Goal: Task Accomplishment & Management: Manage account settings

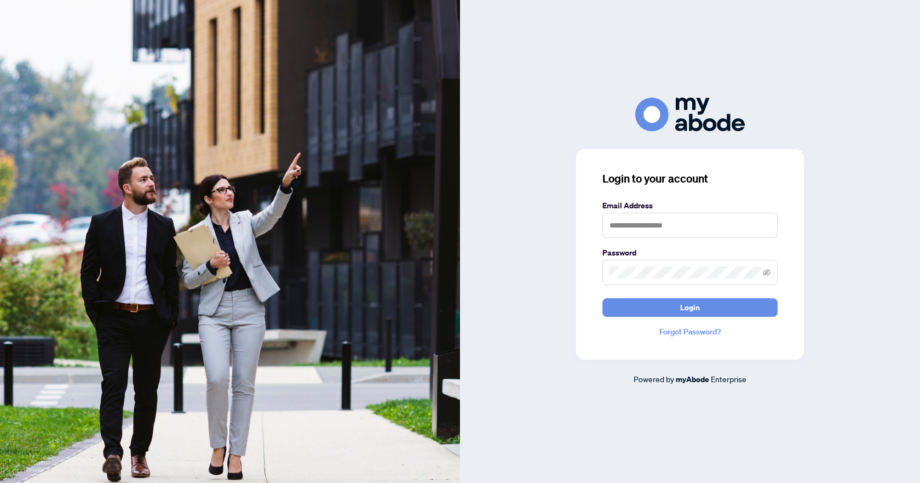
type input "**********"
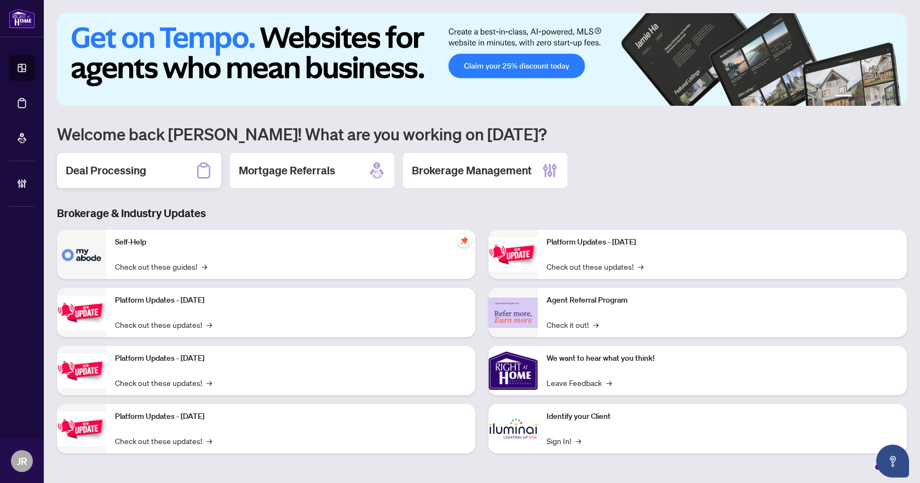
click at [155, 163] on div "Deal Processing" at bounding box center [139, 170] width 164 height 35
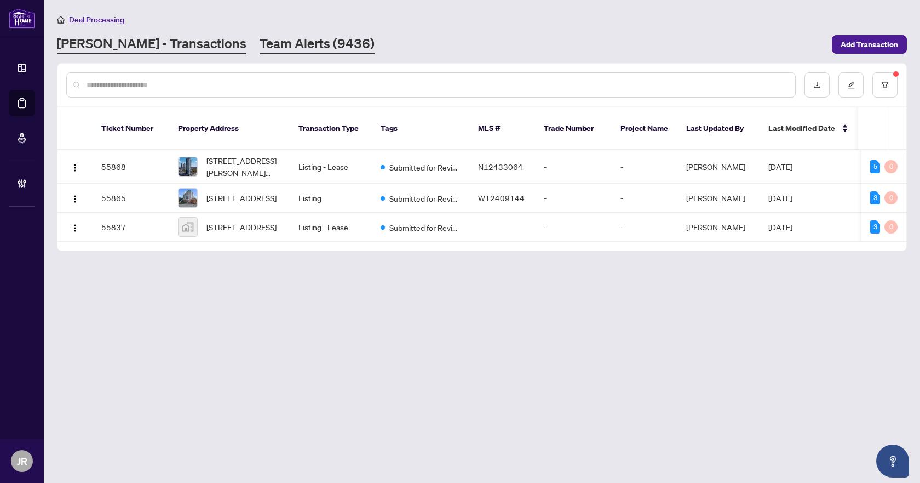
click at [276, 39] on link "Team Alerts (9436)" at bounding box center [317, 45] width 115 height 20
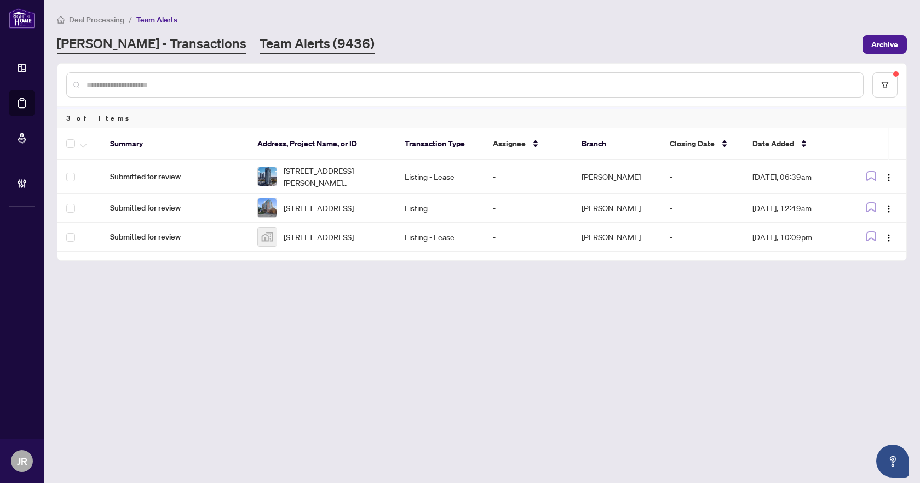
click at [106, 53] on link "[PERSON_NAME] - Transactions" at bounding box center [152, 45] width 190 height 20
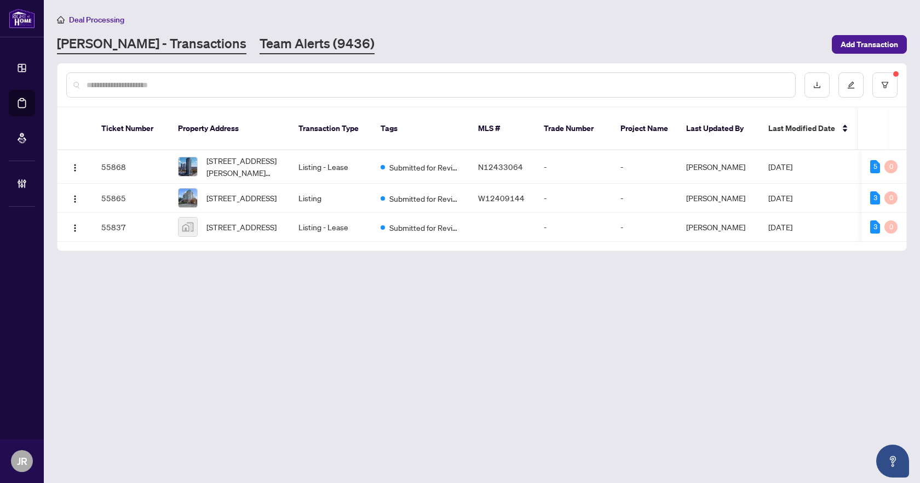
click at [260, 37] on link "Team Alerts (9436)" at bounding box center [317, 45] width 115 height 20
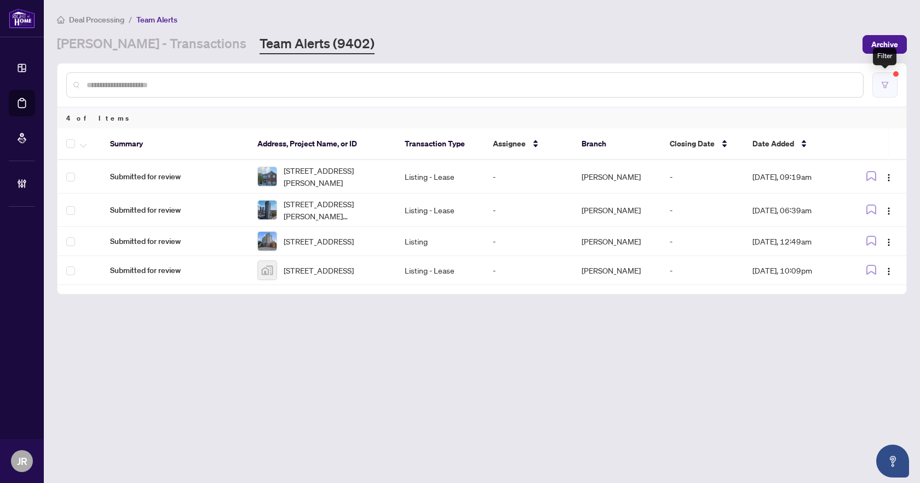
click at [887, 84] on icon "filter" at bounding box center [885, 85] width 7 height 6
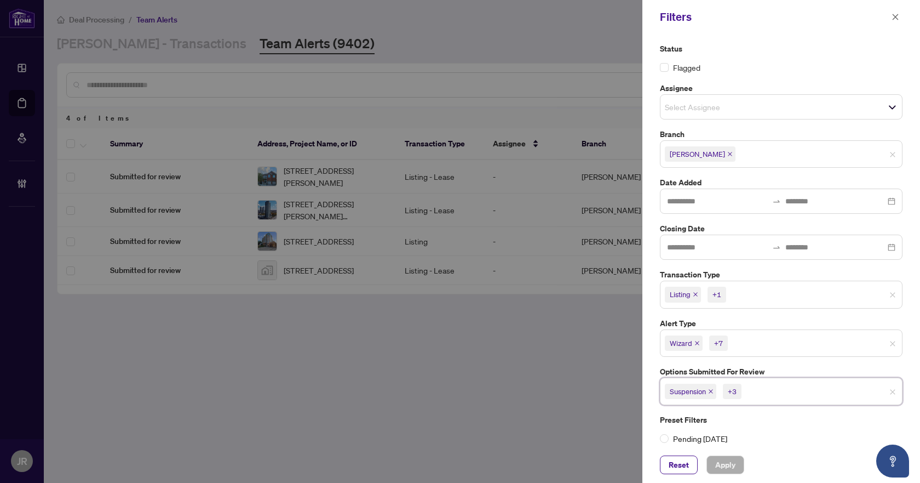
click at [749, 386] on input "search" at bounding box center [782, 391] width 77 height 13
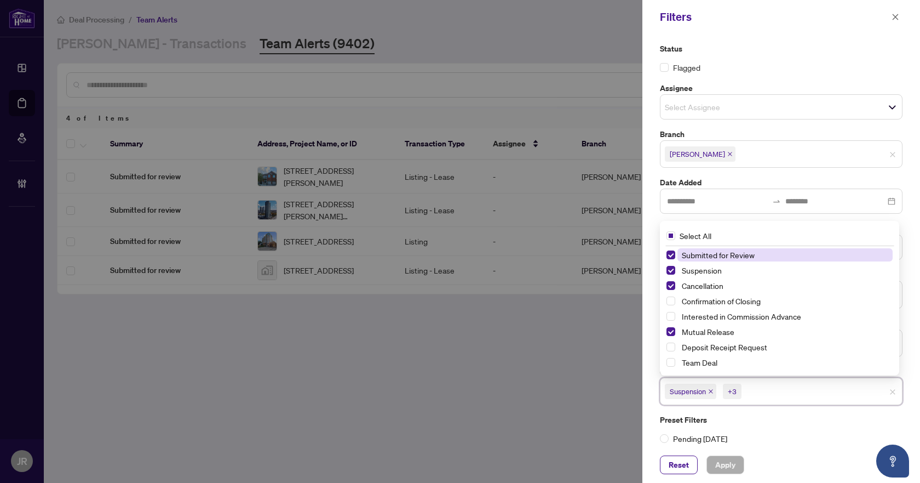
click at [766, 387] on input "search" at bounding box center [782, 391] width 77 height 13
click at [814, 457] on div "Reset Apply" at bounding box center [781, 464] width 243 height 19
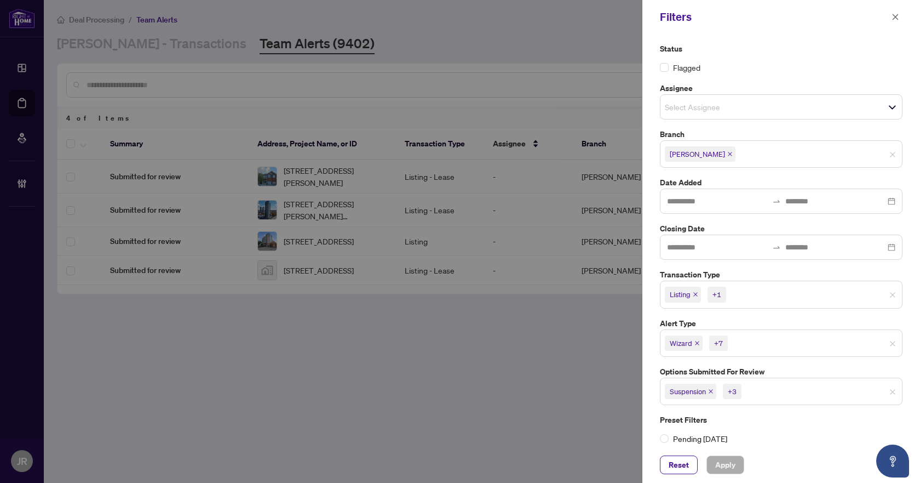
click at [740, 296] on input "search" at bounding box center [767, 294] width 77 height 13
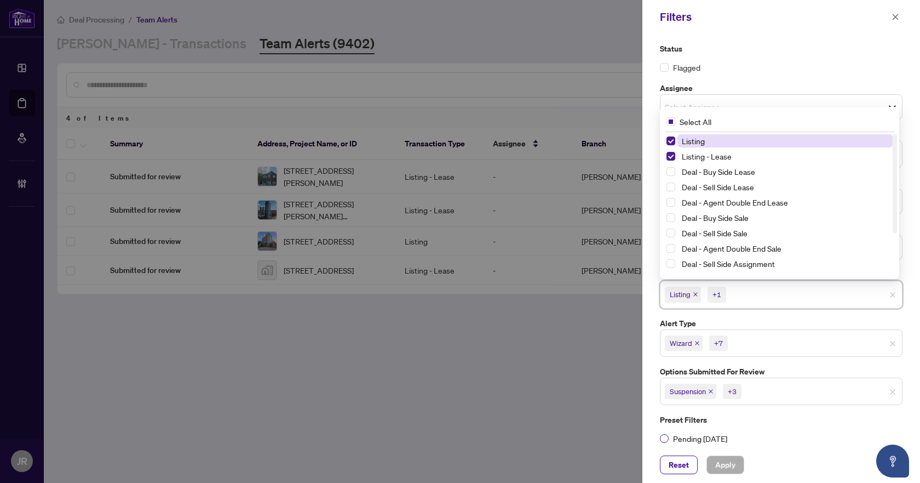
click at [803, 443] on label "Pending Today" at bounding box center [781, 438] width 243 height 12
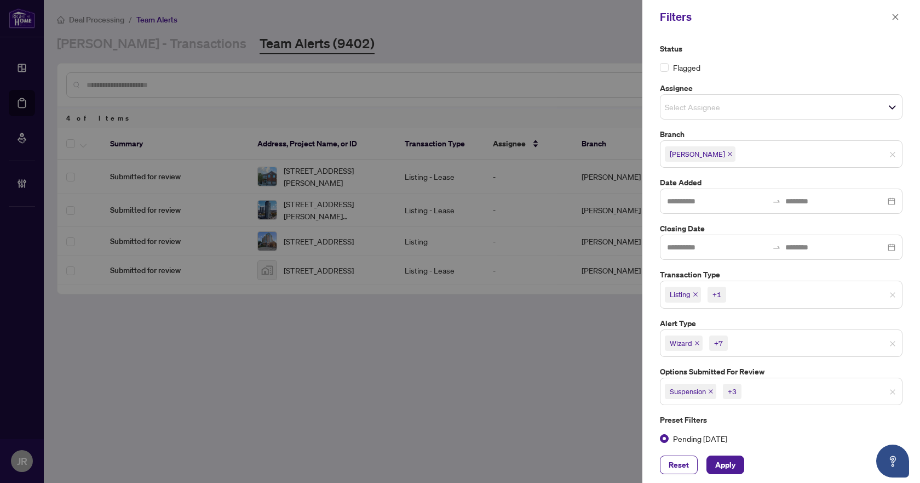
click at [723, 442] on span "Pending Today" at bounding box center [700, 438] width 63 height 12
click at [768, 339] on input "search" at bounding box center [768, 342] width 77 height 13
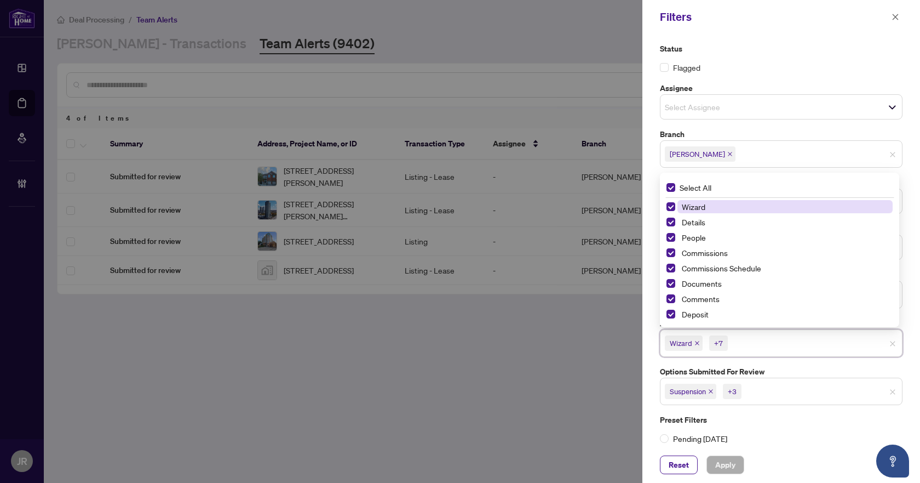
click at [879, 359] on div "Status Flagged Assignee Select Assignee Branch Vaughan Date Added Closing Date …" at bounding box center [781, 244] width 249 height 402
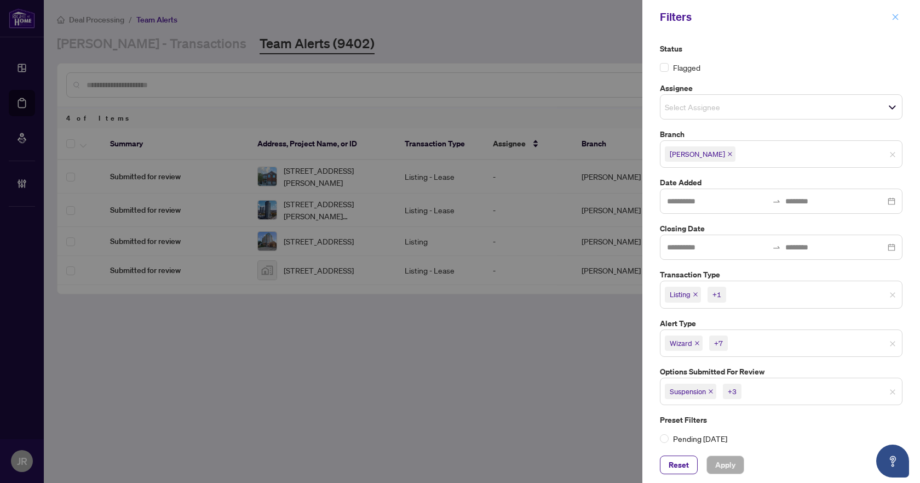
click at [898, 17] on icon "close" at bounding box center [896, 17] width 8 height 8
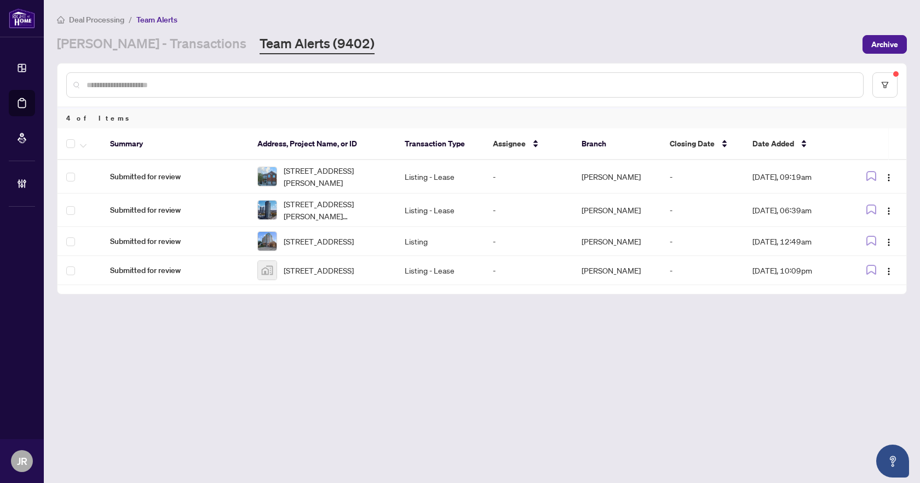
click at [154, 80] on input "text" at bounding box center [471, 85] width 768 height 12
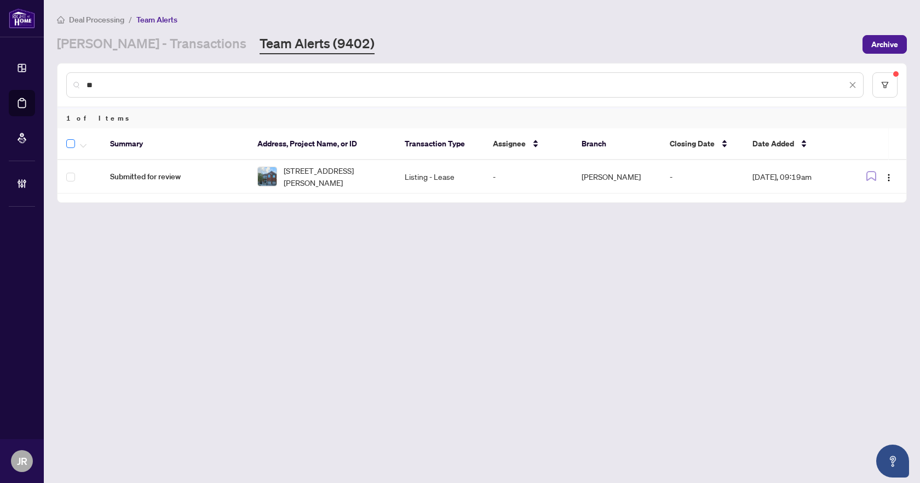
type input "**"
click at [79, 148] on button "button" at bounding box center [83, 143] width 12 height 13
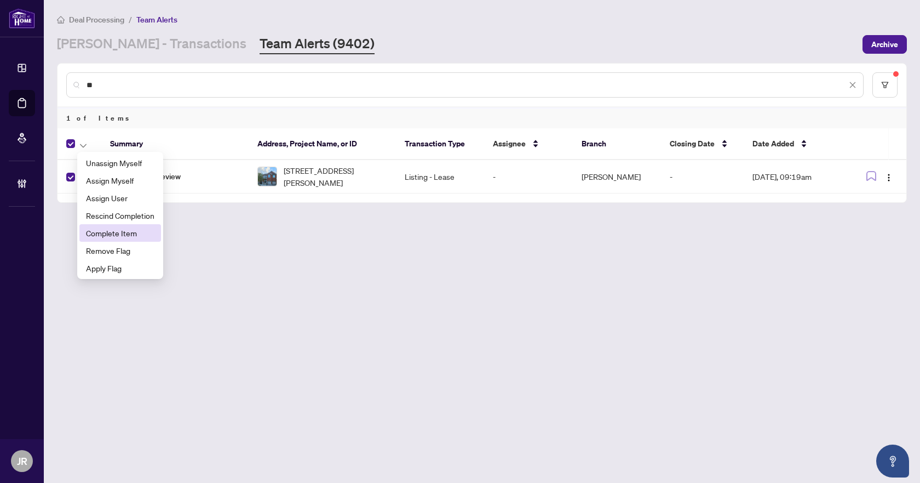
click at [121, 228] on span "Complete Item" at bounding box center [120, 233] width 68 height 12
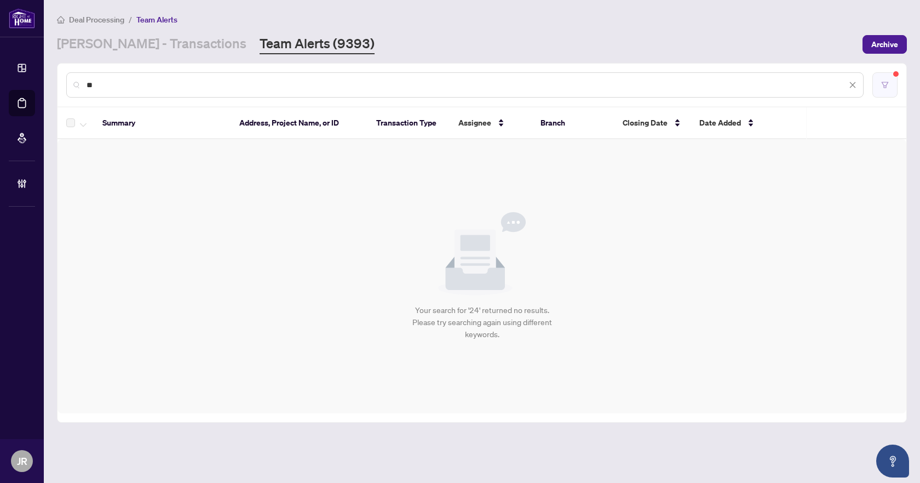
click at [879, 82] on button "button" at bounding box center [885, 84] width 25 height 25
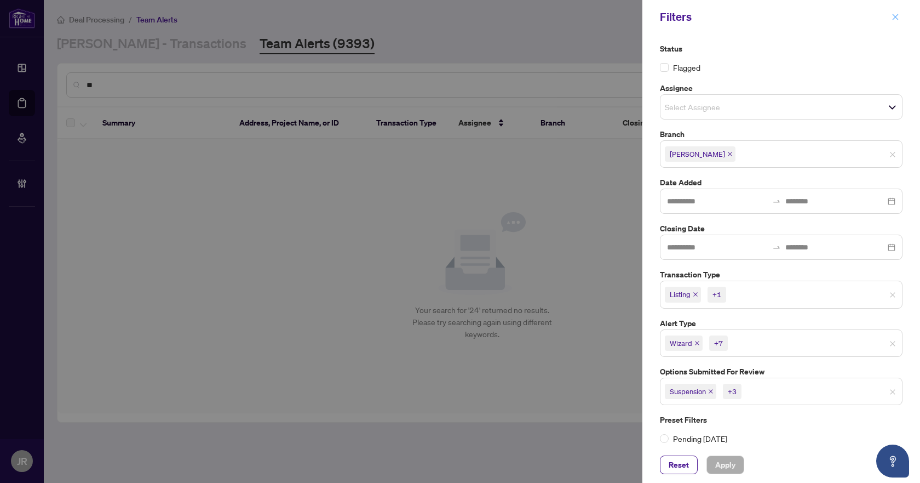
click at [895, 17] on icon "close" at bounding box center [896, 17] width 8 height 8
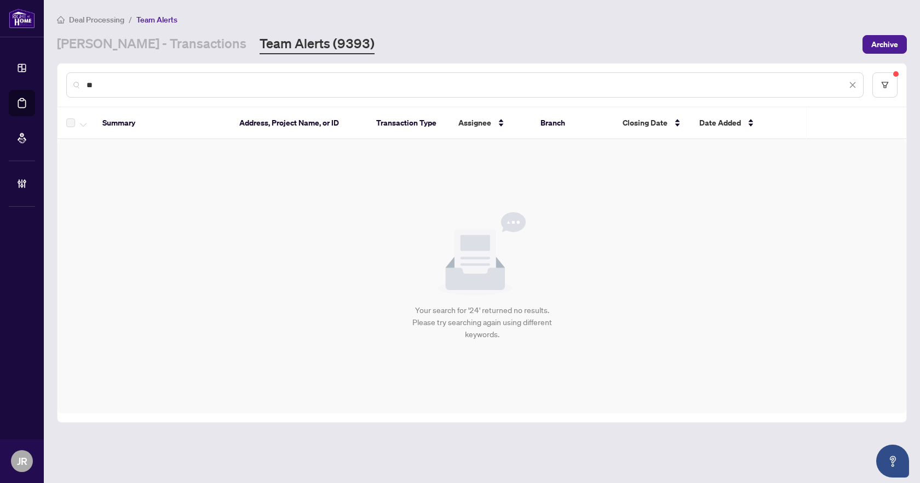
click at [251, 89] on input "**" at bounding box center [467, 85] width 760 height 12
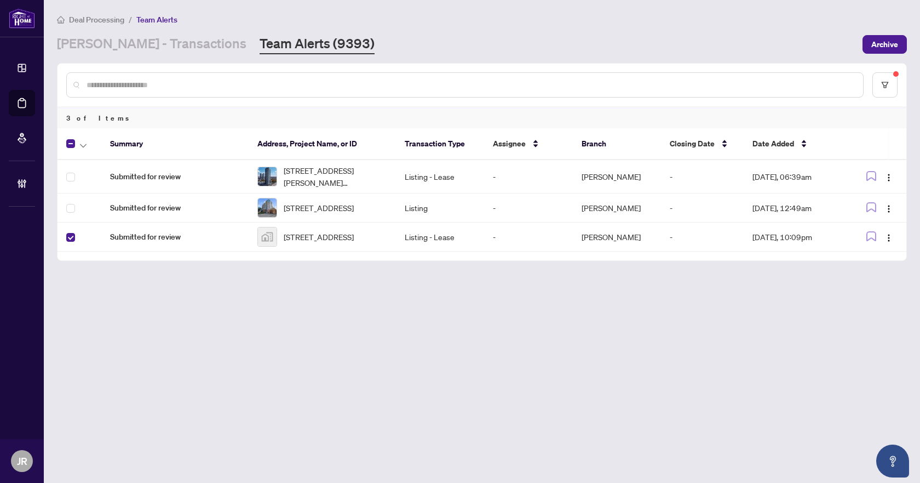
click at [85, 153] on th at bounding box center [80, 144] width 44 height 32
click at [85, 145] on icon "button" at bounding box center [83, 146] width 7 height 4
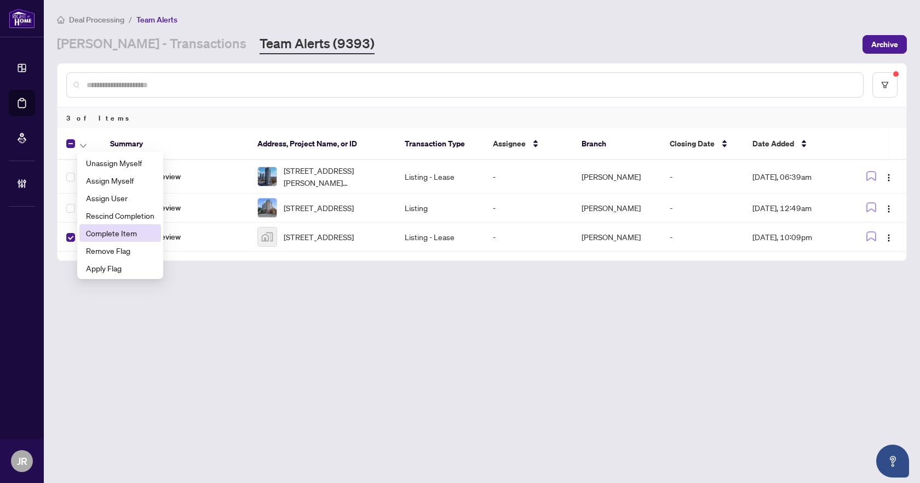
click at [131, 236] on span "Complete Item" at bounding box center [120, 233] width 68 height 12
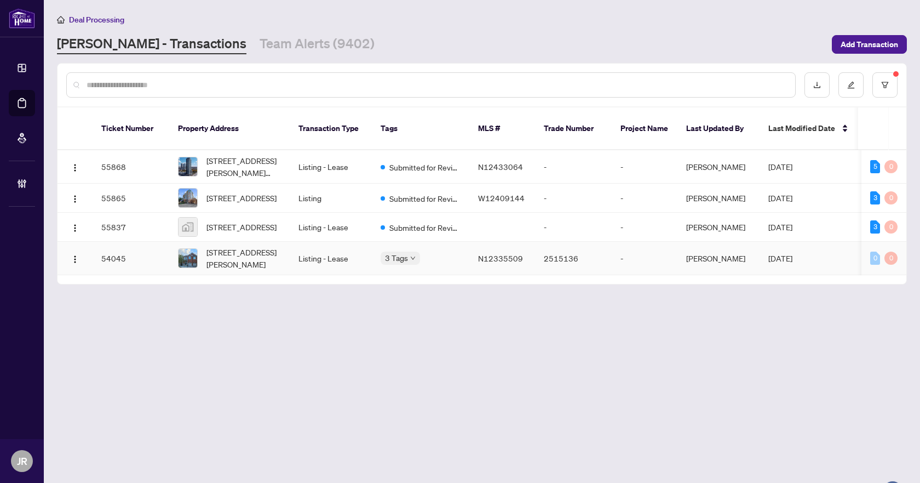
click at [499, 247] on td "N12335509" at bounding box center [502, 258] width 66 height 33
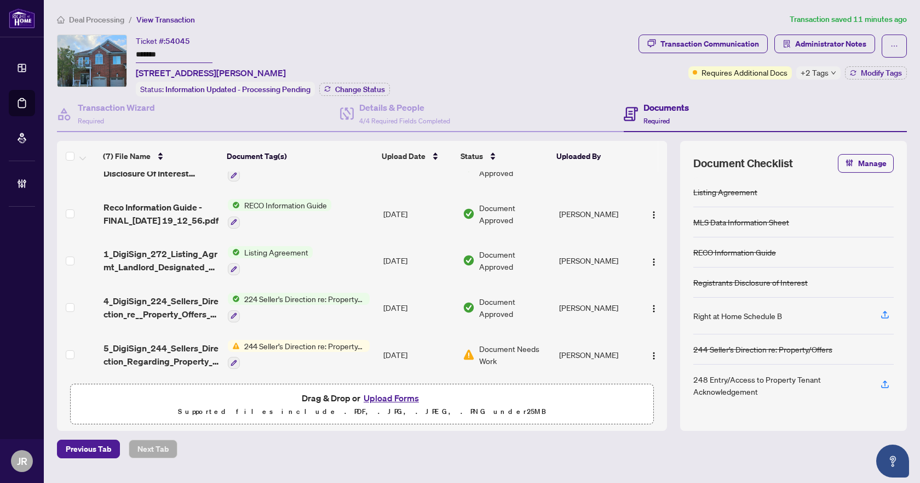
scroll to position [124, 0]
click at [394, 107] on h4 "Details & People" at bounding box center [404, 107] width 91 height 13
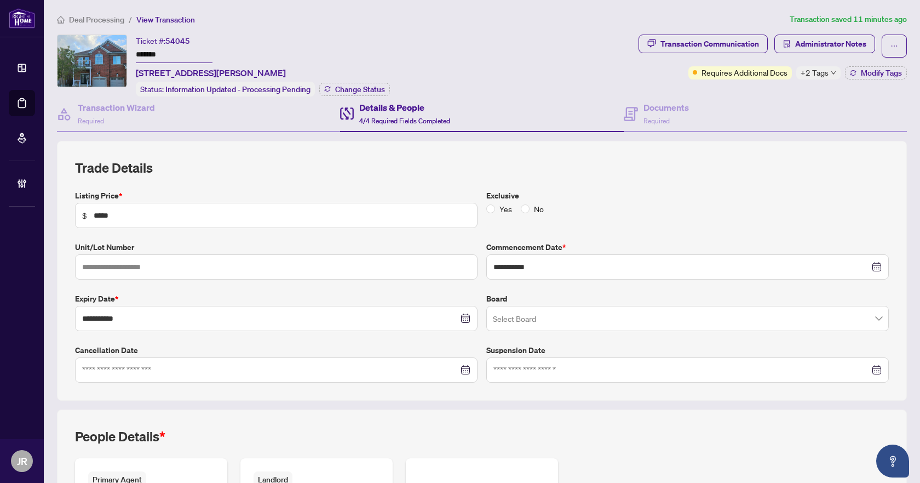
click at [108, 19] on span "Deal Processing" at bounding box center [96, 20] width 55 height 10
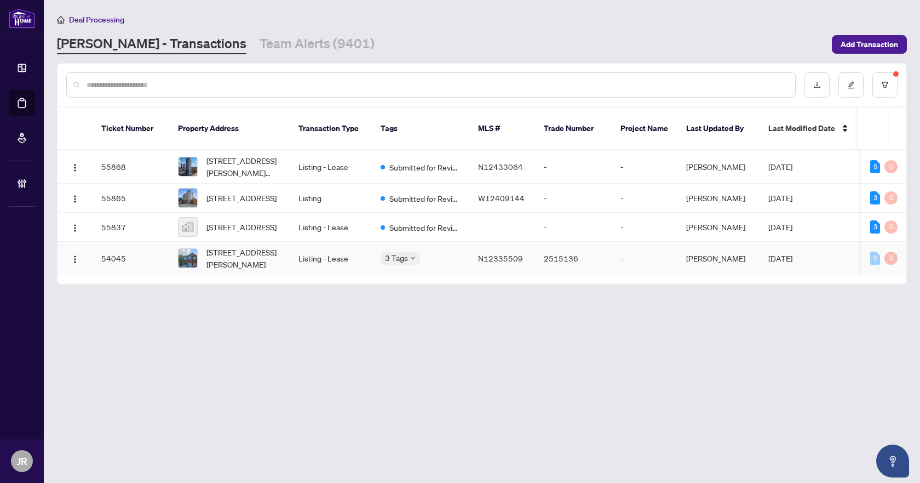
click at [493, 254] on span "N12335509" at bounding box center [500, 258] width 45 height 10
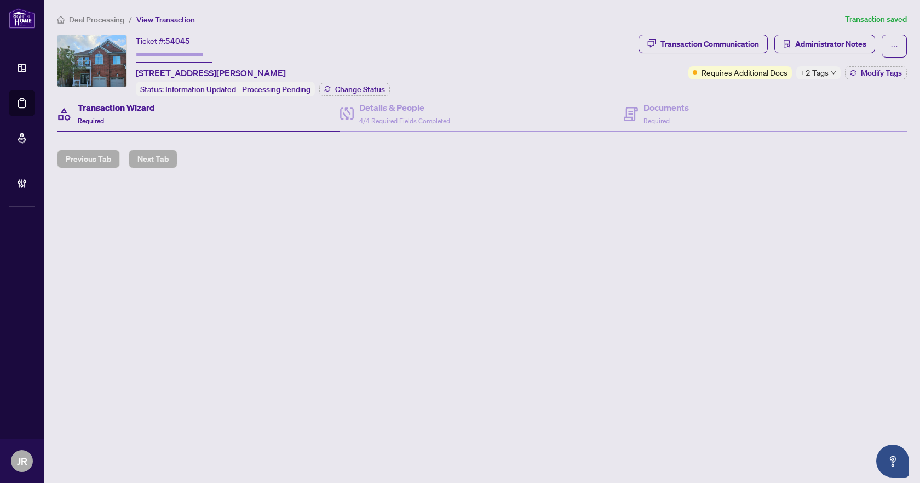
type input "*******"
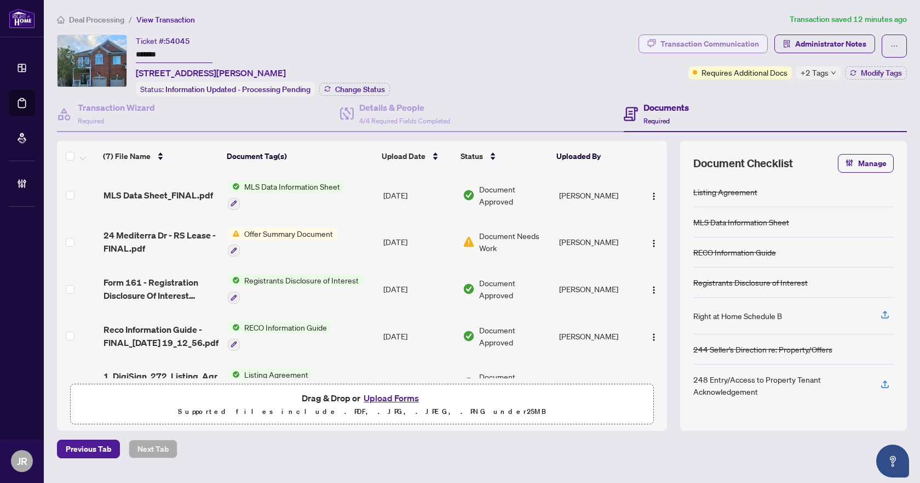
drag, startPoint x: 707, startPoint y: 28, endPoint x: 708, endPoint y: 35, distance: 6.6
click at [707, 28] on div "Deal Processing / View Transaction Transaction saved 12 minutes ago Ticket #: 5…" at bounding box center [482, 235] width 859 height 445
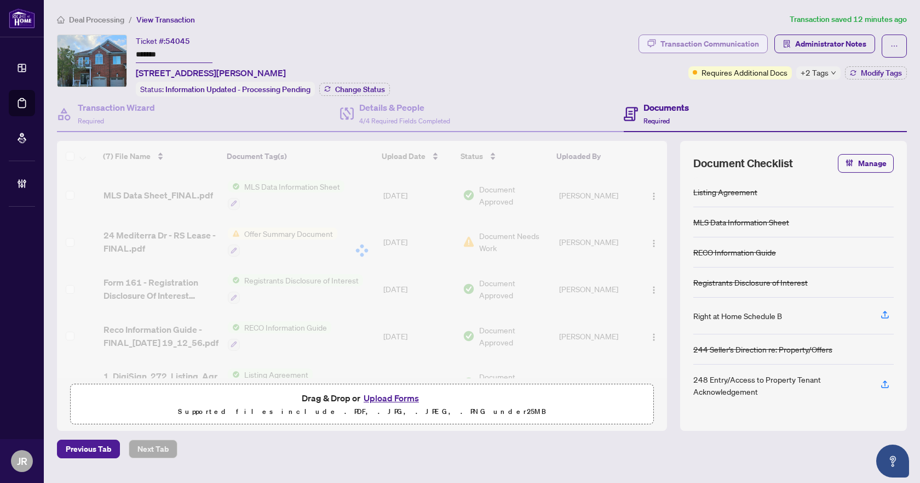
click at [708, 41] on div "Transaction Communication" at bounding box center [710, 44] width 99 height 18
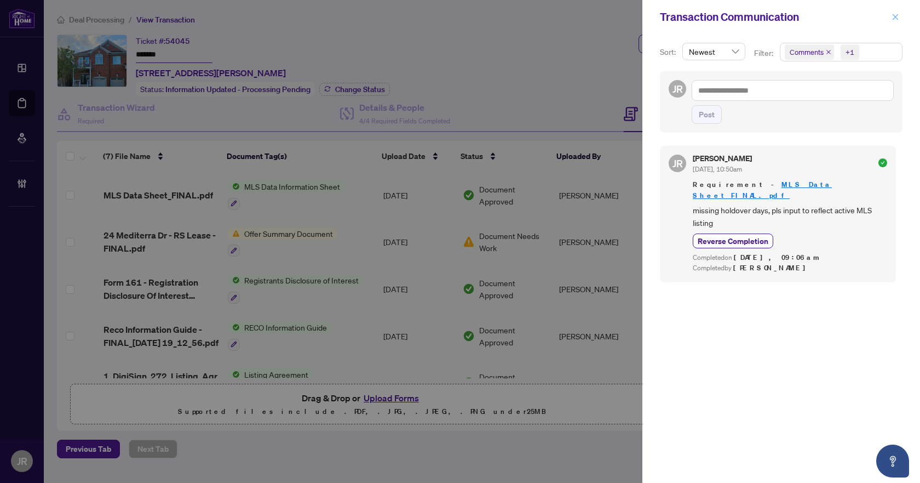
click at [897, 16] on icon "close" at bounding box center [896, 17] width 6 height 6
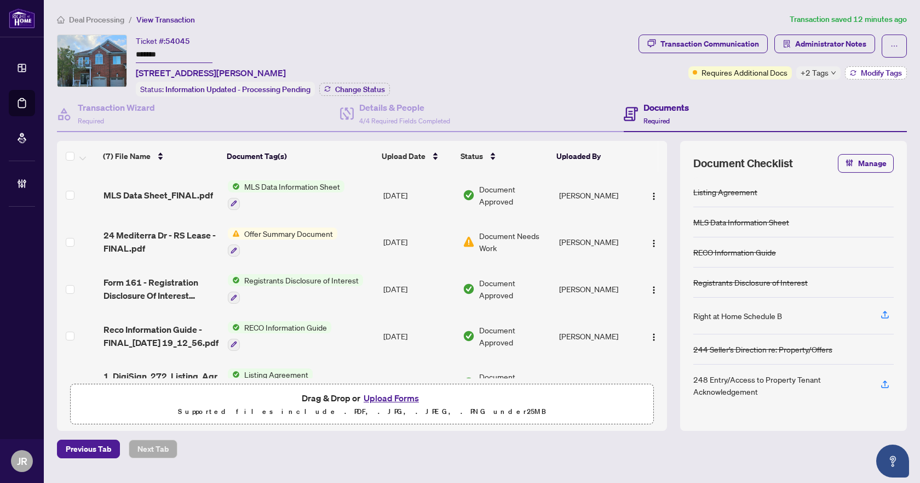
click at [869, 71] on span "Modify Tags" at bounding box center [881, 73] width 41 height 8
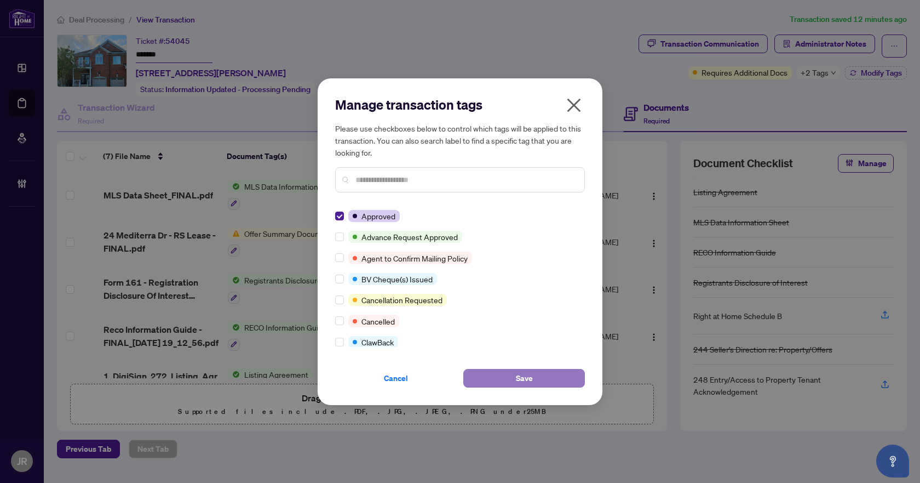
click at [553, 377] on button "Save" at bounding box center [524, 378] width 122 height 19
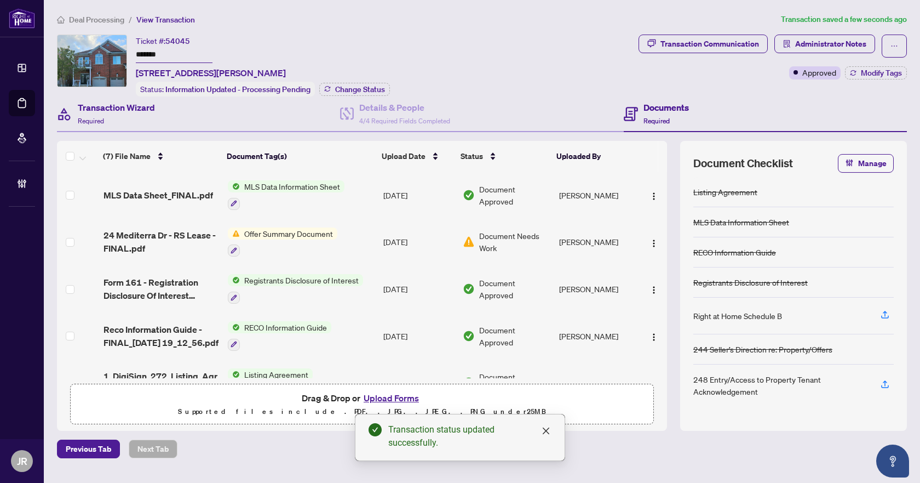
click at [104, 129] on div "Transaction Wizard Required" at bounding box center [198, 114] width 283 height 36
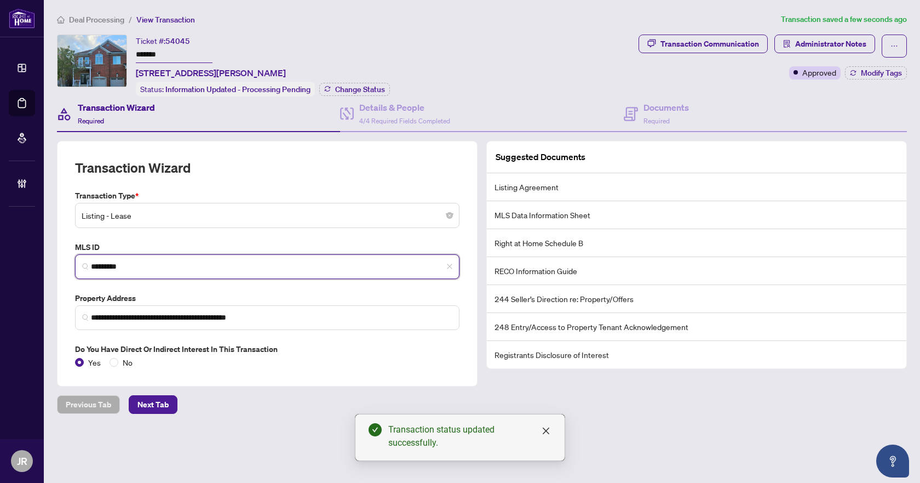
click at [144, 266] on input "*********" at bounding box center [272, 267] width 362 height 12
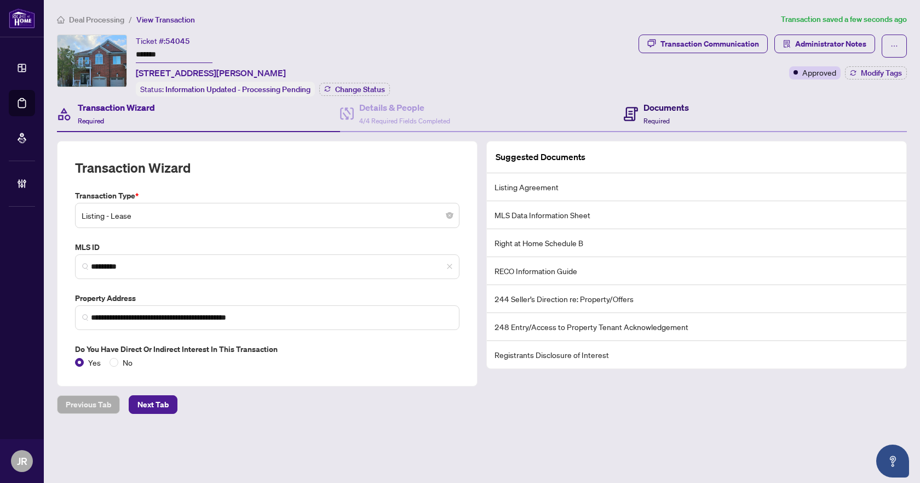
click at [657, 117] on span "Required" at bounding box center [657, 121] width 26 height 8
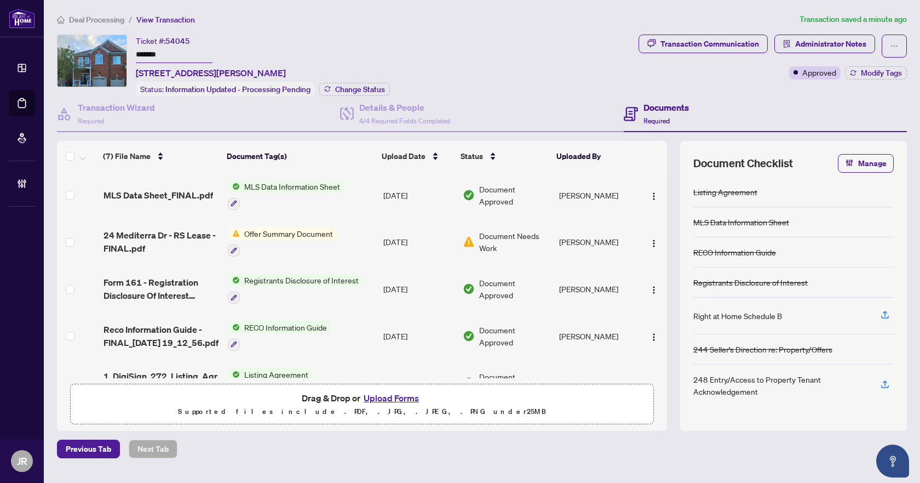
click at [71, 11] on main "Deal Processing / View Transaction Transaction saved a minute ago Ticket #: 540…" at bounding box center [482, 241] width 877 height 483
click at [76, 19] on span "Deal Processing" at bounding box center [96, 20] width 55 height 10
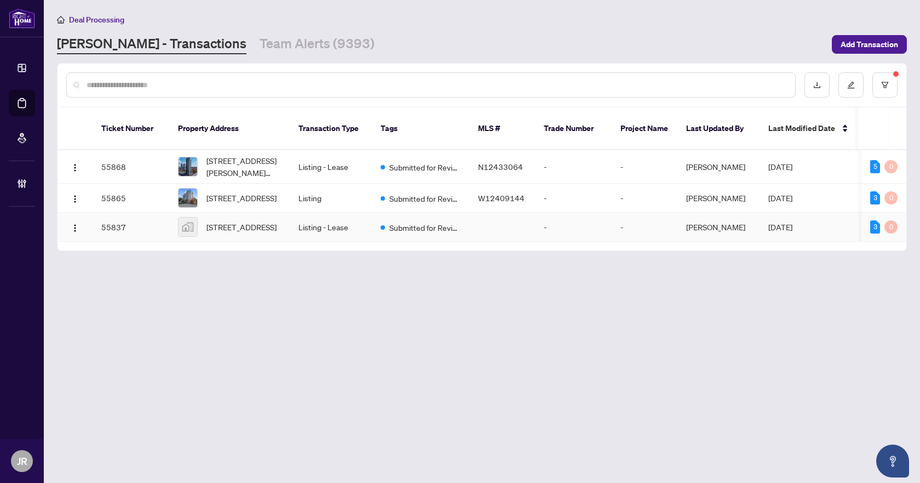
click at [304, 222] on td "Listing - Lease" at bounding box center [331, 227] width 82 height 29
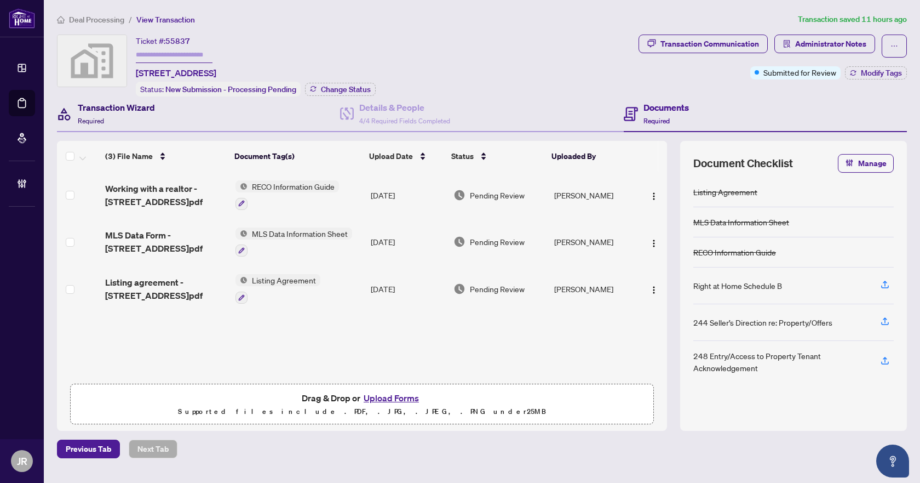
click at [133, 116] on div "Transaction Wizard Required" at bounding box center [116, 114] width 77 height 26
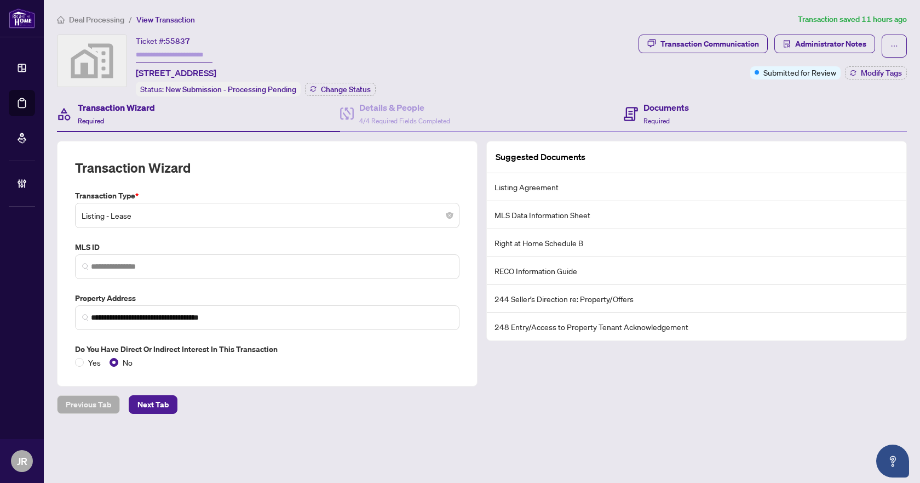
click at [695, 113] on div "Documents Required" at bounding box center [765, 114] width 283 height 36
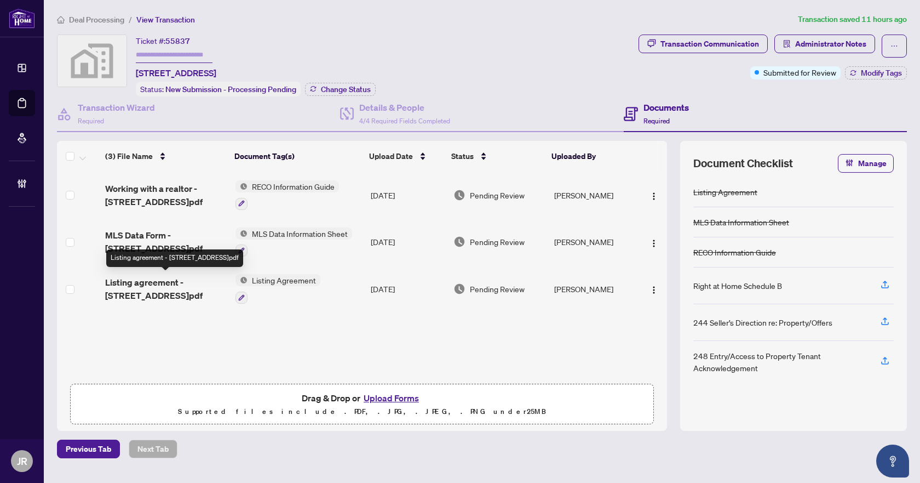
click at [202, 292] on span "Listing agreement - [STREET_ADDRESS]pdf" at bounding box center [166, 289] width 122 height 26
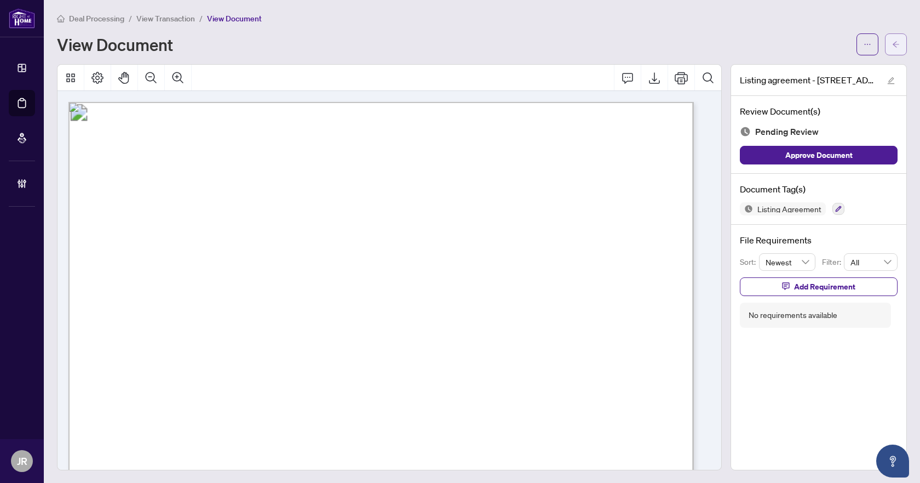
click at [885, 41] on button "button" at bounding box center [896, 44] width 22 height 22
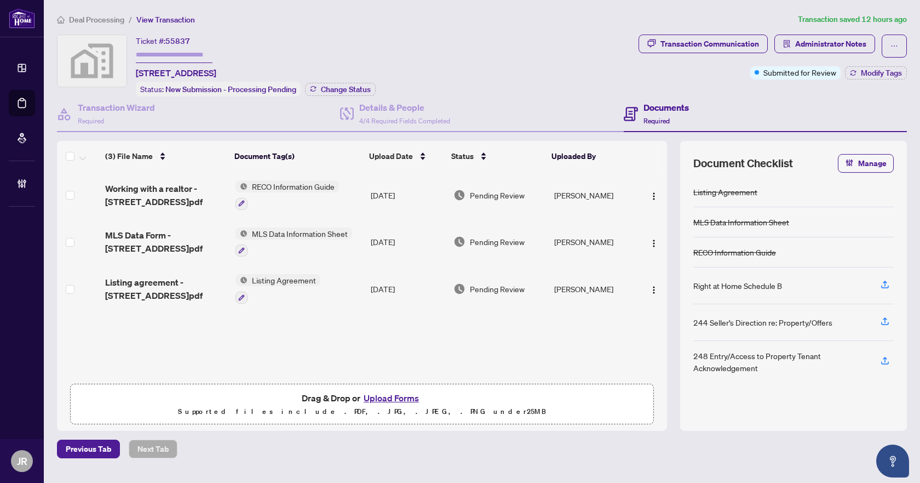
click at [101, 23] on span "Deal Processing" at bounding box center [96, 20] width 55 height 10
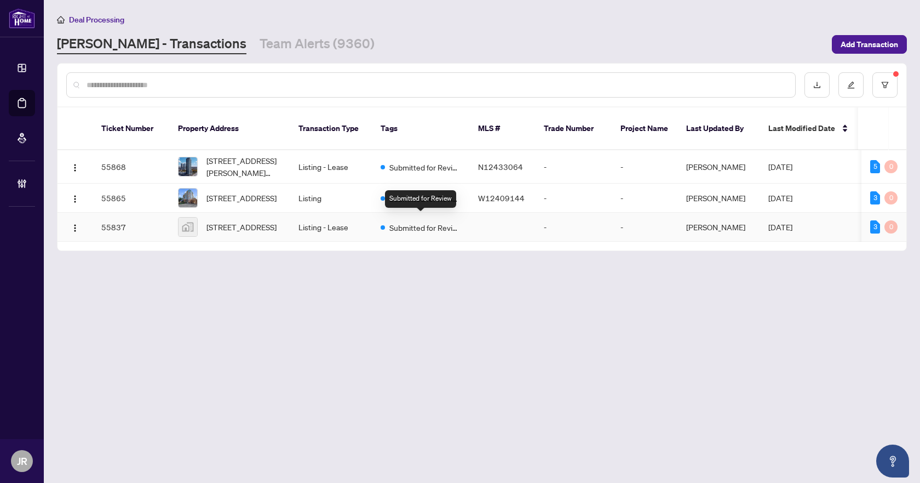
click at [412, 221] on span "Submitted for Review" at bounding box center [425, 227] width 71 height 12
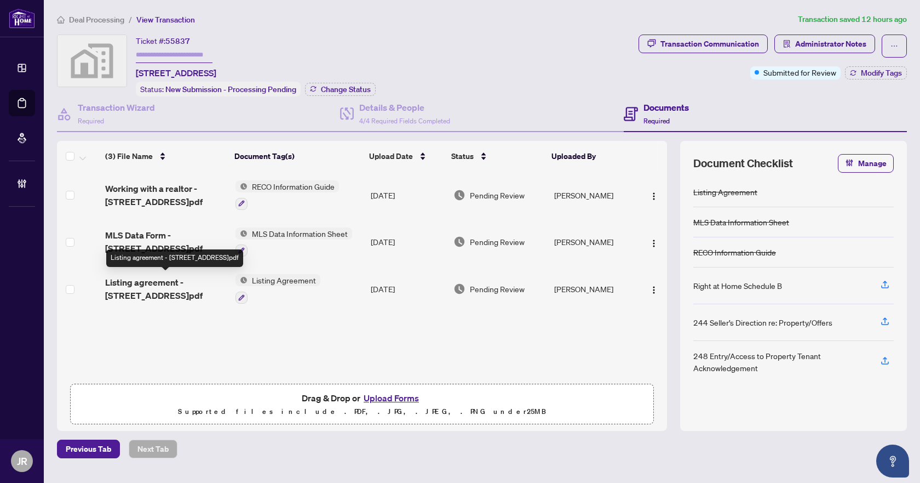
click at [187, 283] on span "Listing agreement - [STREET_ADDRESS]pdf" at bounding box center [166, 289] width 122 height 26
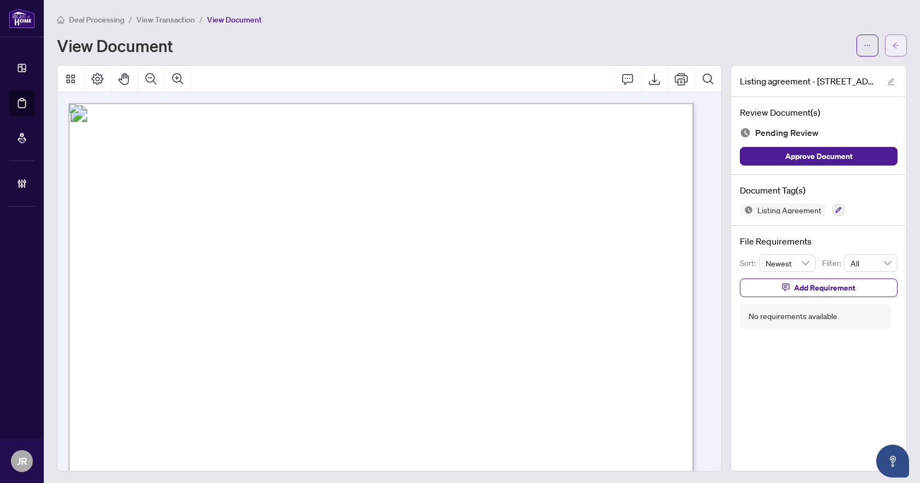
click at [892, 49] on span "button" at bounding box center [896, 46] width 8 height 18
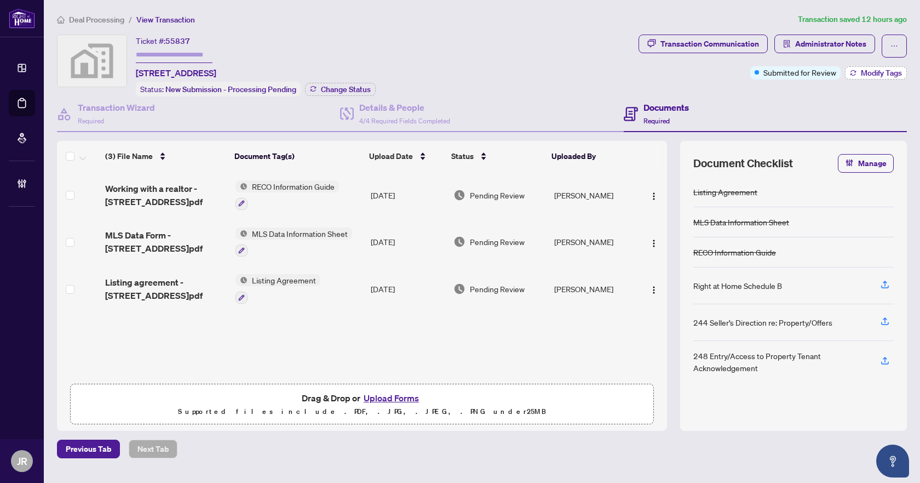
click at [861, 69] on span "Modify Tags" at bounding box center [881, 73] width 41 height 8
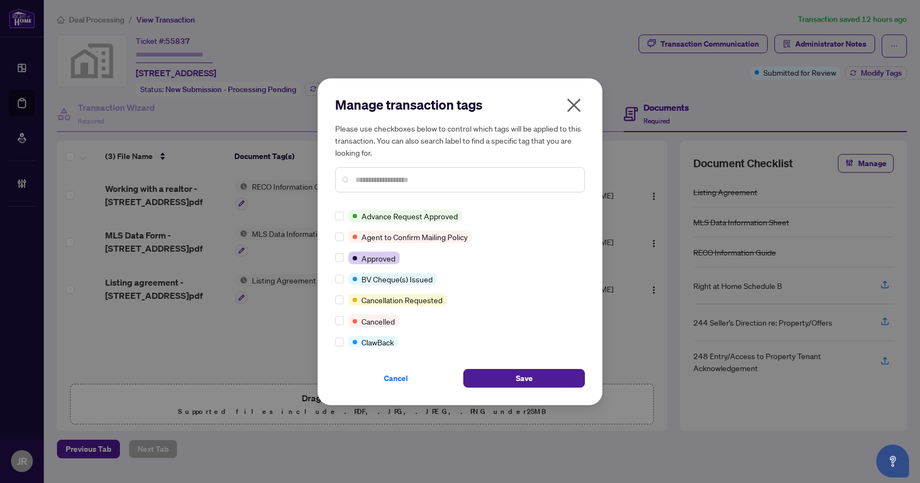
click at [400, 177] on input "text" at bounding box center [466, 180] width 220 height 12
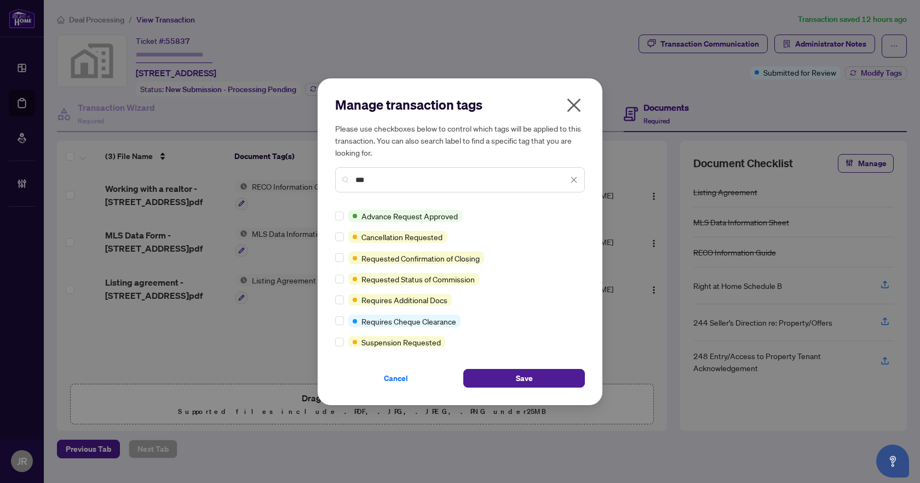
type input "***"
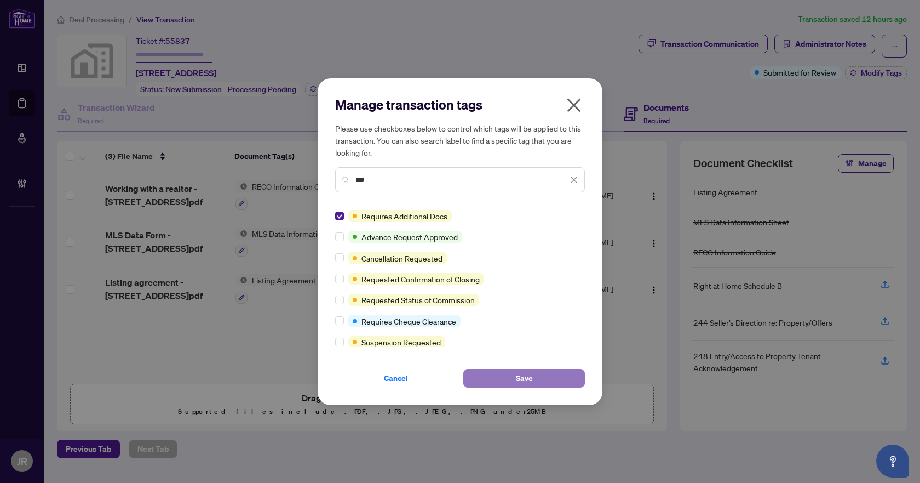
click at [513, 386] on button "Save" at bounding box center [524, 378] width 122 height 19
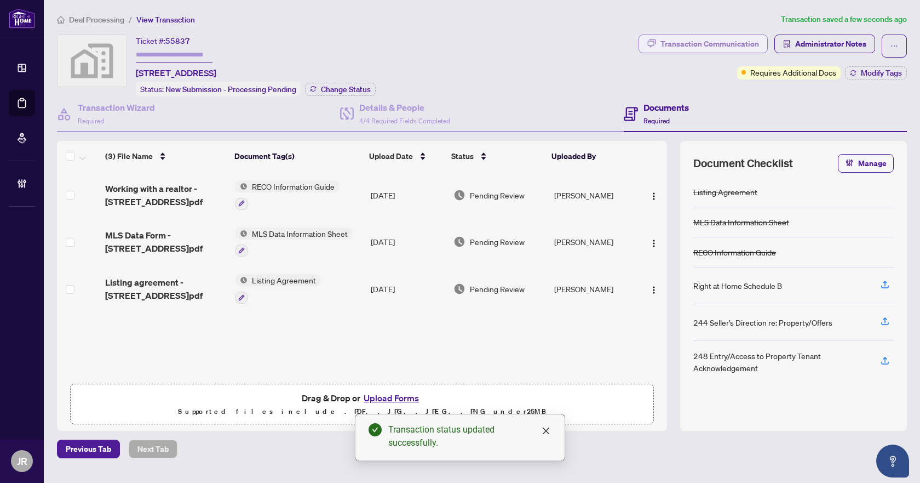
click at [726, 36] on div "Transaction Communication" at bounding box center [710, 44] width 99 height 18
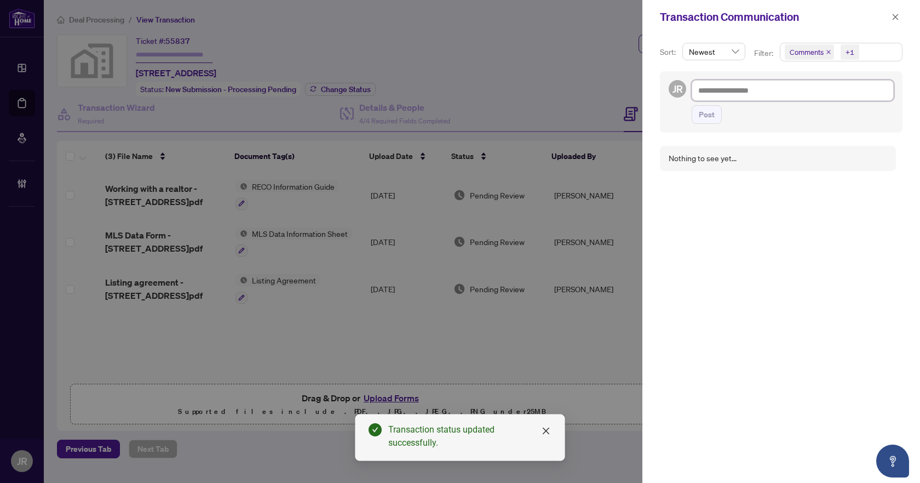
click at [749, 91] on textarea at bounding box center [793, 90] width 202 height 21
type textarea "*"
type textarea "**"
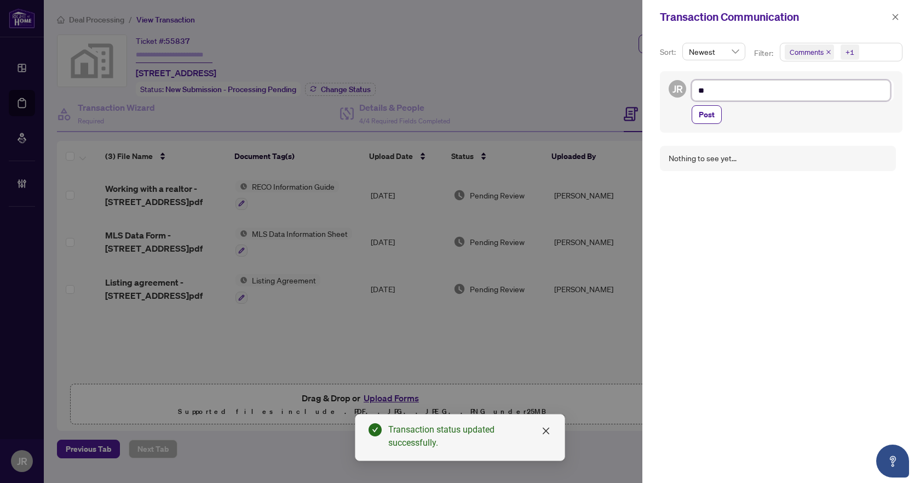
type textarea "***"
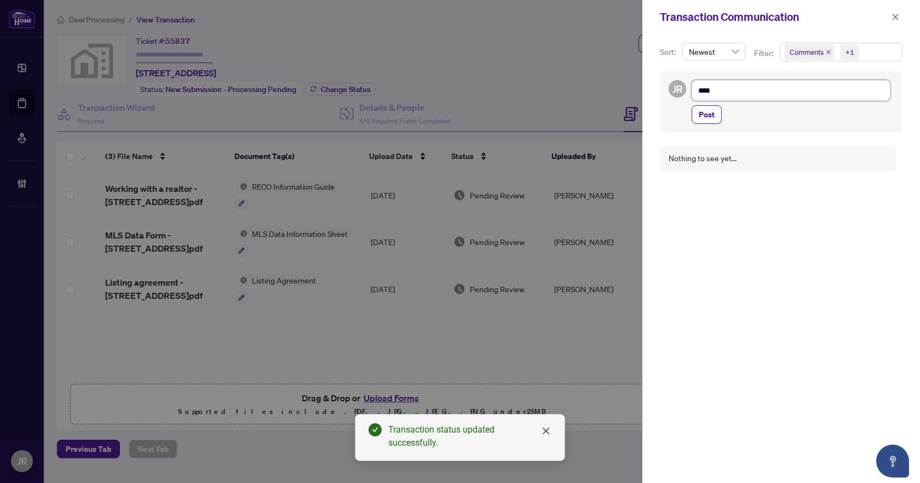
type textarea "***"
type textarea "**"
type textarea "*"
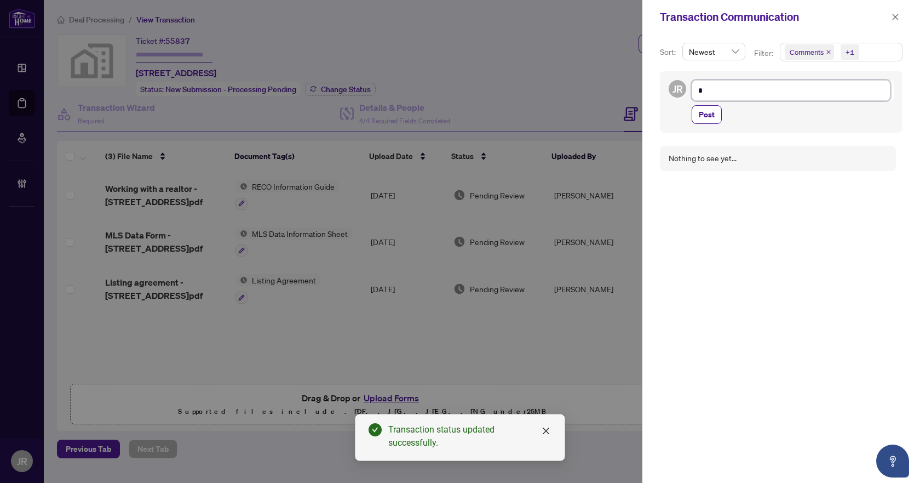
type textarea "**********"
type textarea "*"
type textarea "**********"
type textarea "*"
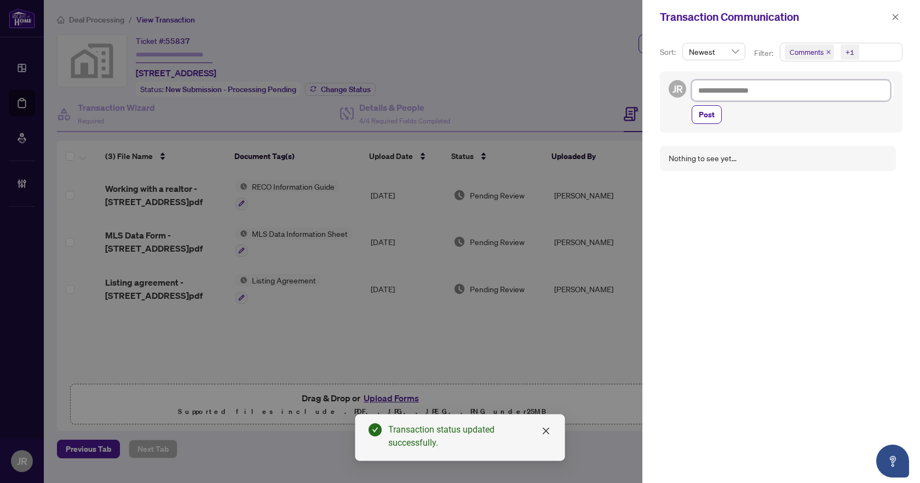
type textarea "*"
type textarea "**"
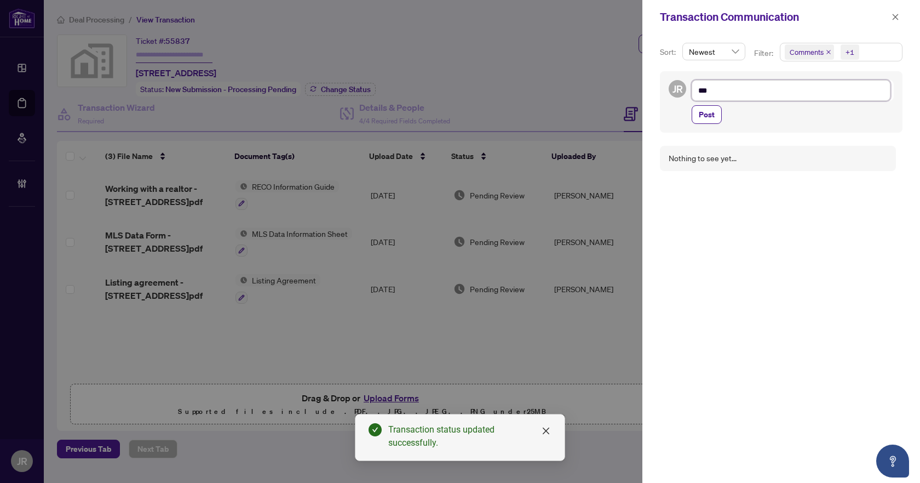
type textarea "****"
type textarea "*****"
type textarea "******"
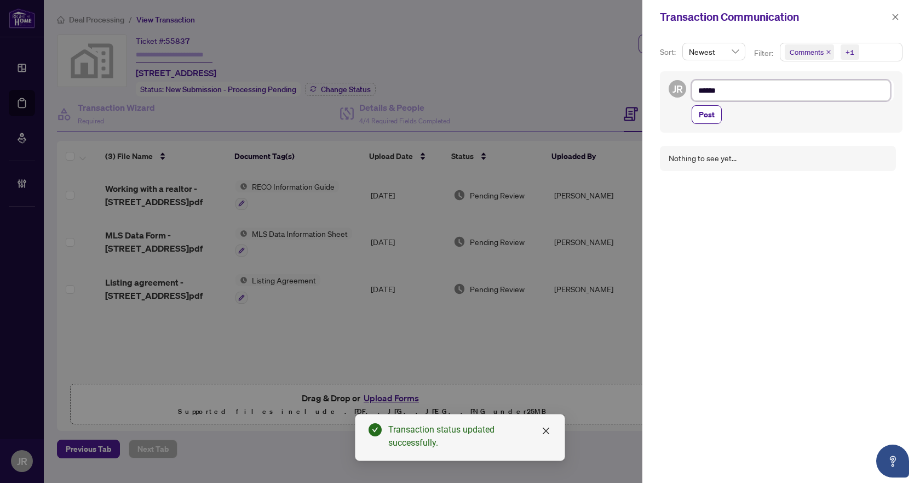
type textarea "*******"
type textarea "********"
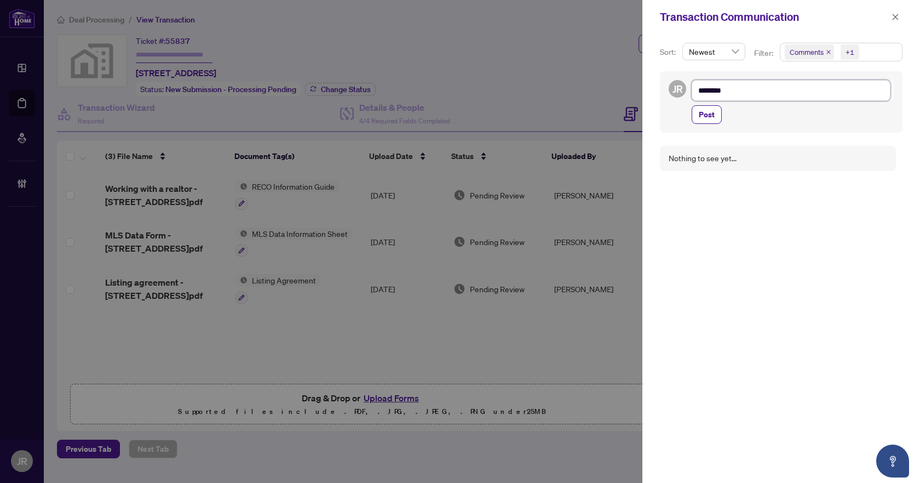
type textarea "*******"
type textarea "******"
type textarea "*******"
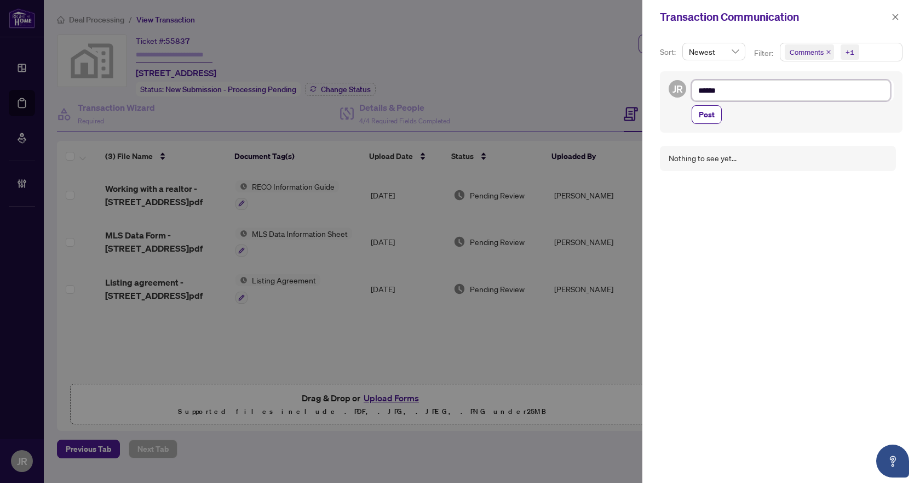
type textarea "*******"
type textarea "********"
type textarea "*********"
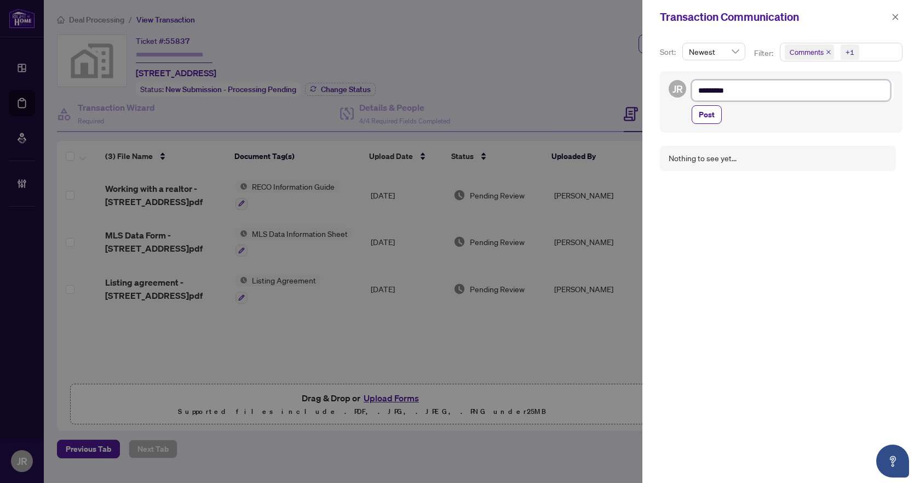
type textarea "**********"
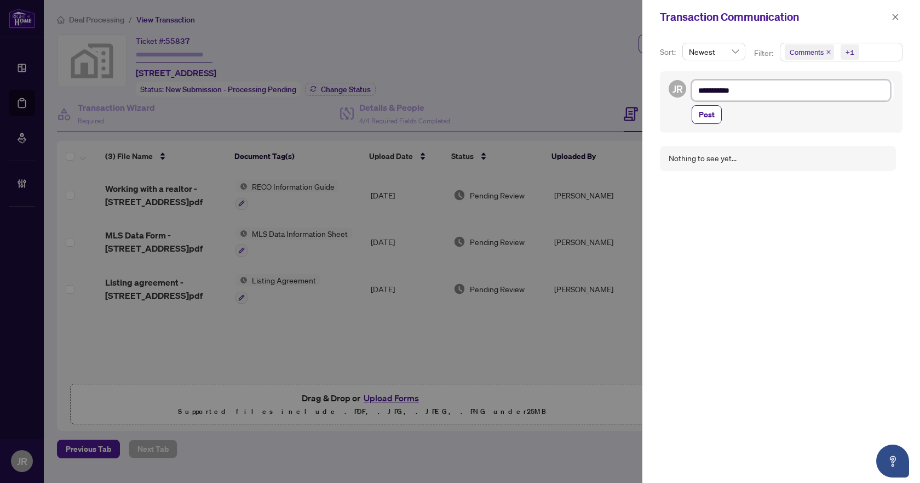
type textarea "**********"
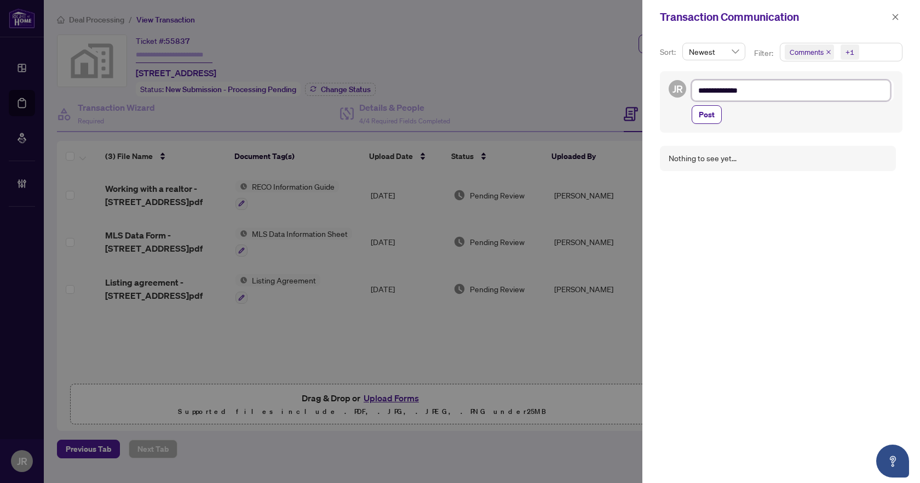
type textarea "**********"
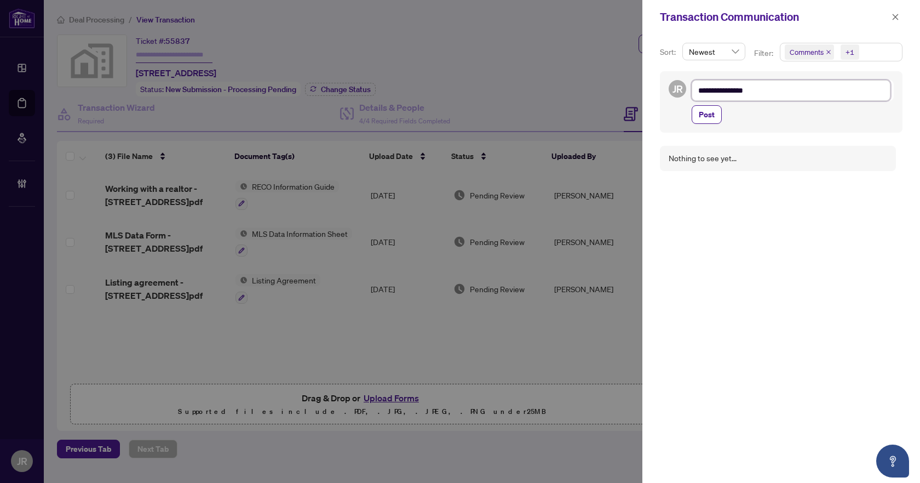
type textarea "**********"
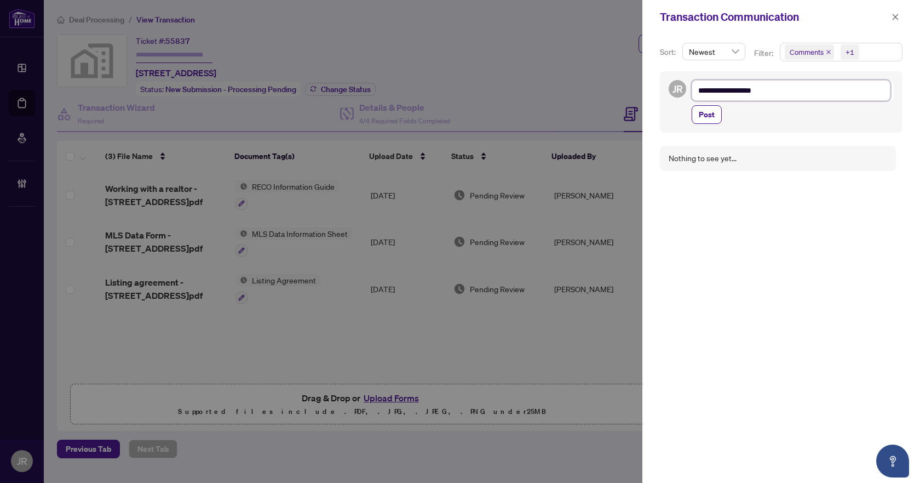
type textarea "**********"
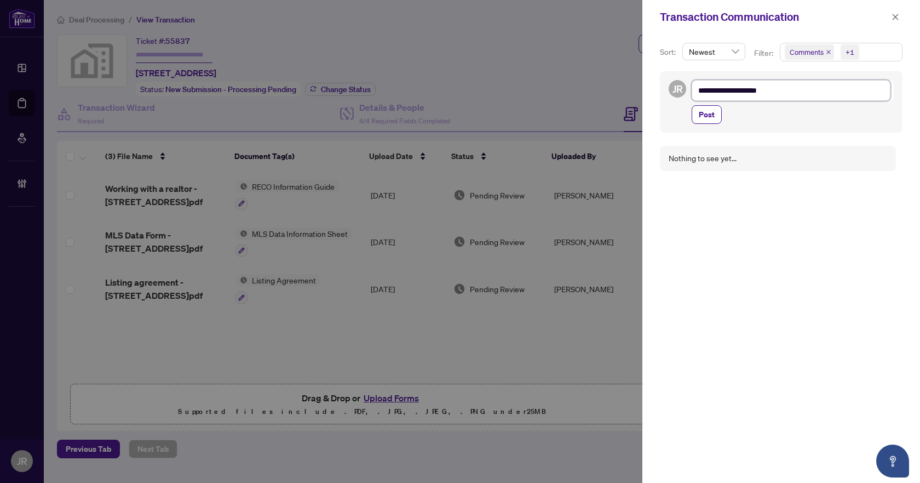
type textarea "**********"
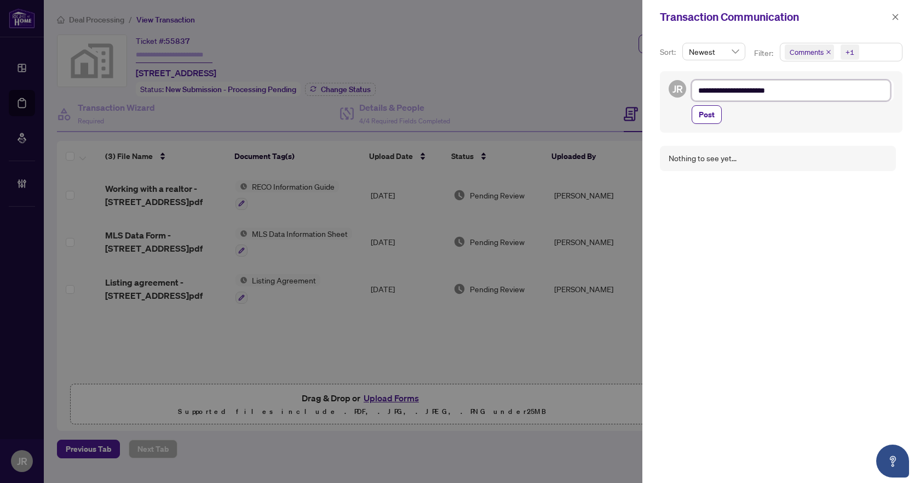
type textarea "**********"
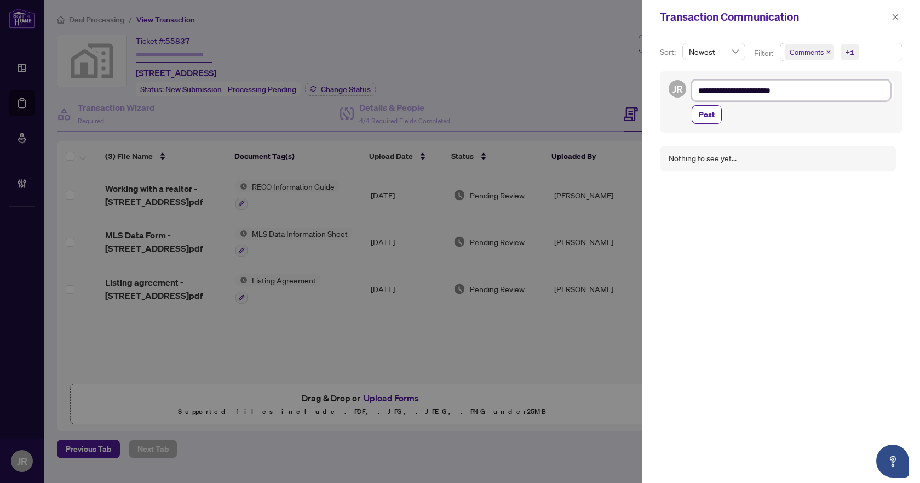
type textarea "**********"
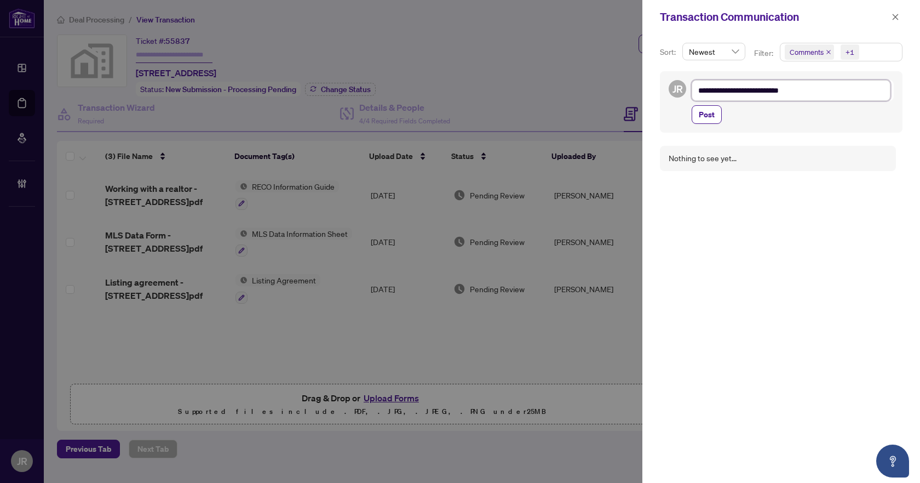
type textarea "**********"
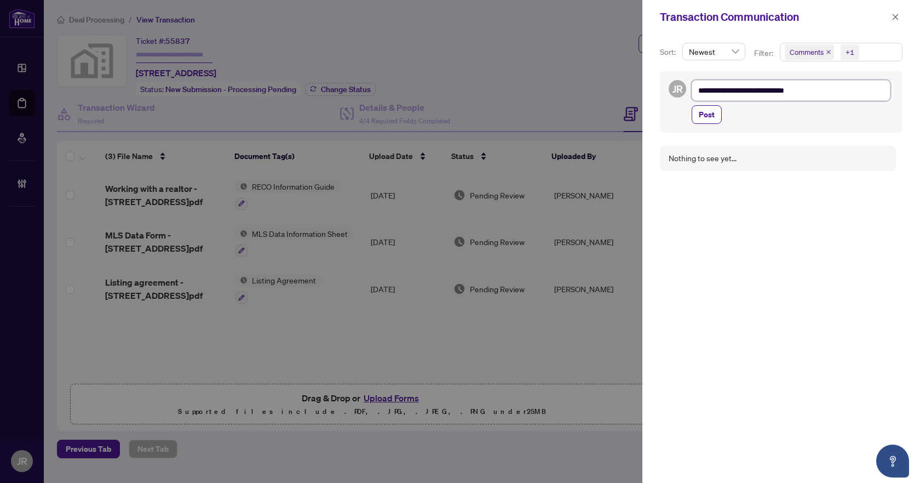
type textarea "**********"
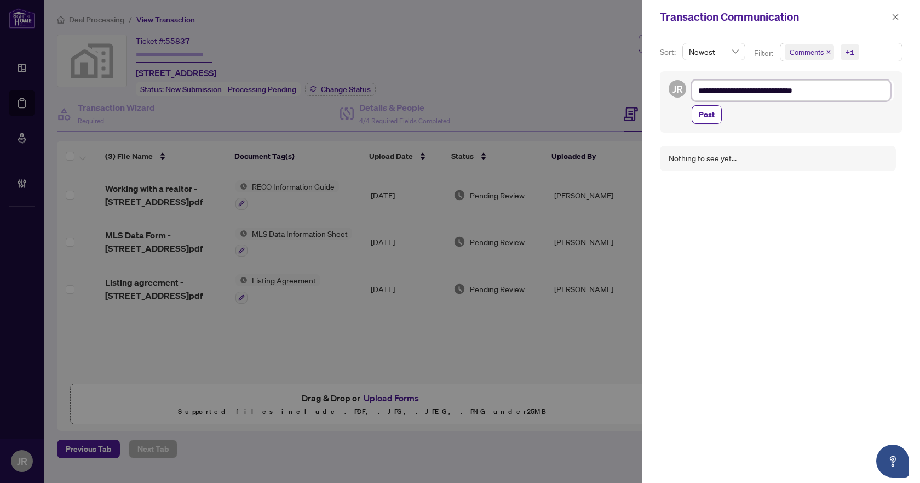
type textarea "**********"
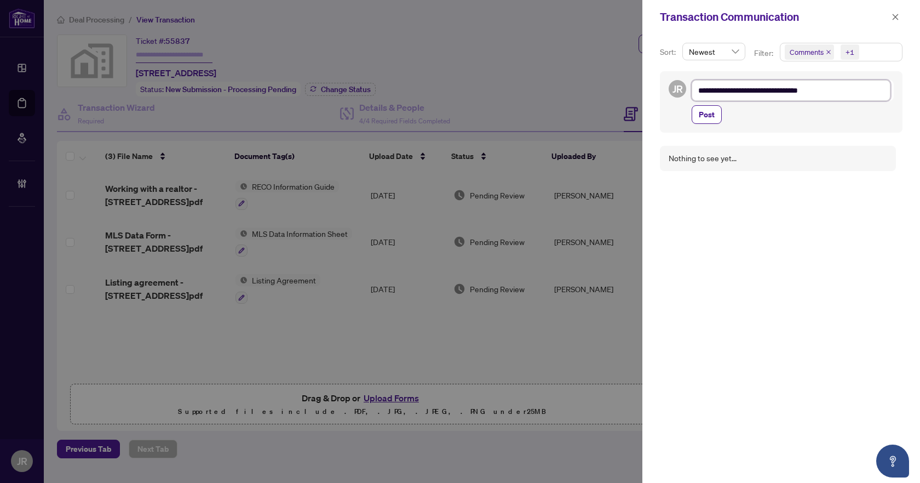
type textarea "**********"
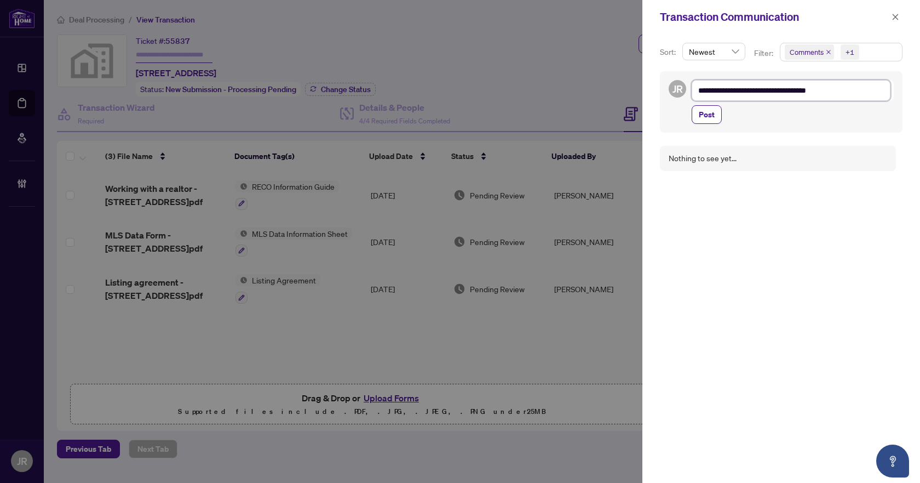
type textarea "**********"
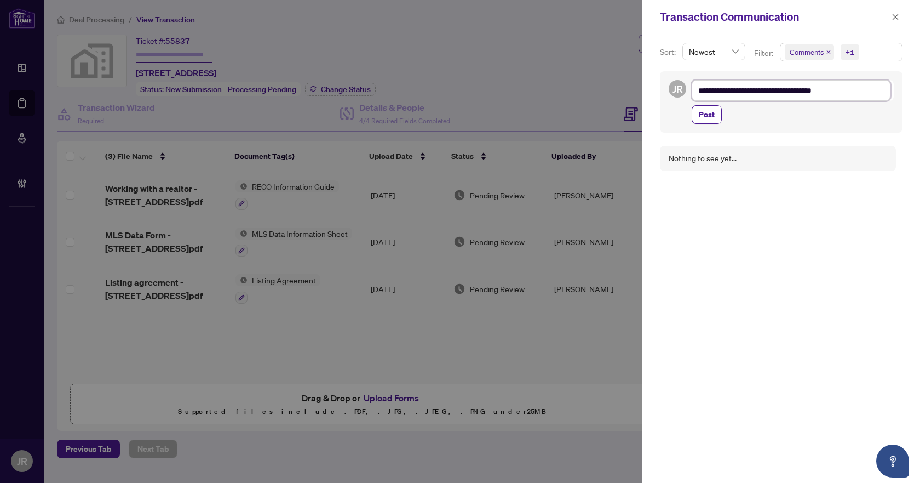
type textarea "**********"
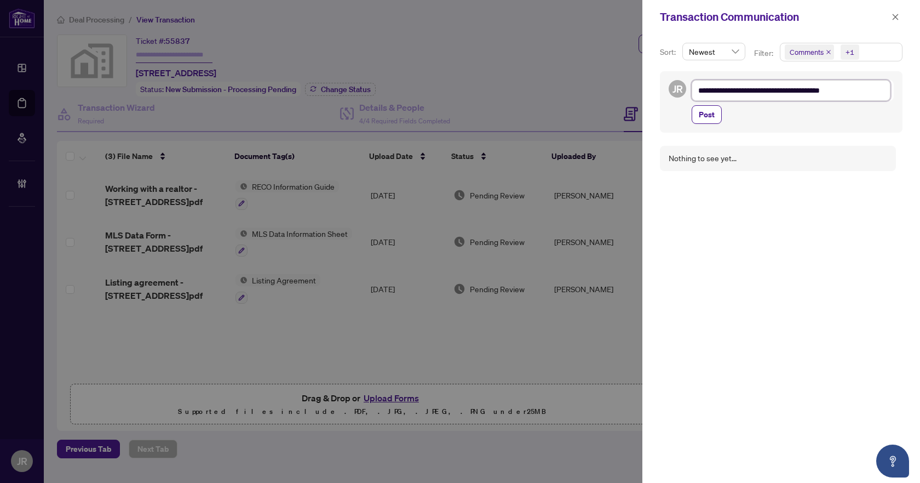
type textarea "**********"
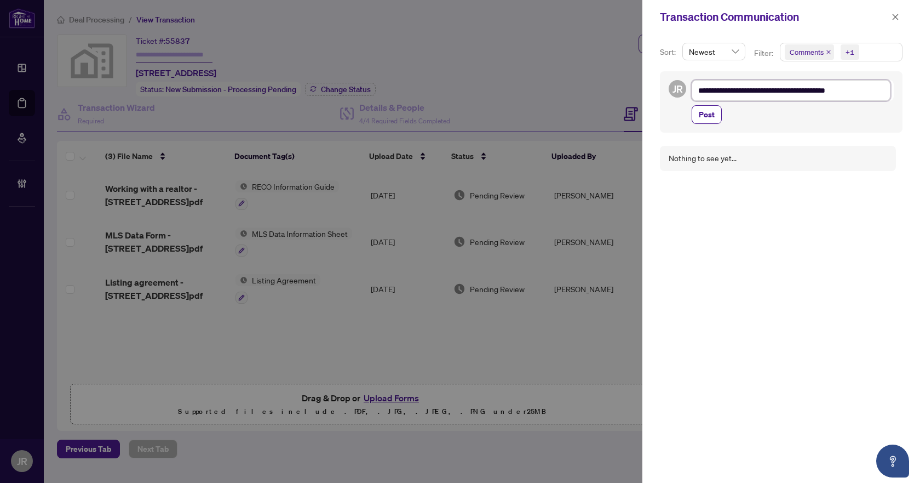
type textarea "**********"
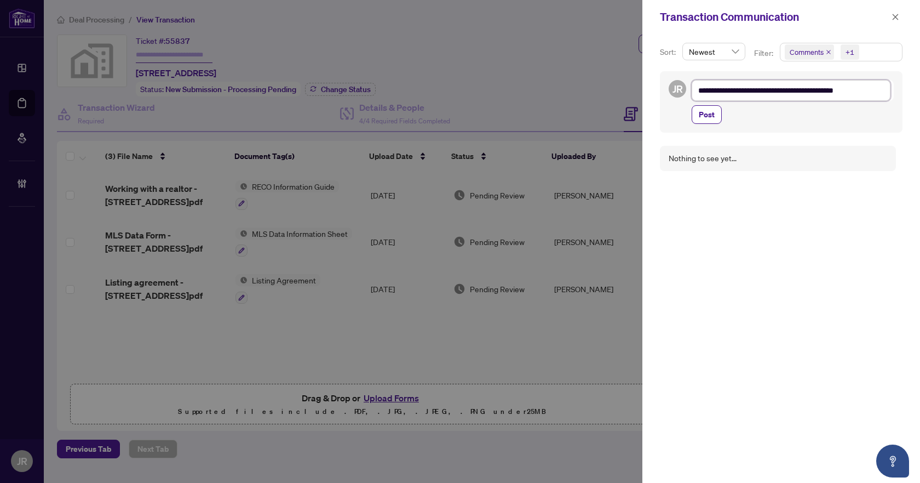
type textarea "**********"
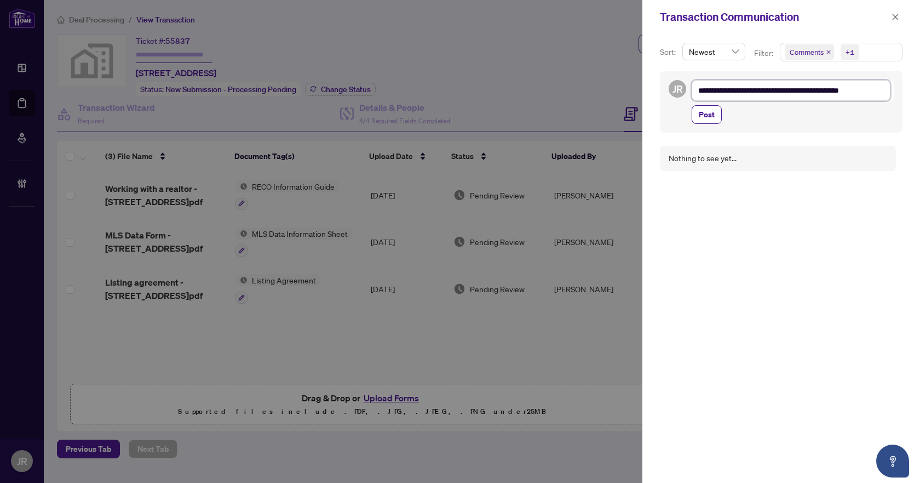
type textarea "**********"
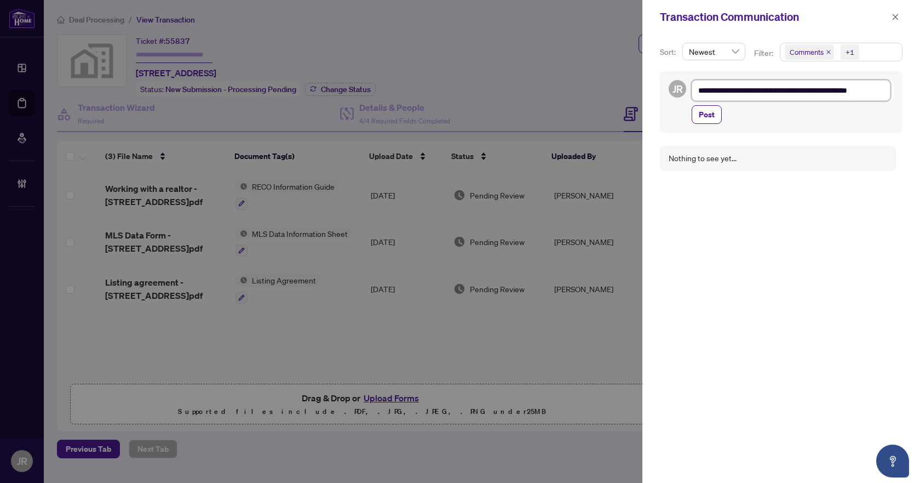
type textarea "**********"
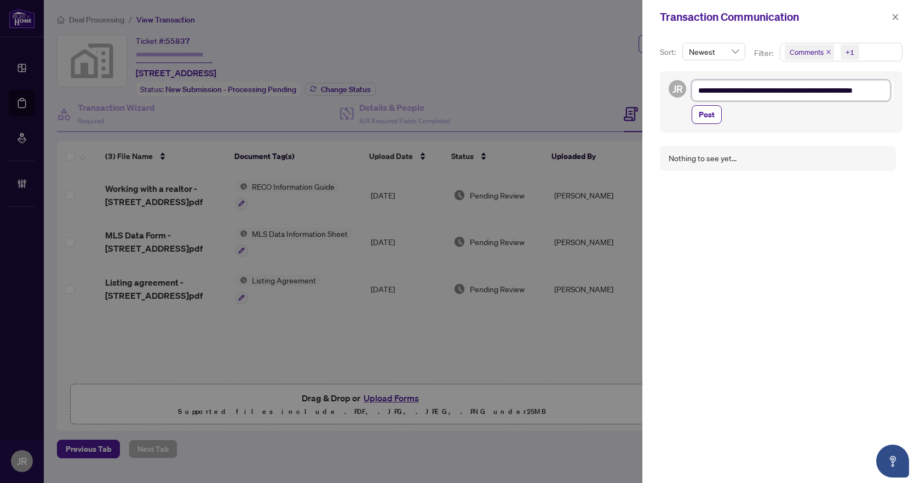
type textarea "**********"
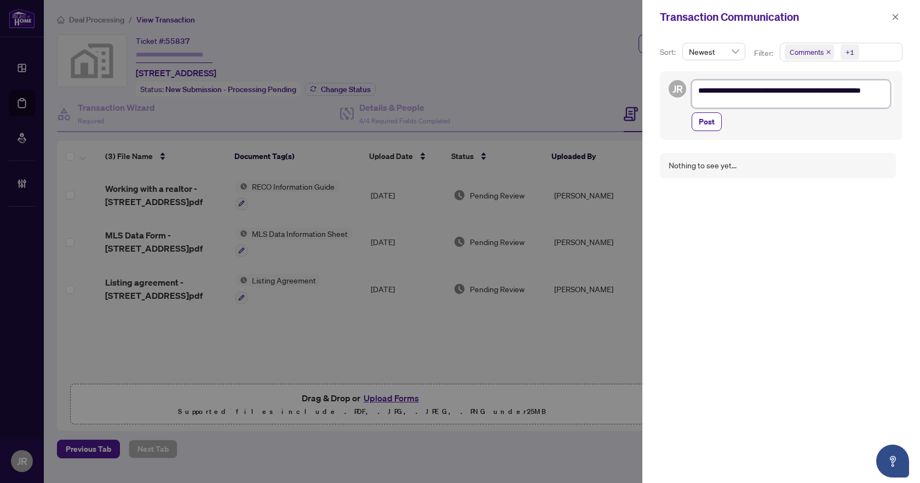
type textarea "**********"
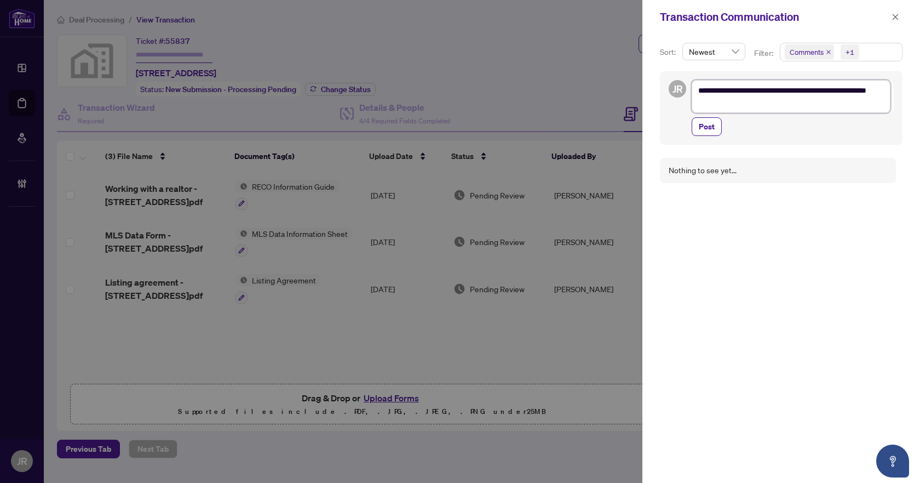
type textarea "**********"
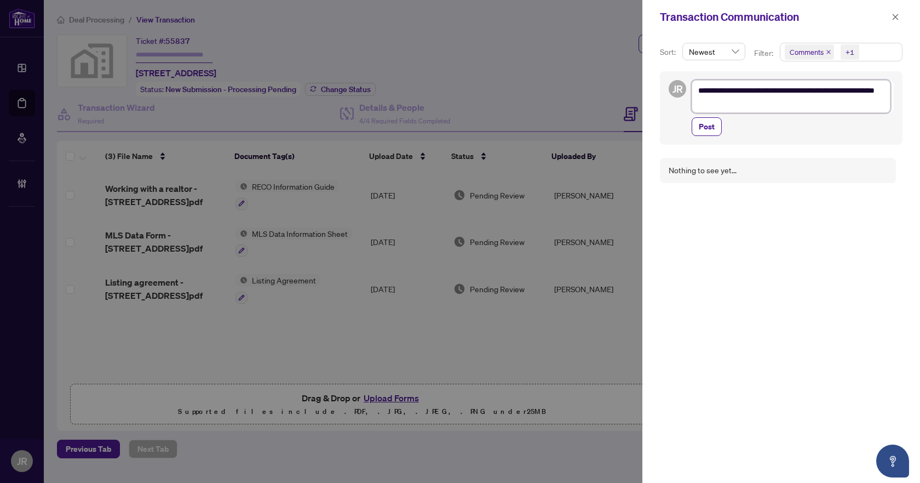
type textarea "**********"
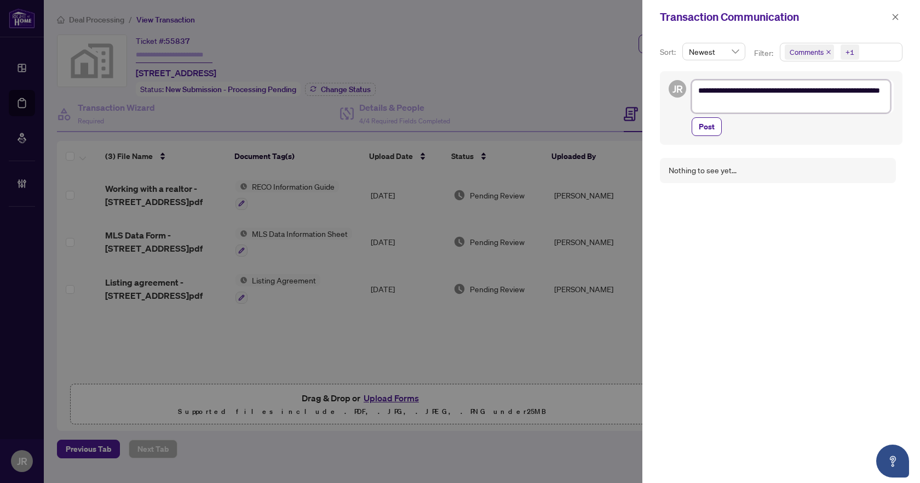
type textarea "**********"
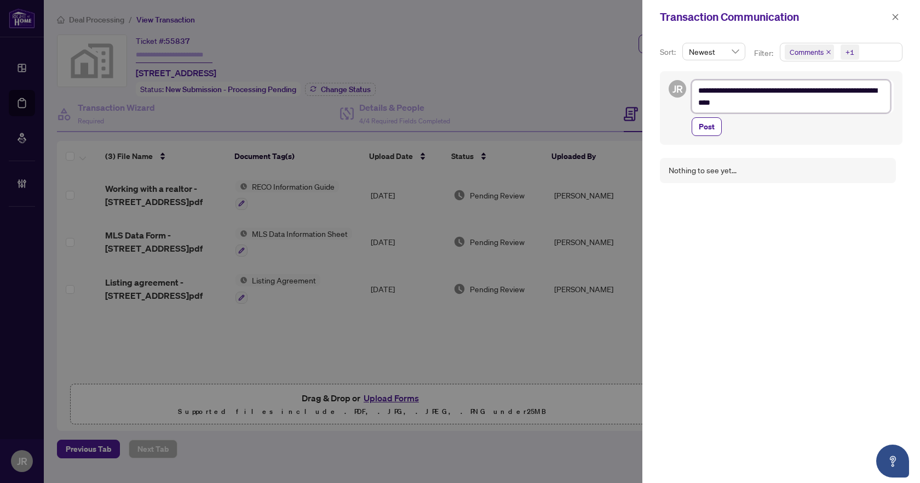
type textarea "**********"
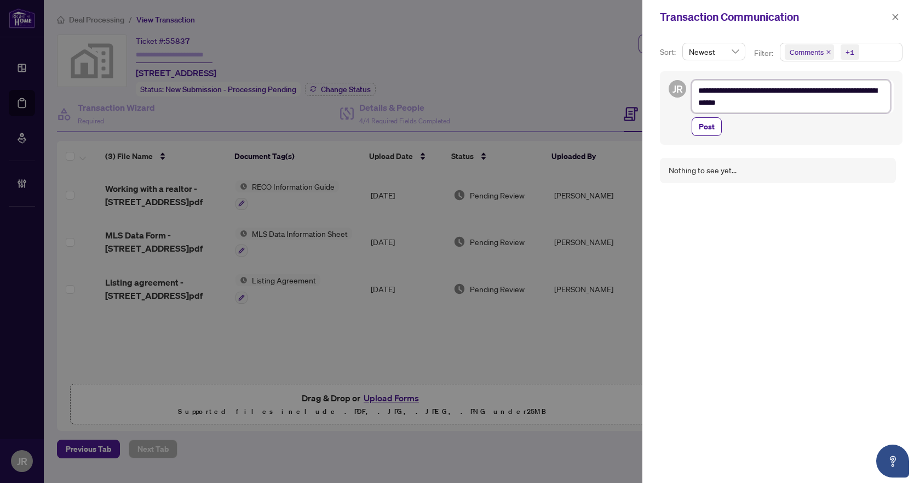
type textarea "**********"
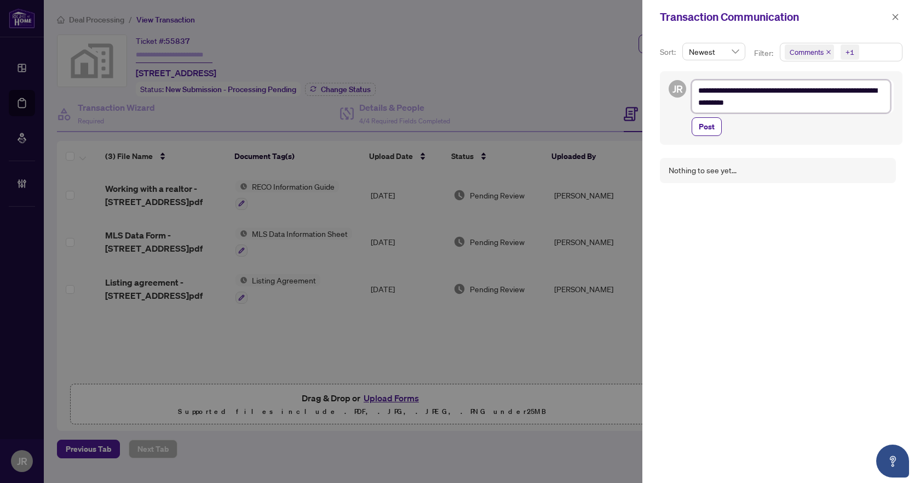
type textarea "**********"
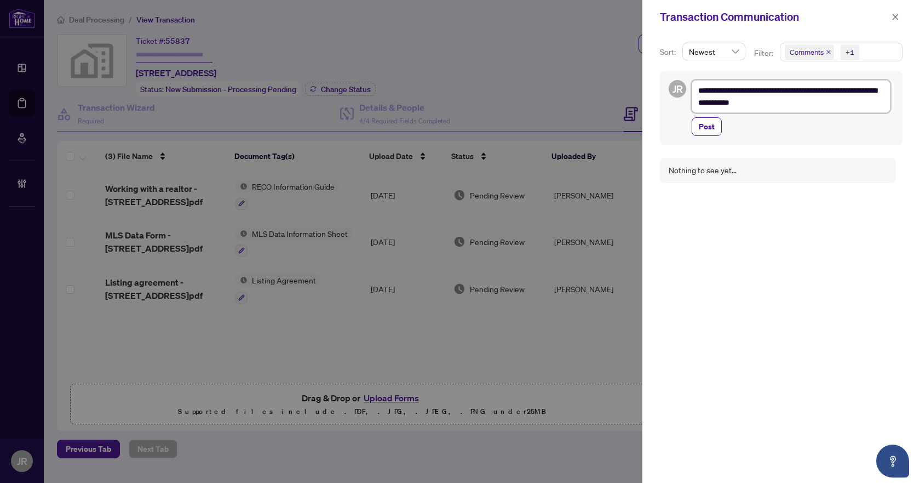
type textarea "**********"
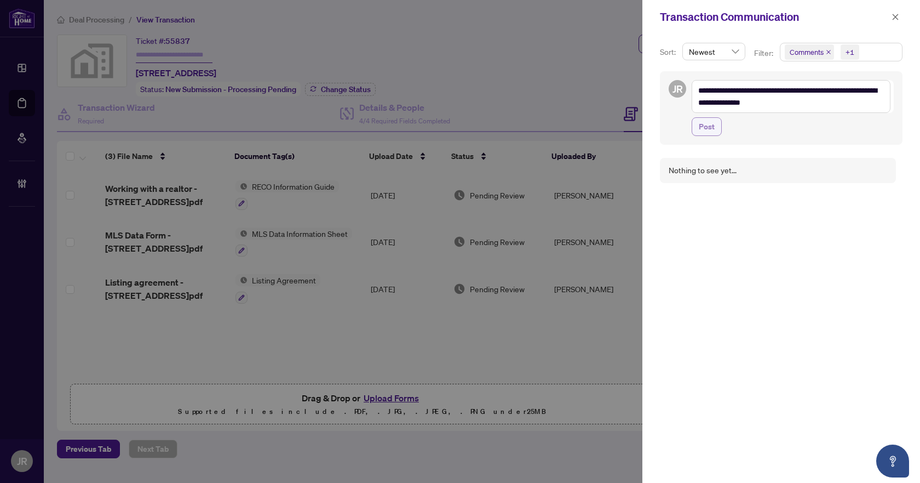
click at [714, 121] on span "Post" at bounding box center [707, 127] width 16 height 18
type textarea "**********"
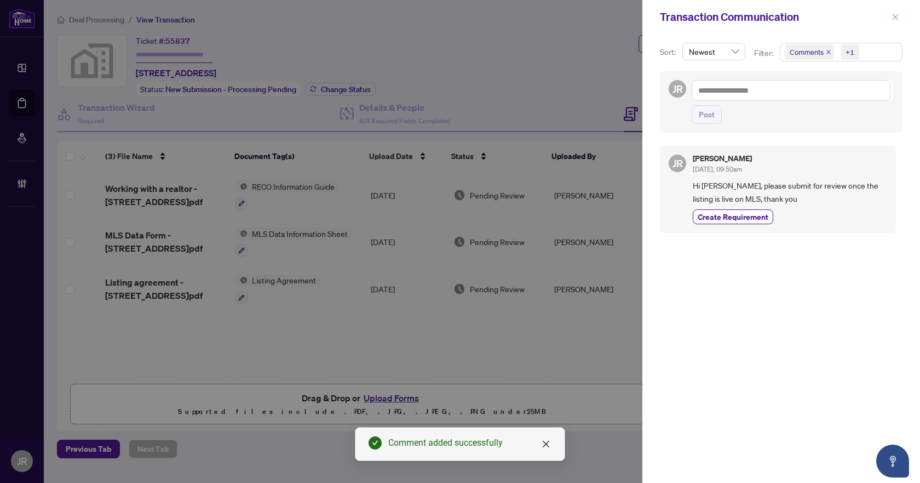
click at [894, 20] on icon "close" at bounding box center [896, 17] width 6 height 6
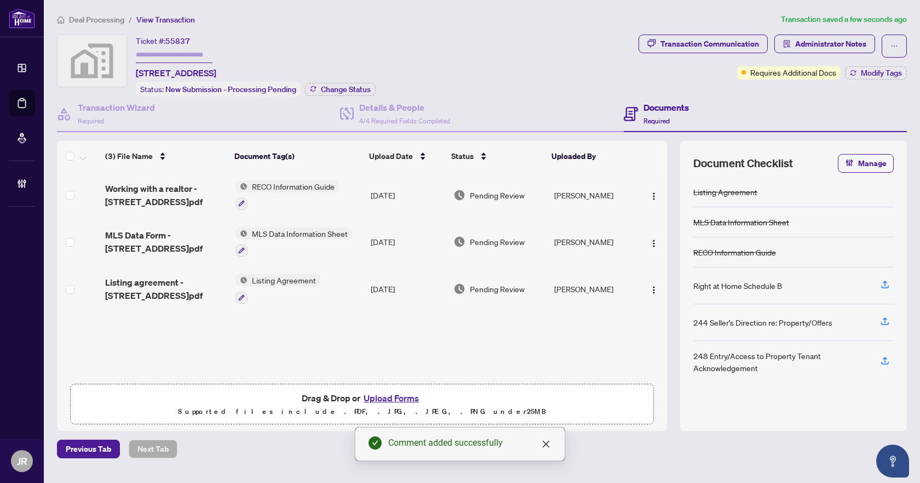
click at [96, 18] on span "Deal Processing" at bounding box center [96, 20] width 55 height 10
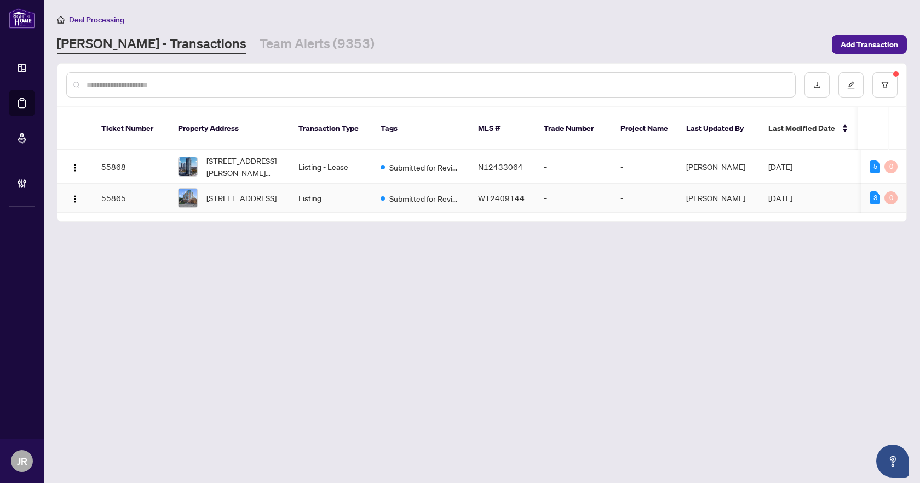
click at [285, 191] on td "[STREET_ADDRESS]" at bounding box center [229, 198] width 121 height 29
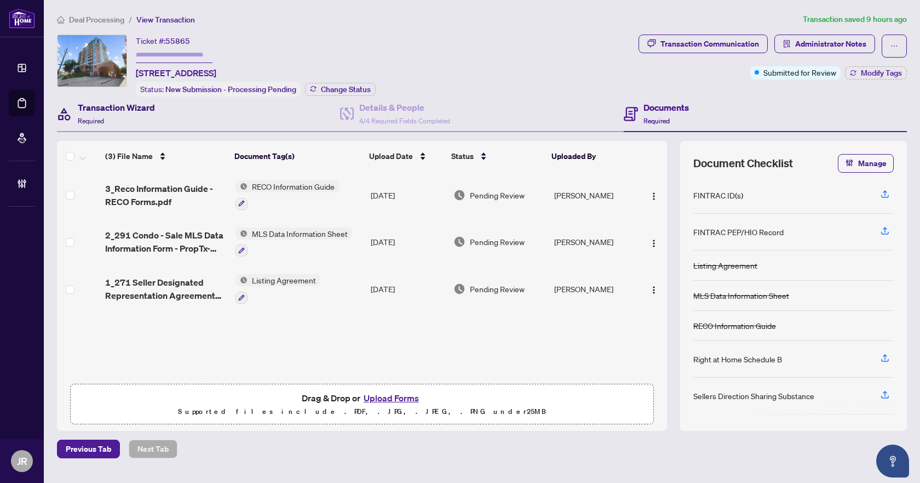
click at [138, 104] on h4 "Transaction Wizard" at bounding box center [116, 107] width 77 height 13
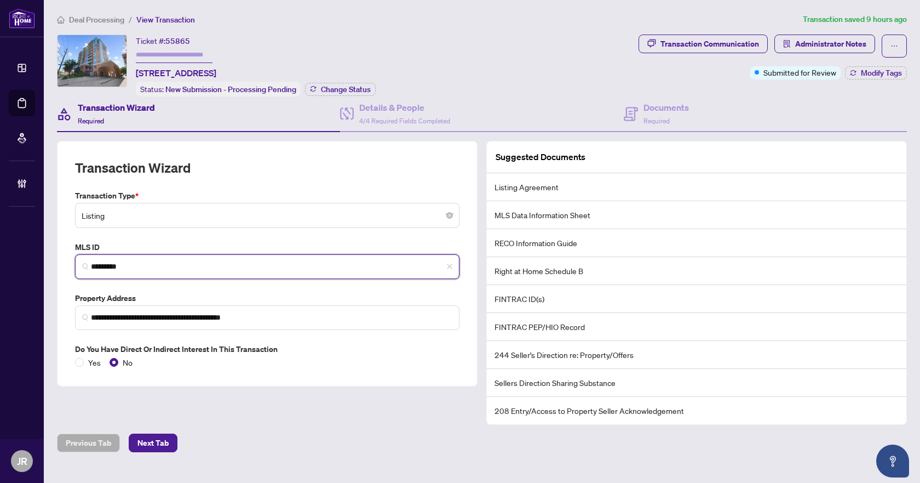
click at [125, 268] on input "*********" at bounding box center [272, 267] width 362 height 12
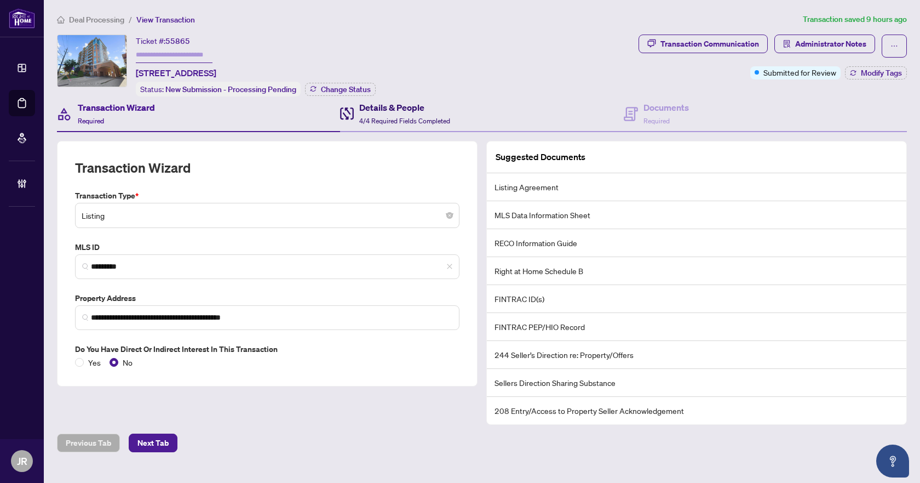
click at [400, 107] on h4 "Details & People" at bounding box center [404, 107] width 91 height 13
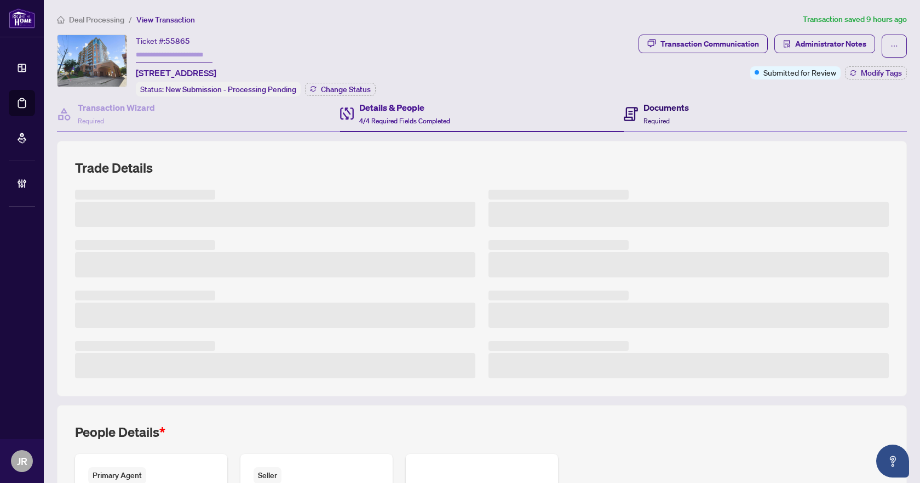
click at [644, 108] on h4 "Documents" at bounding box center [666, 107] width 45 height 13
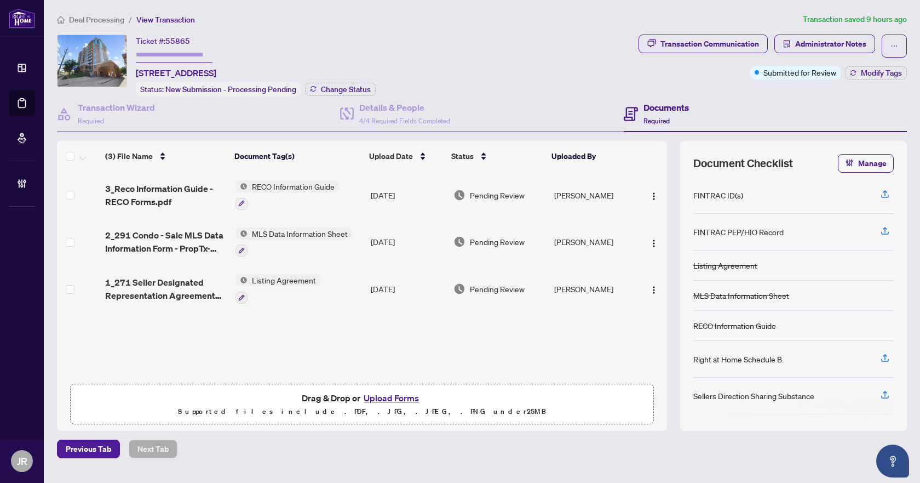
click at [374, 282] on div "(3) File Name Document Tag(s) Upload Date Status Uploaded By (3) File Name Docu…" at bounding box center [362, 259] width 610 height 237
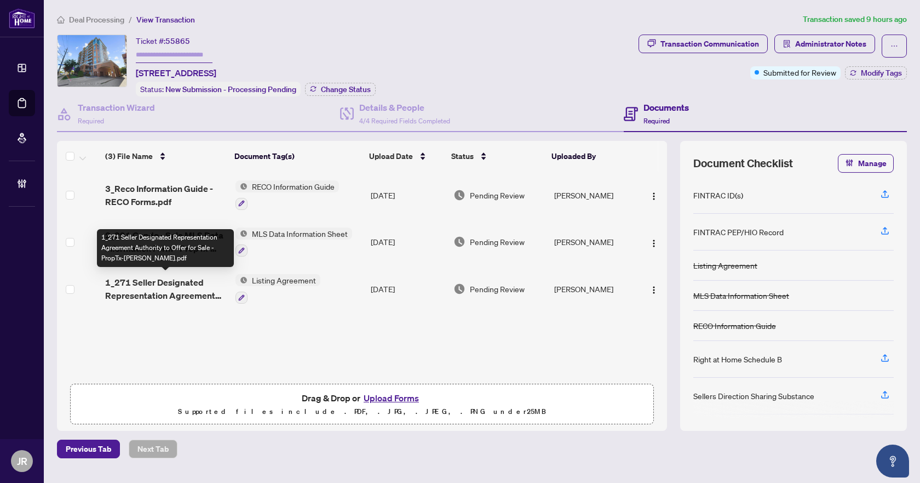
click at [164, 285] on span "1_271 Seller Designated Representation Agreement Authority to Offer for Sale - …" at bounding box center [166, 289] width 122 height 26
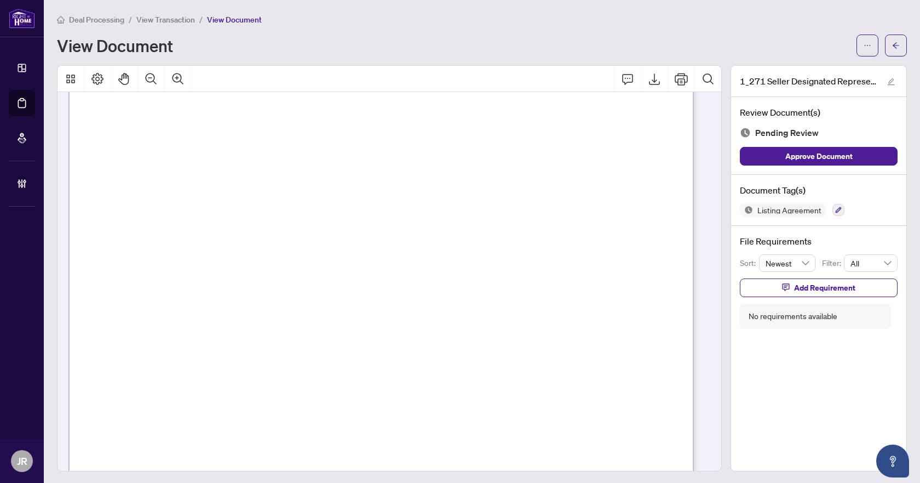
scroll to position [55, 0]
click at [615, 84] on button "Comment" at bounding box center [628, 79] width 26 height 26
click at [623, 253] on icon "Save" at bounding box center [621, 247] width 11 height 11
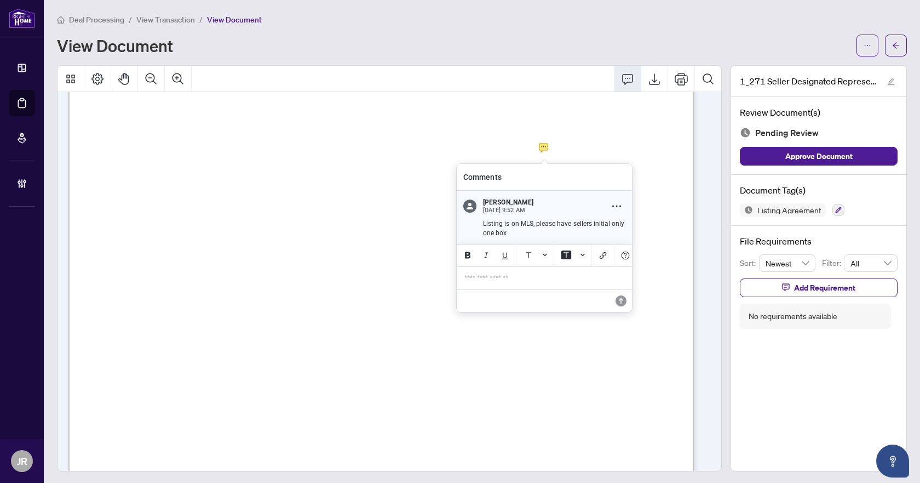
click at [535, 225] on p "Listing is on MLS, please have sellers initial only one box" at bounding box center [554, 228] width 142 height 18
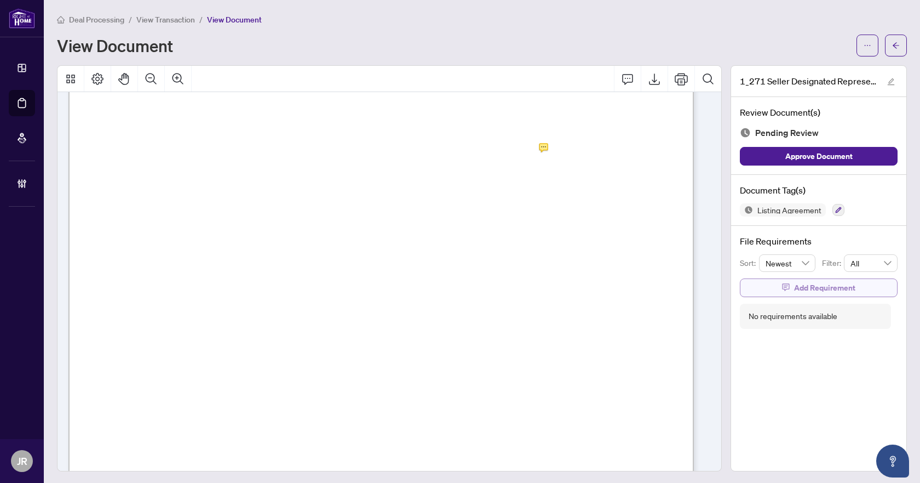
click at [794, 293] on span "Add Requirement" at bounding box center [824, 288] width 61 height 18
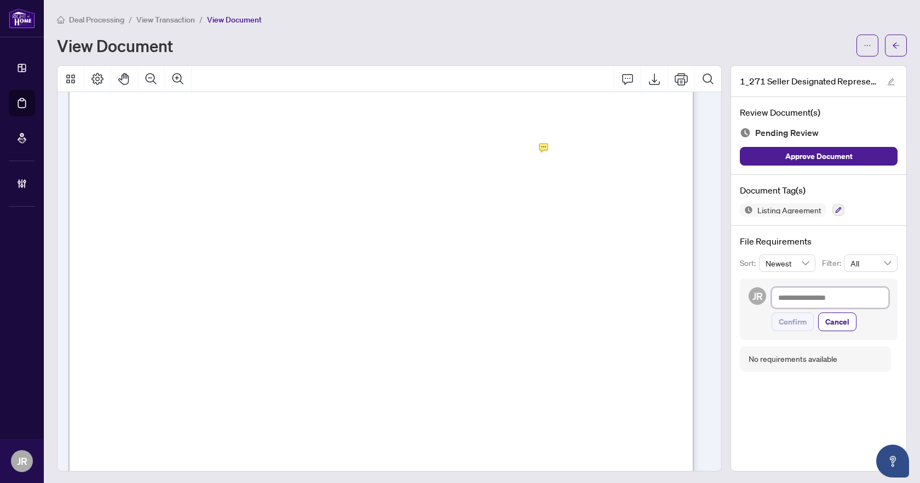
click at [792, 293] on textarea at bounding box center [830, 297] width 117 height 21
paste textarea "**********"
type textarea "**********"
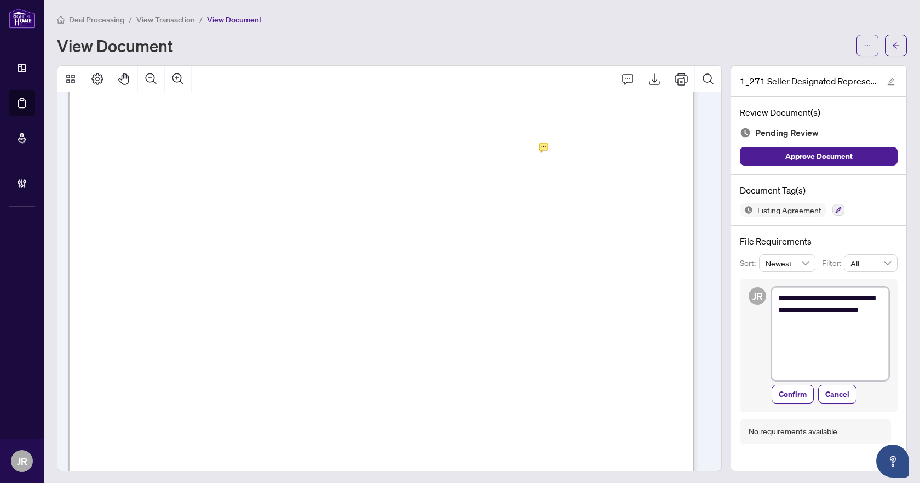
scroll to position [0, 0]
type textarea "**********"
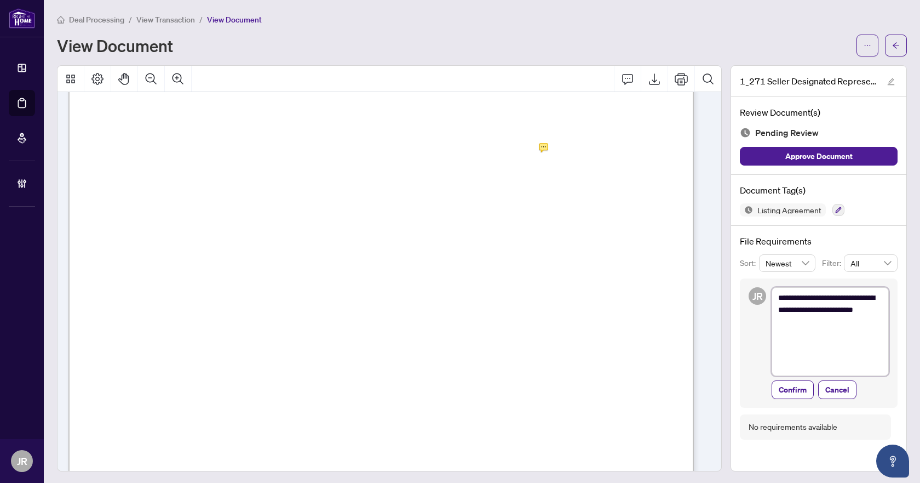
type textarea "**********"
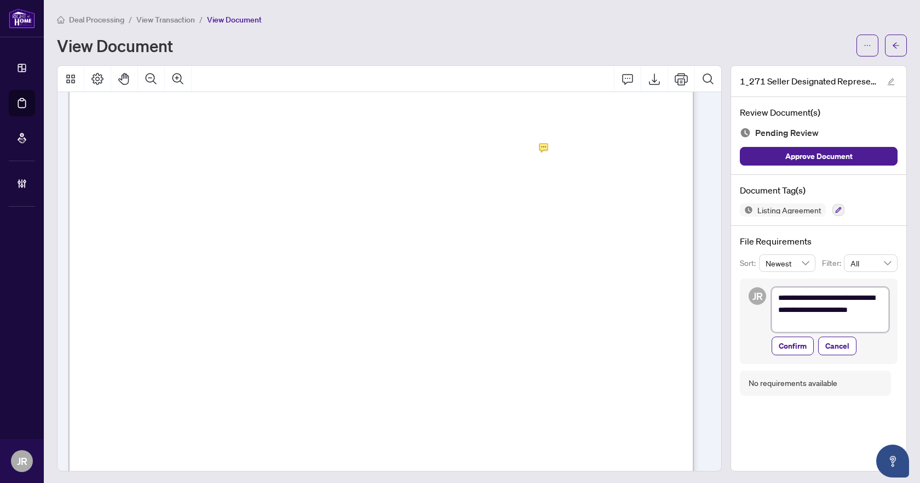
type textarea "**********"
click at [788, 331] on span "Confirm" at bounding box center [793, 334] width 28 height 18
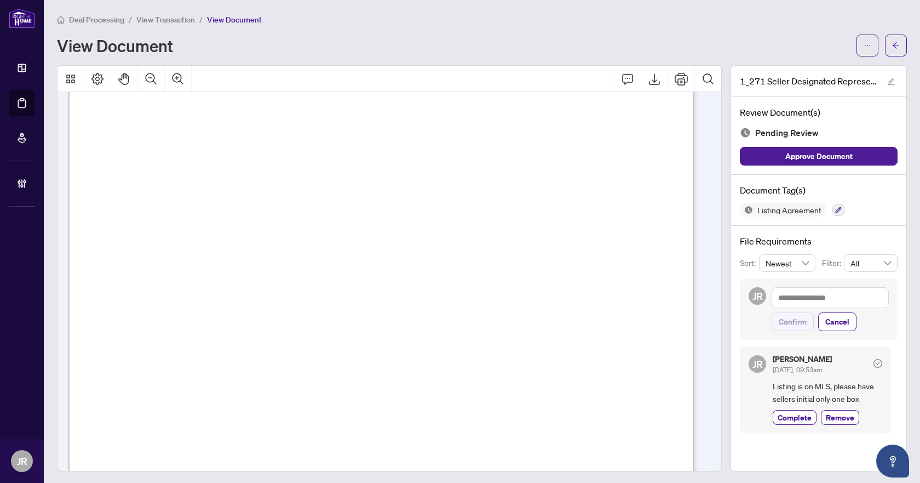
scroll to position [164, 0]
click at [833, 208] on button "button" at bounding box center [839, 210] width 12 height 12
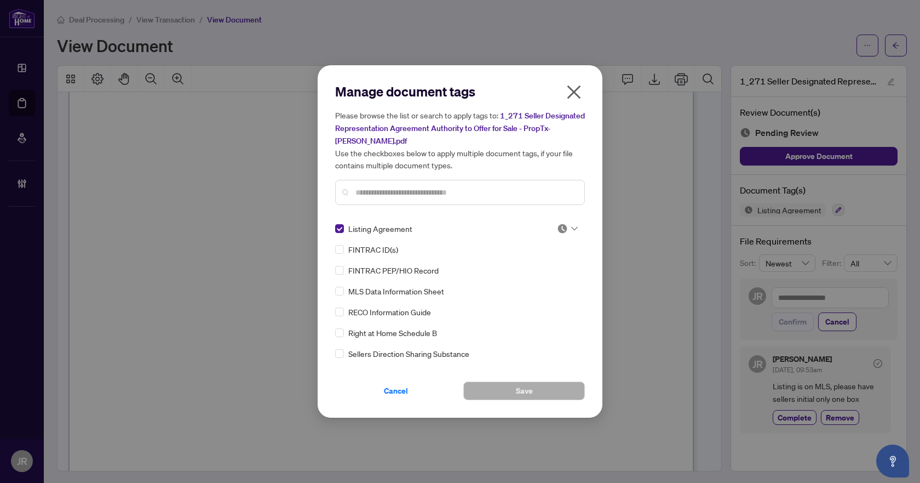
click at [572, 89] on div "Manage document tags Please browse the list or search to apply tags to: 1_271 S…" at bounding box center [460, 241] width 285 height 352
click at [572, 97] on icon "close" at bounding box center [575, 92] width 14 height 14
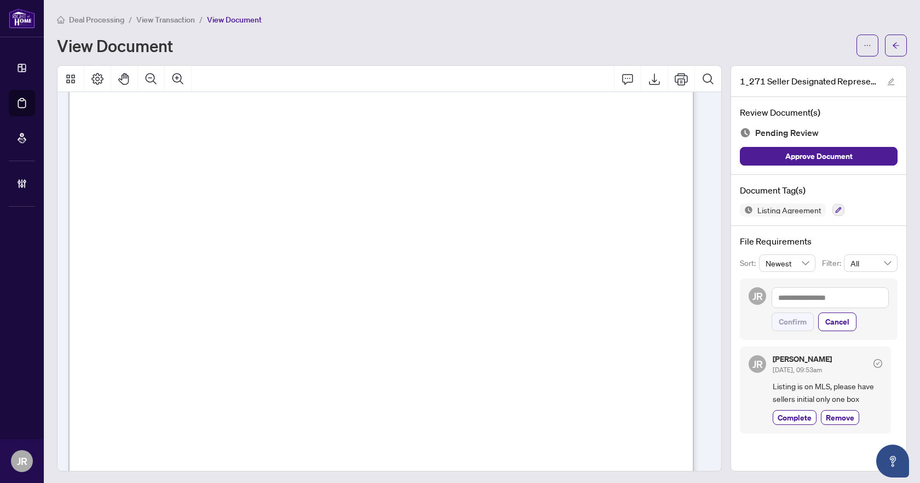
scroll to position [0, 0]
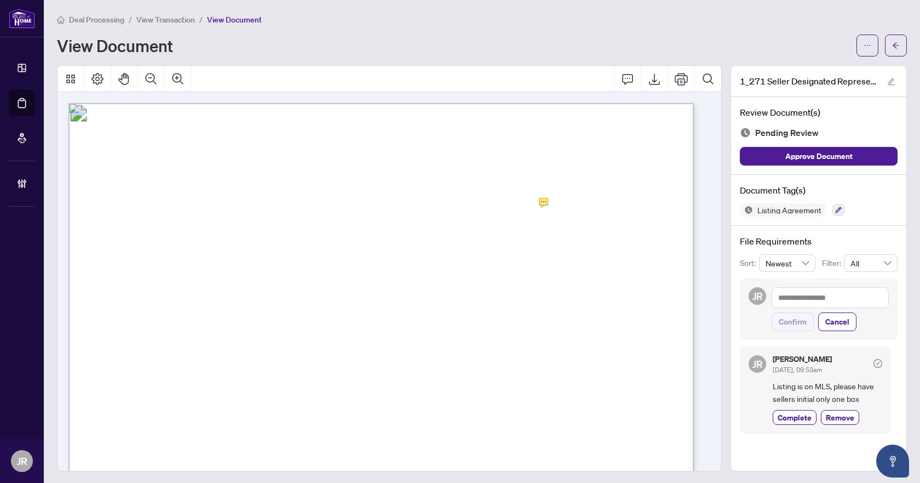
click at [830, 216] on div "Document Tag(s) Listing Agreement" at bounding box center [818, 200] width 175 height 51
click at [835, 211] on icon "button" at bounding box center [838, 210] width 7 height 7
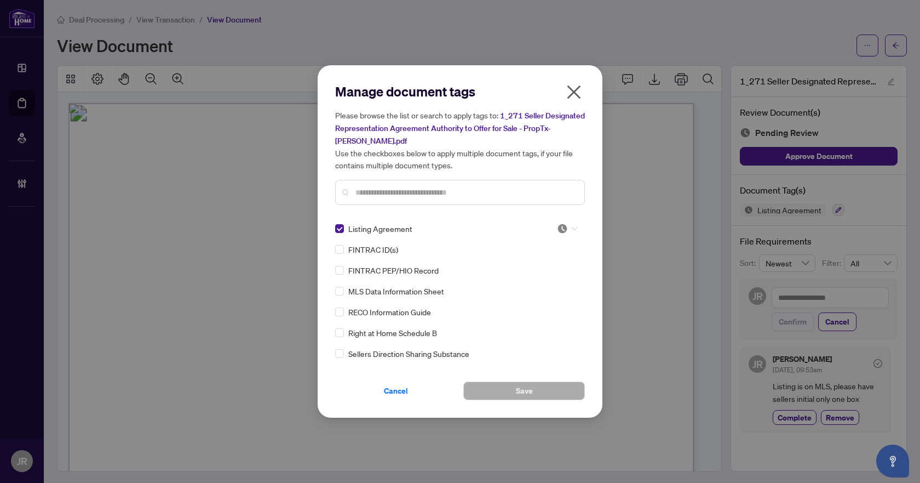
click at [563, 223] on img at bounding box center [562, 228] width 11 height 11
click at [549, 256] on div "Needs Work" at bounding box center [531, 258] width 70 height 12
click at [528, 383] on span "Save" at bounding box center [524, 391] width 17 height 18
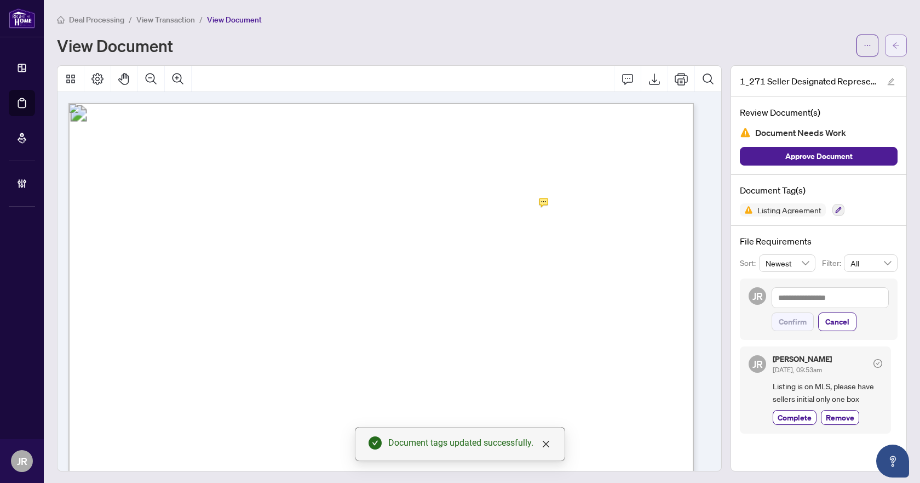
click at [891, 45] on button "button" at bounding box center [896, 46] width 22 height 22
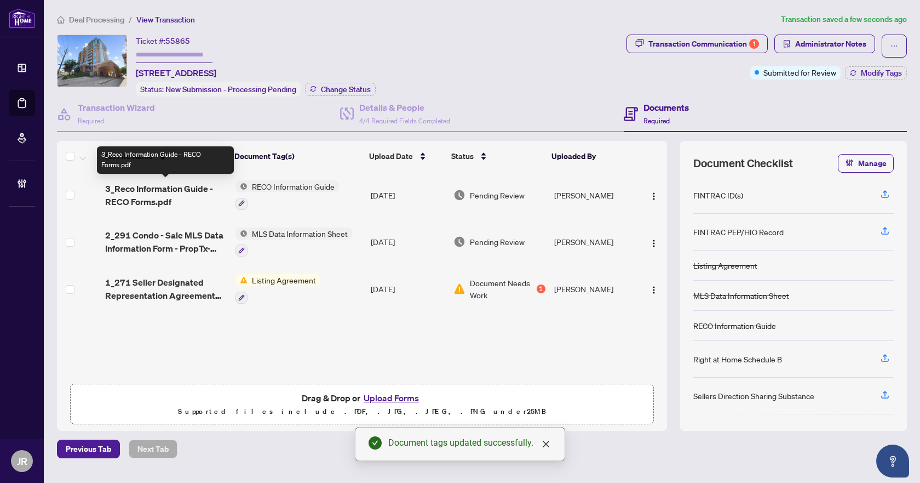
click at [161, 196] on span "3_Reco Information Guide - RECO Forms.pdf" at bounding box center [166, 195] width 122 height 26
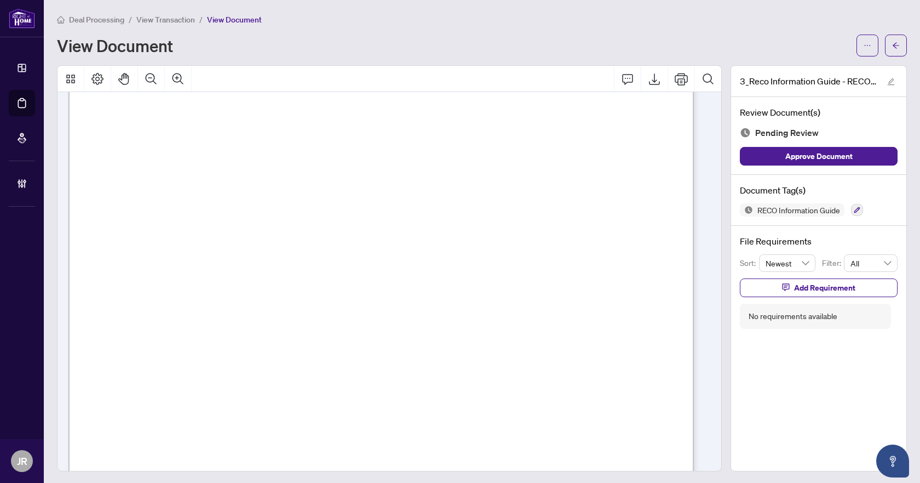
scroll to position [10085, 0]
click at [855, 210] on icon "button" at bounding box center [858, 210] width 6 height 6
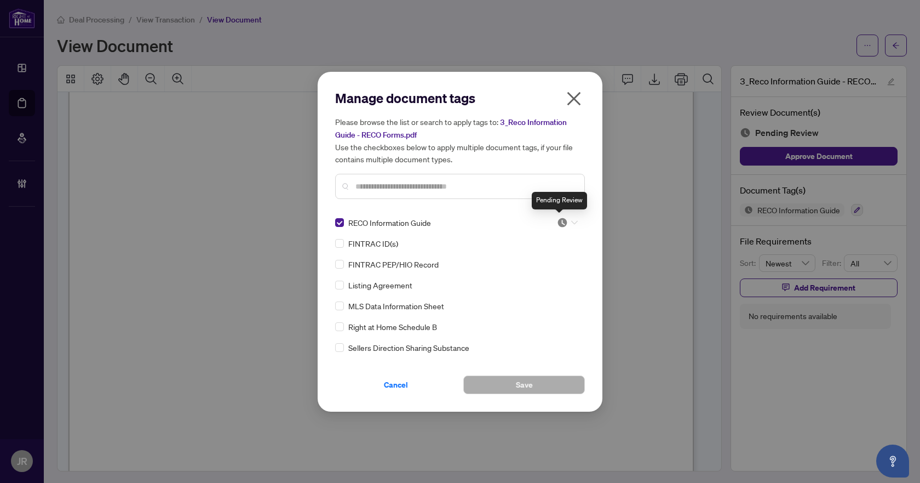
click at [562, 222] on img at bounding box center [562, 222] width 11 height 11
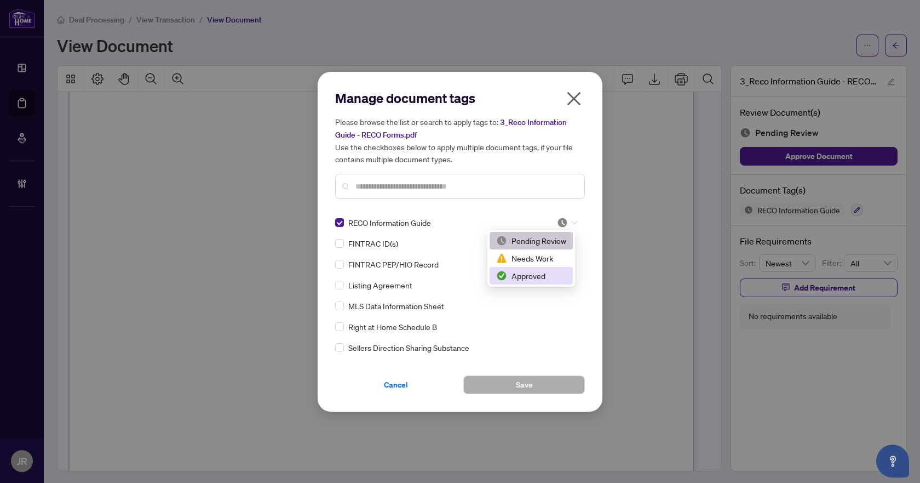
click at [536, 280] on div "Approved" at bounding box center [531, 276] width 70 height 12
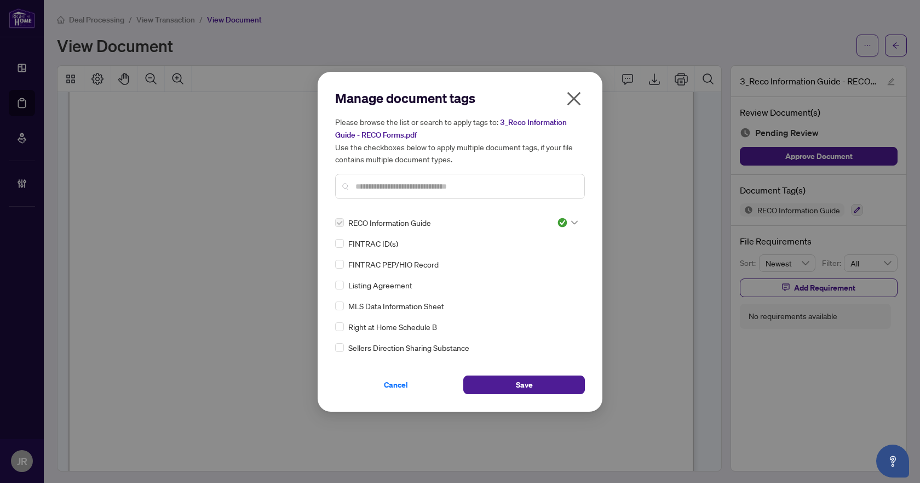
click at [490, 373] on div "Cancel Save" at bounding box center [460, 378] width 250 height 32
click at [493, 385] on button "Save" at bounding box center [524, 384] width 122 height 19
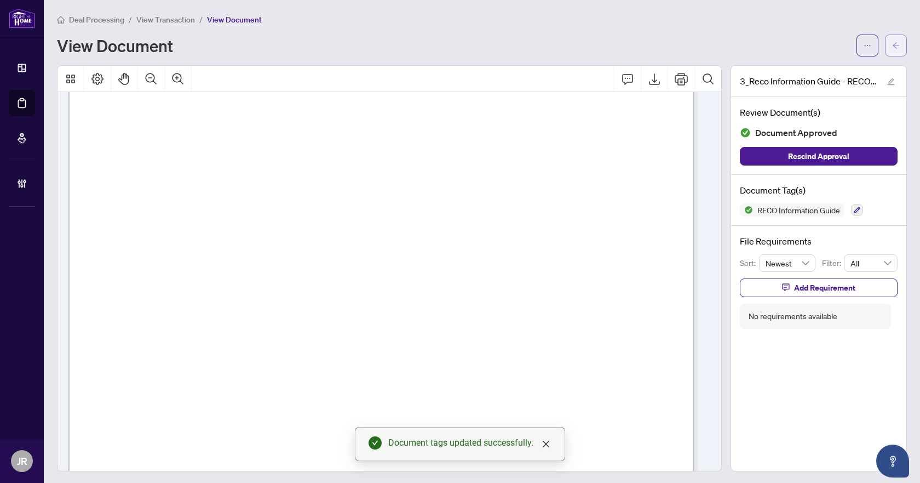
click at [885, 47] on button "button" at bounding box center [896, 46] width 22 height 22
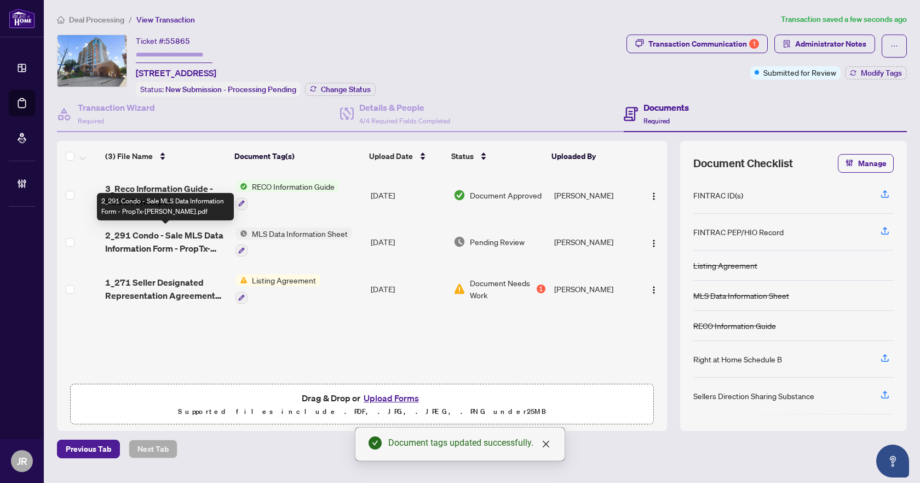
click at [191, 250] on span "2_291 Condo - Sale MLS Data Information Form - PropTx-[PERSON_NAME].pdf" at bounding box center [166, 241] width 122 height 26
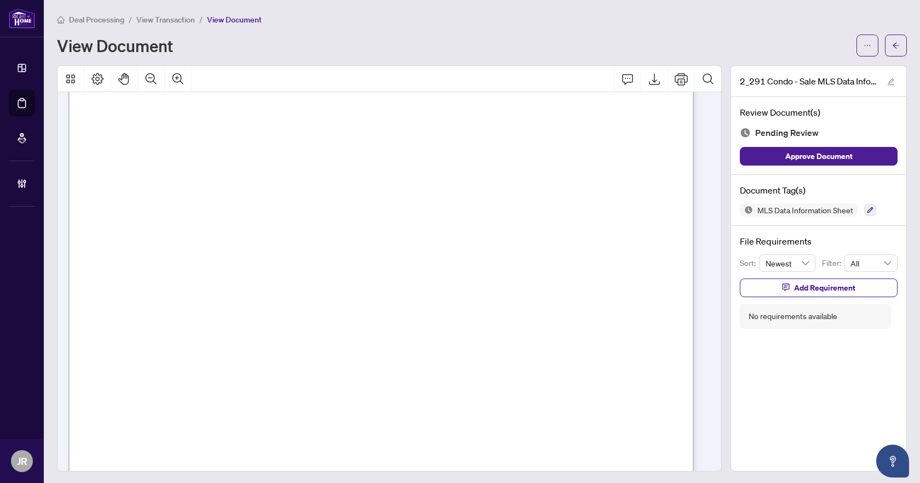
scroll to position [383, 0]
click at [892, 47] on icon "arrow-left" at bounding box center [896, 46] width 8 height 8
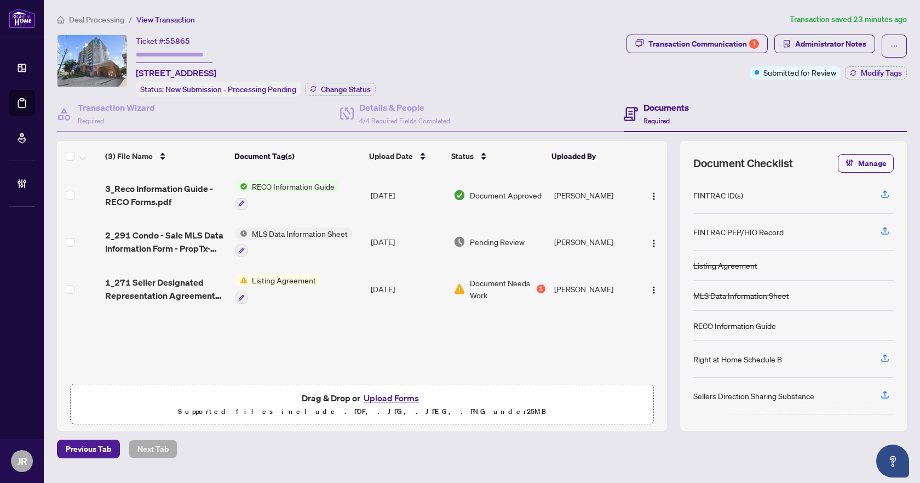
click at [117, 21] on span "Deal Processing" at bounding box center [96, 20] width 55 height 10
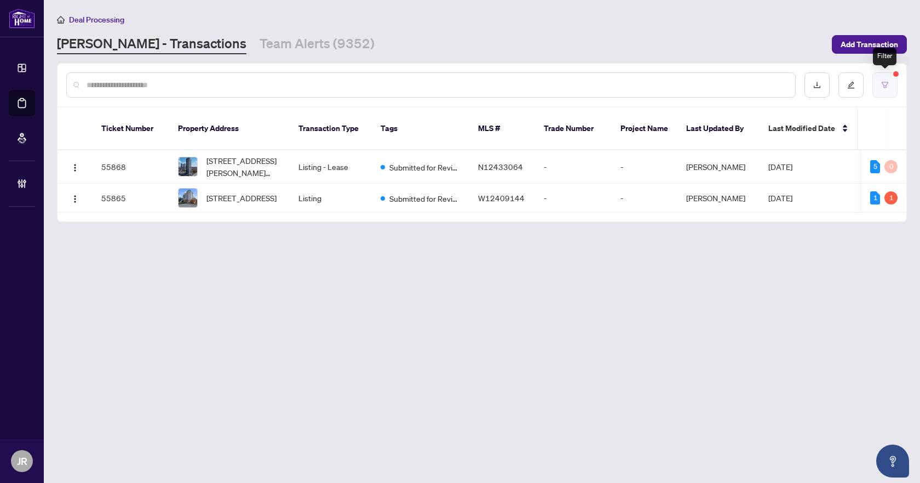
click at [891, 82] on button "button" at bounding box center [885, 84] width 25 height 25
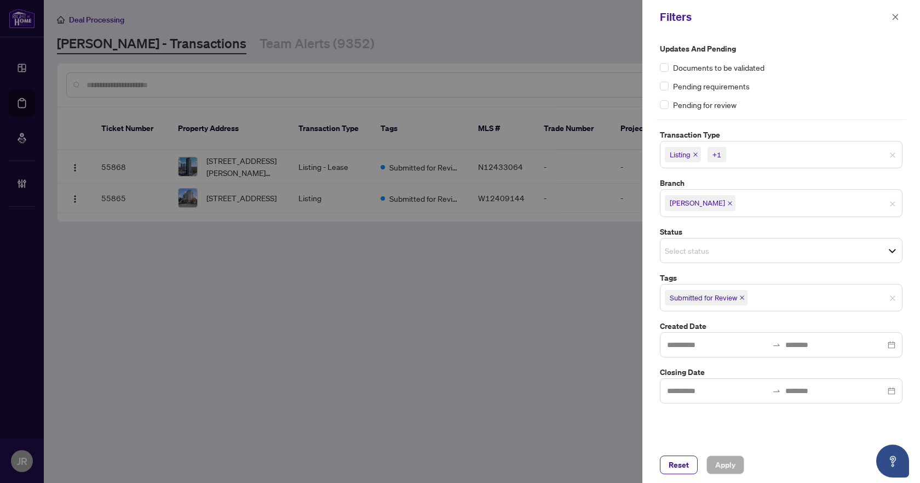
click at [743, 296] on icon "close" at bounding box center [742, 297] width 5 height 5
click at [687, 468] on span "Reset" at bounding box center [679, 465] width 20 height 18
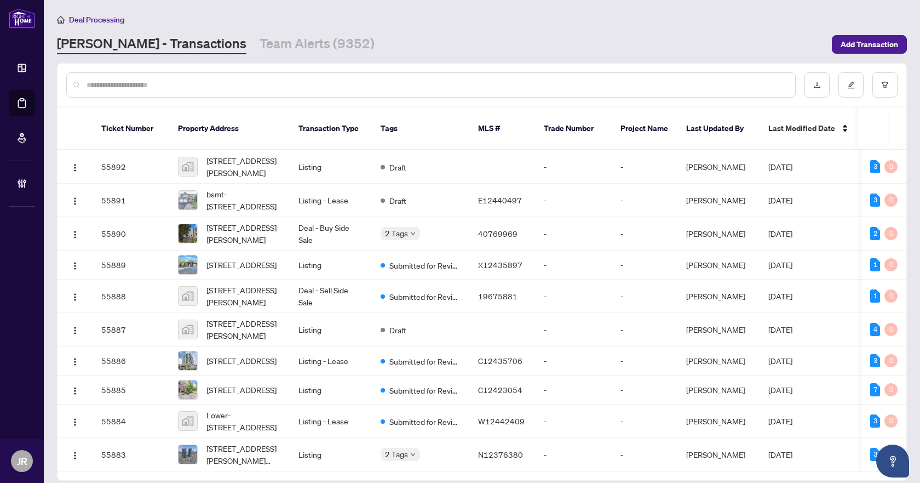
click at [301, 80] on input "text" at bounding box center [437, 85] width 700 height 12
click at [291, 80] on input "text" at bounding box center [437, 85] width 700 height 12
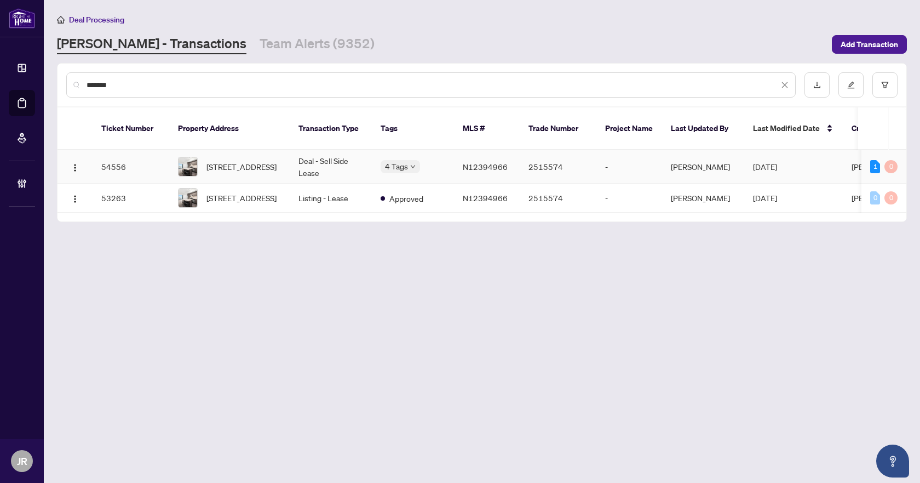
click at [324, 160] on td "Deal - Sell Side Lease" at bounding box center [331, 166] width 82 height 33
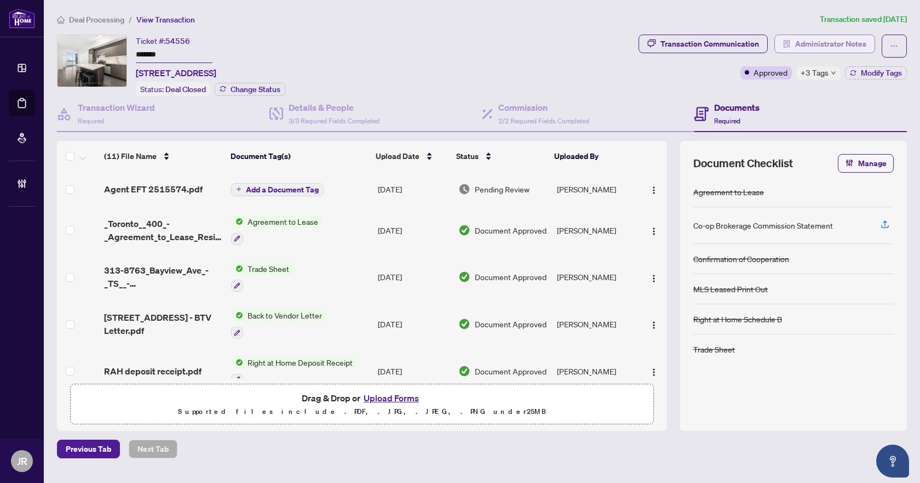
click at [839, 43] on span "Administrator Notes" at bounding box center [830, 44] width 71 height 18
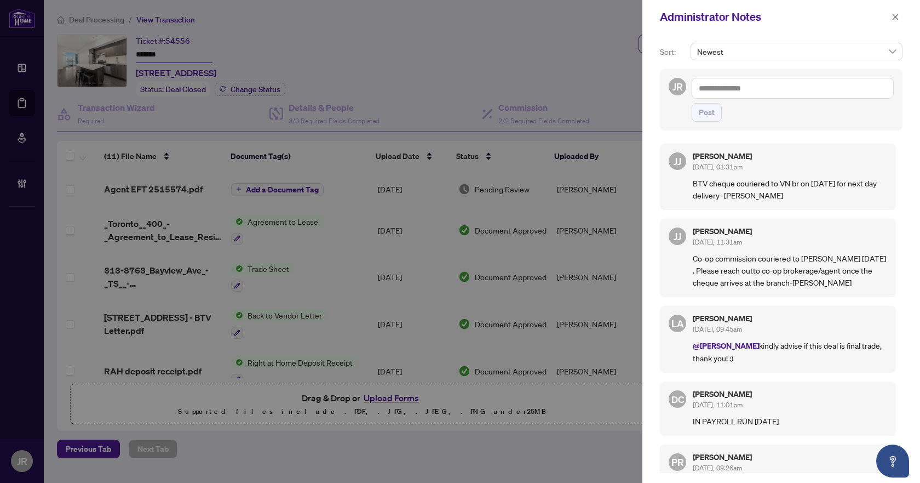
click at [792, 92] on textarea at bounding box center [793, 88] width 202 height 21
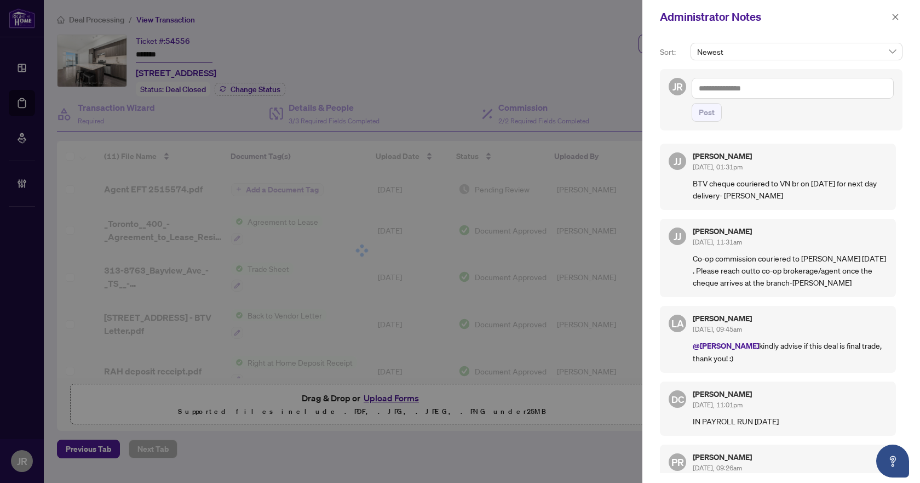
paste textarea "**********"
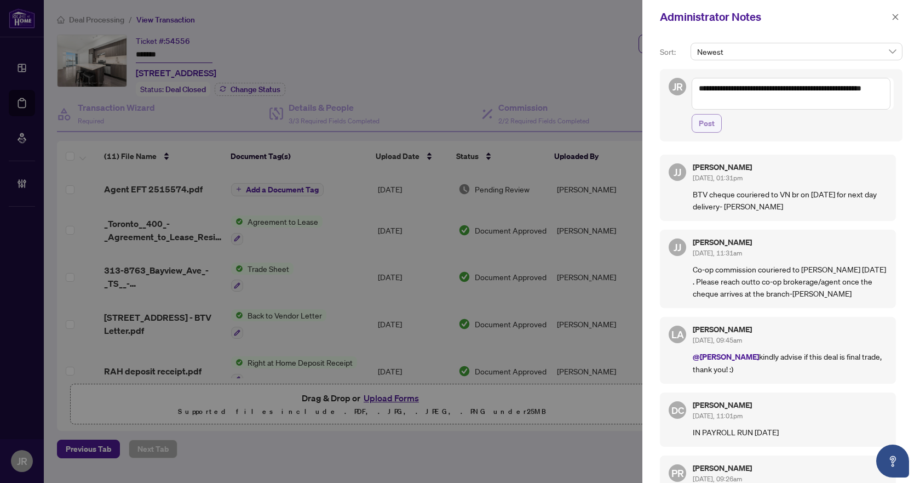
click at [703, 121] on span "Post" at bounding box center [707, 123] width 16 height 18
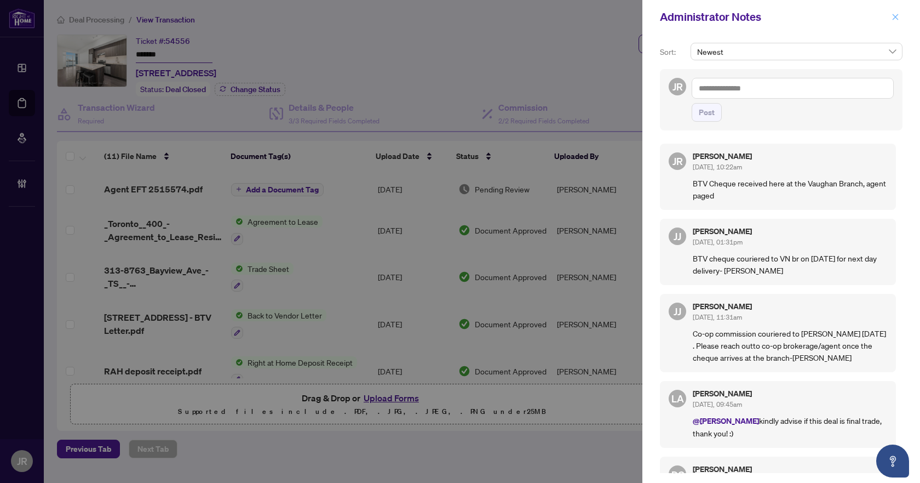
click at [897, 14] on icon "close" at bounding box center [896, 17] width 8 height 8
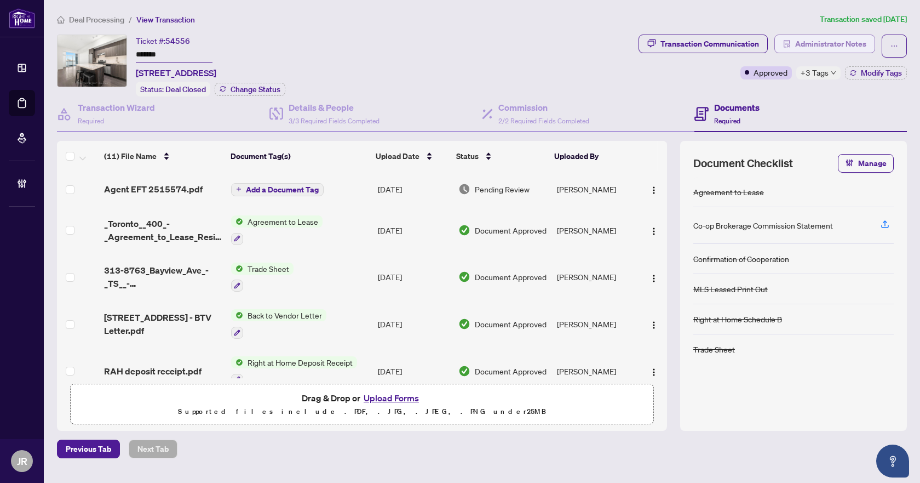
click at [816, 43] on span "Administrator Notes" at bounding box center [830, 44] width 71 height 18
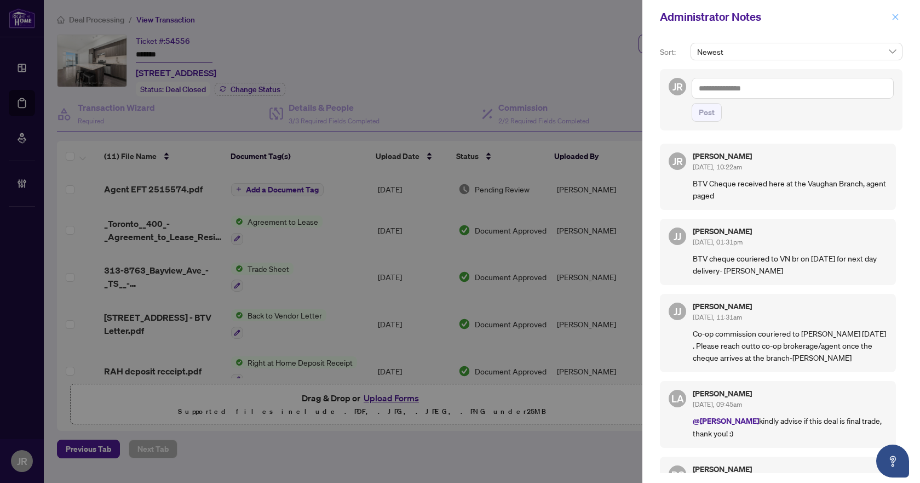
click at [890, 18] on button "button" at bounding box center [896, 16] width 14 height 13
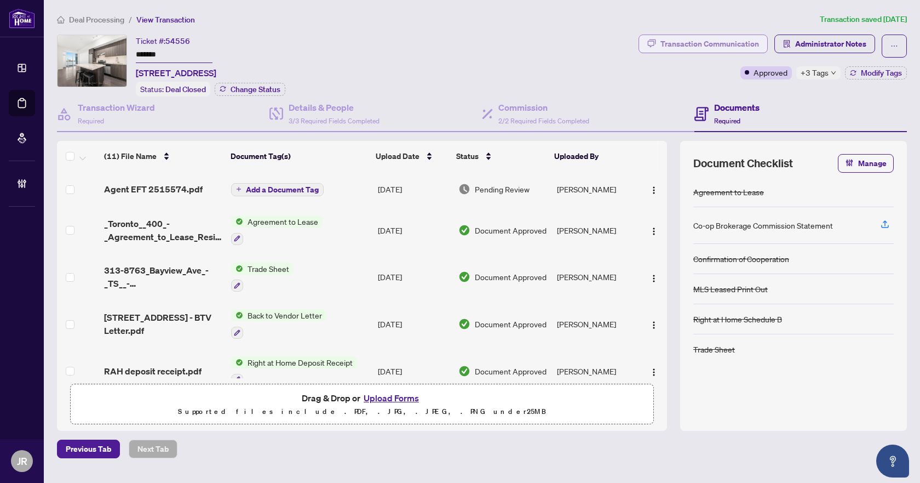
click at [742, 41] on div "Transaction Communication" at bounding box center [710, 44] width 99 height 18
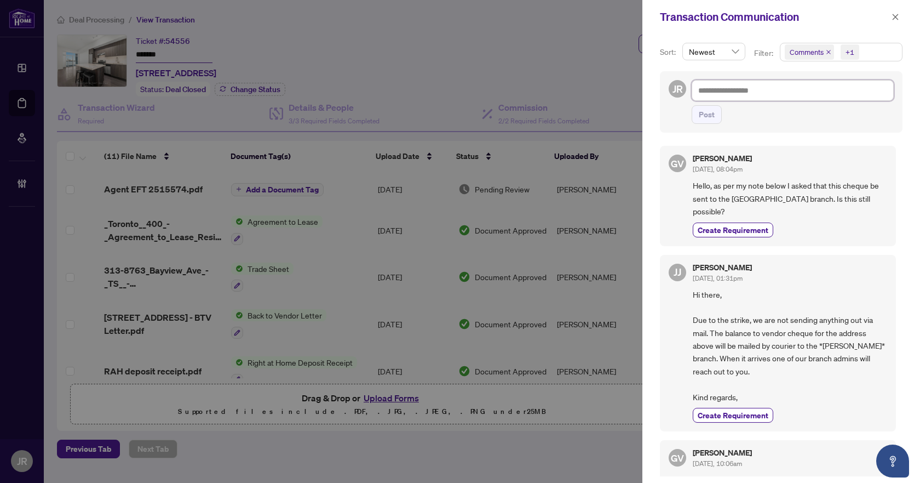
click at [756, 88] on textarea at bounding box center [793, 90] width 202 height 21
paste textarea "**********"
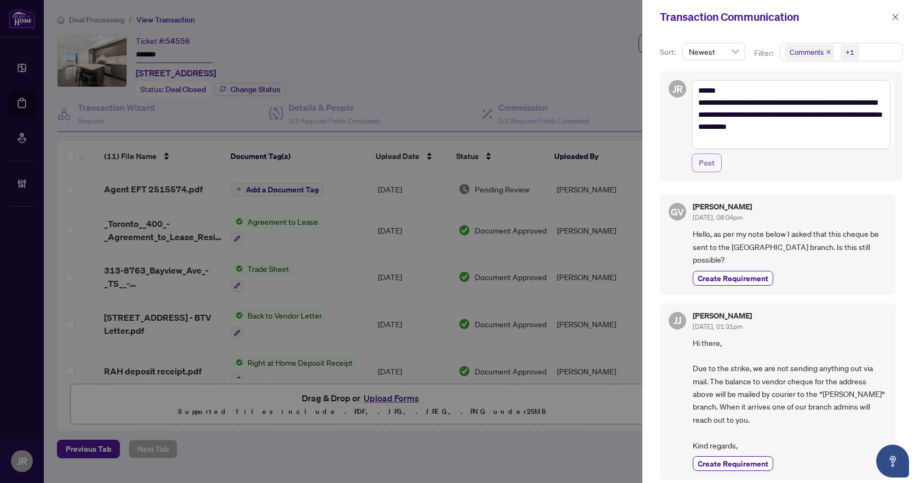
click at [711, 166] on span "Post" at bounding box center [707, 163] width 16 height 18
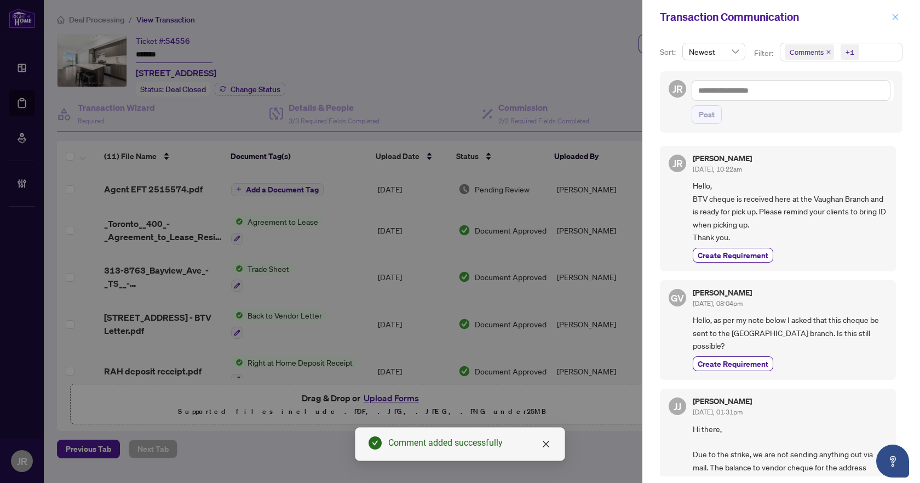
click at [898, 19] on icon "close" at bounding box center [896, 17] width 8 height 8
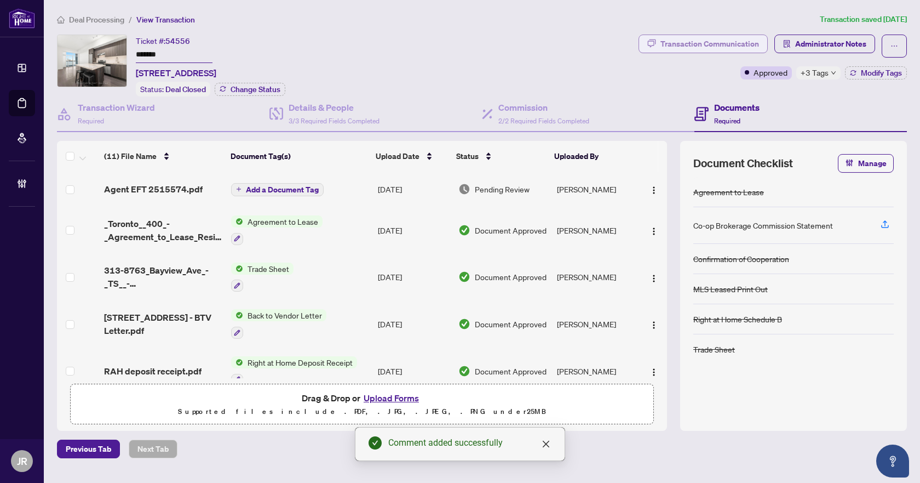
click at [701, 47] on div "Transaction Communication" at bounding box center [710, 44] width 99 height 18
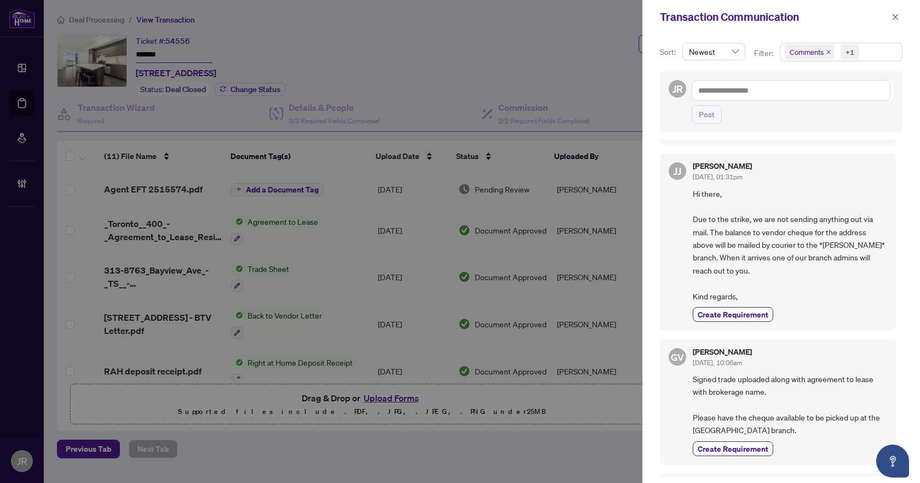
scroll to position [274, 0]
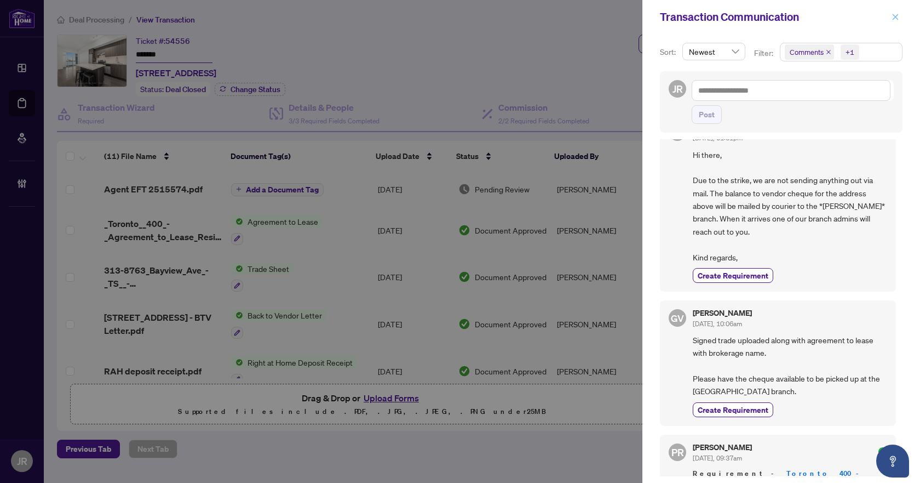
click at [898, 21] on span "button" at bounding box center [896, 17] width 8 height 18
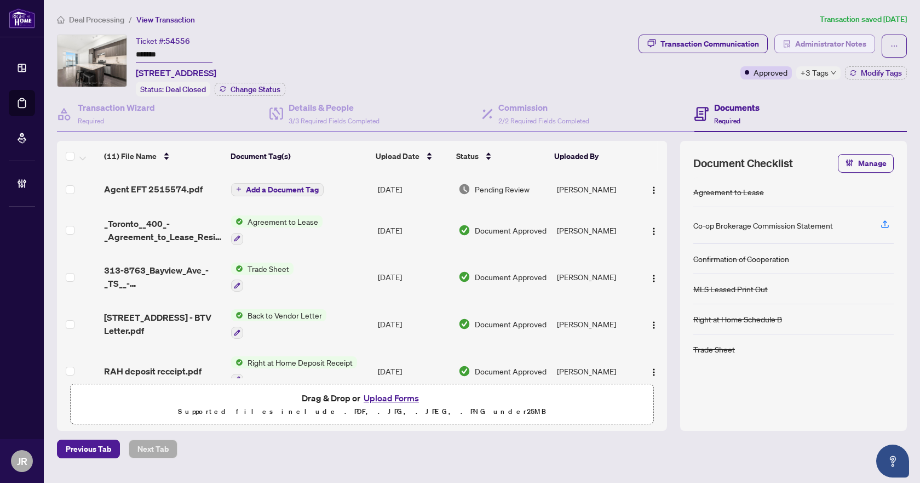
click at [807, 37] on span "Administrator Notes" at bounding box center [830, 44] width 71 height 18
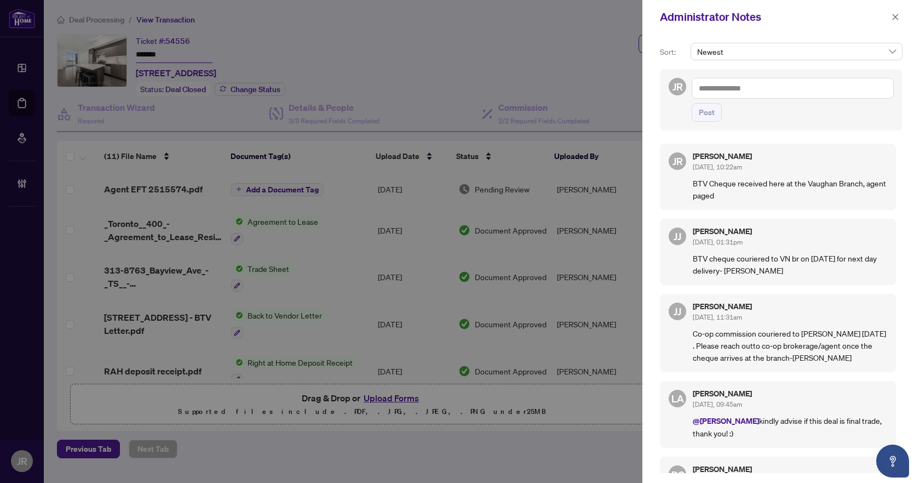
click at [706, 185] on p "BTV Cheque received here at the Vaughan Branch, agent paged" at bounding box center [790, 189] width 194 height 24
copy p "BTV Cheque received here at the Vaughan Branch, agent paged"
click at [340, 101] on div at bounding box center [460, 241] width 920 height 483
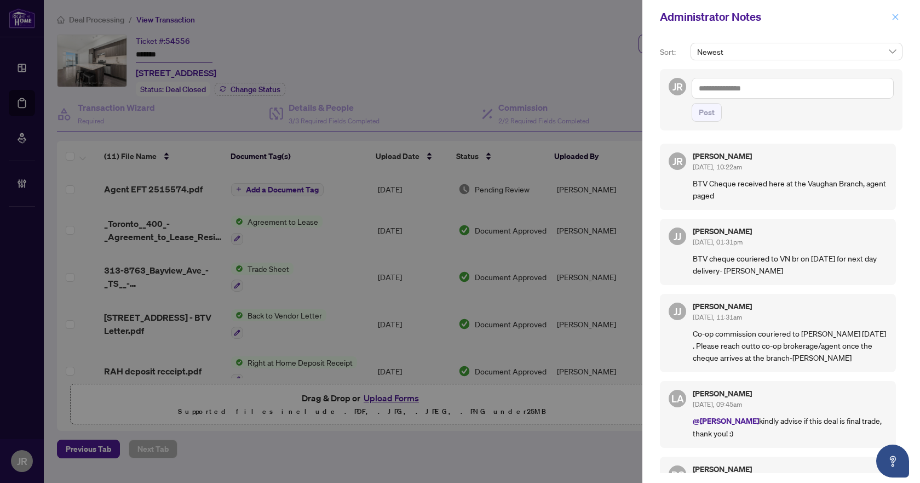
drag, startPoint x: 895, startPoint y: 19, endPoint x: 320, endPoint y: 51, distance: 575.6
click at [895, 19] on icon "close" at bounding box center [896, 17] width 8 height 8
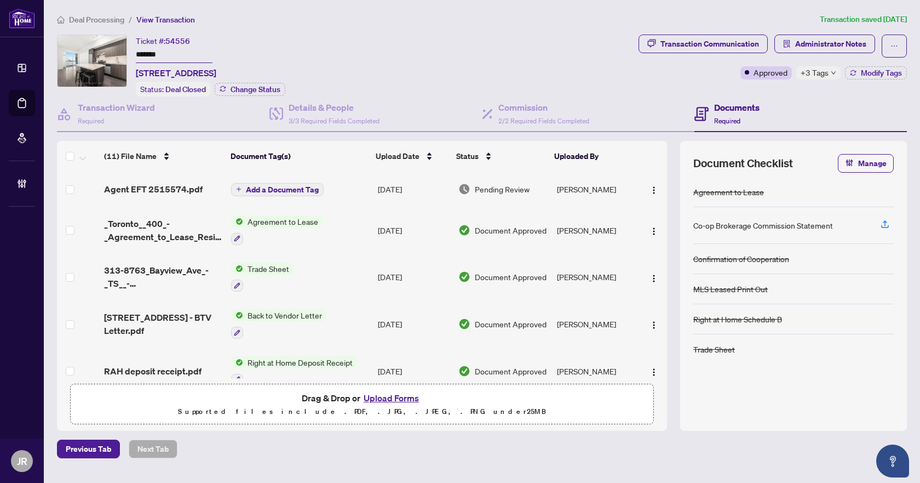
click at [108, 16] on span "Deal Processing" at bounding box center [96, 20] width 55 height 10
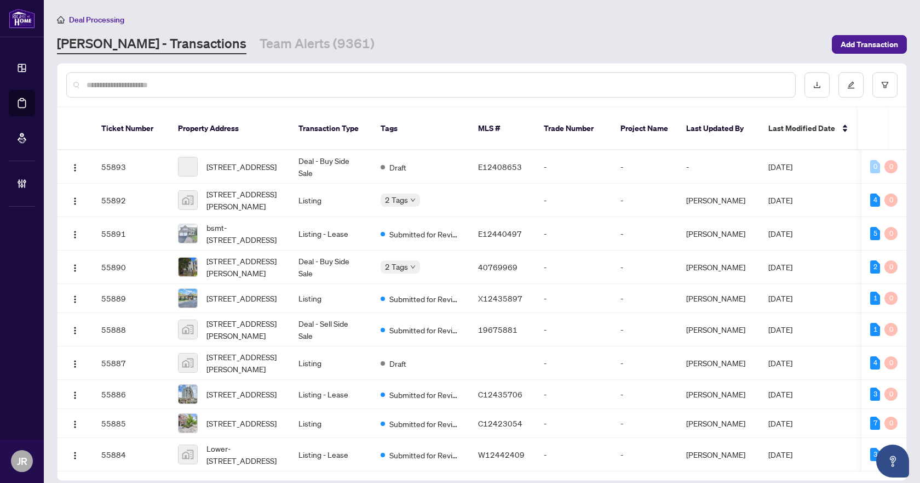
click at [311, 82] on input "text" at bounding box center [437, 85] width 700 height 12
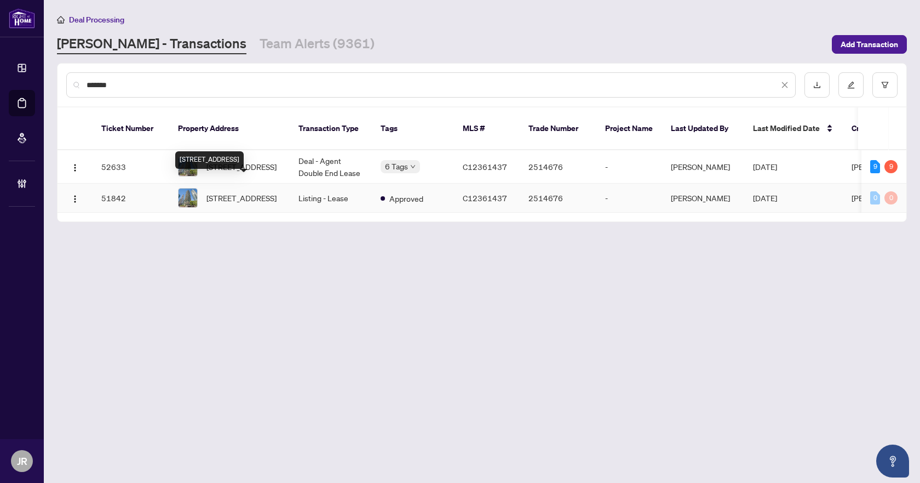
click at [244, 151] on div "[STREET_ADDRESS]" at bounding box center [209, 160] width 68 height 18
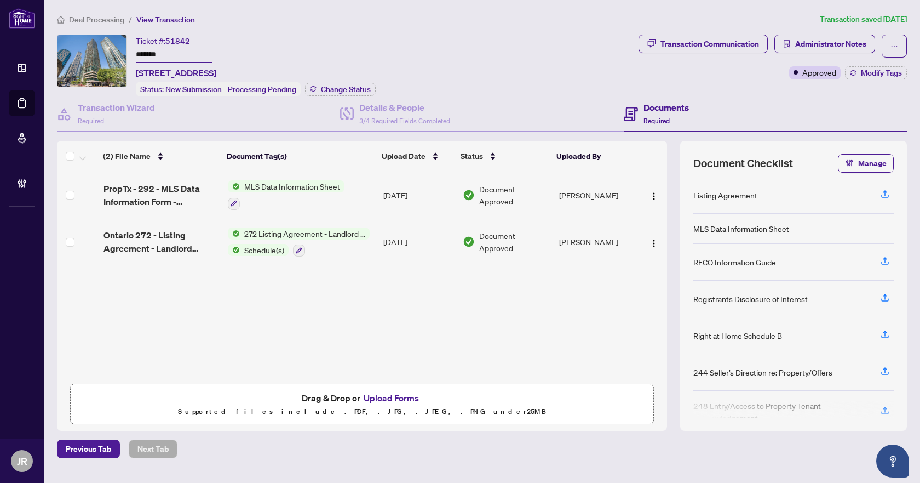
click at [89, 20] on span "Deal Processing" at bounding box center [96, 20] width 55 height 10
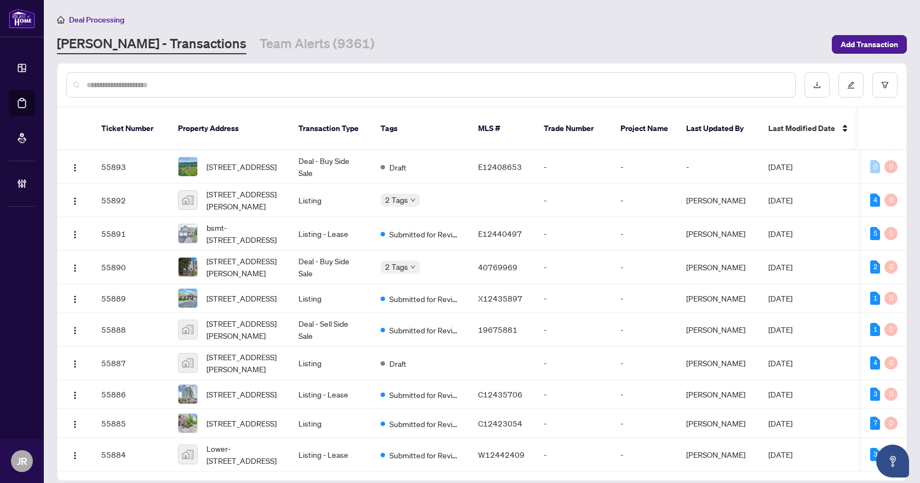
click at [271, 81] on input "text" at bounding box center [437, 85] width 700 height 12
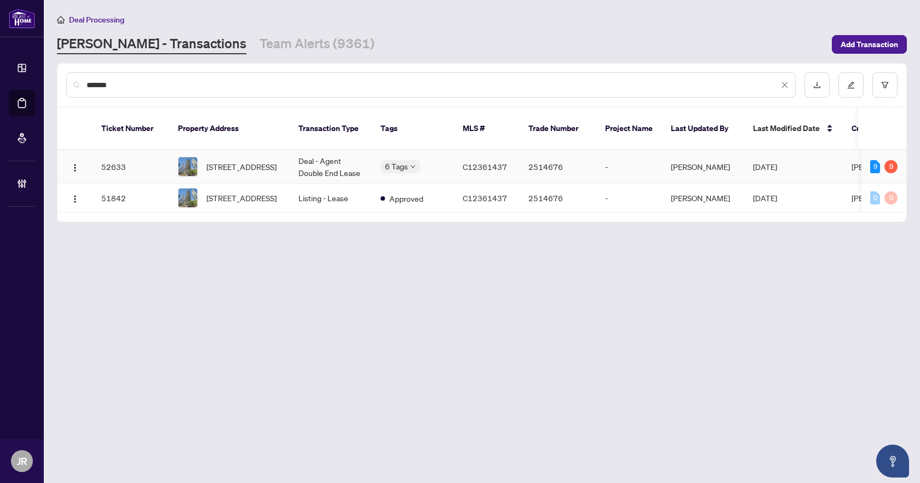
click at [345, 156] on td "Deal - Agent Double End Lease" at bounding box center [331, 166] width 82 height 33
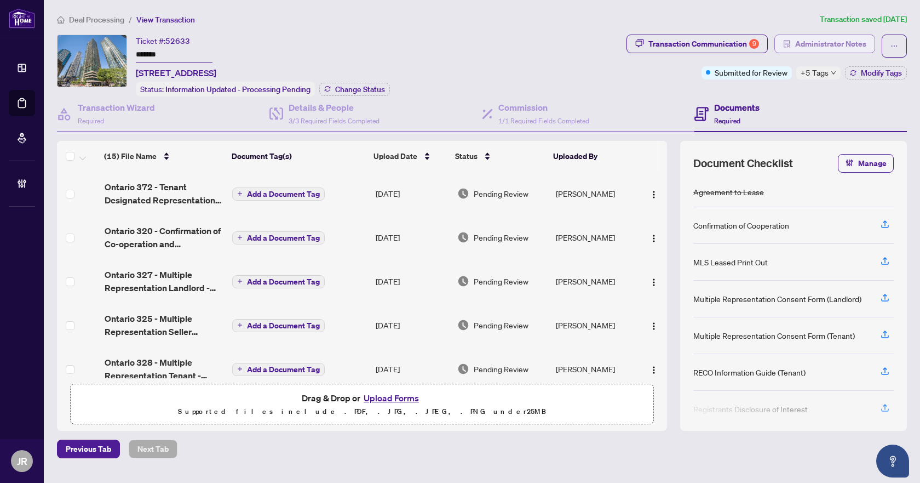
click at [836, 42] on span "Administrator Notes" at bounding box center [830, 44] width 71 height 18
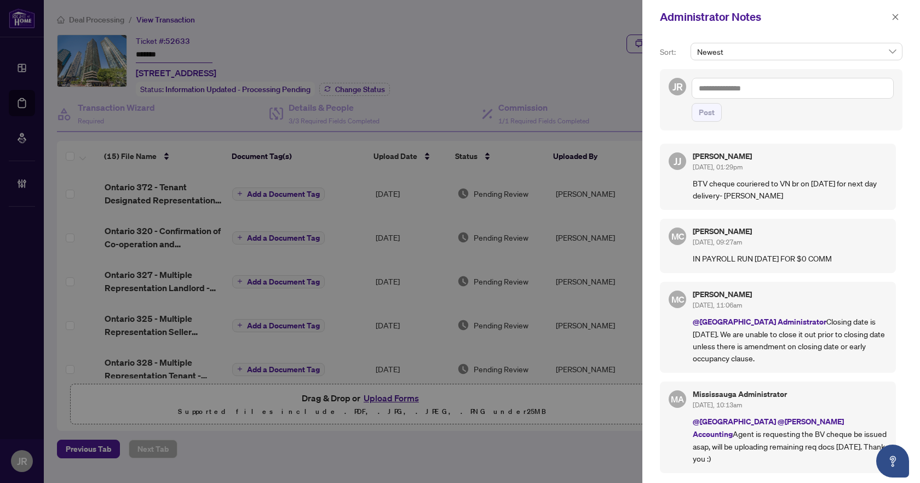
click at [774, 97] on textarea at bounding box center [793, 88] width 202 height 21
paste textarea "**********"
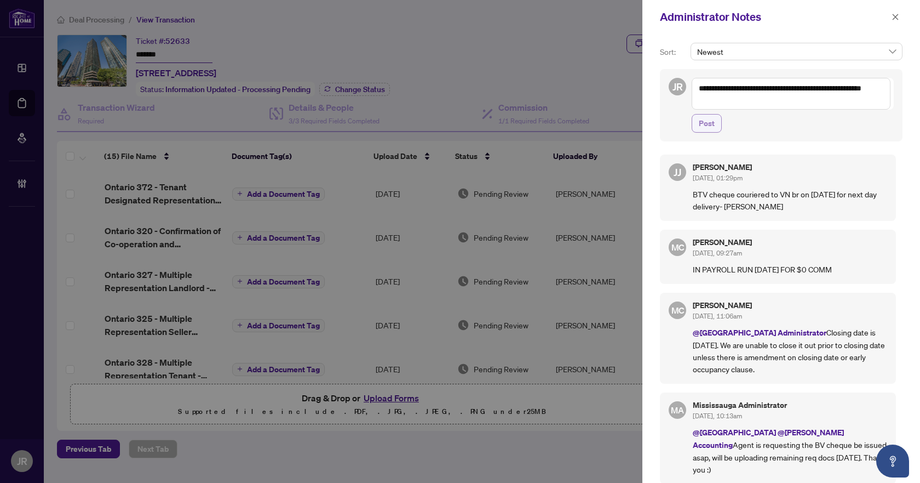
click at [714, 127] on span "Post" at bounding box center [707, 123] width 16 height 18
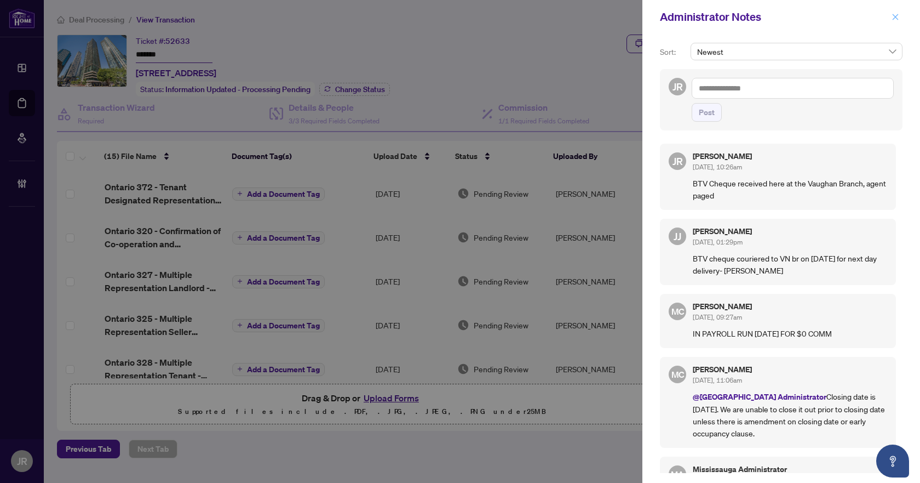
click at [900, 18] on button "button" at bounding box center [896, 16] width 14 height 13
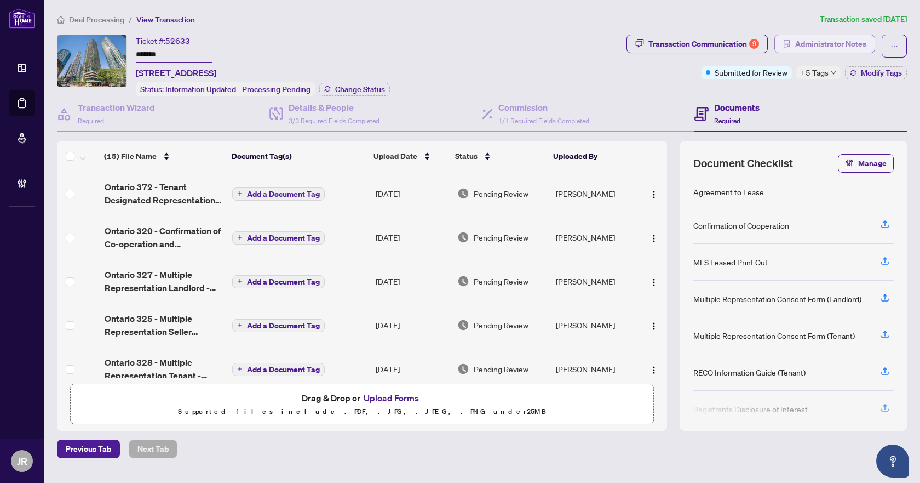
click at [831, 44] on span "Administrator Notes" at bounding box center [830, 44] width 71 height 18
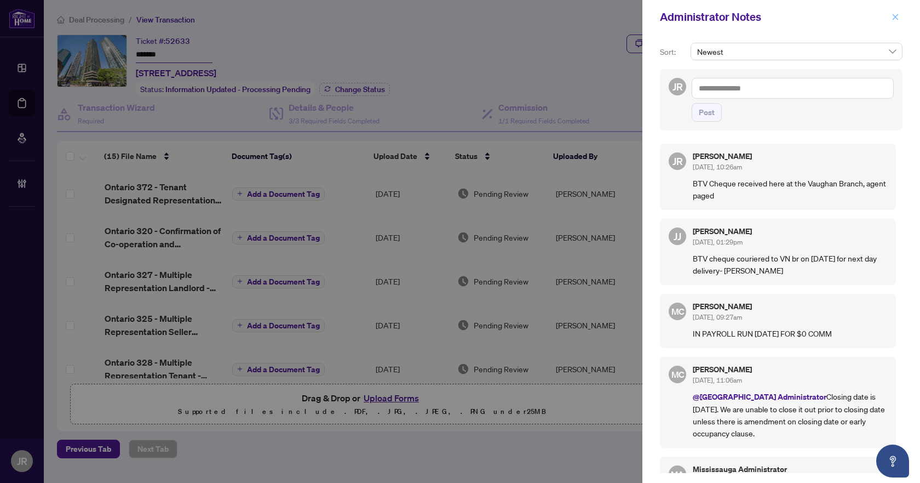
click at [893, 18] on icon "close" at bounding box center [896, 17] width 8 height 8
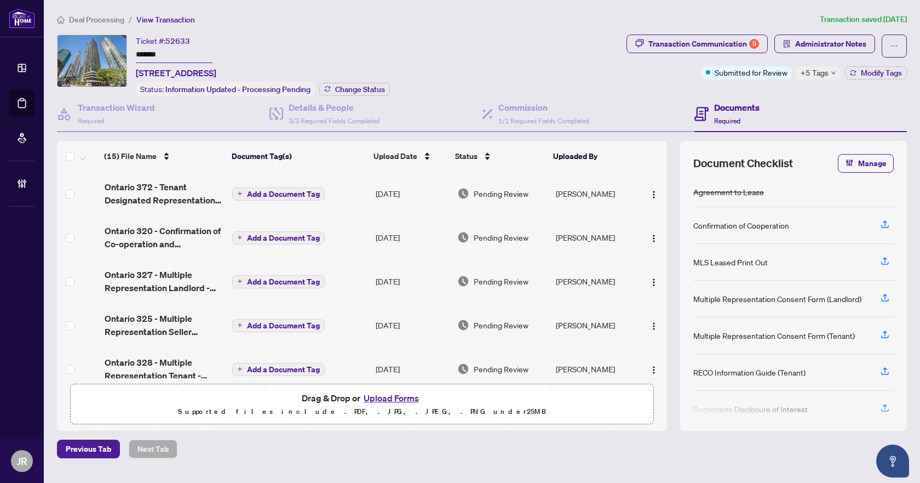
click at [730, 42] on div "Transaction Communication 9" at bounding box center [704, 44] width 111 height 18
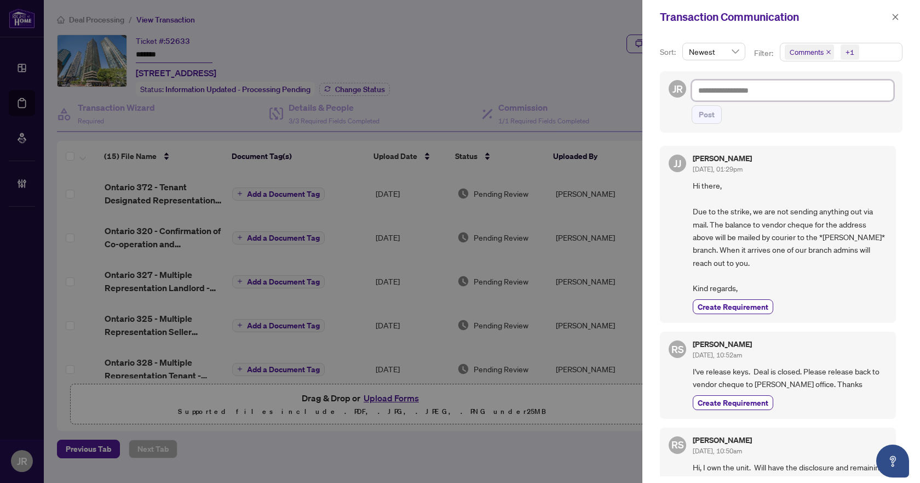
click at [754, 95] on textarea at bounding box center [793, 90] width 202 height 21
paste textarea "**********"
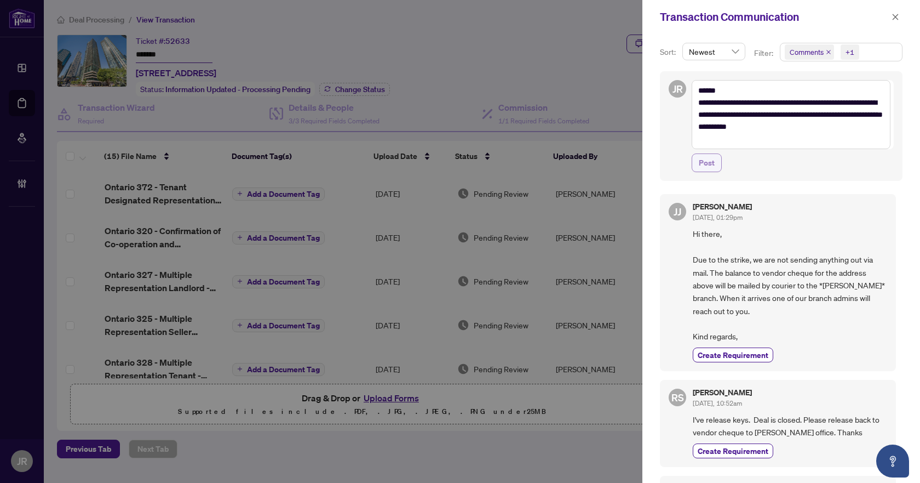
click at [708, 157] on span "Post" at bounding box center [707, 163] width 16 height 18
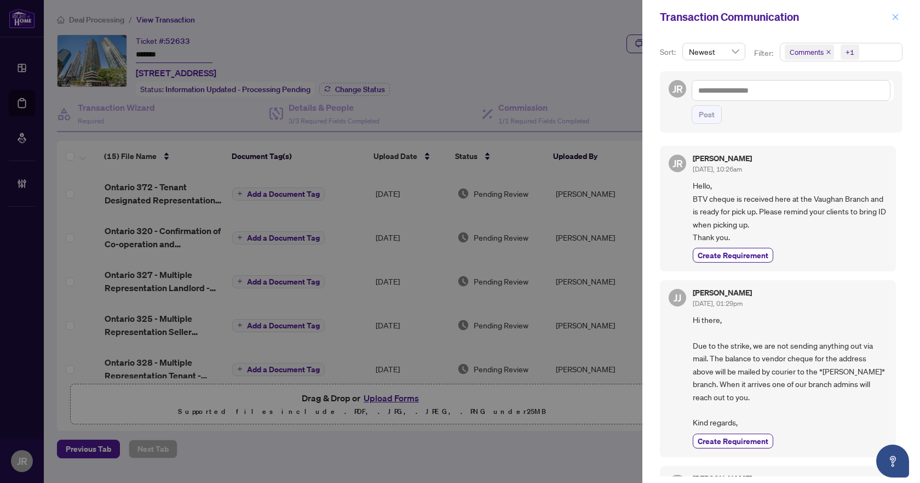
click at [898, 15] on icon "close" at bounding box center [896, 17] width 6 height 6
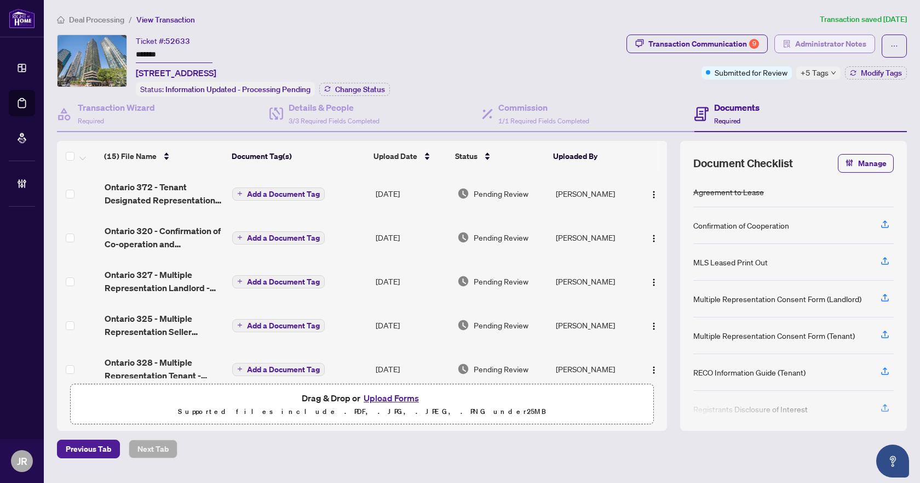
click at [821, 43] on span "Administrator Notes" at bounding box center [830, 44] width 71 height 18
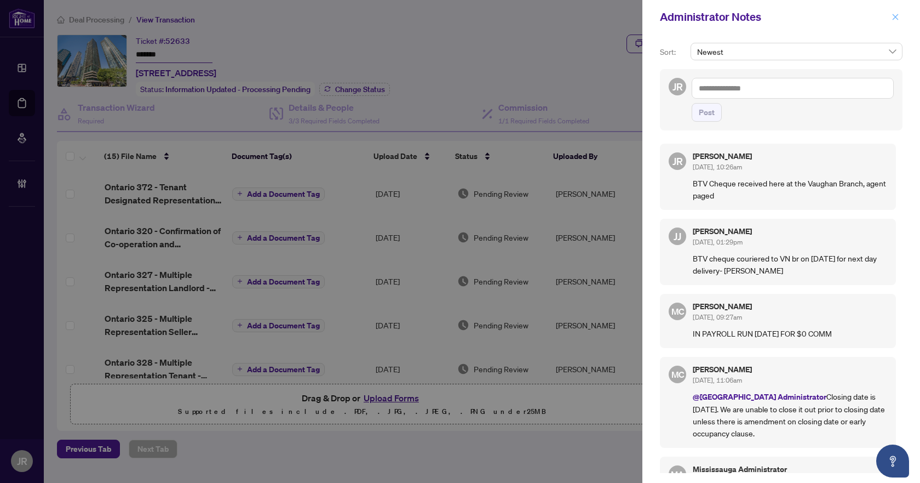
click at [891, 14] on button "button" at bounding box center [896, 16] width 14 height 13
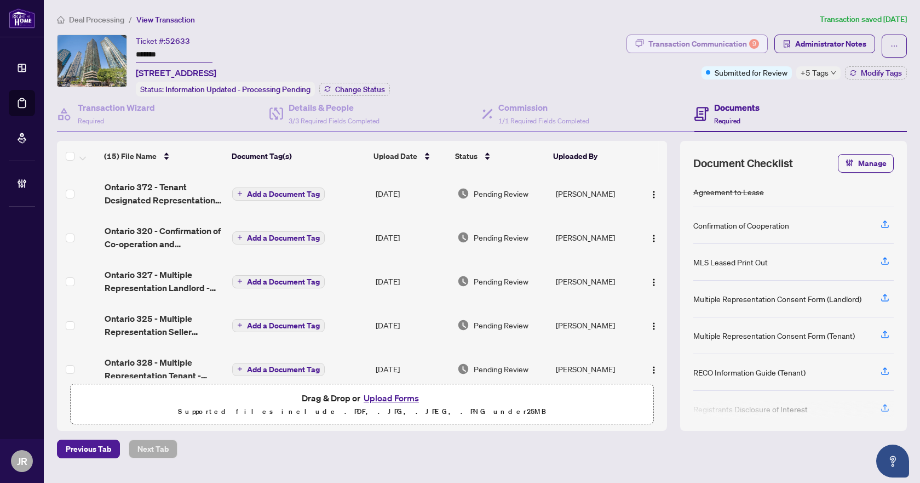
click at [730, 38] on div "Transaction Communication 9" at bounding box center [704, 44] width 111 height 18
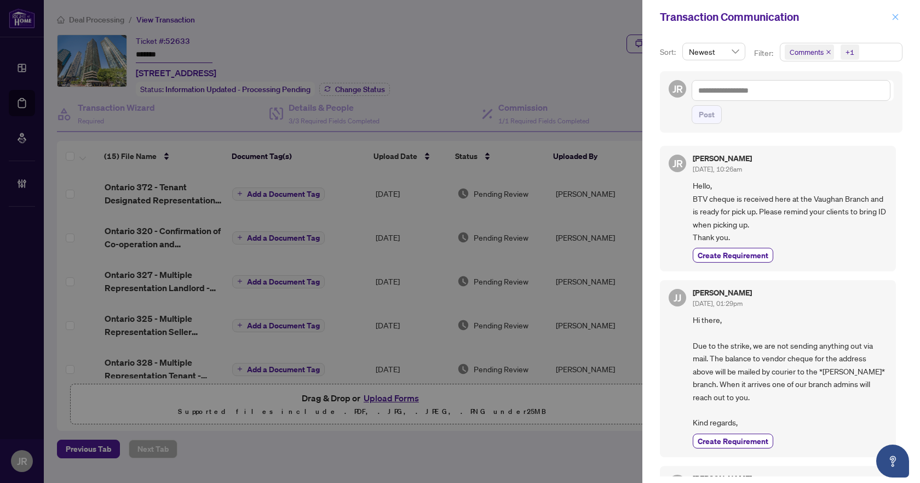
click at [895, 19] on icon "close" at bounding box center [896, 17] width 6 height 6
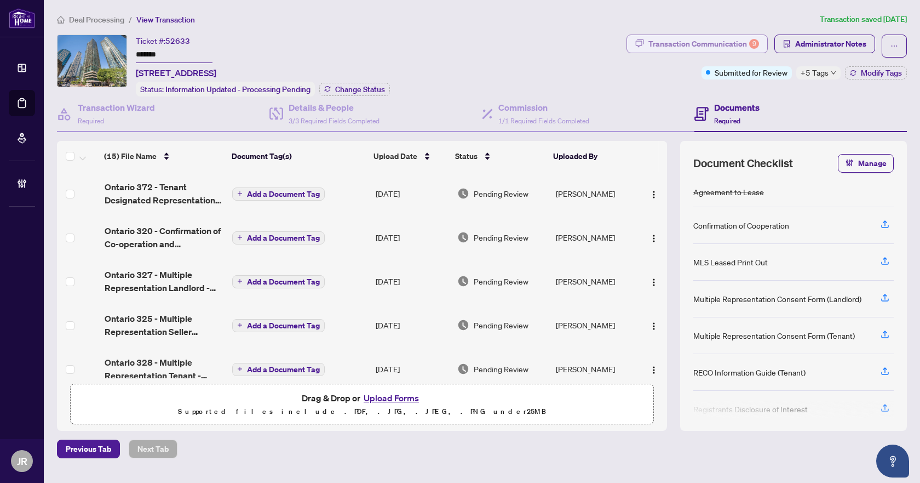
click at [708, 46] on div "Transaction Communication 9" at bounding box center [704, 44] width 111 height 18
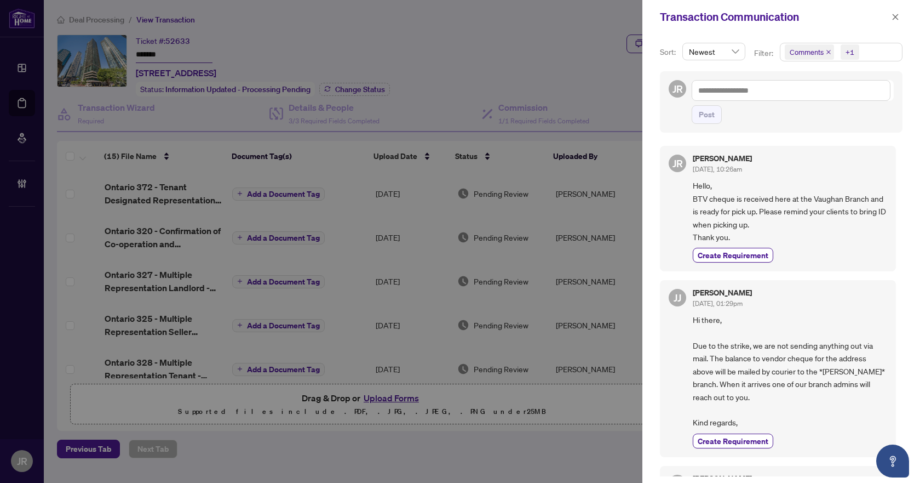
click at [888, 15] on div "Transaction Communication" at bounding box center [774, 17] width 228 height 16
click at [898, 18] on icon "close" at bounding box center [896, 17] width 8 height 8
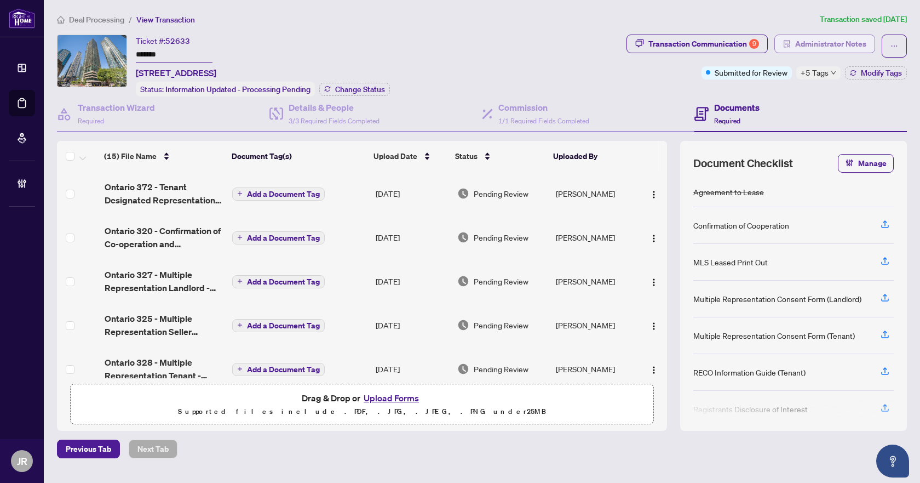
click at [828, 51] on span "Administrator Notes" at bounding box center [830, 44] width 71 height 18
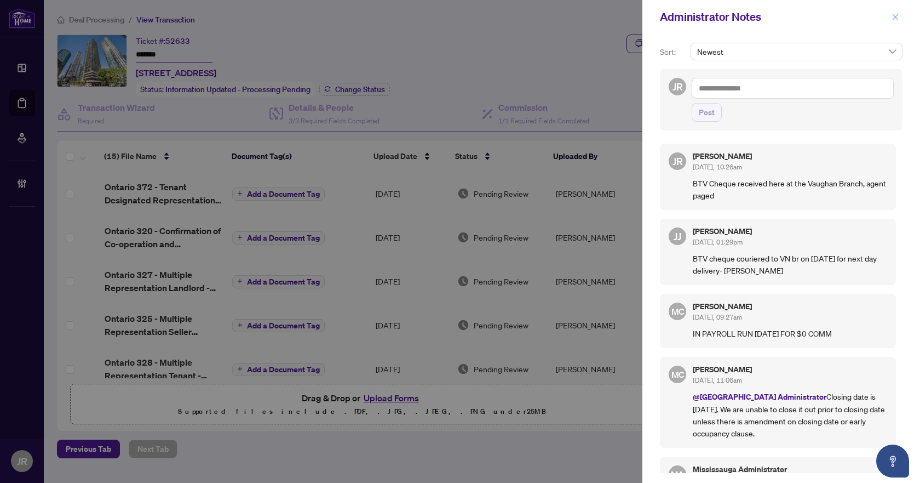
click at [895, 18] on icon "close" at bounding box center [896, 17] width 6 height 6
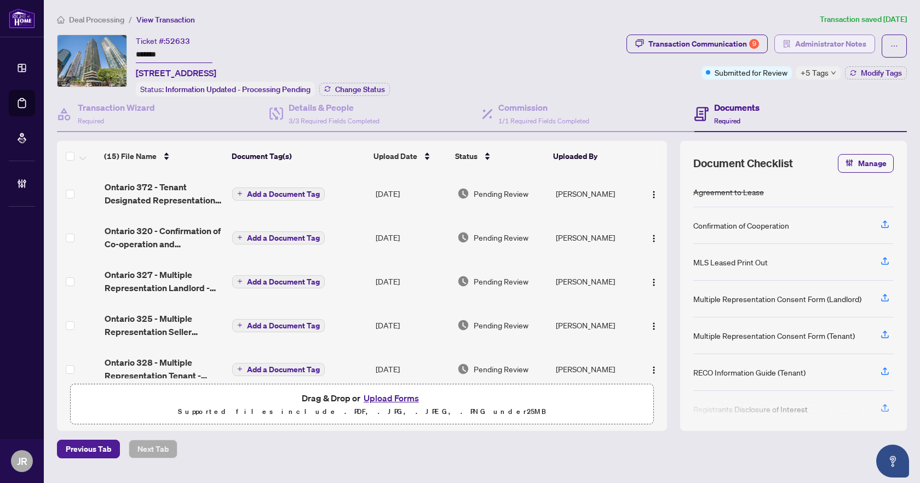
click at [857, 43] on span "Administrator Notes" at bounding box center [830, 44] width 71 height 18
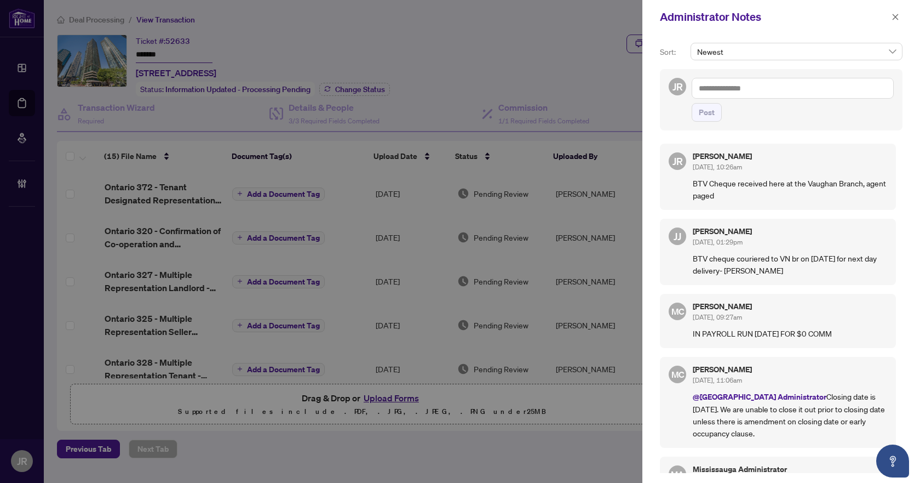
click at [732, 188] on p "BTV Cheque received here at the Vaughan Branch, agent paged" at bounding box center [790, 189] width 194 height 24
copy p "BTV Cheque received here at the Vaughan Branch, agent paged"
click at [898, 13] on icon "close" at bounding box center [896, 17] width 8 height 8
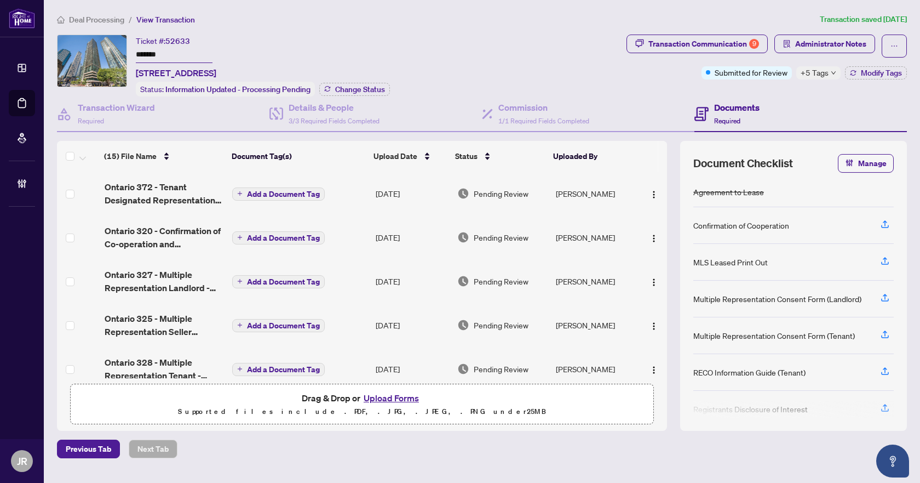
click at [99, 15] on span "Deal Processing" at bounding box center [96, 20] width 55 height 10
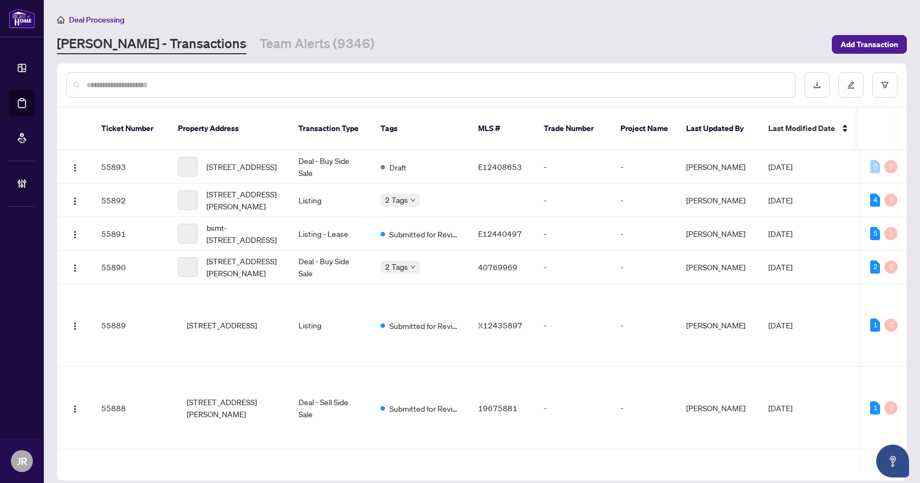
click at [220, 82] on input "text" at bounding box center [437, 85] width 700 height 12
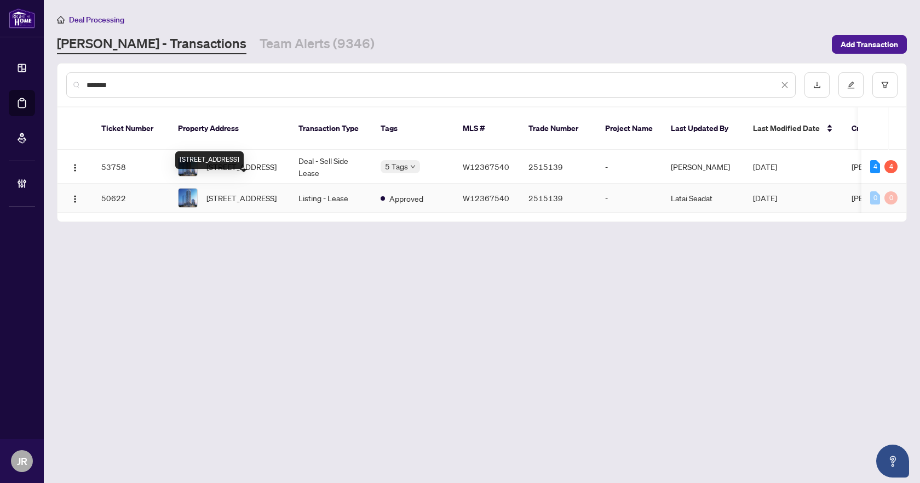
click at [244, 152] on div "[STREET_ADDRESS]" at bounding box center [209, 160] width 68 height 18
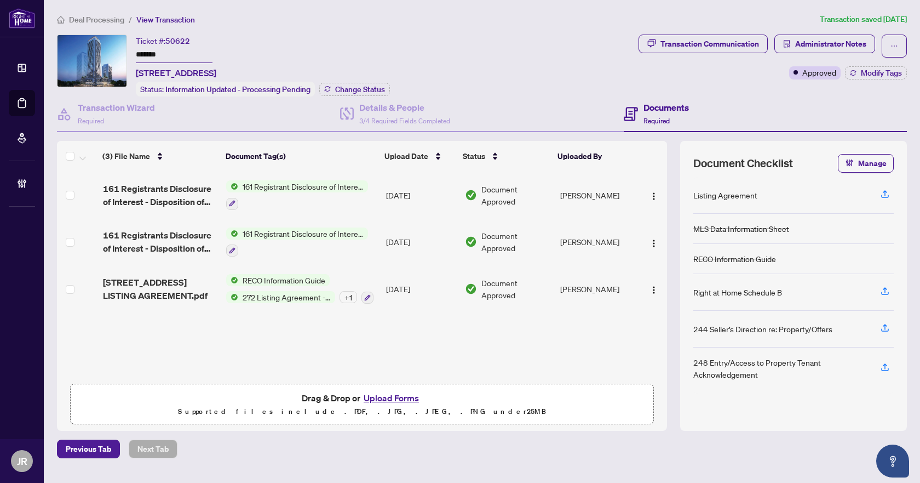
click at [90, 15] on span "Deal Processing" at bounding box center [96, 20] width 55 height 10
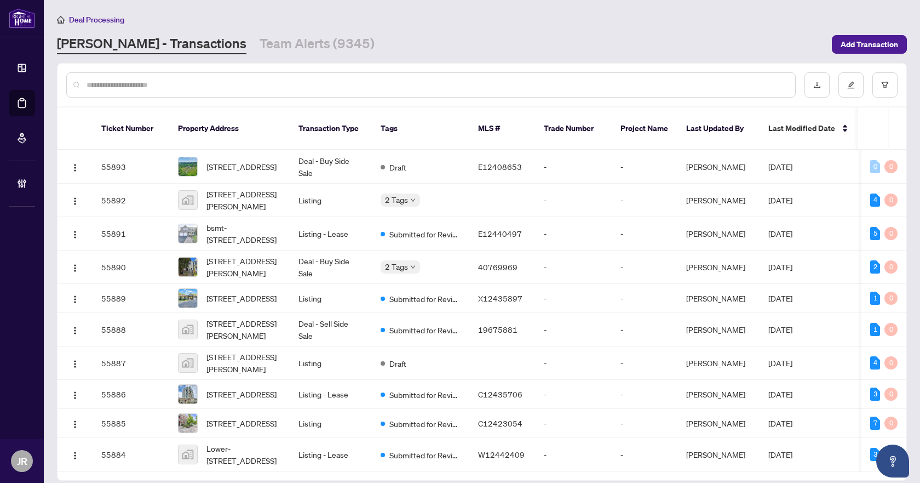
click at [323, 88] on input "text" at bounding box center [437, 85] width 700 height 12
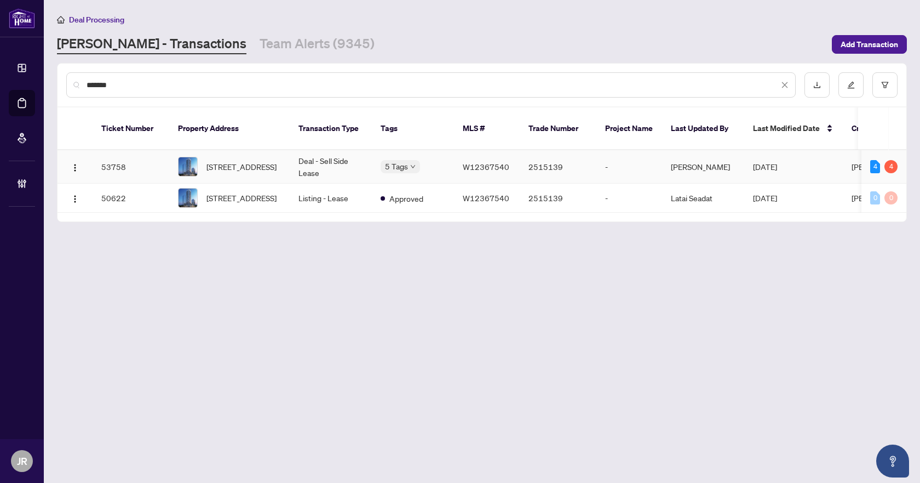
click at [333, 150] on td "Deal - Sell Side Lease" at bounding box center [331, 166] width 82 height 33
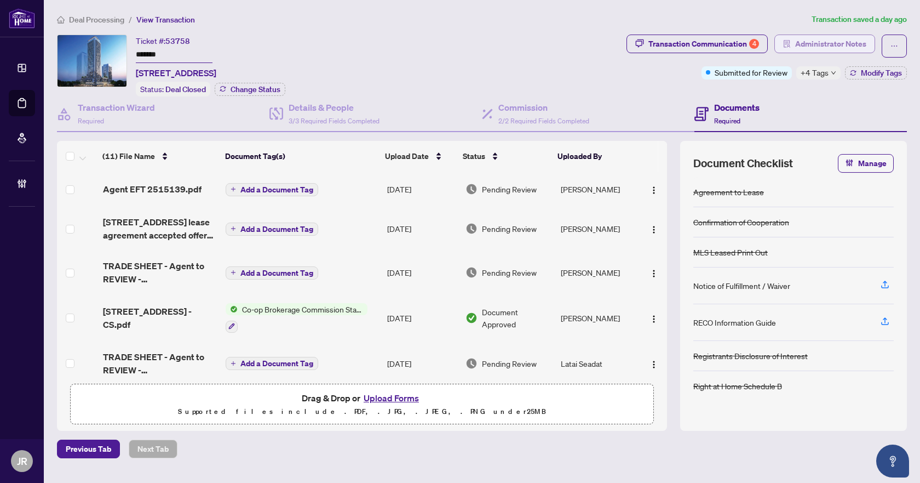
click at [797, 43] on span "Administrator Notes" at bounding box center [830, 44] width 71 height 18
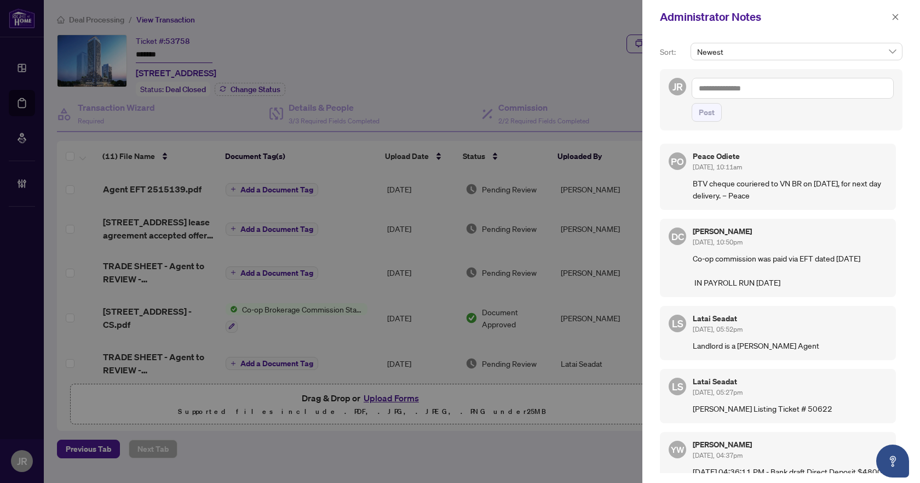
click at [739, 87] on textarea at bounding box center [793, 88] width 202 height 21
paste textarea "**********"
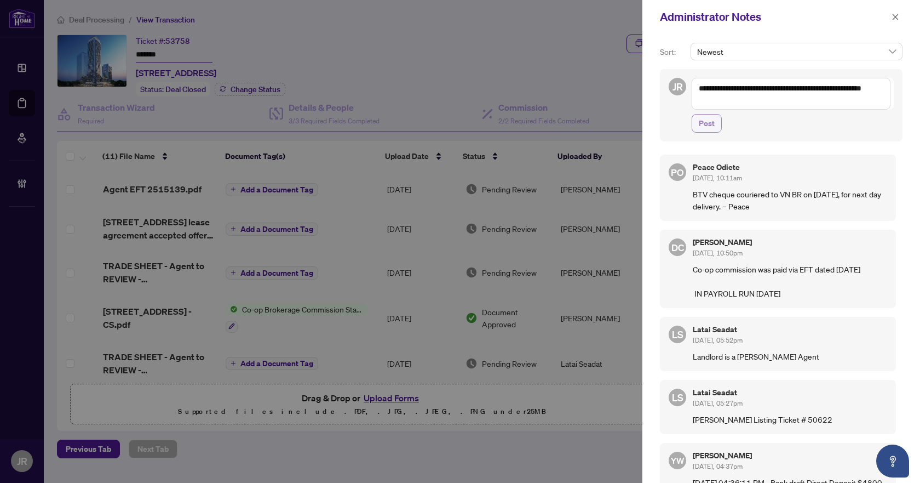
click at [708, 117] on span "Post" at bounding box center [707, 123] width 16 height 18
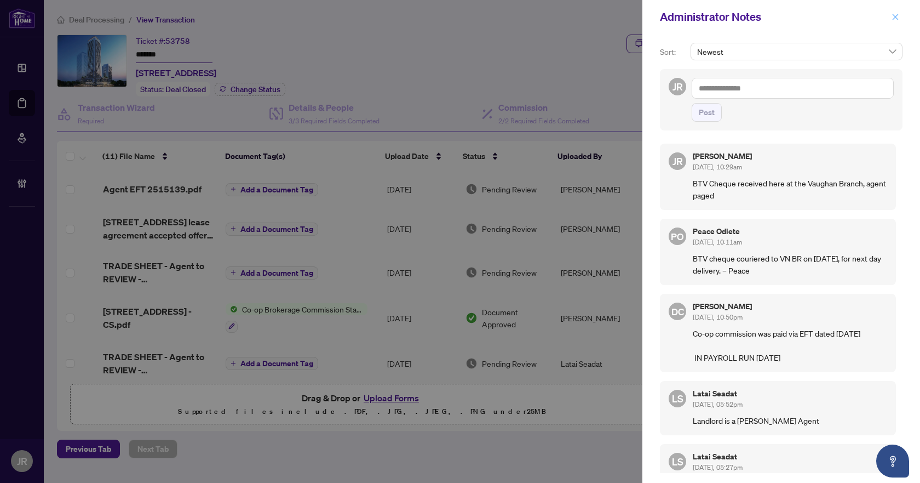
click at [895, 14] on icon "close" at bounding box center [896, 17] width 8 height 8
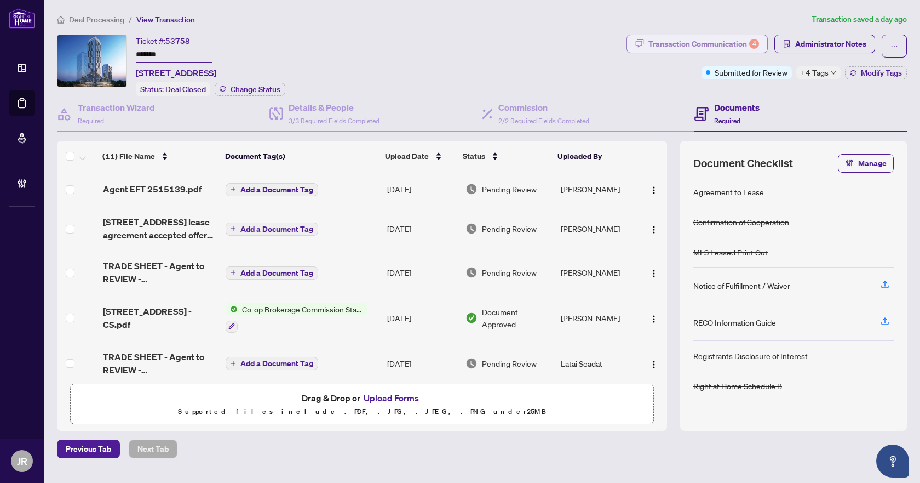
click at [747, 47] on div "Transaction Communication 4" at bounding box center [704, 44] width 111 height 18
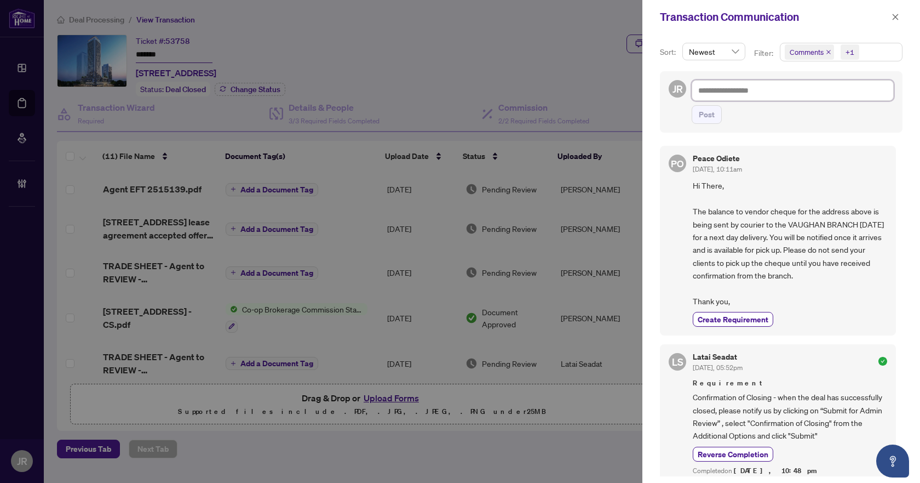
click at [767, 93] on textarea at bounding box center [793, 90] width 202 height 21
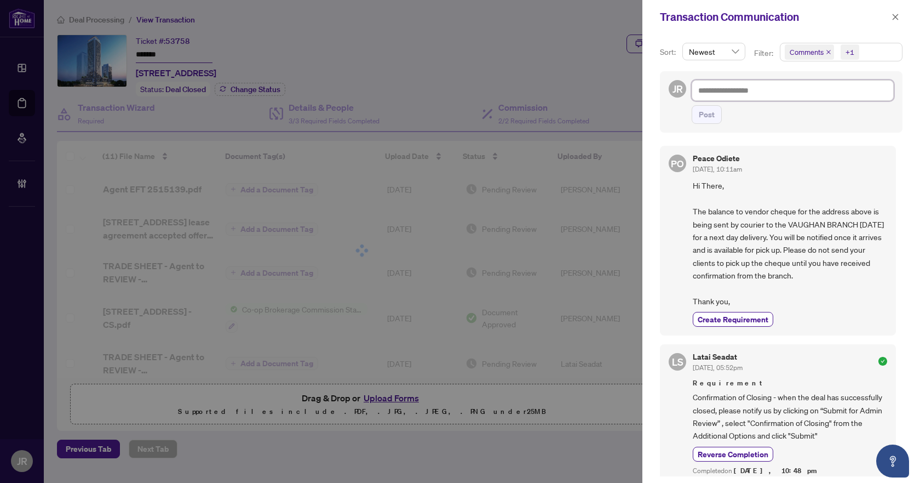
paste textarea "**********"
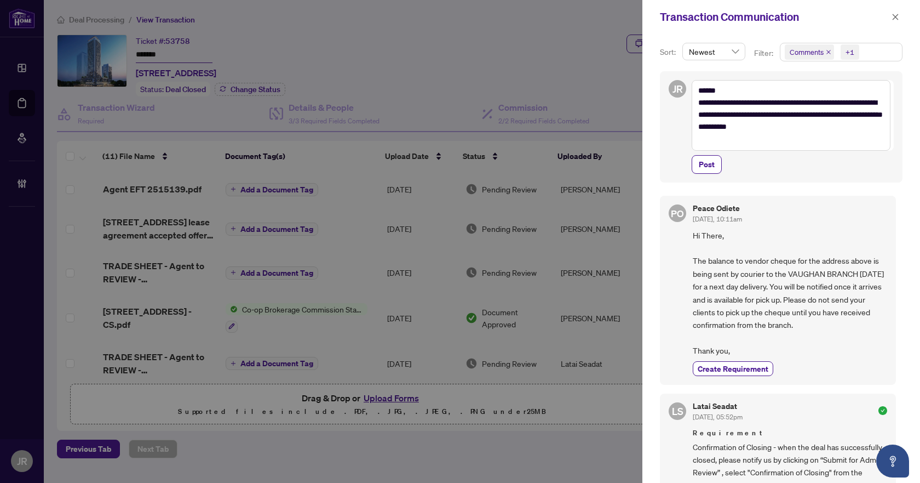
click at [706, 153] on div "**********" at bounding box center [793, 126] width 202 height 93
click at [706, 171] on span "Post" at bounding box center [707, 163] width 16 height 18
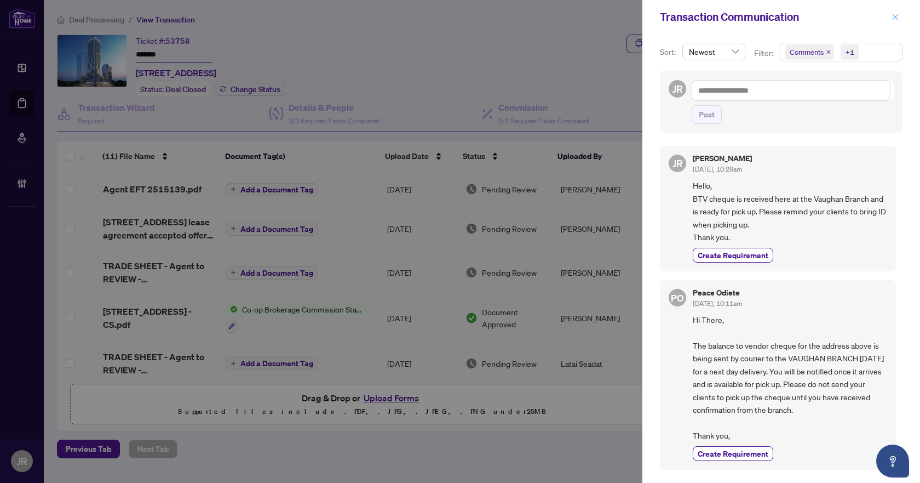
click at [889, 19] on button "button" at bounding box center [896, 16] width 14 height 13
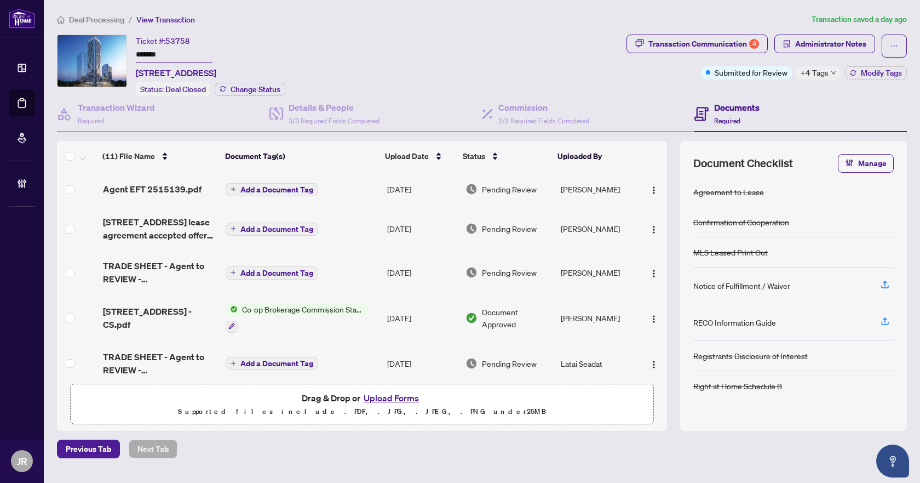
click at [829, 32] on div "Deal Processing / View Transaction Transaction saved a day ago Ticket #: 53758 …" at bounding box center [482, 235] width 859 height 445
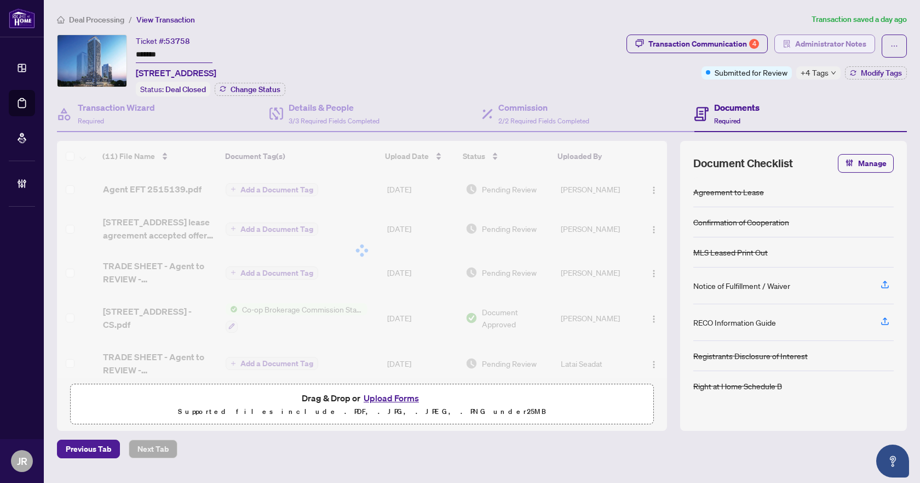
click at [828, 50] on span "Administrator Notes" at bounding box center [830, 44] width 71 height 18
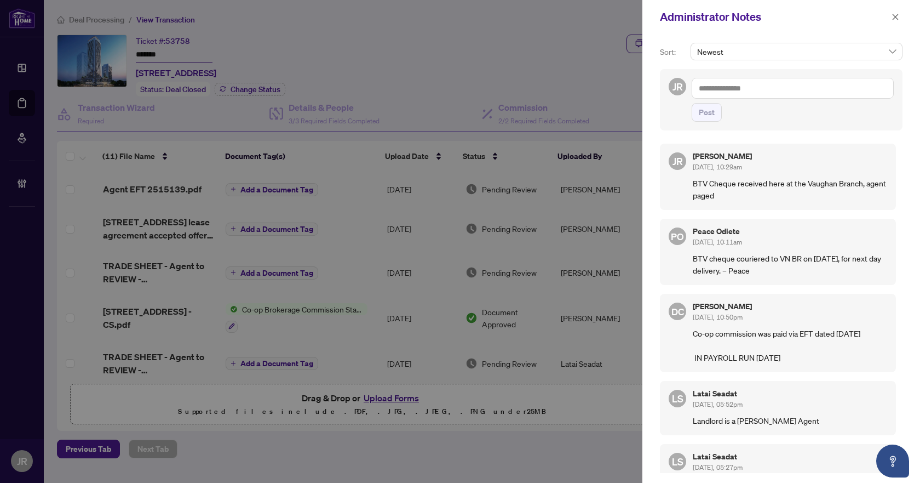
click at [719, 187] on p "BTV Cheque received here at the Vaughan Branch, agent paged" at bounding box center [790, 189] width 194 height 24
copy p "BTV Cheque received here at the Vaughan Branch, agent paged"
drag, startPoint x: 895, startPoint y: 18, endPoint x: 560, endPoint y: 3, distance: 334.5
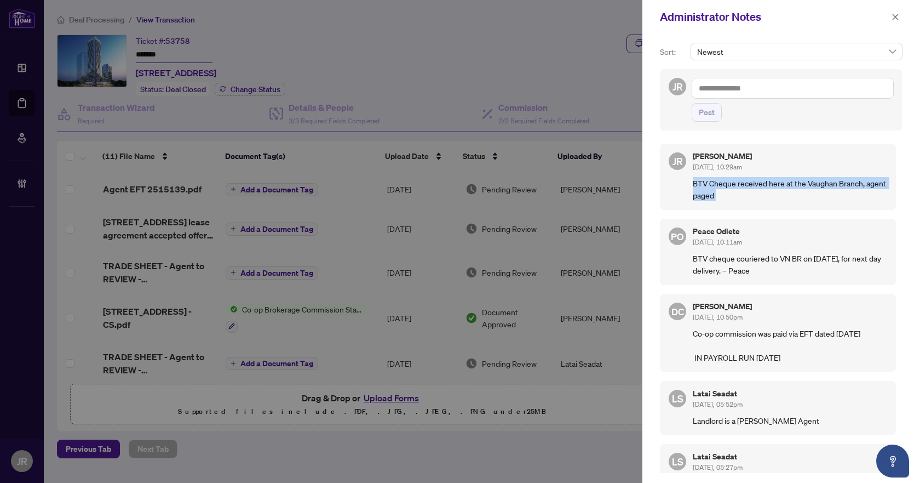
click at [895, 18] on icon "close" at bounding box center [896, 17] width 6 height 6
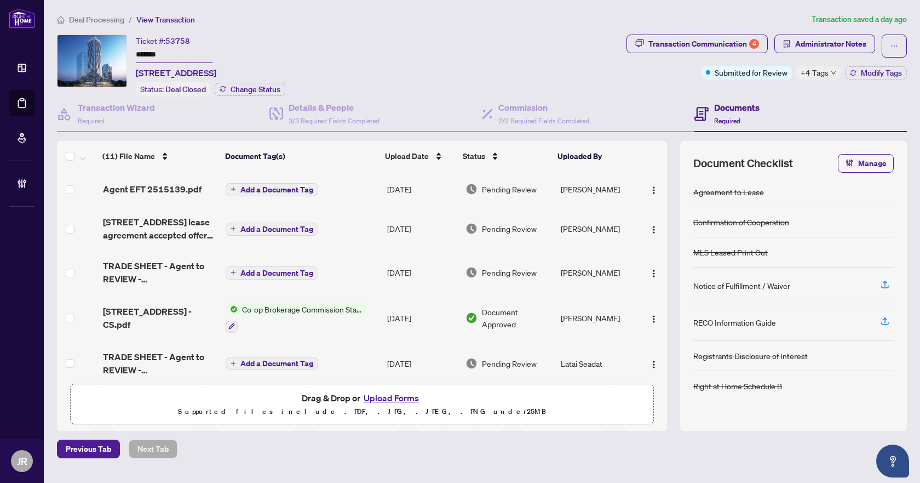
click at [103, 16] on span "Deal Processing" at bounding box center [96, 20] width 55 height 10
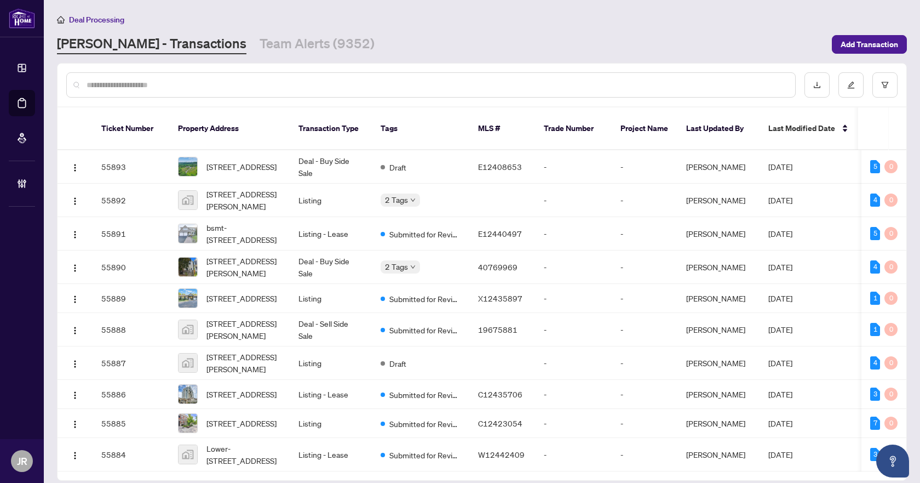
click at [269, 83] on input "text" at bounding box center [437, 85] width 700 height 12
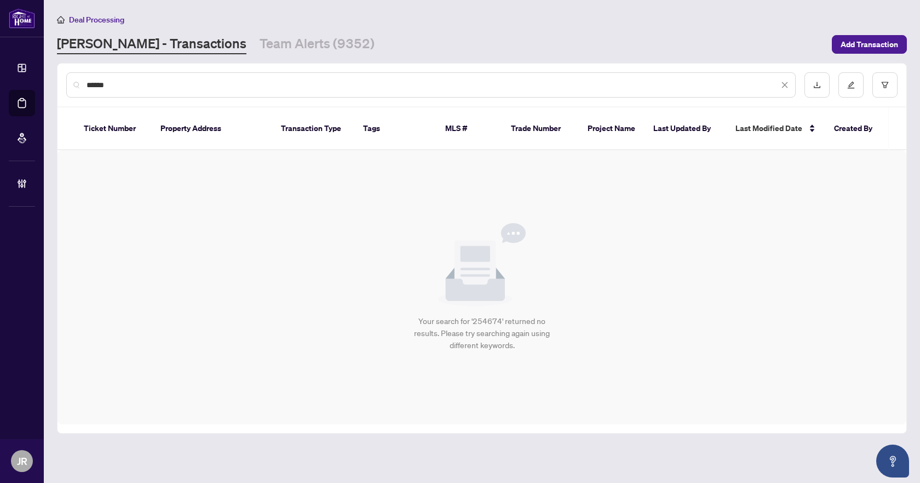
click at [95, 82] on input "******" at bounding box center [433, 85] width 692 height 12
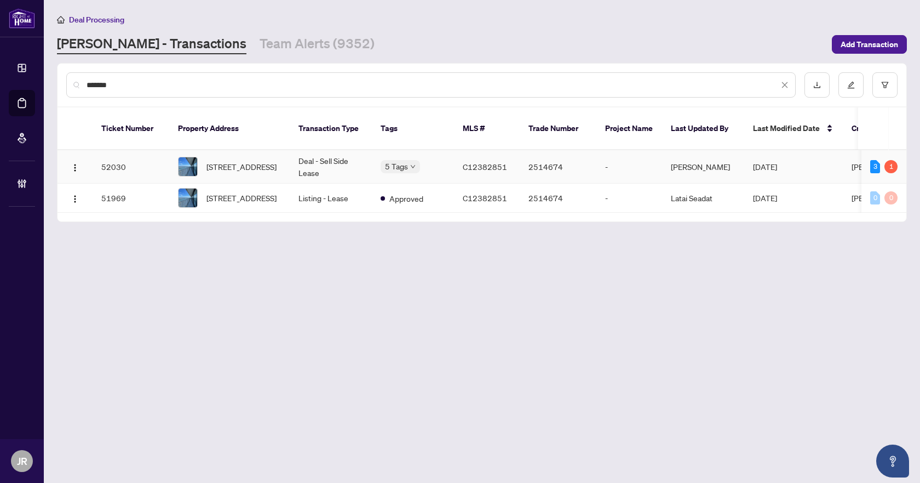
click at [340, 154] on td "Deal - Sell Side Lease" at bounding box center [331, 166] width 82 height 33
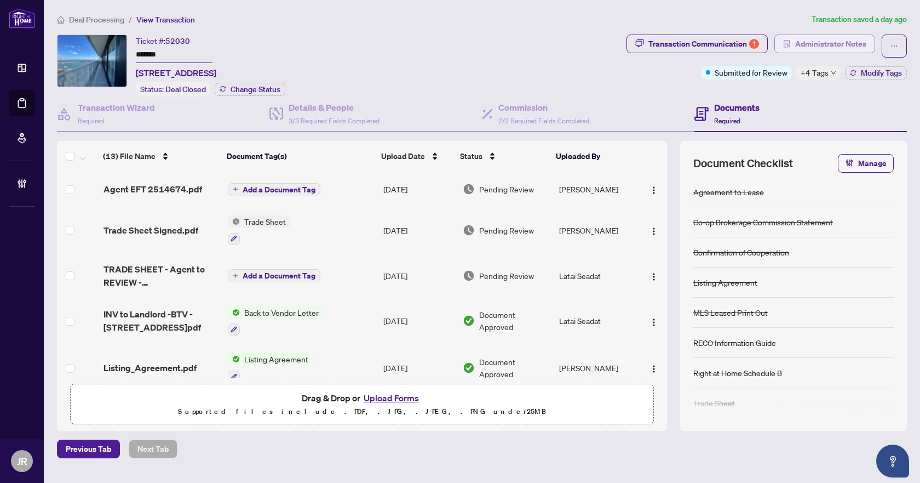
click at [798, 43] on span "Administrator Notes" at bounding box center [830, 44] width 71 height 18
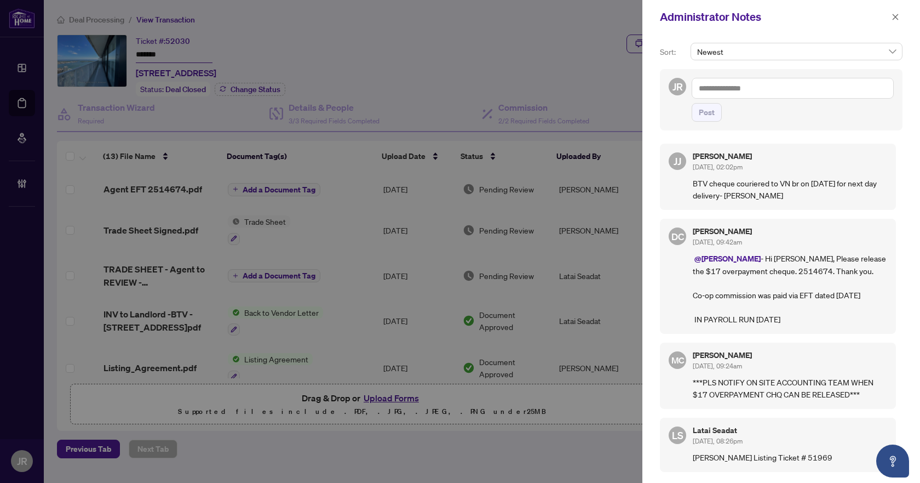
click at [780, 85] on textarea at bounding box center [793, 88] width 202 height 21
paste textarea "**********"
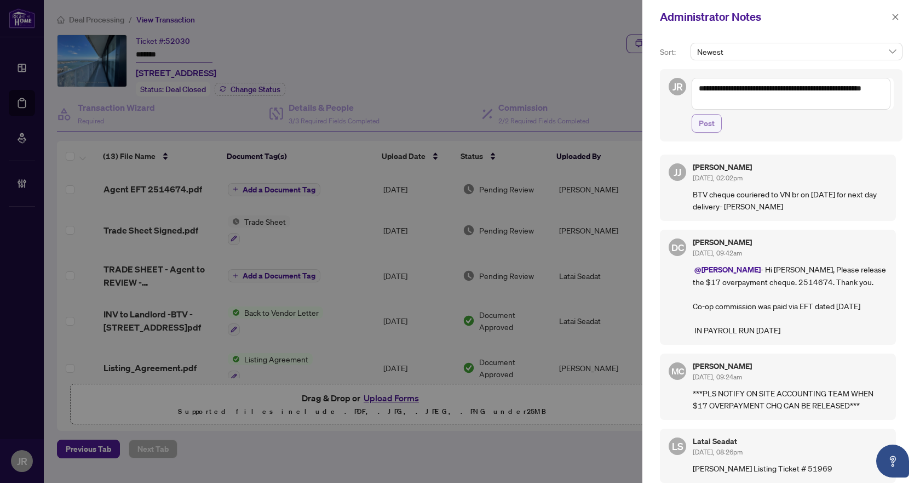
click at [715, 124] on button "Post" at bounding box center [707, 123] width 30 height 19
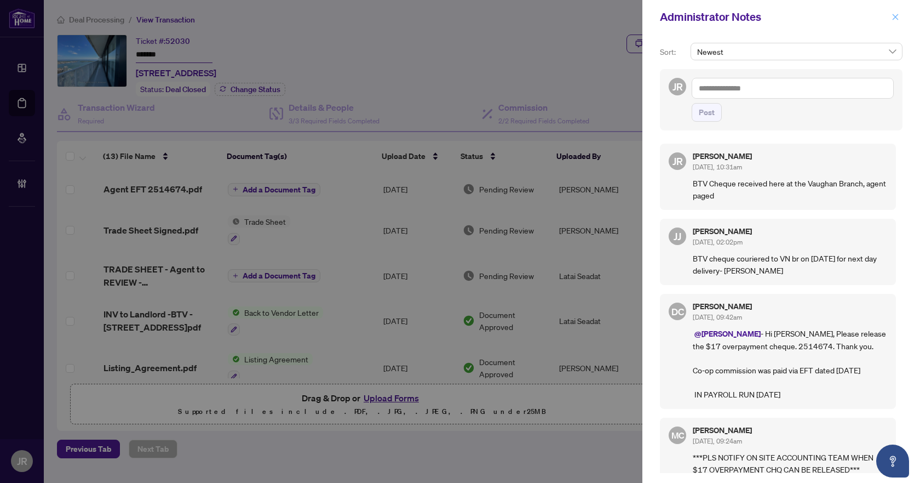
click at [892, 21] on span "button" at bounding box center [896, 17] width 8 height 18
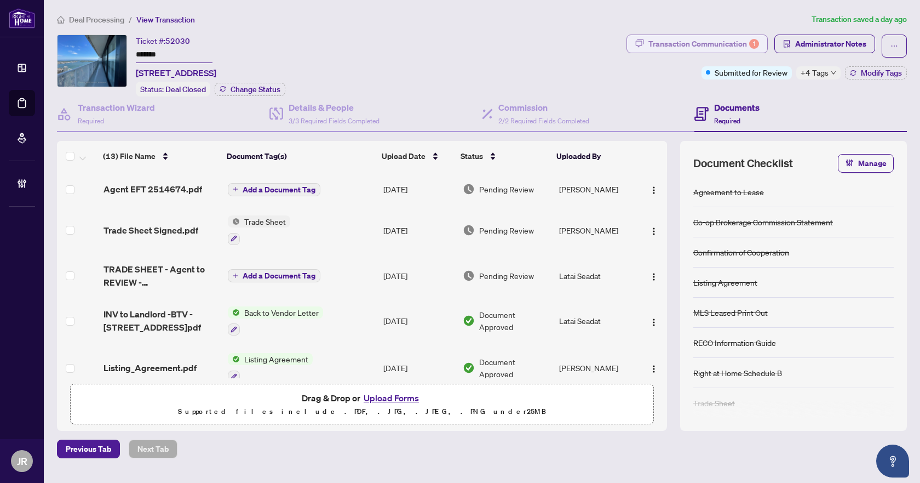
click at [746, 41] on div "Transaction Communication 1" at bounding box center [704, 44] width 111 height 18
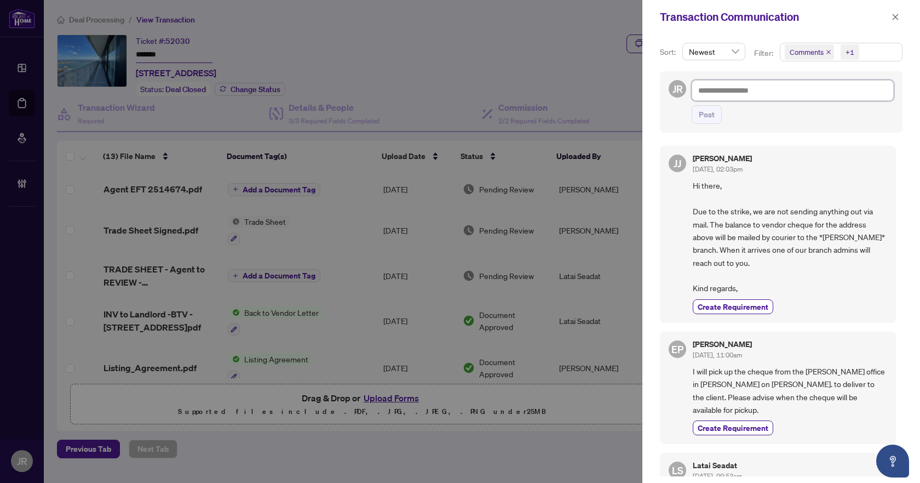
click at [772, 91] on textarea at bounding box center [793, 90] width 202 height 21
paste textarea "**********"
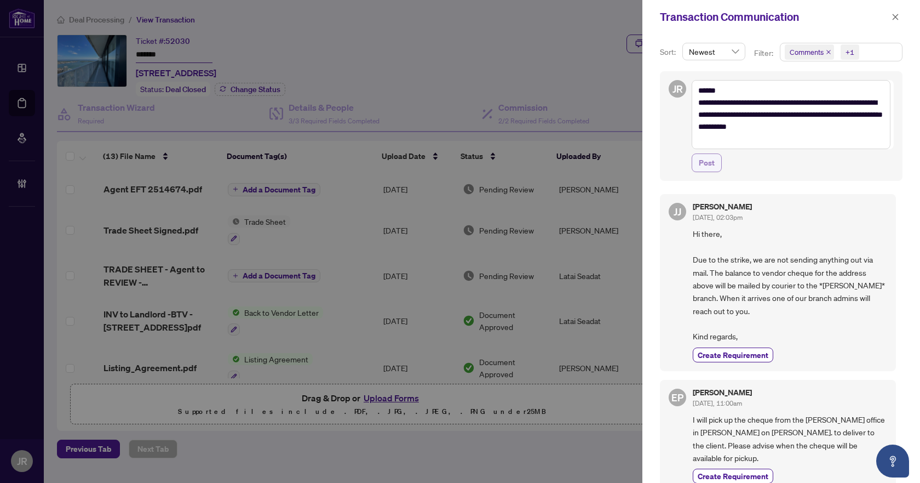
click at [717, 163] on button "Post" at bounding box center [707, 162] width 30 height 19
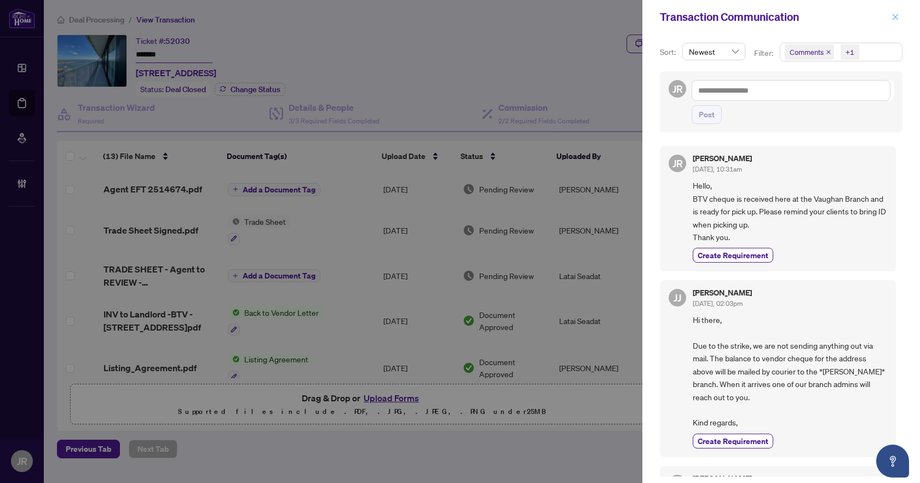
click at [898, 14] on icon "close" at bounding box center [896, 17] width 8 height 8
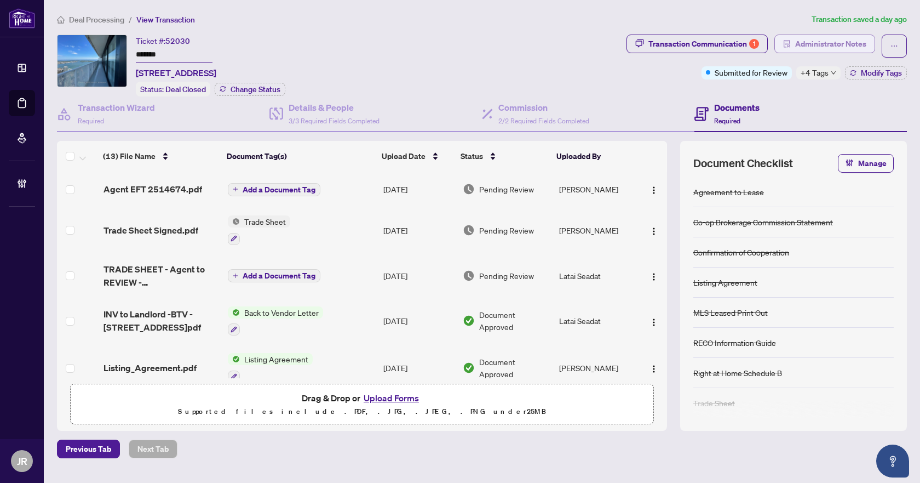
click at [822, 45] on span "Administrator Notes" at bounding box center [830, 44] width 71 height 18
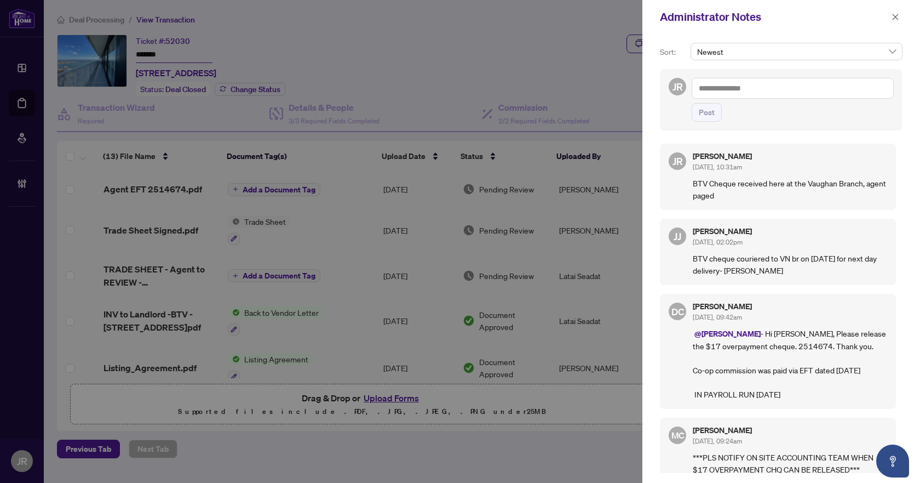
click at [752, 188] on p "BTV Cheque received here at the Vaughan Branch, agent paged" at bounding box center [790, 189] width 194 height 24
click at [751, 188] on p "BTV Cheque received here at the Vaughan Branch, agent paged" at bounding box center [790, 189] width 194 height 24
copy p "BTV Cheque received here at the Vaughan Branch, agent paged"
drag, startPoint x: 897, startPoint y: 19, endPoint x: 828, endPoint y: 25, distance: 69.3
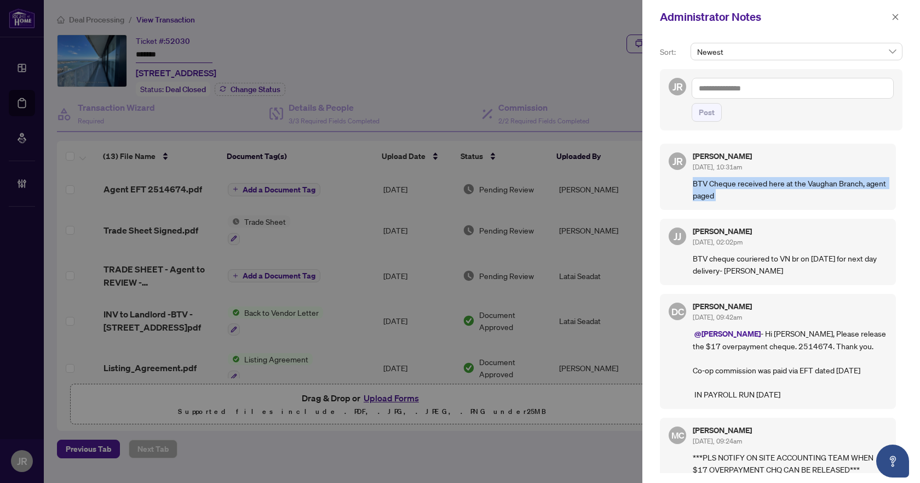
click at [897, 19] on icon "close" at bounding box center [896, 17] width 8 height 8
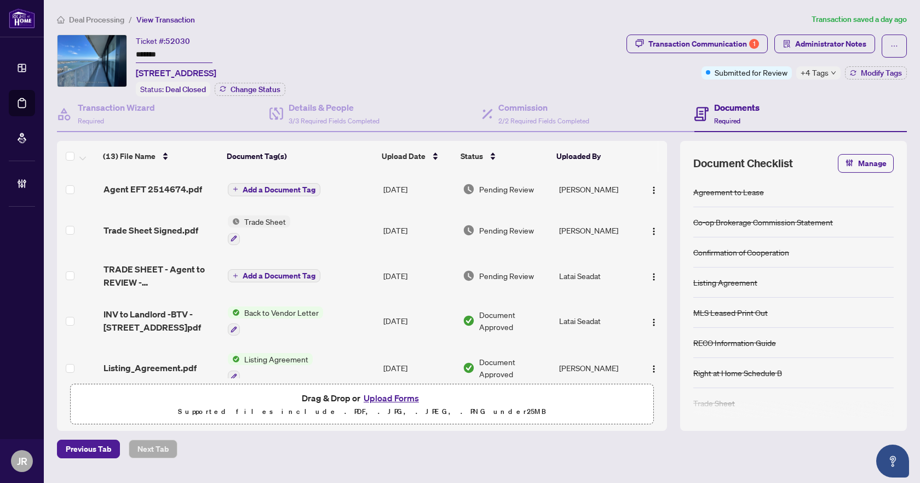
click at [80, 13] on main "Deal Processing / View Transaction Transaction saved a day ago Ticket #: 52030 …" at bounding box center [482, 241] width 877 height 483
drag, startPoint x: 89, startPoint y: 16, endPoint x: 175, endPoint y: 61, distance: 96.8
click at [90, 16] on span "Deal Processing" at bounding box center [96, 20] width 55 height 10
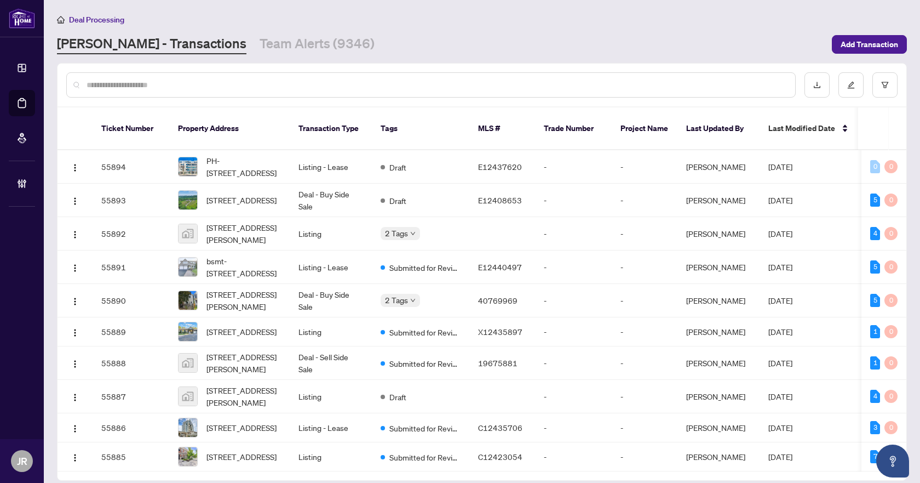
click at [329, 83] on input "text" at bounding box center [437, 85] width 700 height 12
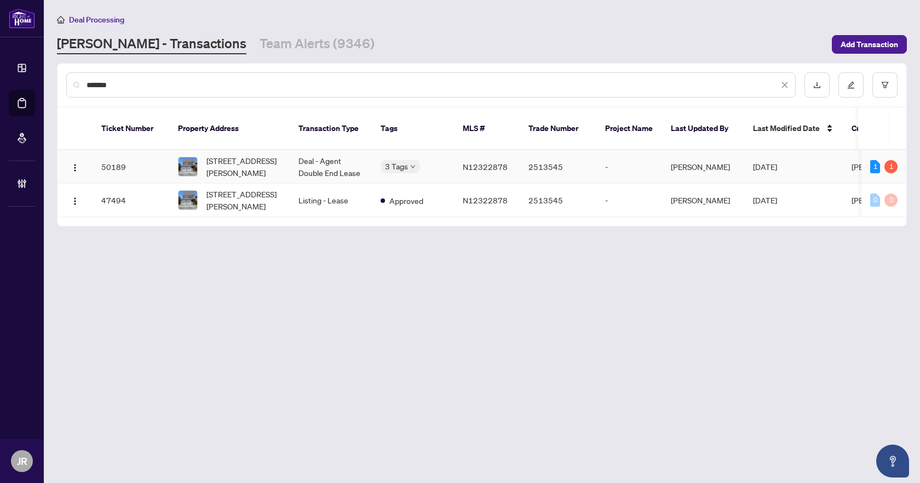
click at [317, 153] on td "Deal - Agent Double End Lease" at bounding box center [331, 166] width 82 height 33
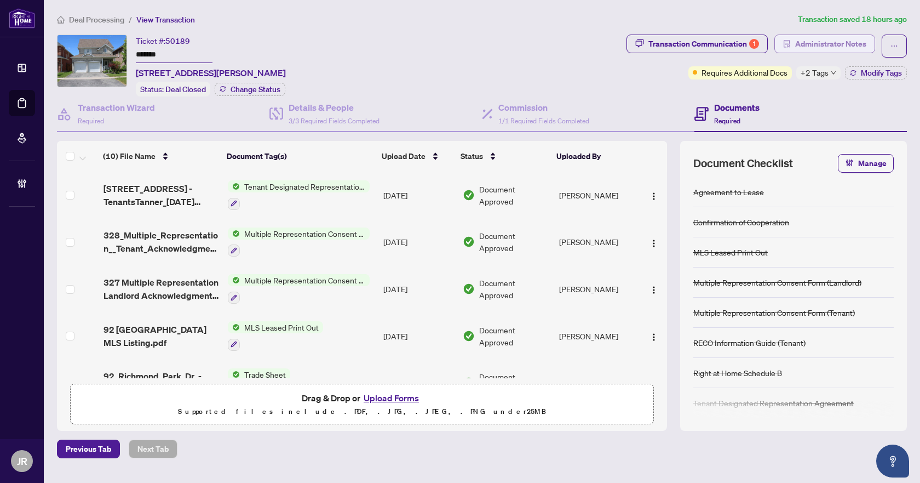
click at [833, 49] on span "Administrator Notes" at bounding box center [830, 44] width 71 height 18
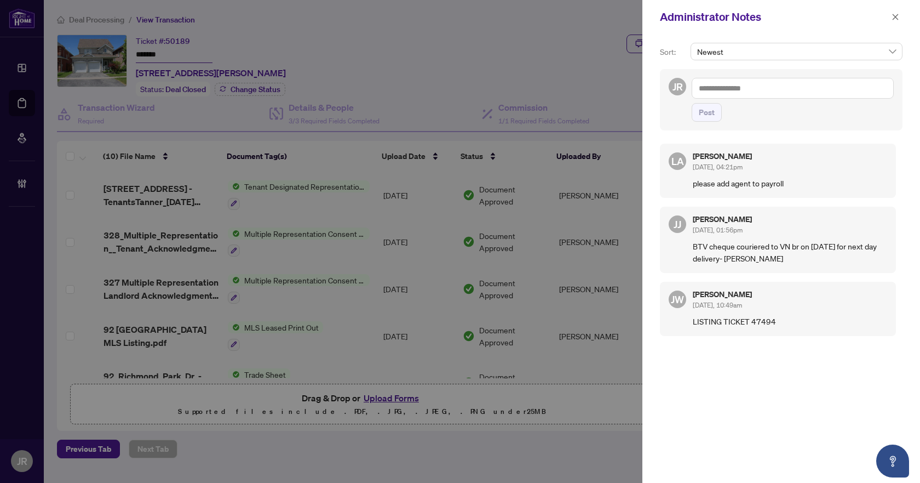
click at [757, 91] on textarea at bounding box center [793, 88] width 202 height 21
paste textarea "**********"
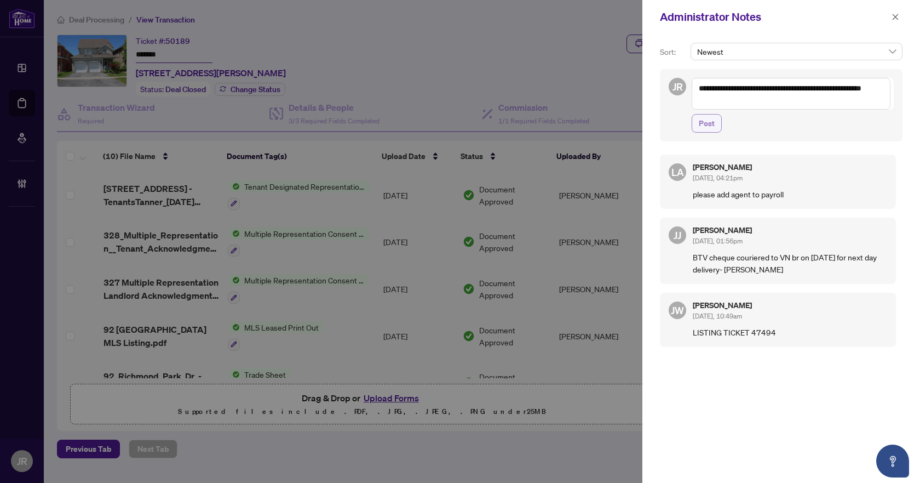
click at [715, 127] on button "Post" at bounding box center [707, 123] width 30 height 19
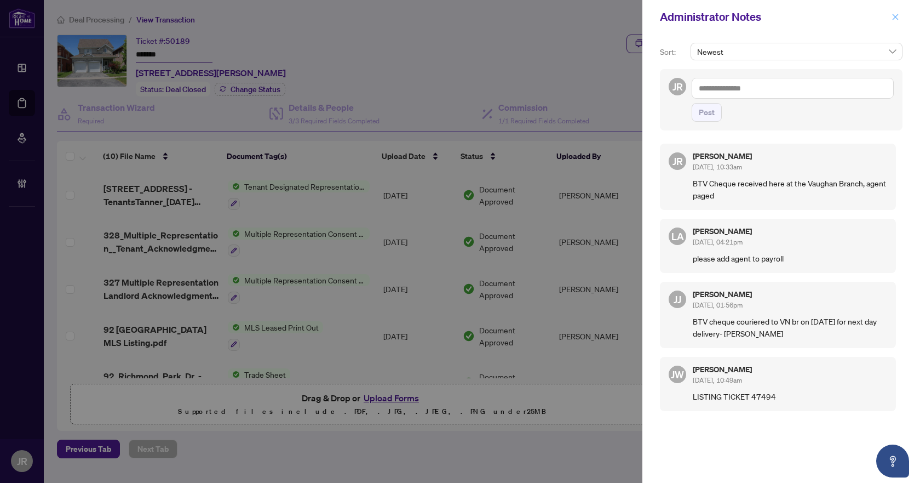
click at [896, 17] on icon "close" at bounding box center [896, 17] width 6 height 6
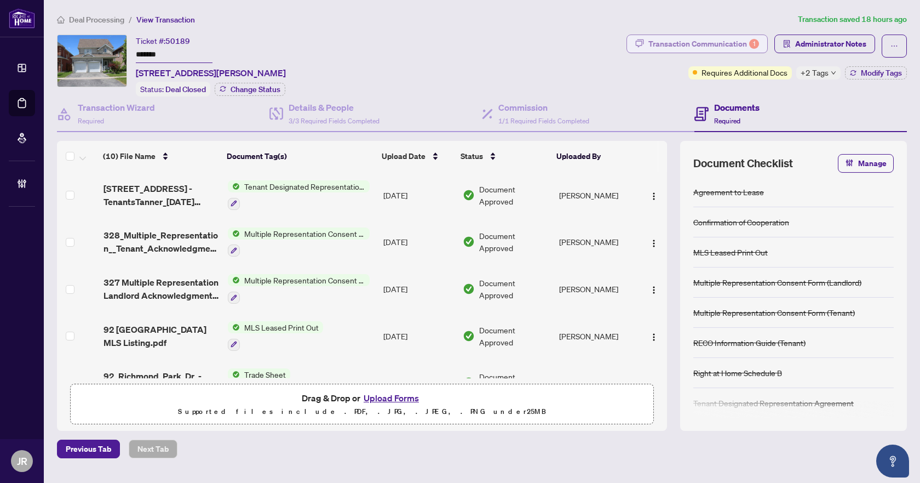
click at [734, 43] on div "Transaction Communication 1" at bounding box center [704, 44] width 111 height 18
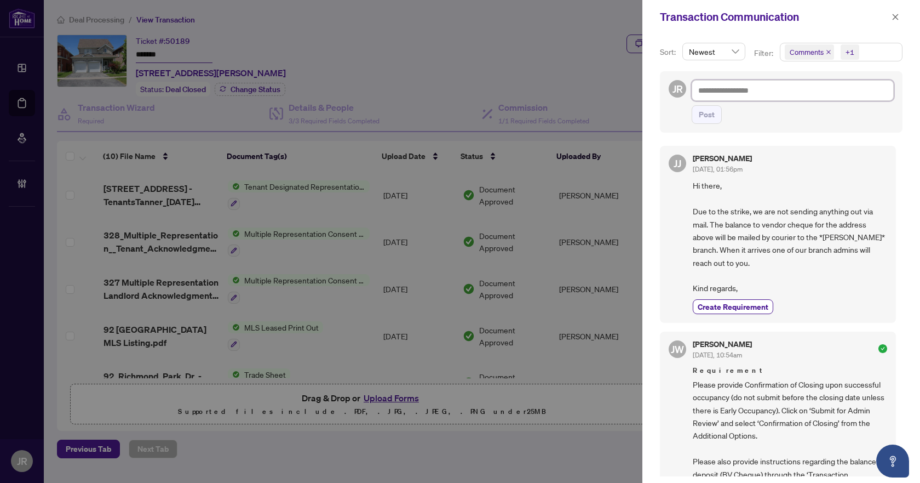
click at [757, 94] on textarea at bounding box center [793, 90] width 202 height 21
paste textarea "**********"
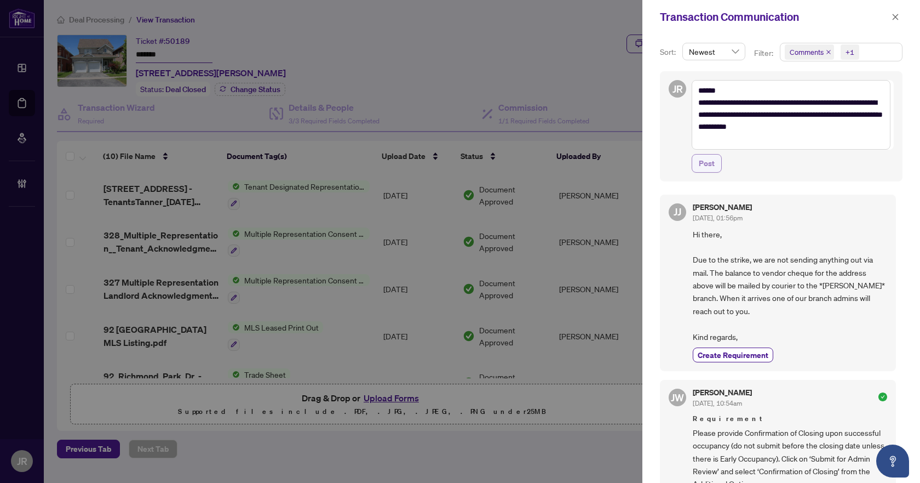
click at [700, 163] on span "Post" at bounding box center [707, 163] width 16 height 18
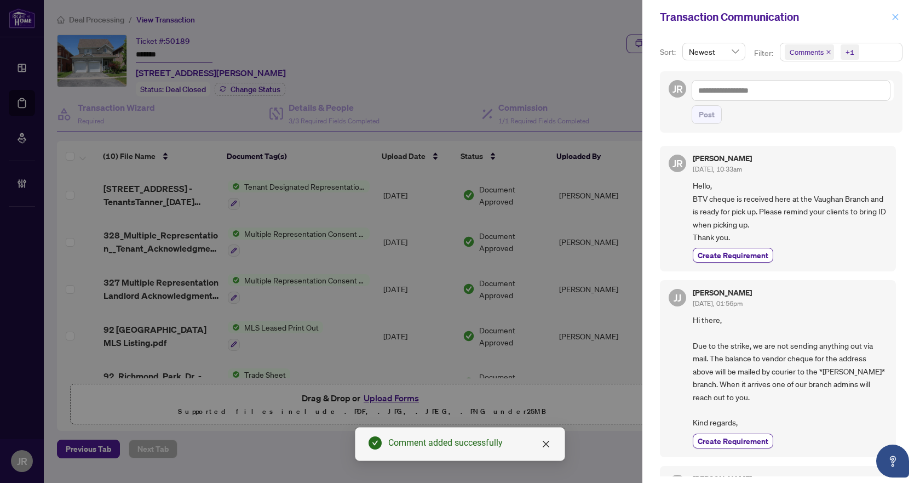
click at [898, 14] on icon "close" at bounding box center [896, 17] width 8 height 8
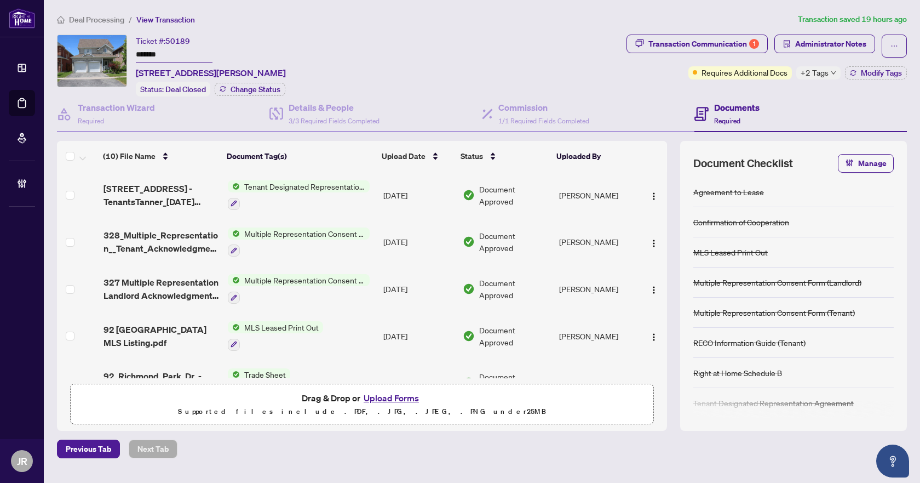
click at [112, 17] on span "Deal Processing" at bounding box center [96, 20] width 55 height 10
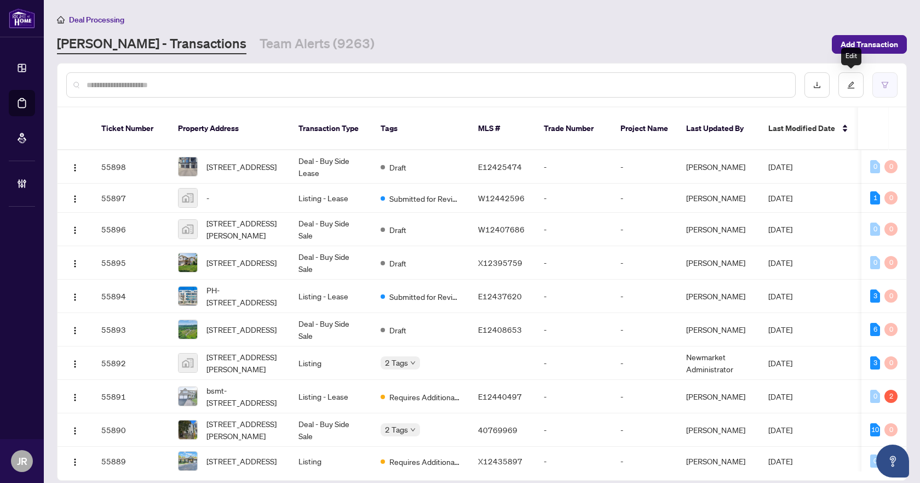
click at [891, 82] on button "button" at bounding box center [885, 84] width 25 height 25
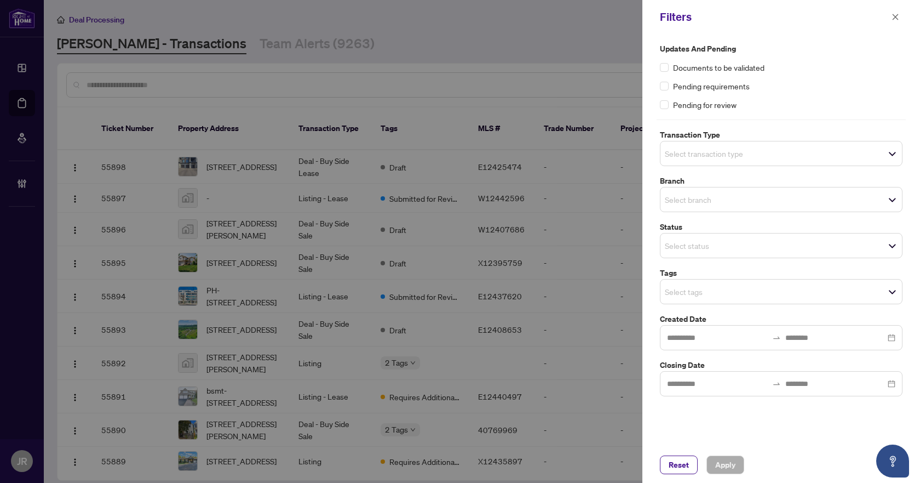
click at [788, 150] on span "Select transaction type" at bounding box center [782, 153] width 242 height 15
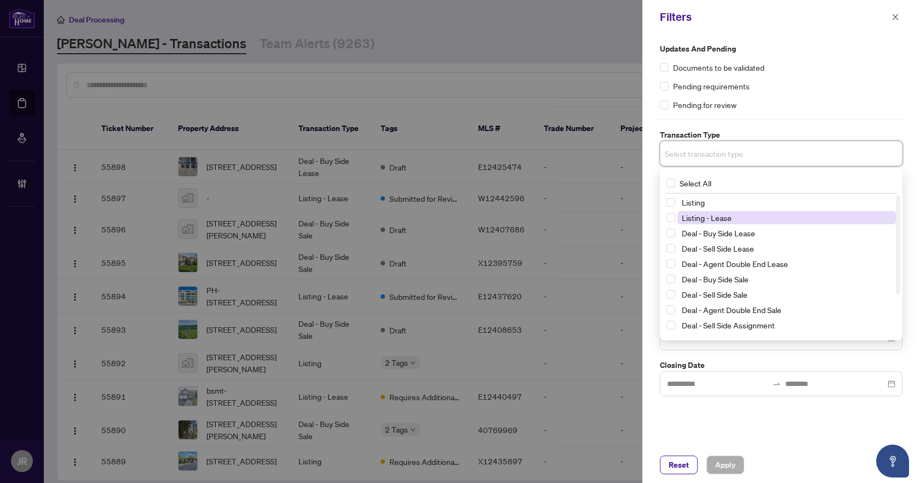
click at [759, 211] on span "Listing - Lease" at bounding box center [787, 217] width 219 height 13
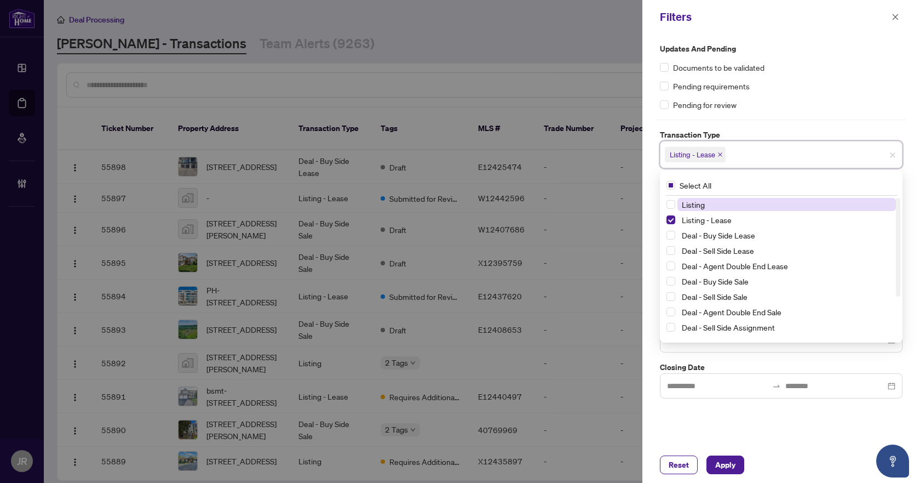
click at [761, 202] on span "Listing" at bounding box center [787, 204] width 219 height 13
click at [911, 59] on div "Updates and Pending Documents to be validated Pending requirements Pending for …" at bounding box center [782, 240] width 278 height 413
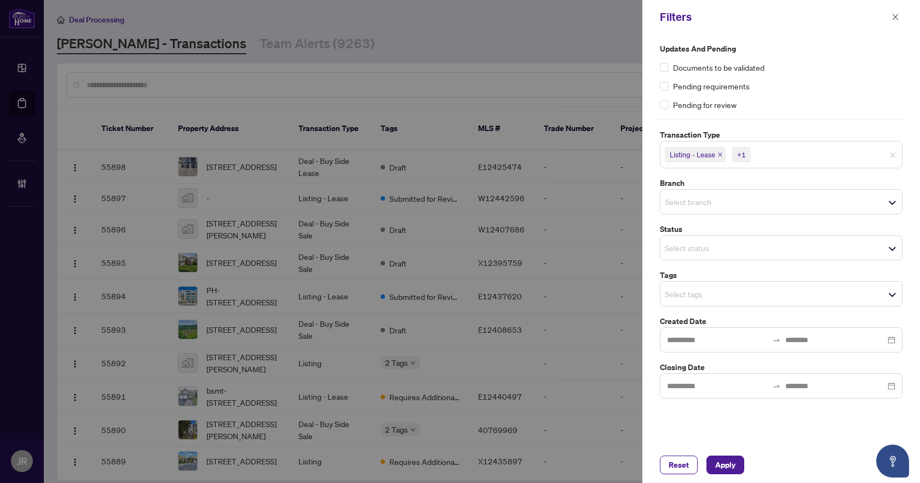
click at [822, 197] on span "Select branch" at bounding box center [782, 201] width 242 height 15
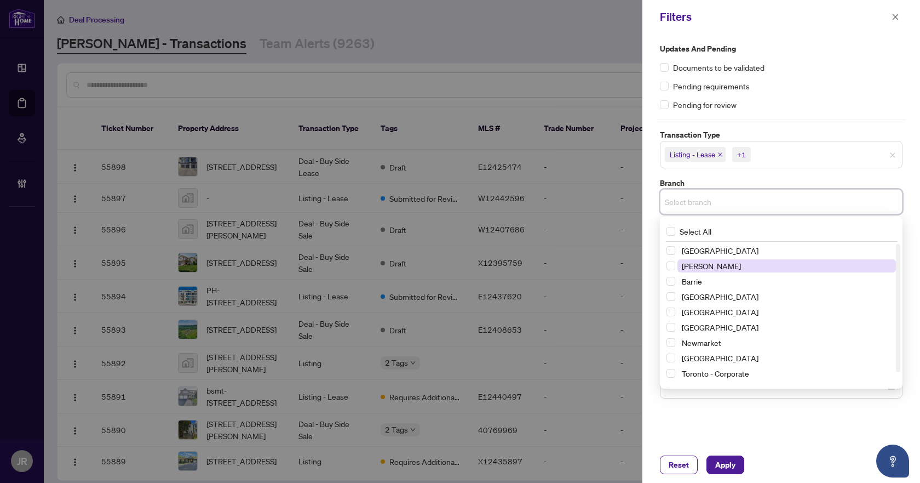
click at [779, 266] on span "[PERSON_NAME]" at bounding box center [787, 265] width 219 height 13
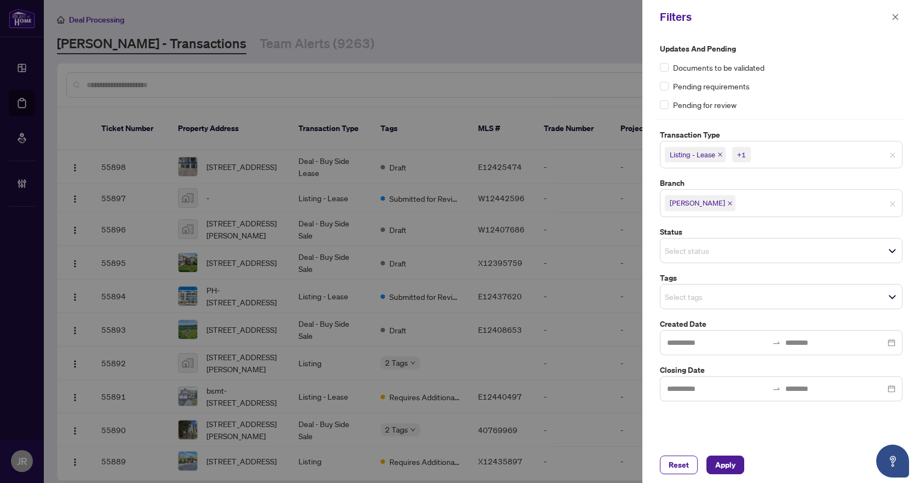
click at [847, 177] on label "Branch" at bounding box center [781, 183] width 243 height 12
click at [803, 283] on label "Tags" at bounding box center [781, 278] width 243 height 12
click at [800, 291] on span "Select tags" at bounding box center [782, 296] width 242 height 15
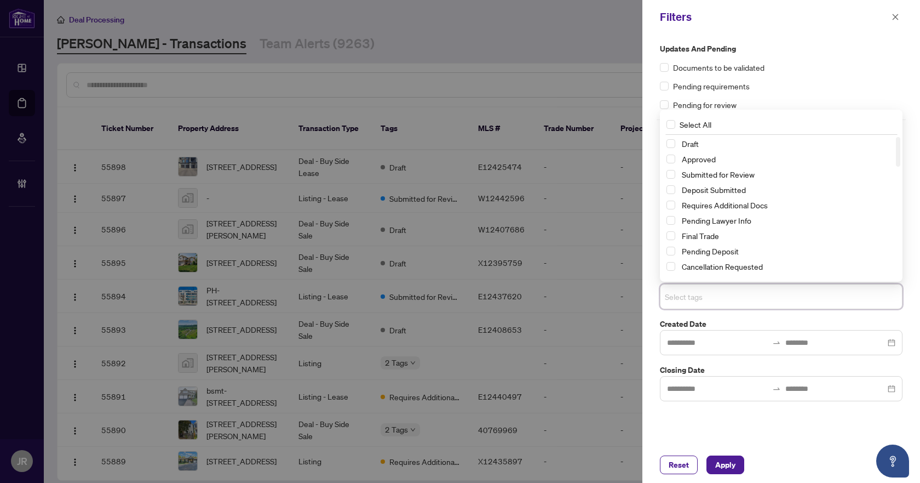
click at [764, 180] on div "Submitted for Review" at bounding box center [782, 174] width 230 height 13
click at [771, 169] on span "Submitted for Review" at bounding box center [787, 174] width 219 height 13
click at [741, 463] on button "Apply" at bounding box center [726, 464] width 38 height 19
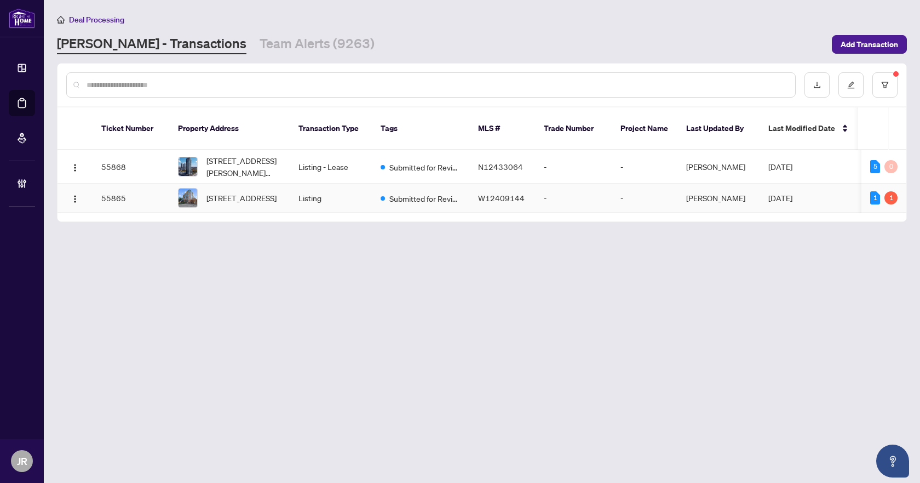
click at [563, 184] on td "-" at bounding box center [573, 198] width 77 height 29
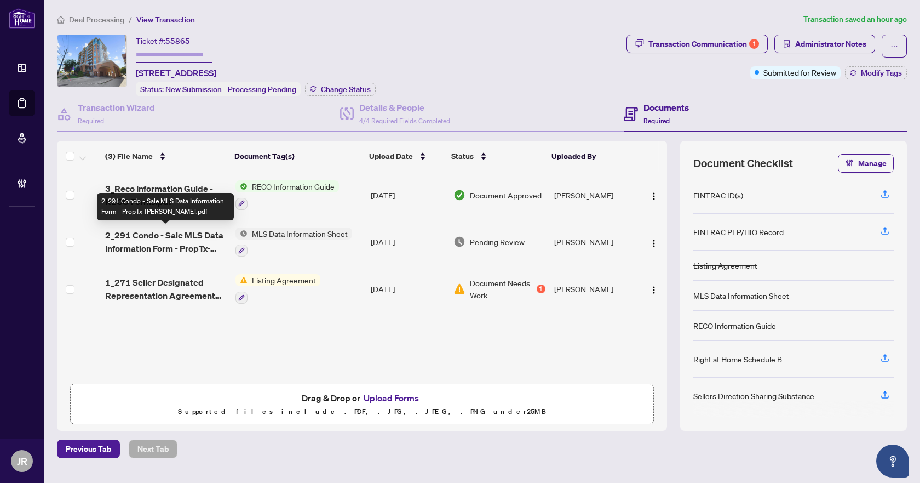
click at [191, 235] on span "2_291 Condo - Sale MLS Data Information Form - PropTx-[PERSON_NAME].pdf" at bounding box center [166, 241] width 122 height 26
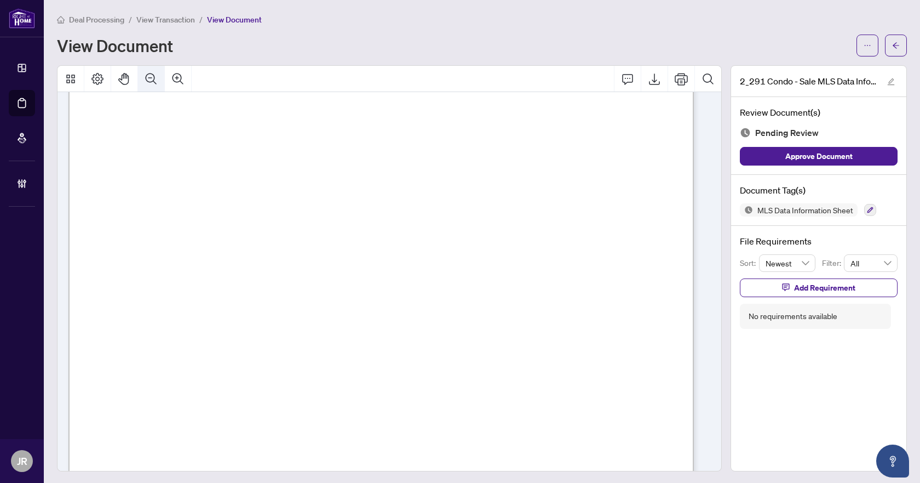
click at [149, 77] on icon "Zoom Out" at bounding box center [151, 78] width 11 height 11
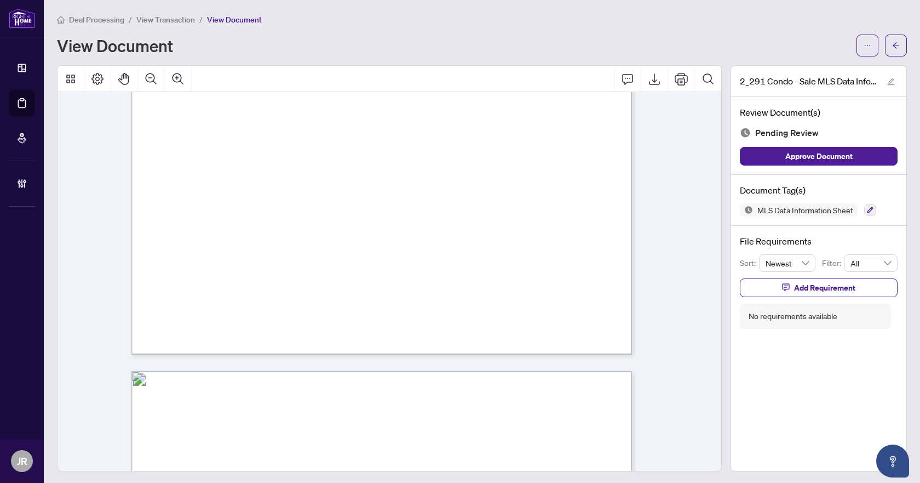
scroll to position [5769, 0]
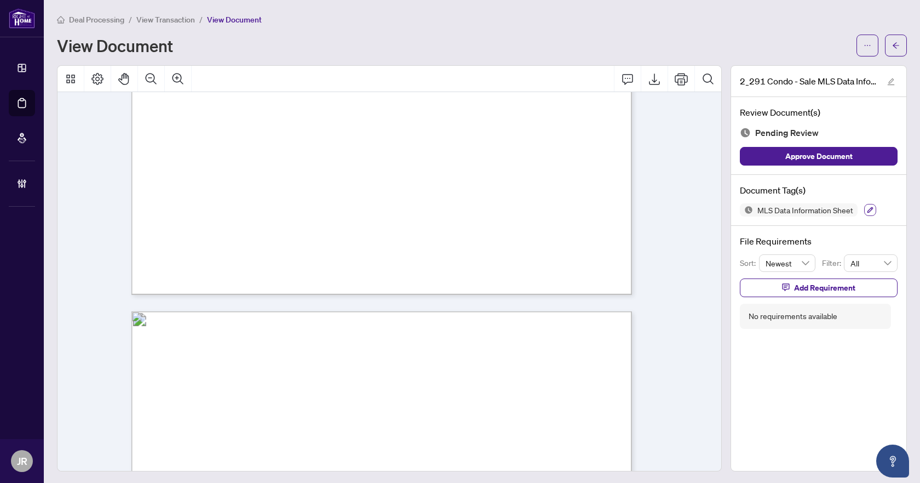
click at [864, 213] on button "button" at bounding box center [870, 210] width 12 height 12
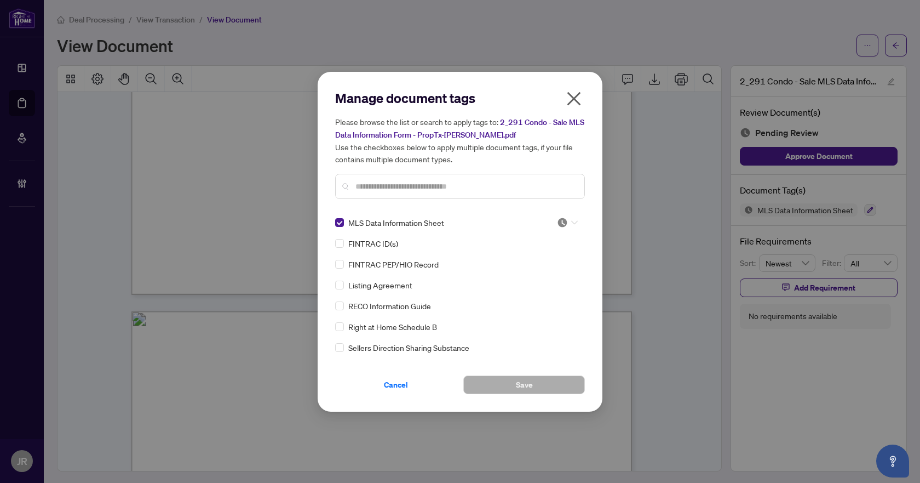
click at [558, 225] on img at bounding box center [562, 222] width 11 height 11
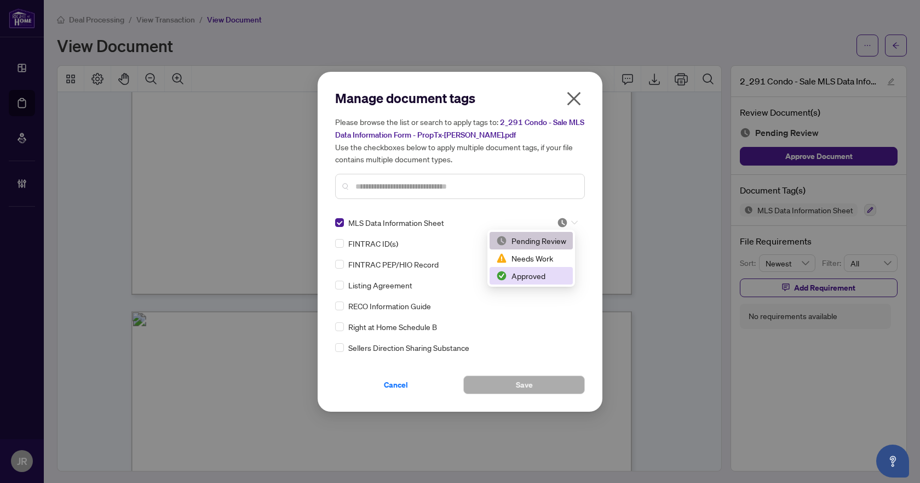
click at [552, 273] on div "Approved" at bounding box center [531, 276] width 70 height 12
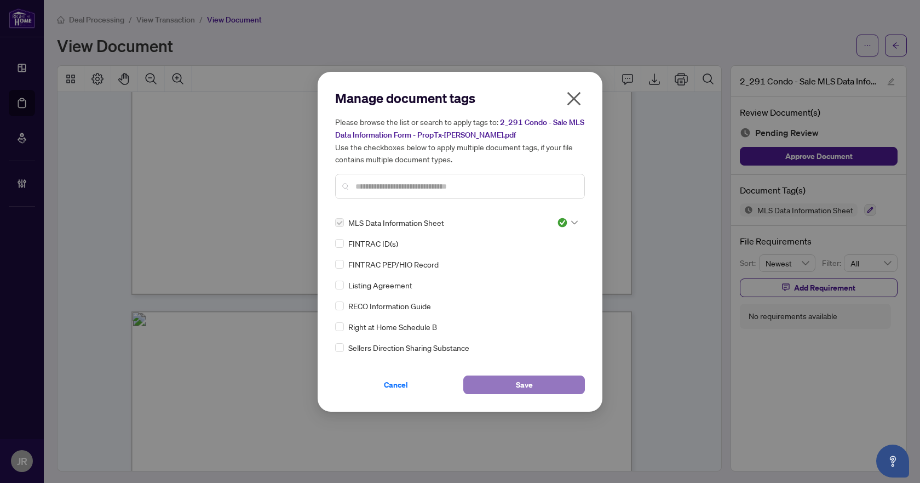
click at [549, 384] on button "Save" at bounding box center [524, 384] width 122 height 19
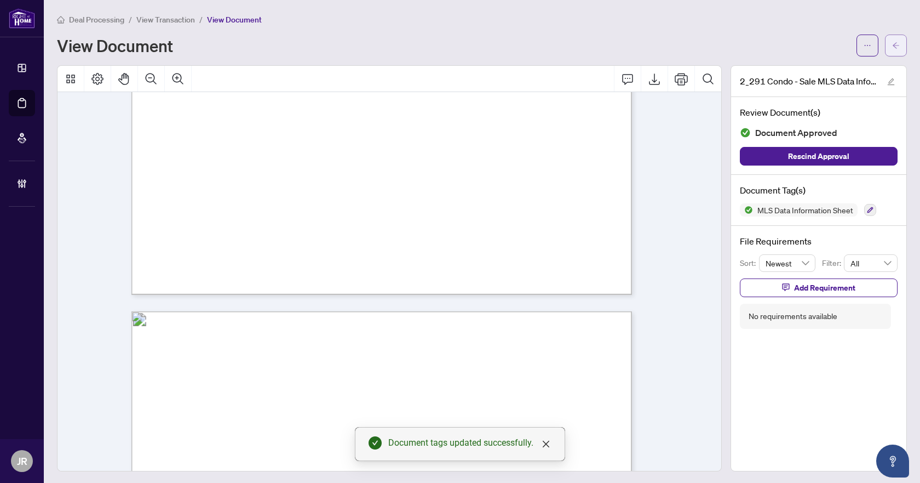
click at [885, 53] on button "button" at bounding box center [896, 46] width 22 height 22
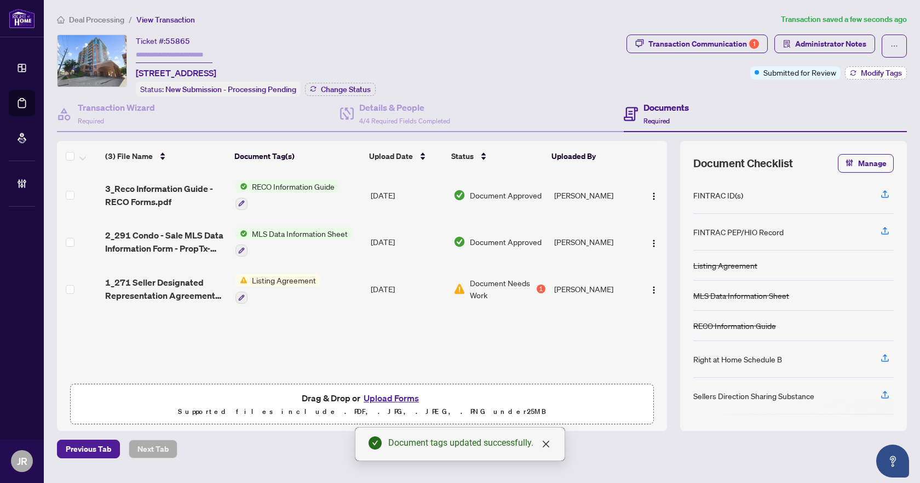
click at [873, 69] on span "Modify Tags" at bounding box center [881, 73] width 41 height 8
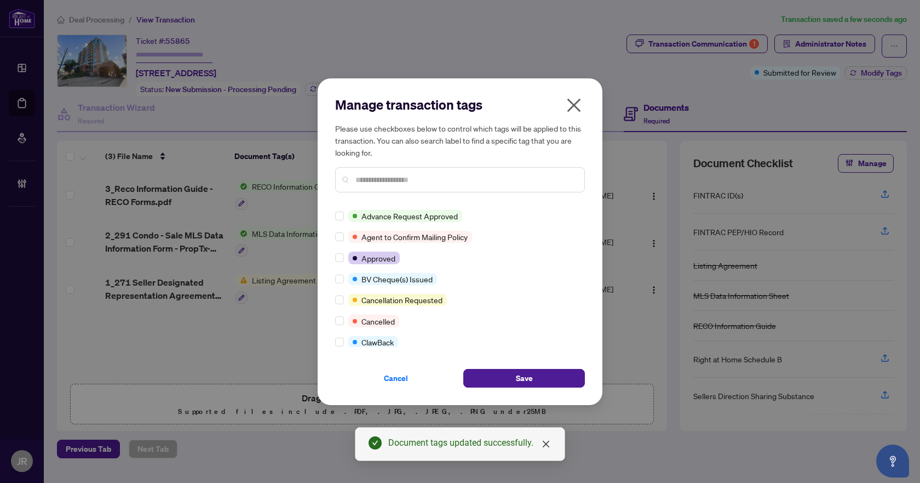
click at [399, 170] on div at bounding box center [460, 179] width 250 height 25
click at [399, 172] on div at bounding box center [460, 179] width 250 height 25
click at [395, 176] on input "text" at bounding box center [466, 180] width 220 height 12
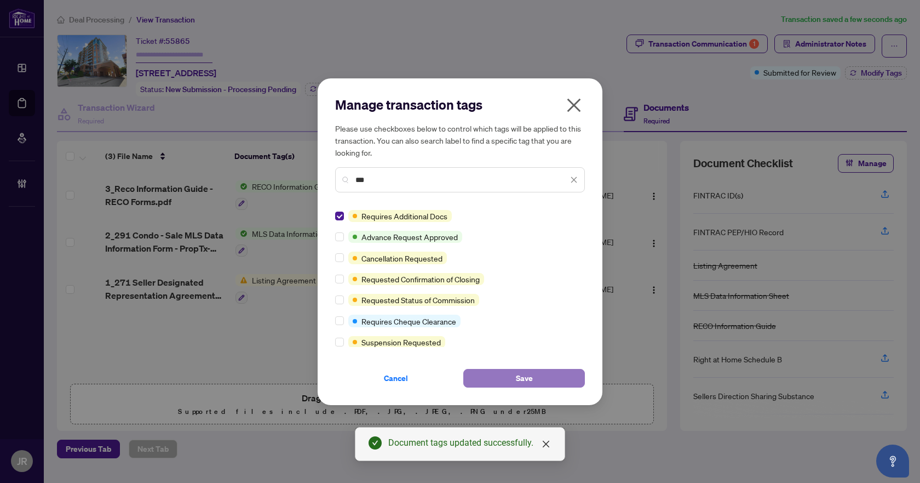
click at [526, 372] on span "Save" at bounding box center [524, 378] width 17 height 18
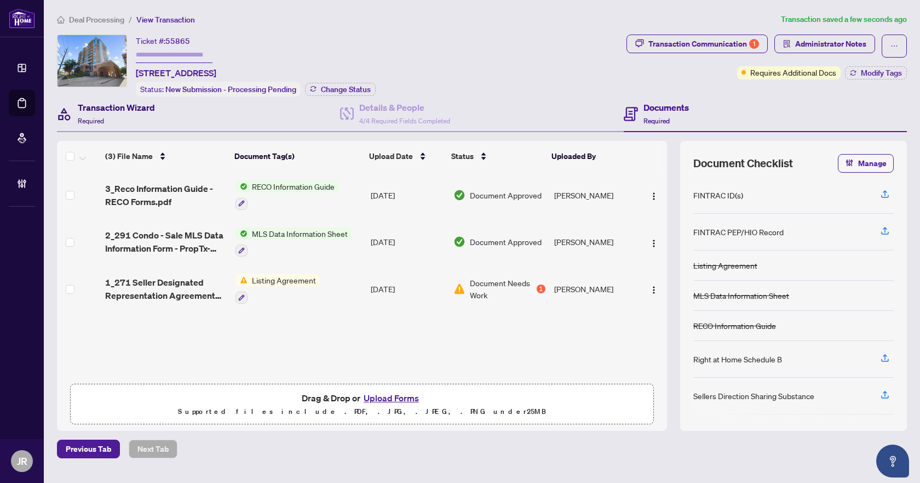
click at [146, 116] on div "Transaction Wizard Required" at bounding box center [116, 114] width 77 height 26
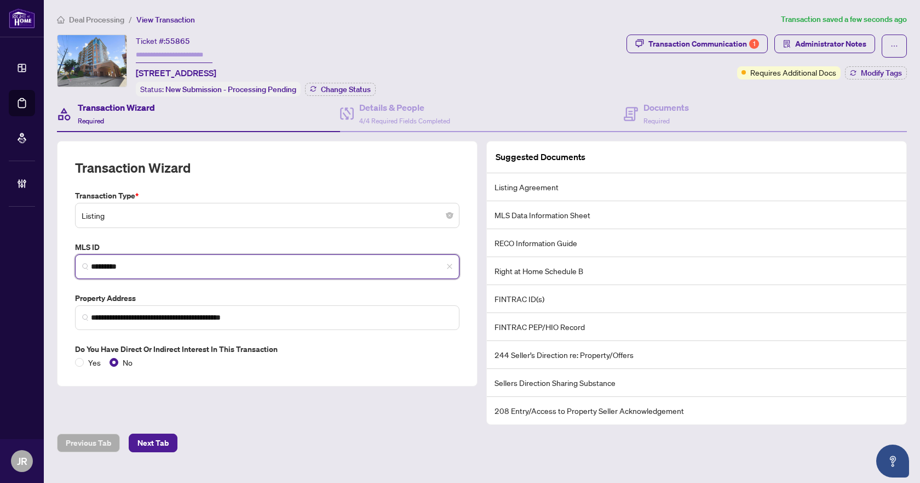
click at [101, 264] on input "*********" at bounding box center [272, 267] width 362 height 12
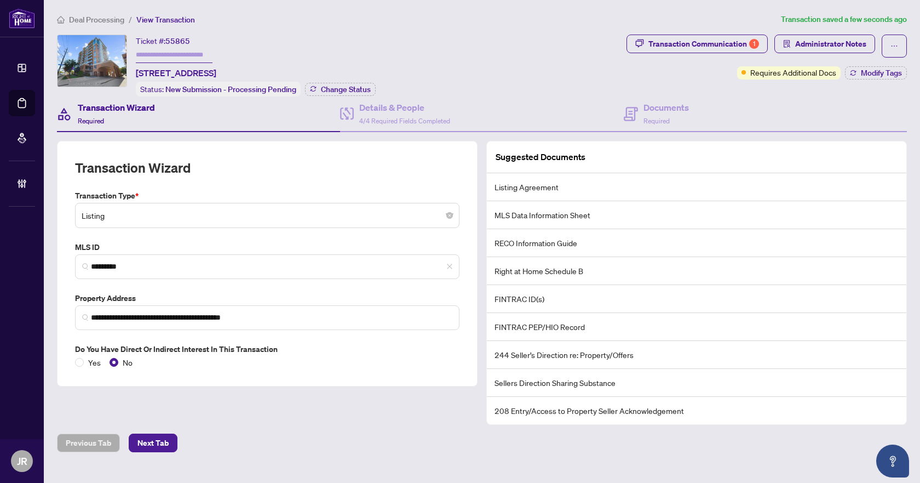
click at [168, 41] on span "55865" at bounding box center [177, 41] width 25 height 10
copy span "55865"
click at [105, 16] on span "Deal Processing" at bounding box center [96, 20] width 55 height 10
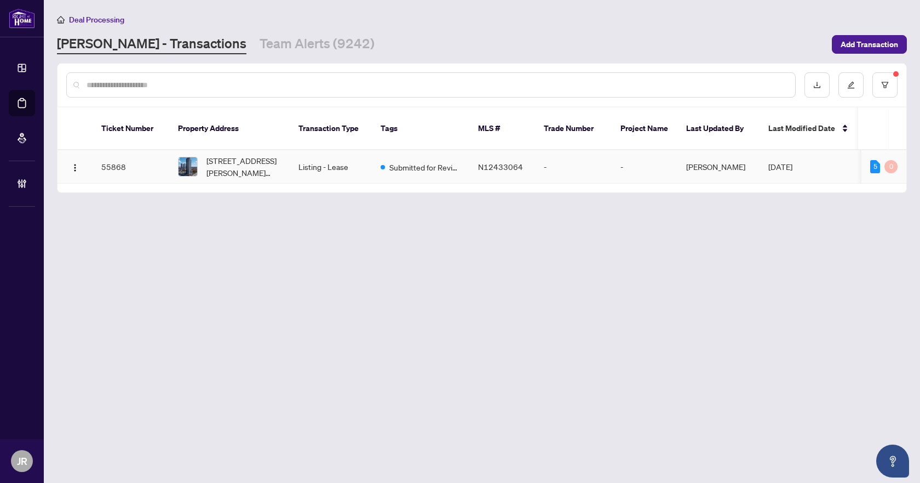
click at [326, 159] on td "Listing - Lease" at bounding box center [331, 166] width 82 height 33
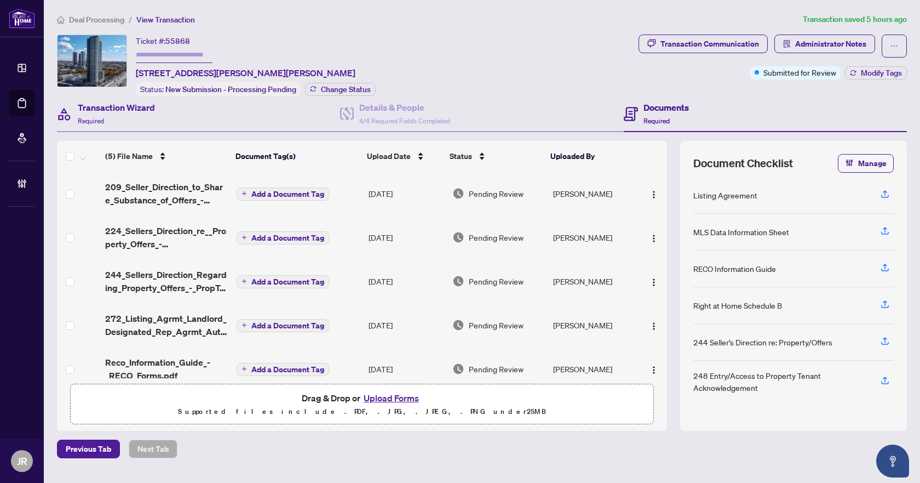
click at [165, 118] on div "Transaction Wizard Required" at bounding box center [198, 114] width 283 height 36
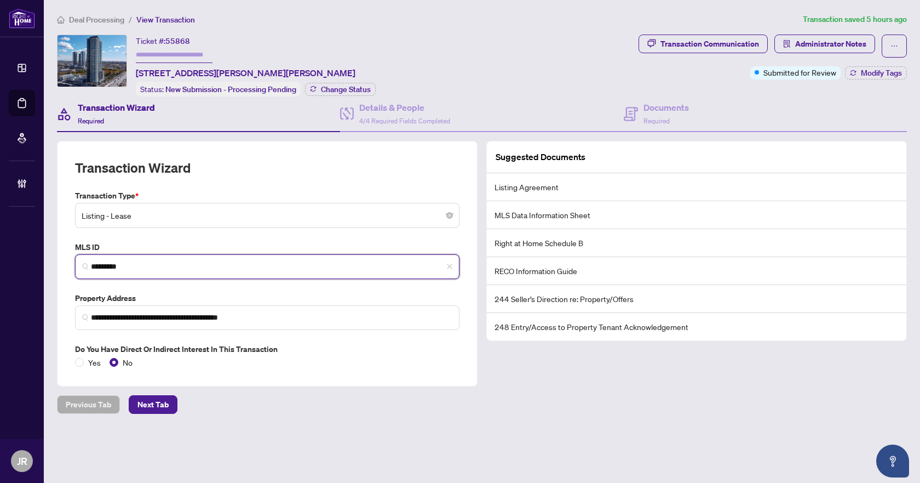
click at [145, 261] on input "*********" at bounding box center [272, 267] width 362 height 12
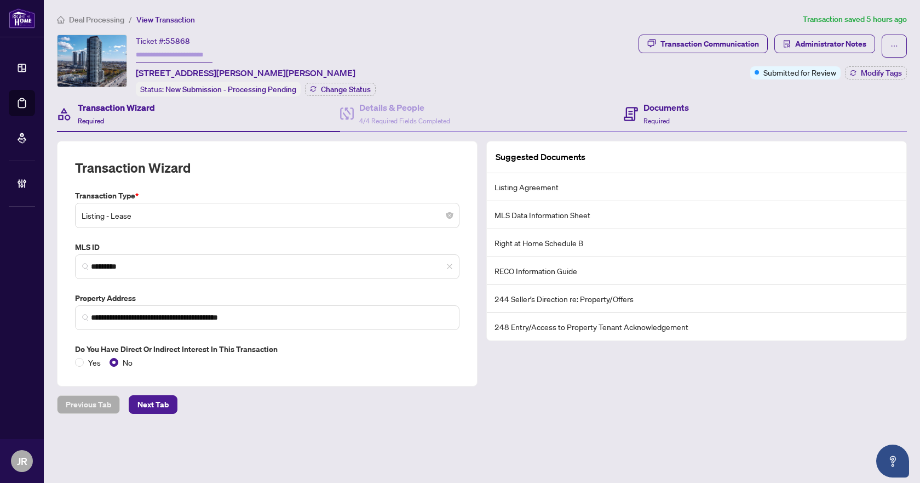
click at [695, 112] on div "Documents Required" at bounding box center [765, 114] width 283 height 36
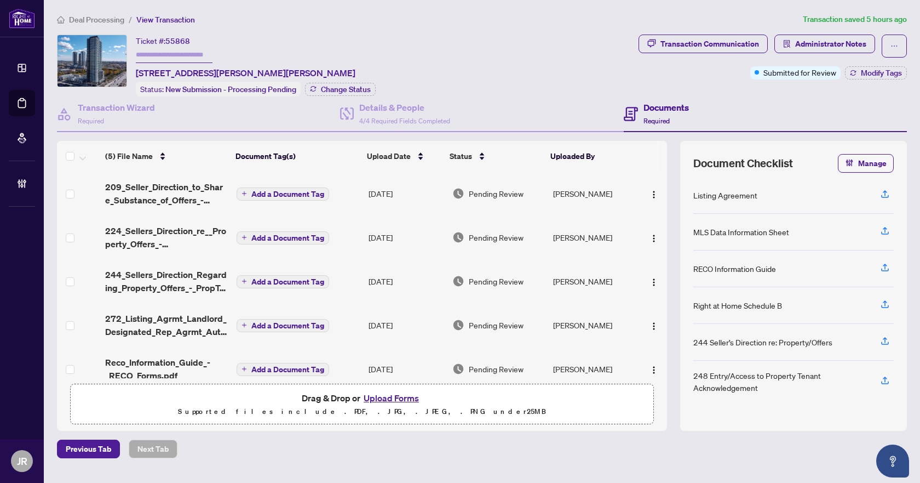
scroll to position [16, 0]
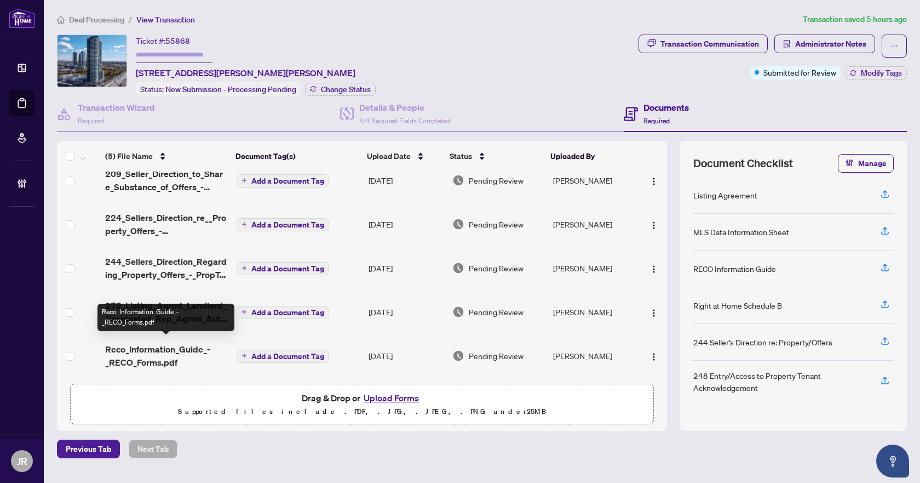
click at [143, 352] on span "Reco_Information_Guide_-_RECO_Forms.pdf" at bounding box center [166, 355] width 122 height 26
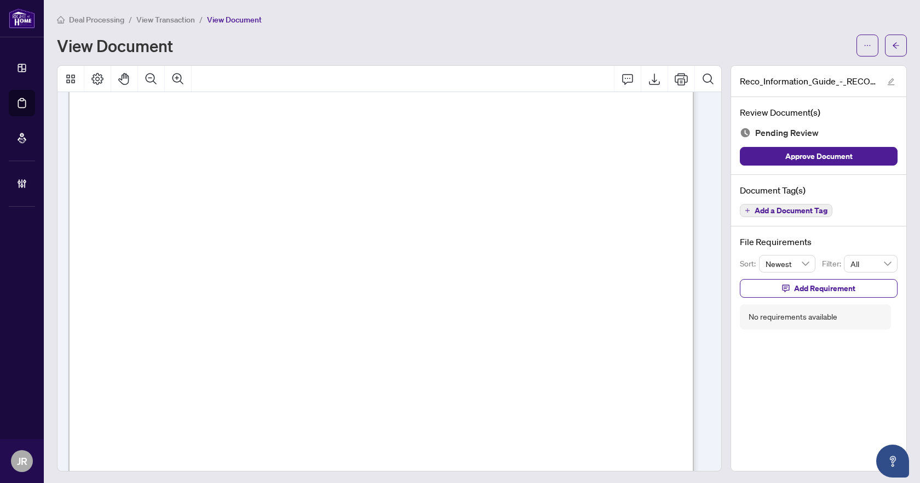
scroll to position [10084, 0]
click at [788, 209] on span "Add a Document Tag" at bounding box center [791, 211] width 73 height 8
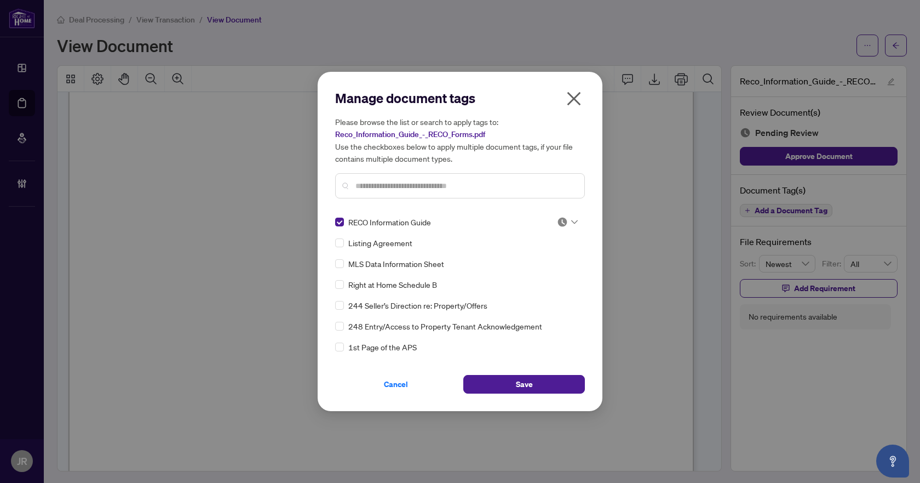
click at [574, 221] on icon at bounding box center [574, 222] width 7 height 4
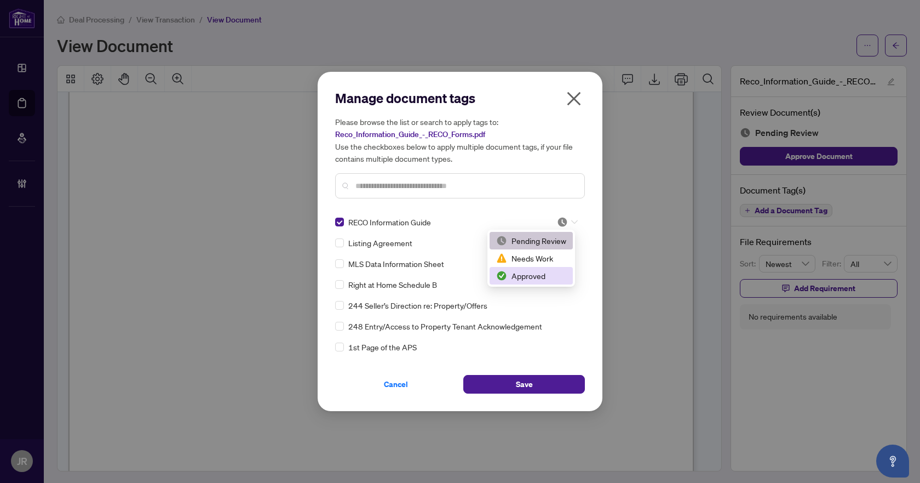
click at [548, 279] on div "Approved" at bounding box center [531, 276] width 70 height 12
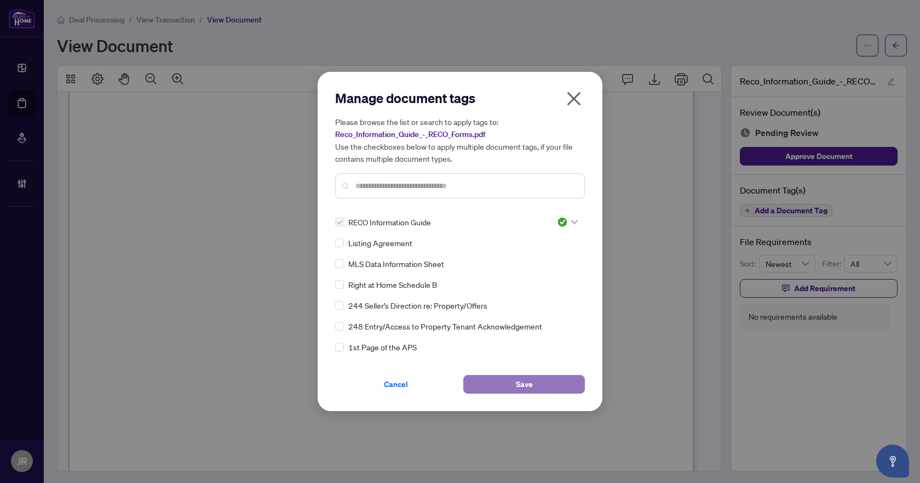
click at [547, 385] on button "Save" at bounding box center [524, 384] width 122 height 19
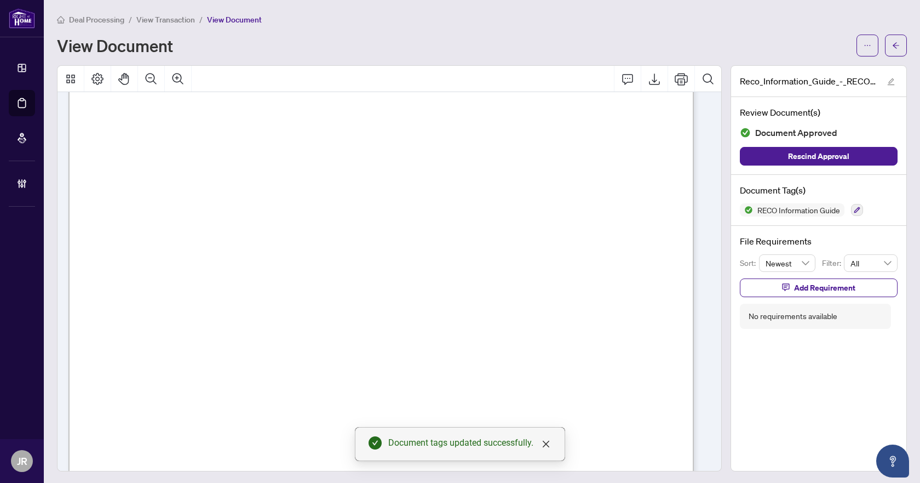
click at [895, 33] on div "Deal Processing / View Transaction / View Document View Document" at bounding box center [482, 34] width 850 height 43
click at [885, 55] on button "button" at bounding box center [896, 46] width 22 height 22
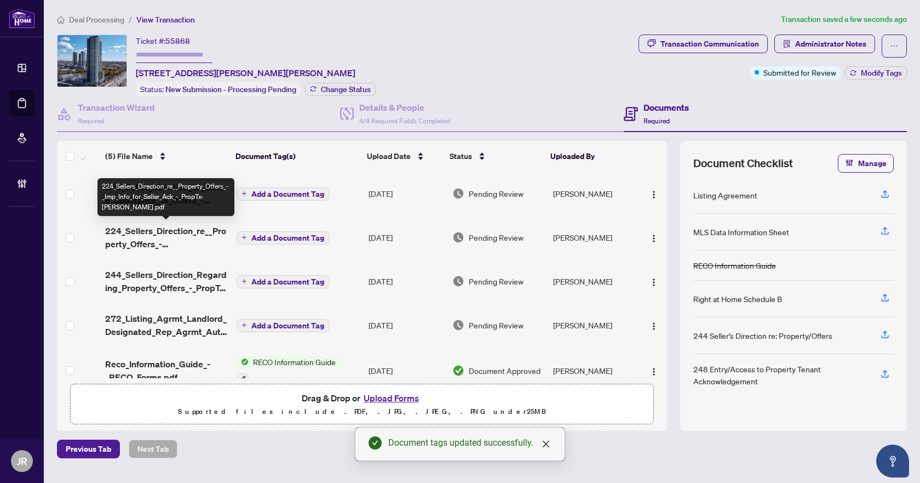
scroll to position [19, 0]
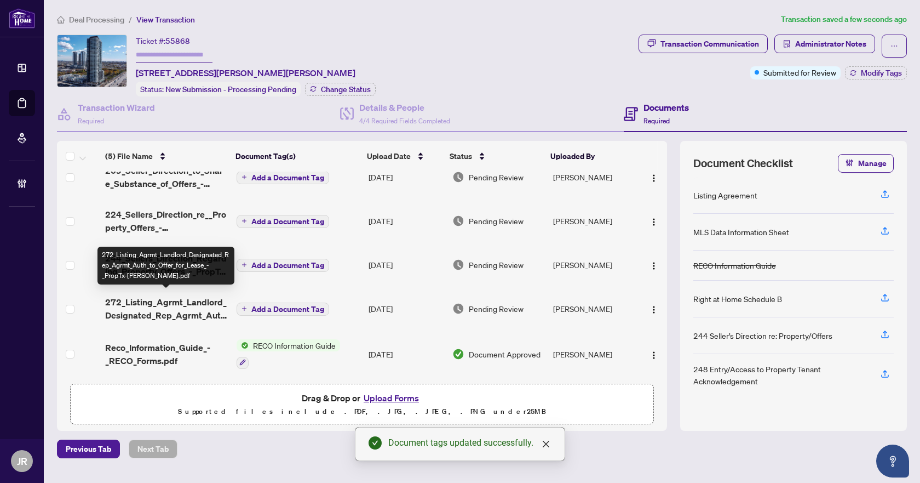
click at [193, 313] on span "272_Listing_Agrmt_Landlord_Designated_Rep_Agrmt_Auth_to_Offer_for_Lease_-_PropT…" at bounding box center [166, 308] width 122 height 26
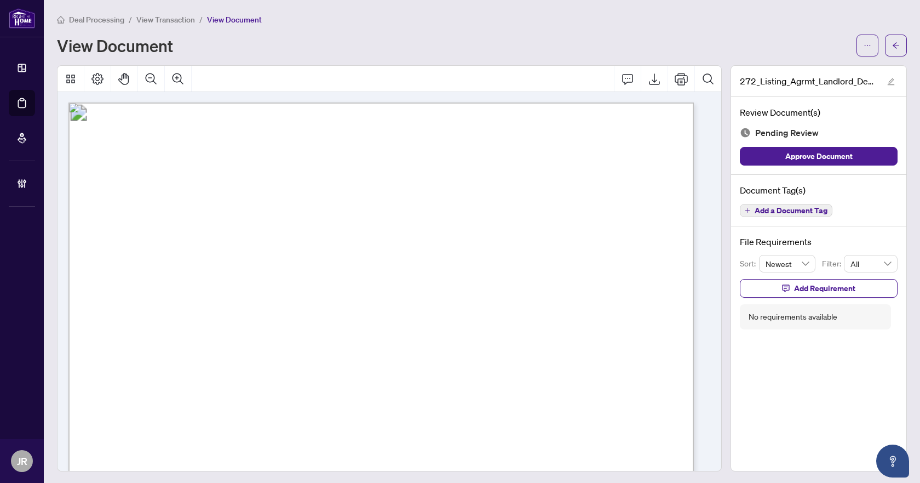
scroll to position [1753, 0]
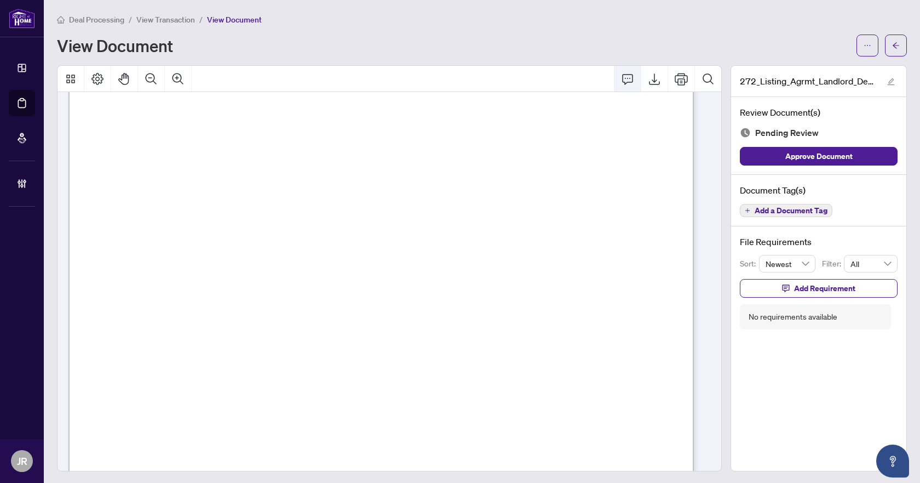
click at [621, 81] on icon "Comment" at bounding box center [627, 78] width 13 height 13
click at [602, 365] on div "**********" at bounding box center [551, 354] width 173 height 22
click at [626, 382] on icon "Save" at bounding box center [628, 376] width 11 height 11
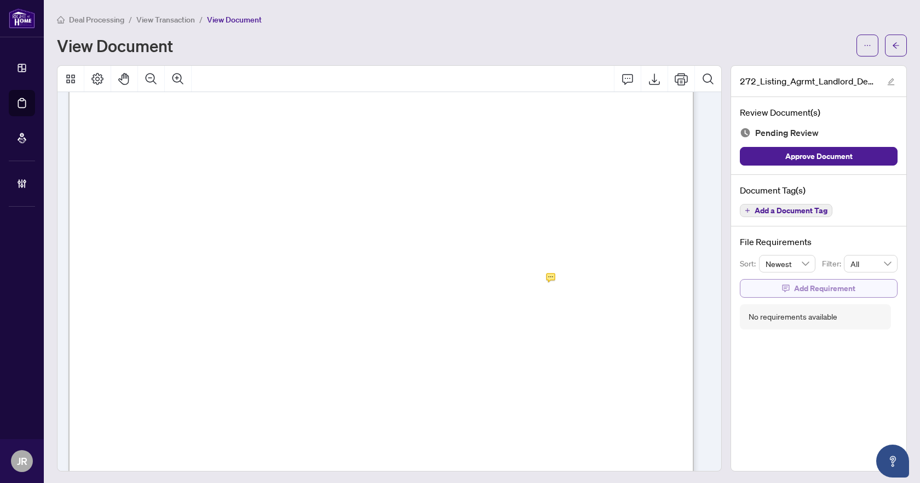
click at [798, 296] on span "Add Requirement" at bounding box center [824, 288] width 61 height 18
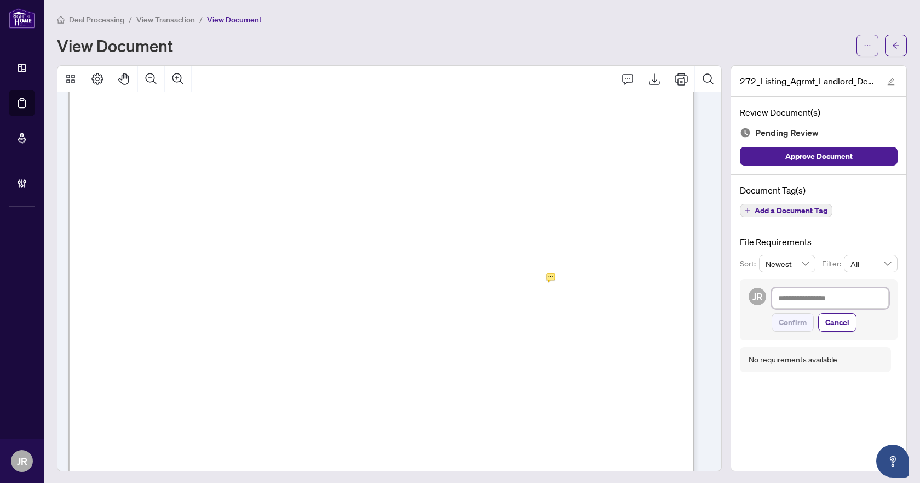
click at [800, 294] on textarea at bounding box center [830, 298] width 117 height 21
paste textarea "**********"
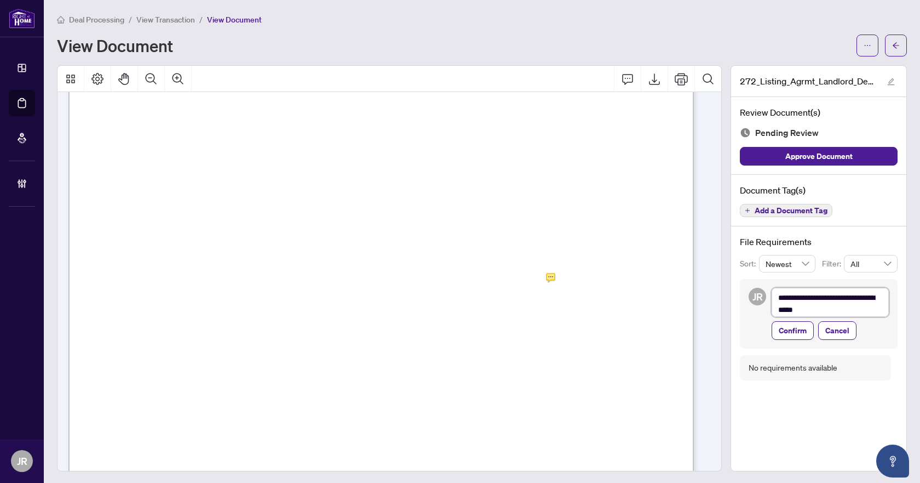
scroll to position [0, 0]
click at [786, 334] on span "Confirm" at bounding box center [793, 334] width 28 height 18
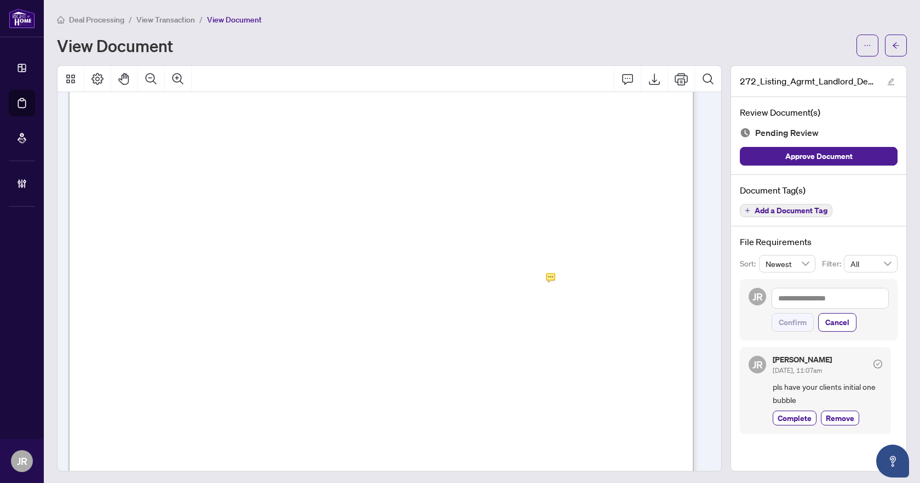
click at [814, 208] on span "Add a Document Tag" at bounding box center [791, 211] width 73 height 8
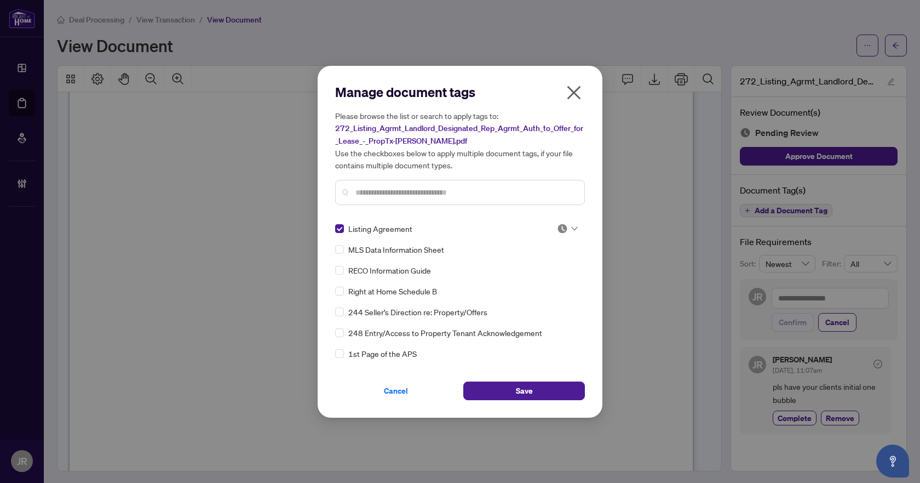
click at [561, 234] on input "search" at bounding box center [562, 228] width 11 height 16
click at [547, 265] on div "Needs Work" at bounding box center [531, 264] width 70 height 12
click at [535, 387] on button "Save" at bounding box center [524, 390] width 122 height 19
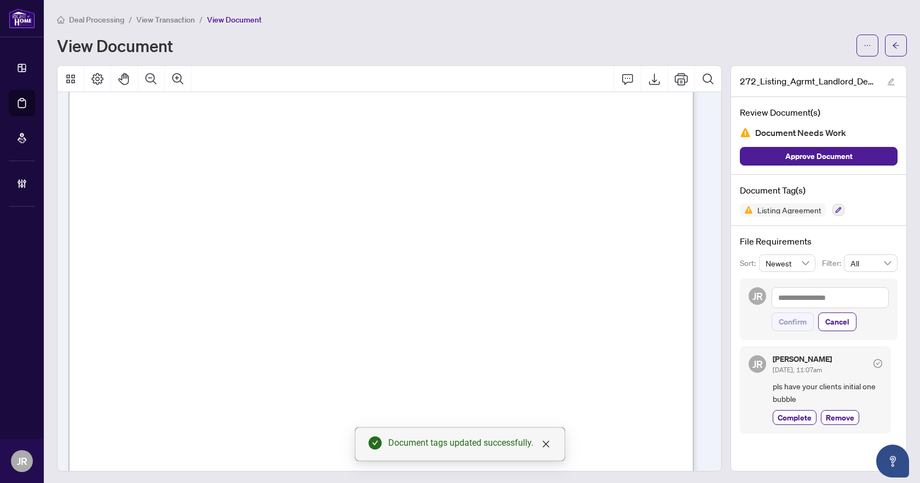
scroll to position [3774, 0]
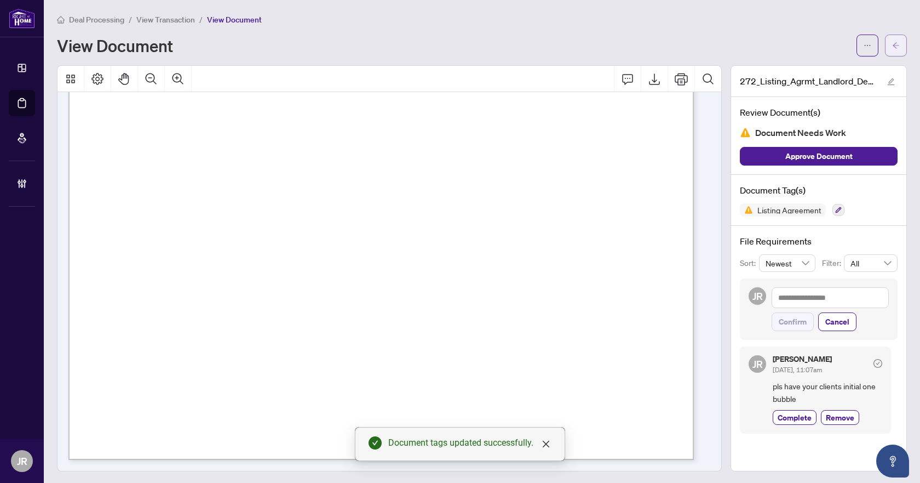
click at [885, 51] on button "button" at bounding box center [896, 46] width 22 height 22
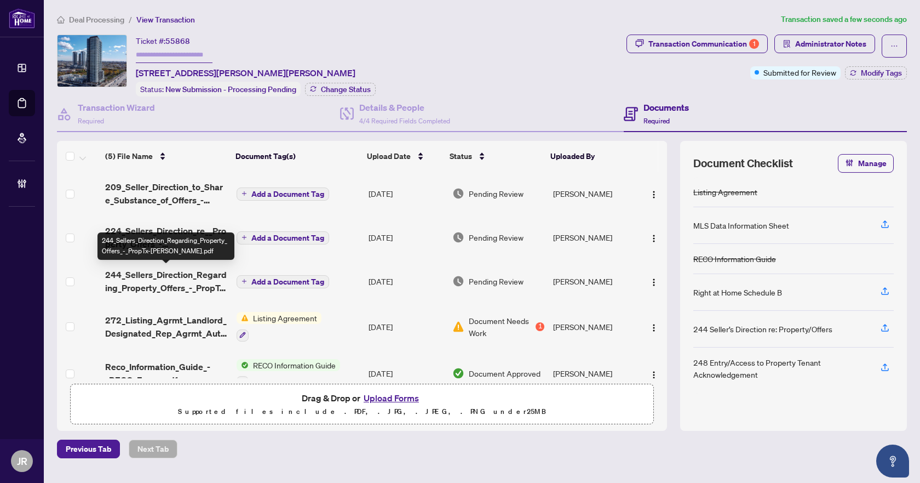
click at [181, 284] on span "244_Sellers_Direction_Regarding_Property_Offers_-_PropTx-[PERSON_NAME].pdf" at bounding box center [166, 281] width 122 height 26
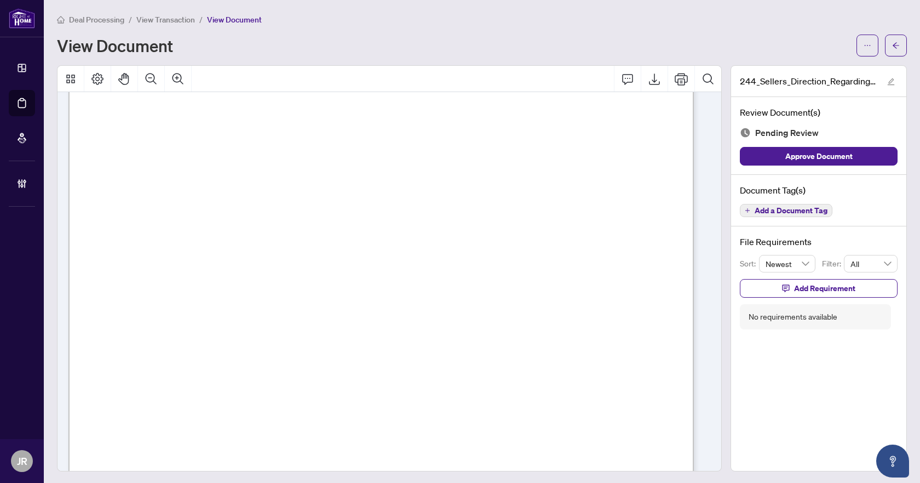
scroll to position [15, 0]
click at [801, 209] on span "Add a Document Tag" at bounding box center [791, 211] width 73 height 8
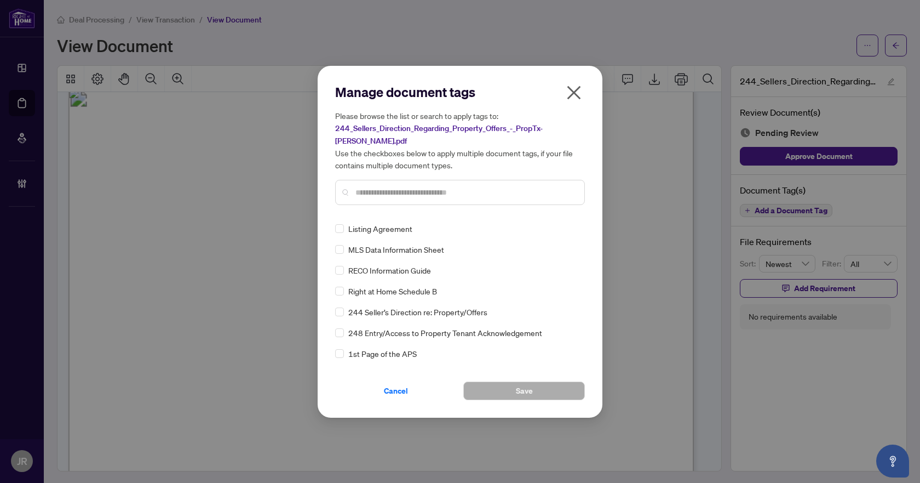
click at [380, 186] on input "text" at bounding box center [466, 192] width 220 height 12
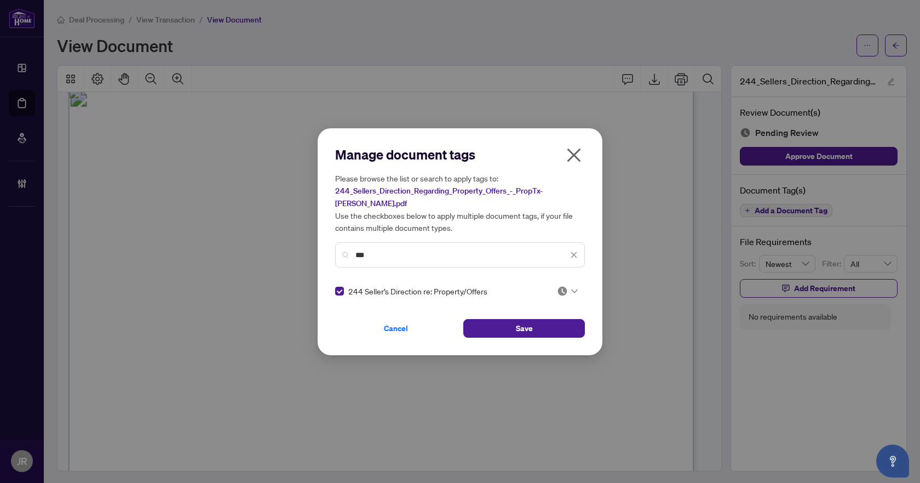
click at [571, 289] on icon at bounding box center [574, 291] width 7 height 4
click at [547, 334] on div "Approved" at bounding box center [531, 338] width 70 height 12
click at [551, 319] on button "Save" at bounding box center [524, 328] width 122 height 19
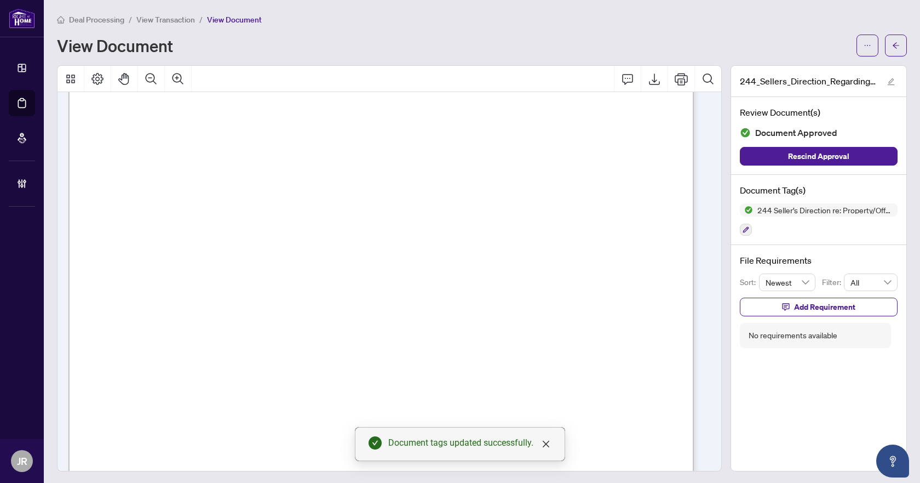
scroll to position [453, 0]
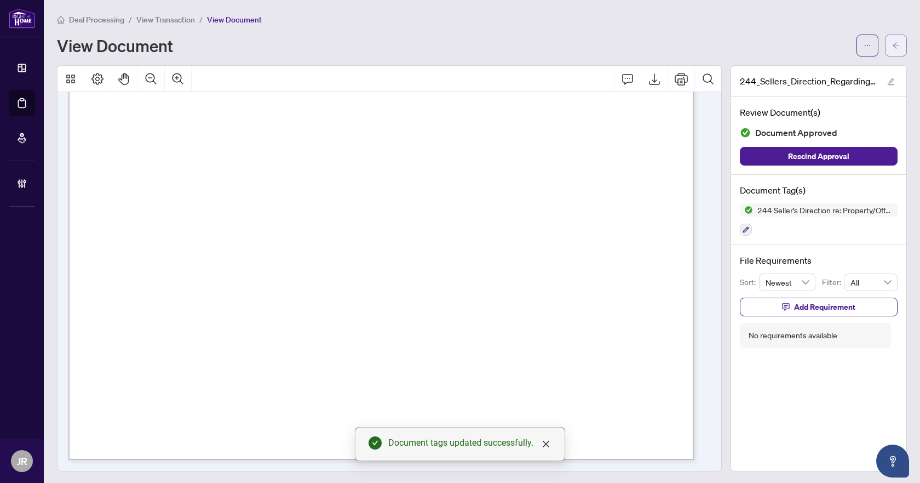
click at [892, 43] on icon "arrow-left" at bounding box center [896, 46] width 8 height 8
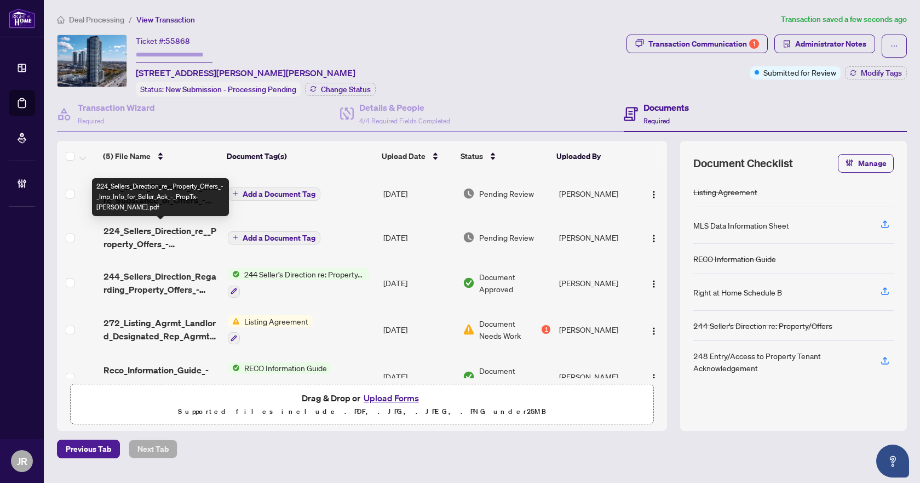
click at [168, 236] on span "224_Sellers_Direction_re__Property_Offers_-_Imp_Info_for_Seller_Ack_-_PropTx-[P…" at bounding box center [162, 237] width 116 height 26
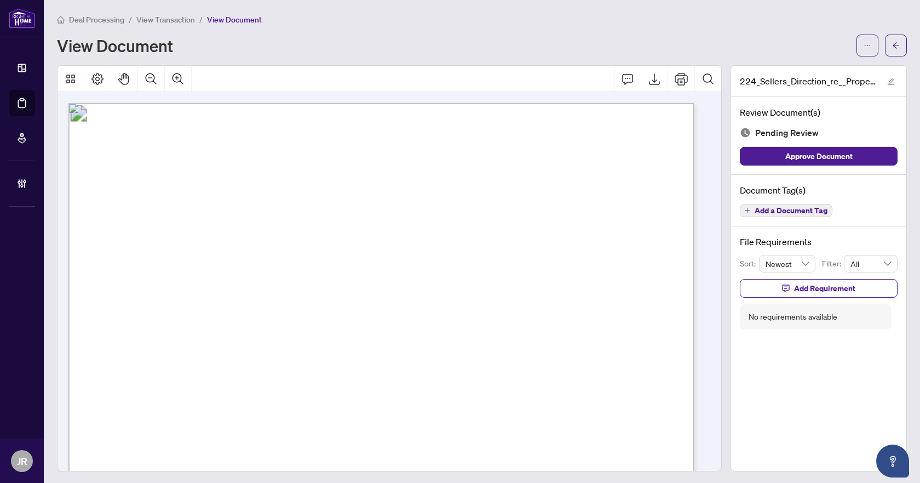
click at [787, 211] on span "Add a Document Tag" at bounding box center [791, 211] width 73 height 8
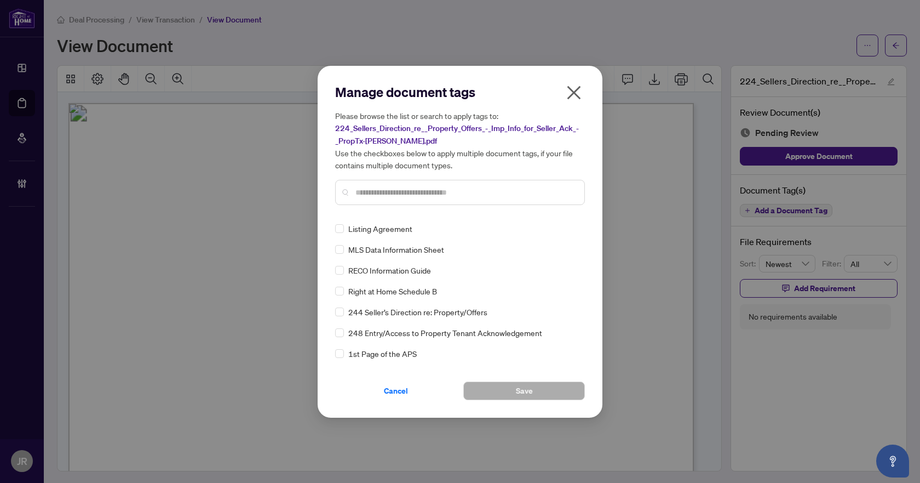
click at [423, 196] on input "text" at bounding box center [466, 192] width 220 height 12
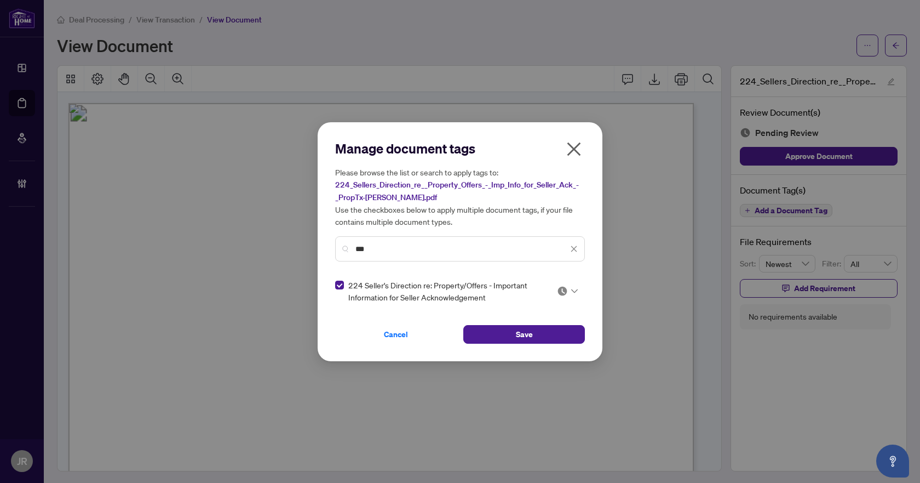
click at [567, 286] on img at bounding box center [562, 290] width 11 height 11
click at [546, 339] on div "Approved" at bounding box center [535, 344] width 70 height 12
click at [559, 328] on button "Save" at bounding box center [524, 334] width 122 height 19
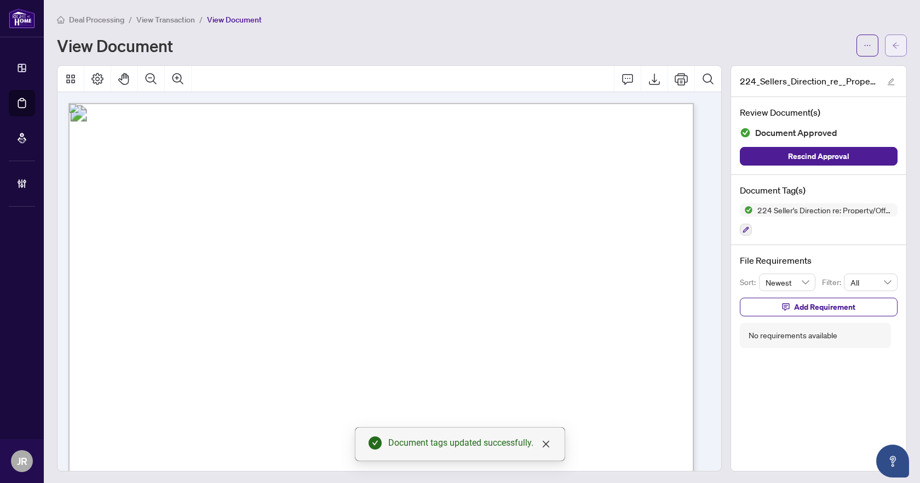
click at [898, 41] on button "button" at bounding box center [896, 46] width 22 height 22
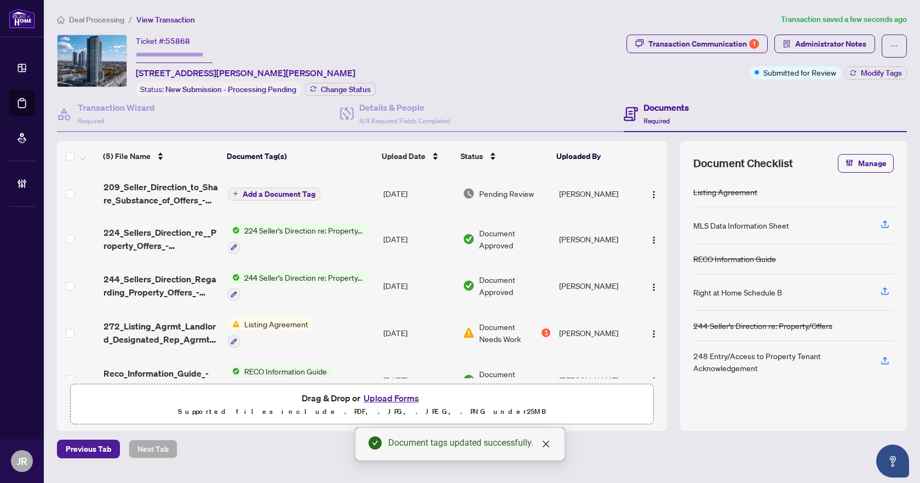
click at [195, 199] on span "209_Seller_Direction_to_Share_Substance_of_Offers_-_PropTx-[PERSON_NAME].pdf" at bounding box center [162, 193] width 116 height 26
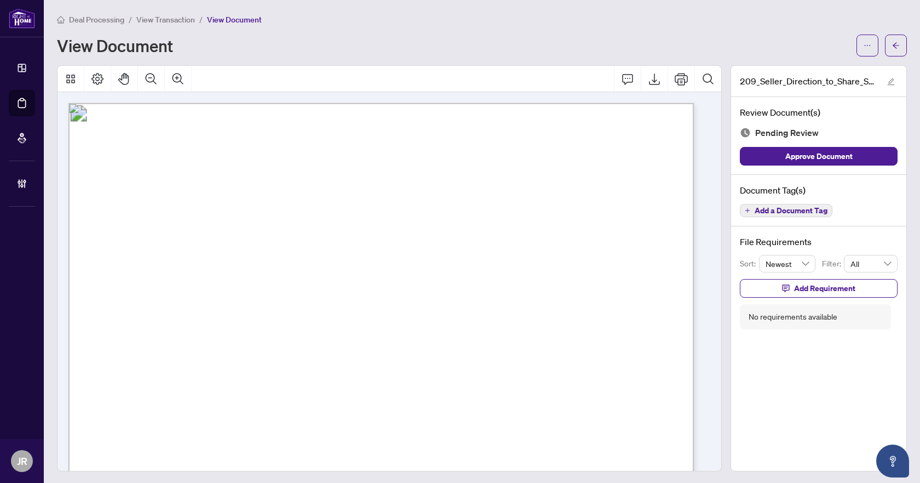
click at [770, 207] on span "Add a Document Tag" at bounding box center [791, 211] width 73 height 8
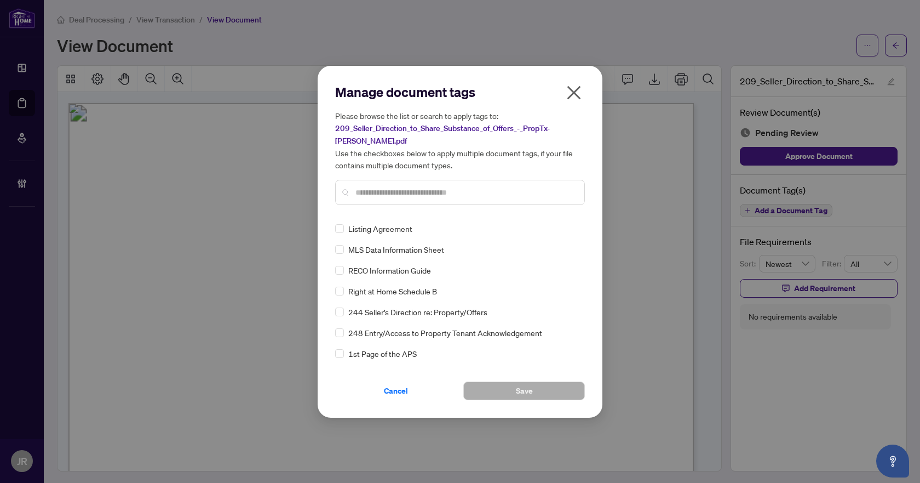
click at [450, 189] on input "text" at bounding box center [466, 192] width 220 height 12
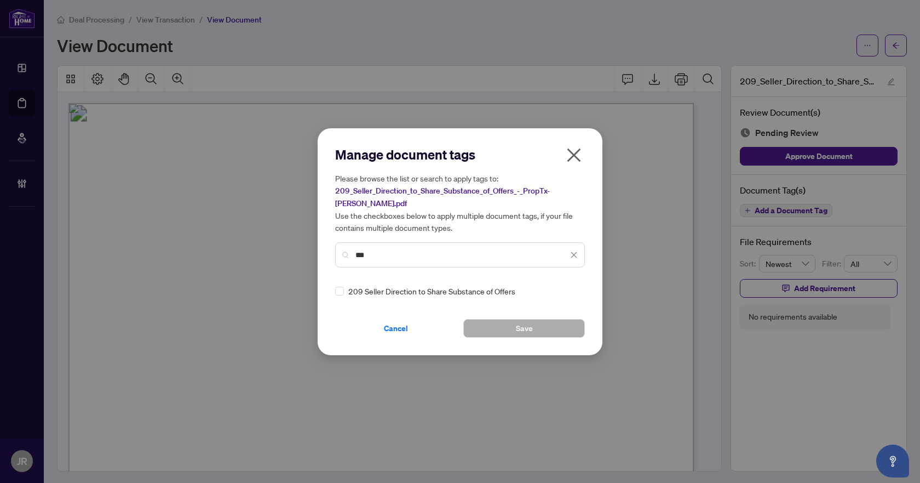
click at [334, 282] on div "Manage document tags Please browse the list or search to apply tags to: 209_Sel…" at bounding box center [460, 241] width 285 height 227
click at [583, 276] on div "Manage document tags Please browse the list or search to apply tags to: 209_Sel…" at bounding box center [460, 242] width 250 height 192
click at [558, 287] on img at bounding box center [562, 290] width 11 height 11
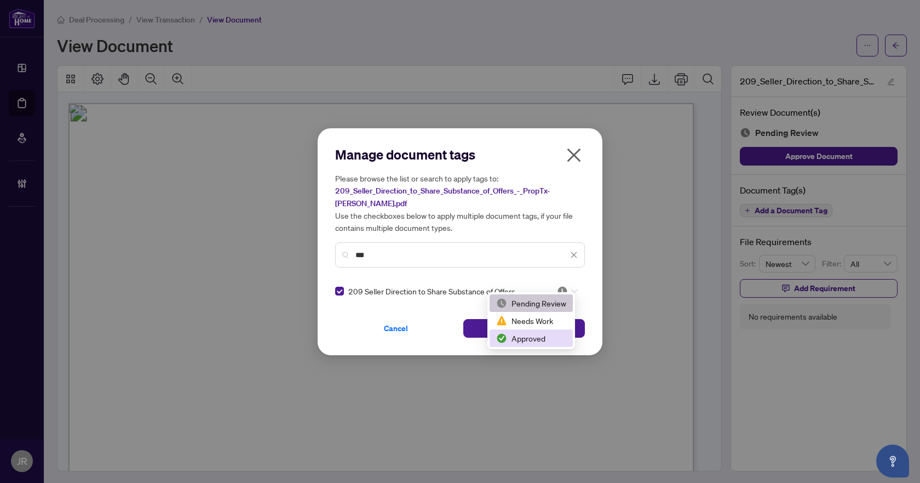
click at [542, 332] on div "Approved" at bounding box center [531, 338] width 70 height 12
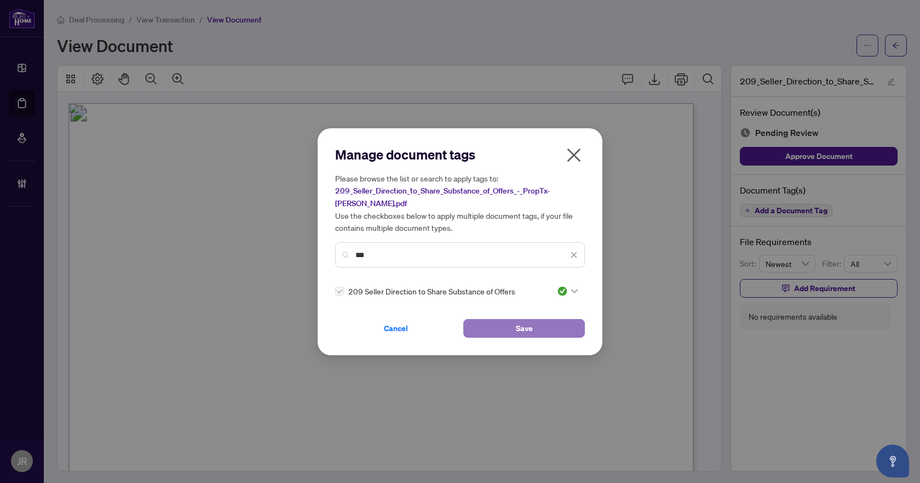
click at [514, 319] on button "Save" at bounding box center [524, 328] width 122 height 19
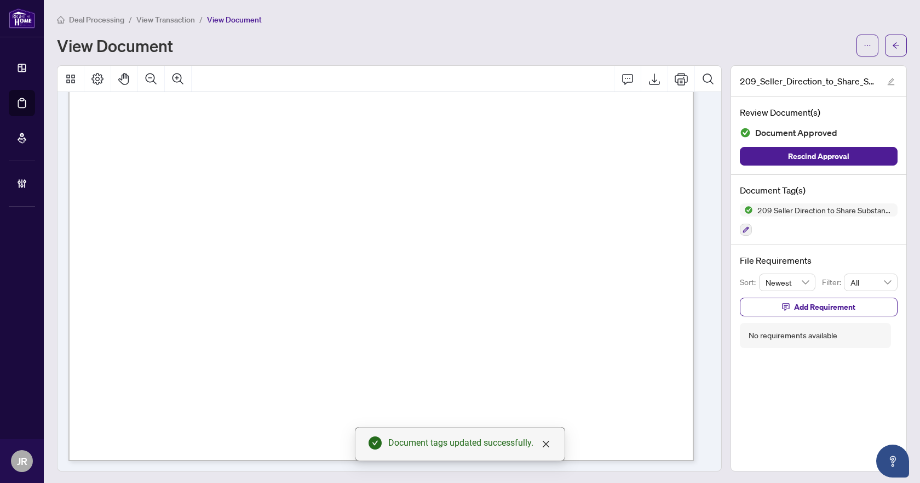
scroll to position [453, 0]
click at [892, 50] on span "button" at bounding box center [896, 46] width 8 height 18
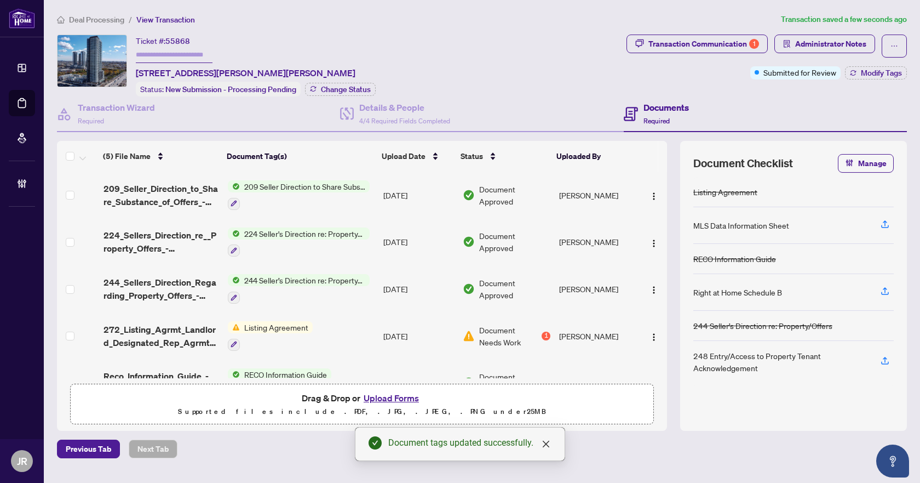
scroll to position [31, 0]
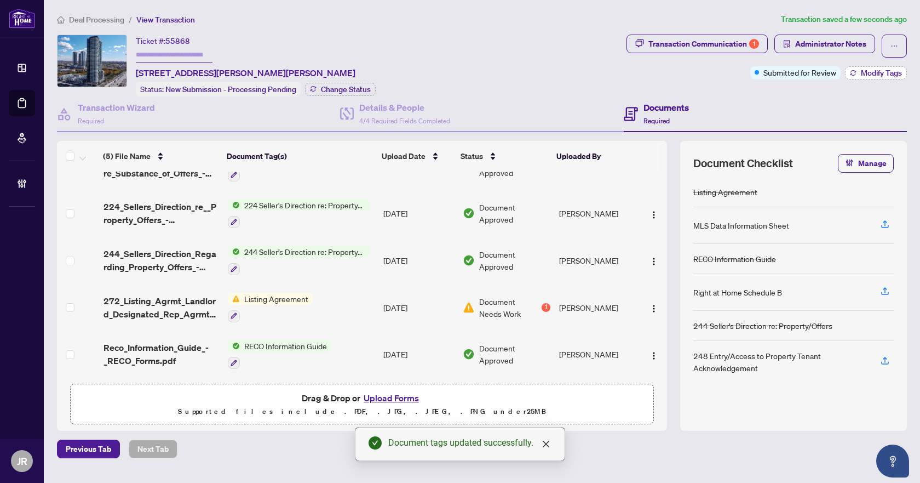
click at [880, 72] on span "Modify Tags" at bounding box center [881, 73] width 41 height 8
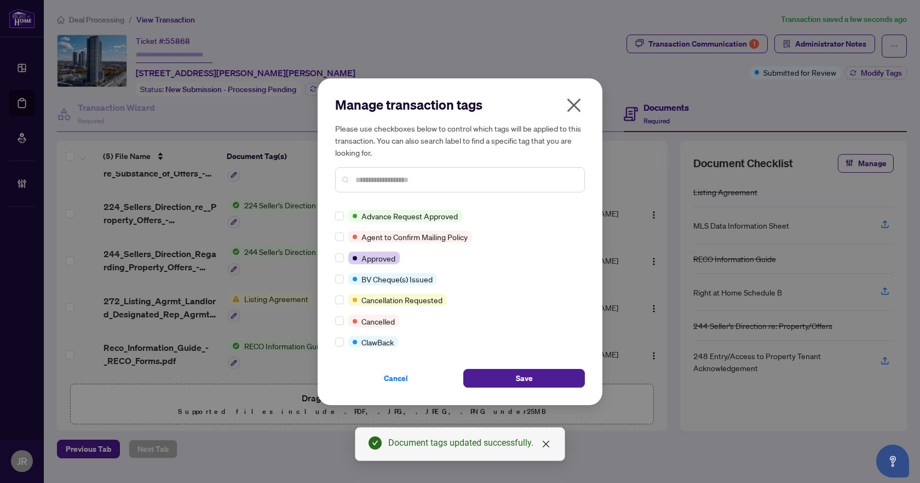
scroll to position [0, 0]
click at [373, 178] on input "text" at bounding box center [466, 180] width 220 height 12
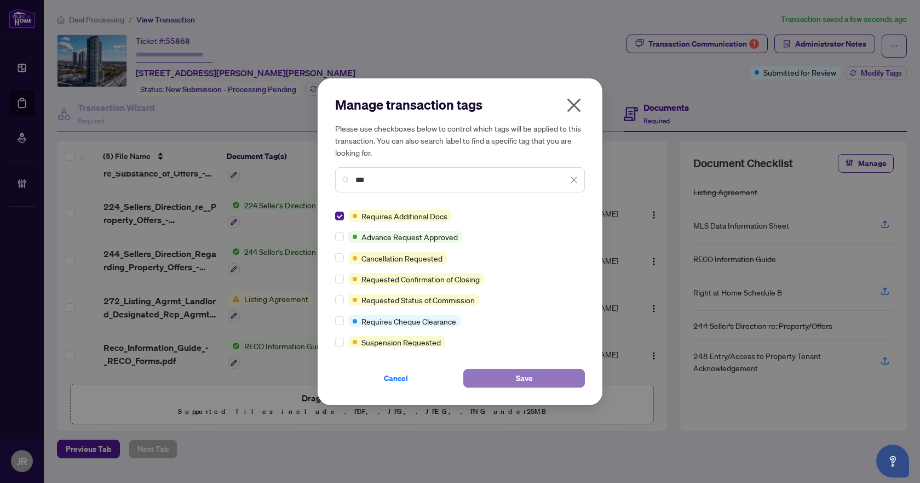
click at [520, 382] on span "Save" at bounding box center [524, 378] width 17 height 18
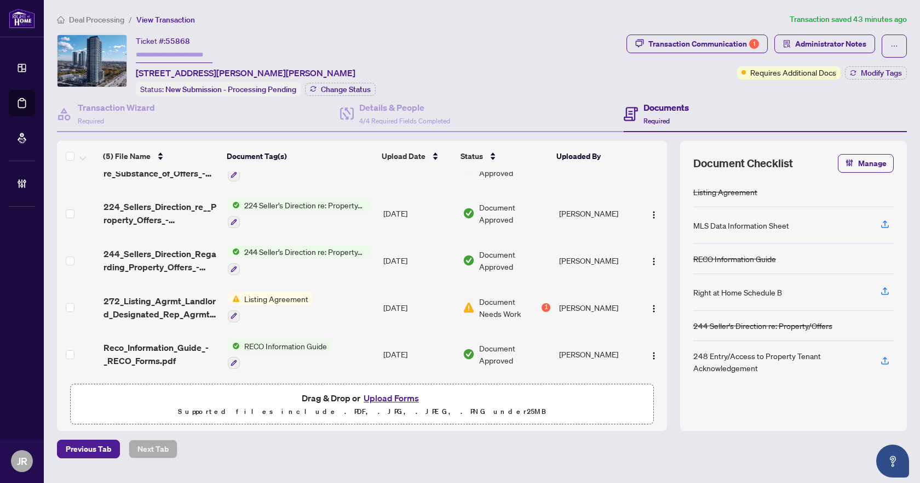
click at [93, 18] on span "Deal Processing" at bounding box center [96, 20] width 55 height 10
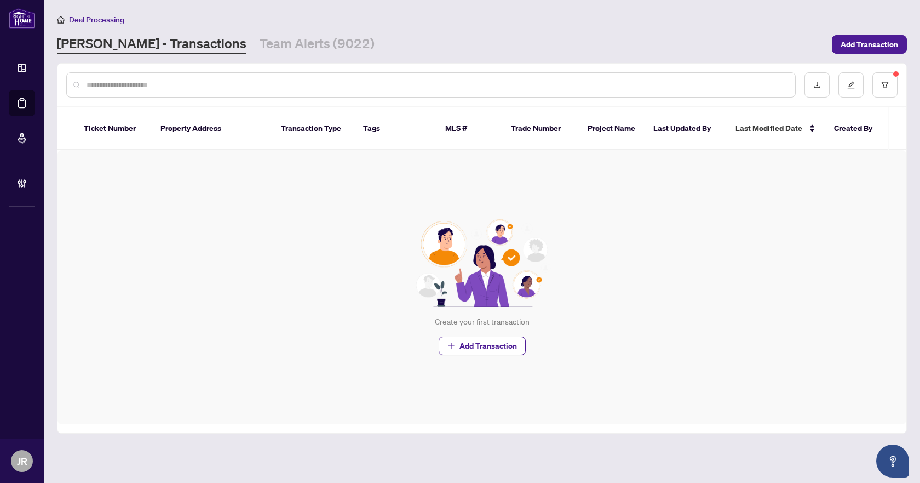
click at [371, 93] on div at bounding box center [431, 84] width 730 height 25
click at [373, 85] on input "text" at bounding box center [437, 85] width 700 height 12
click at [883, 81] on icon "filter" at bounding box center [885, 85] width 8 height 8
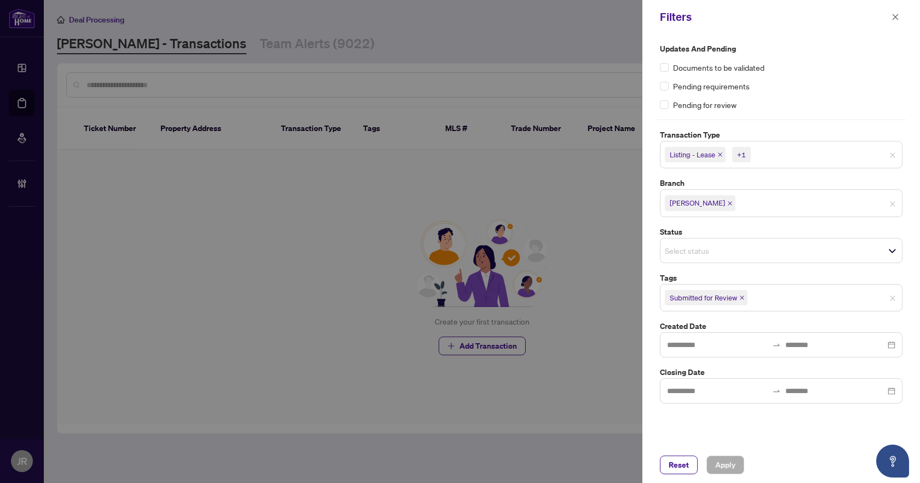
drag, startPoint x: 685, startPoint y: 467, endPoint x: 669, endPoint y: 448, distance: 24.9
click at [684, 463] on span "Reset" at bounding box center [679, 465] width 20 height 18
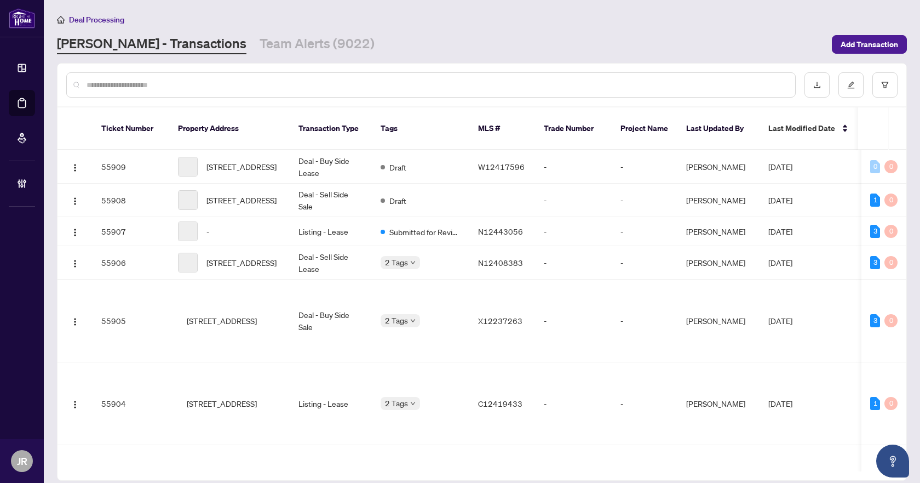
click at [387, 83] on input "text" at bounding box center [437, 85] width 700 height 12
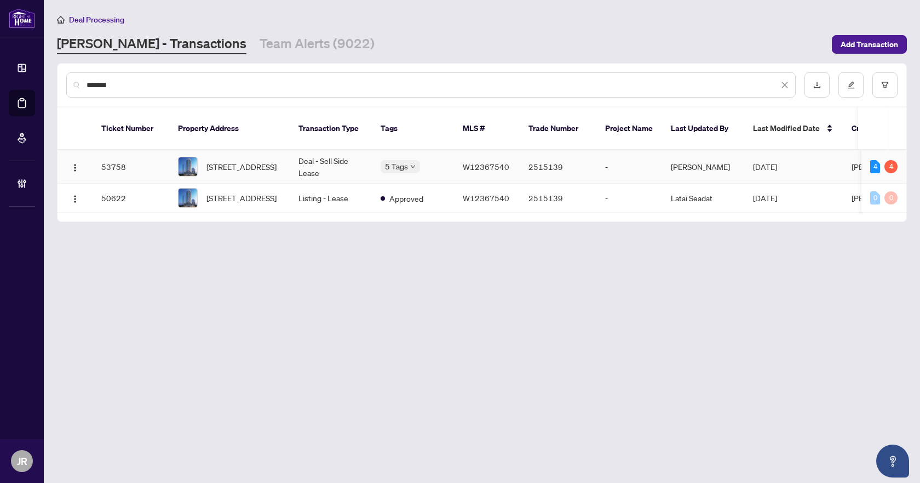
click at [314, 156] on td "Deal - Sell Side Lease" at bounding box center [331, 166] width 82 height 33
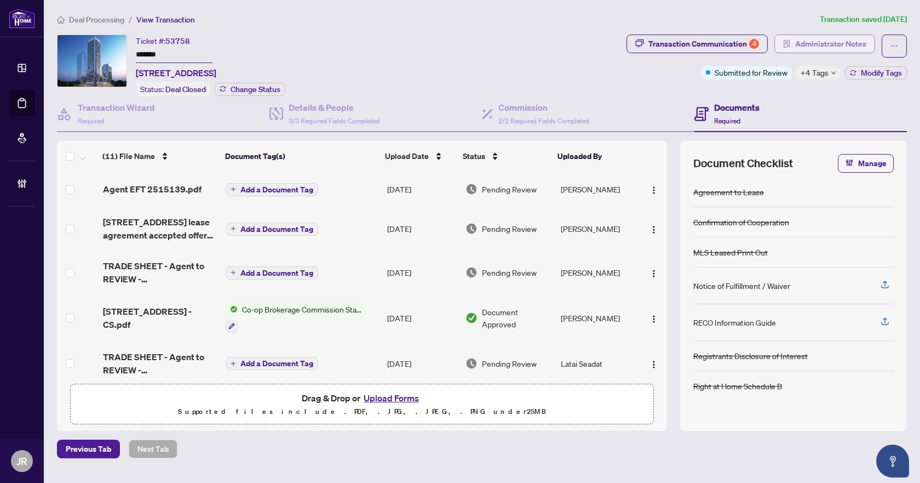
click at [805, 48] on span "Administrator Notes" at bounding box center [830, 44] width 71 height 18
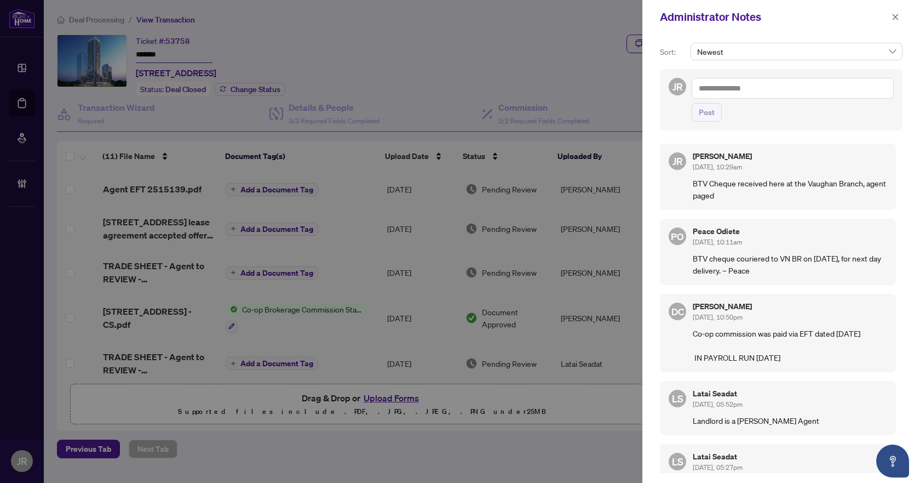
click at [777, 100] on div "Post" at bounding box center [793, 100] width 202 height 44
click at [786, 91] on textarea at bounding box center [793, 88] width 202 height 21
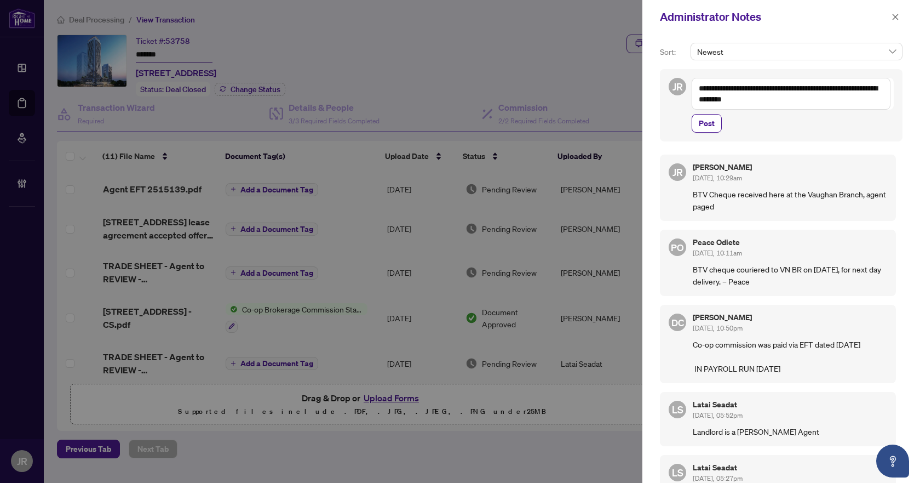
click at [786, 91] on textarea "**********" at bounding box center [791, 94] width 199 height 32
click at [710, 121] on span "Post" at bounding box center [707, 123] width 16 height 18
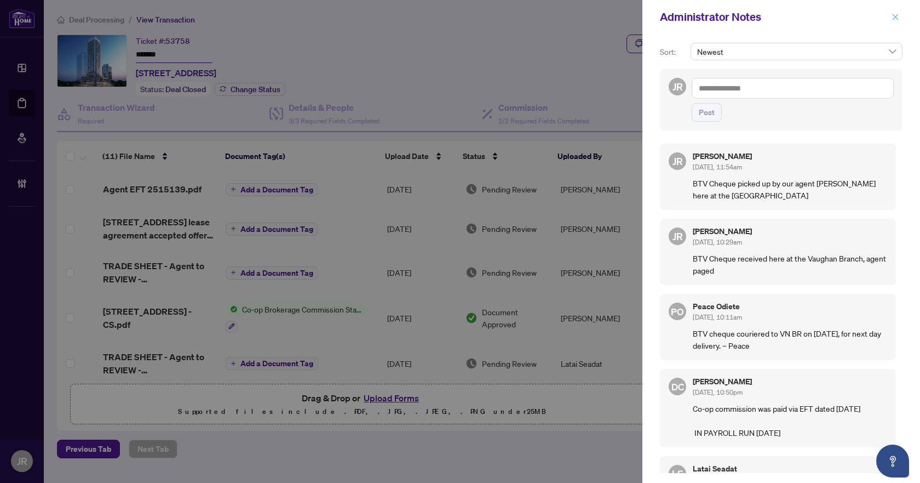
click at [898, 12] on span "button" at bounding box center [896, 17] width 8 height 18
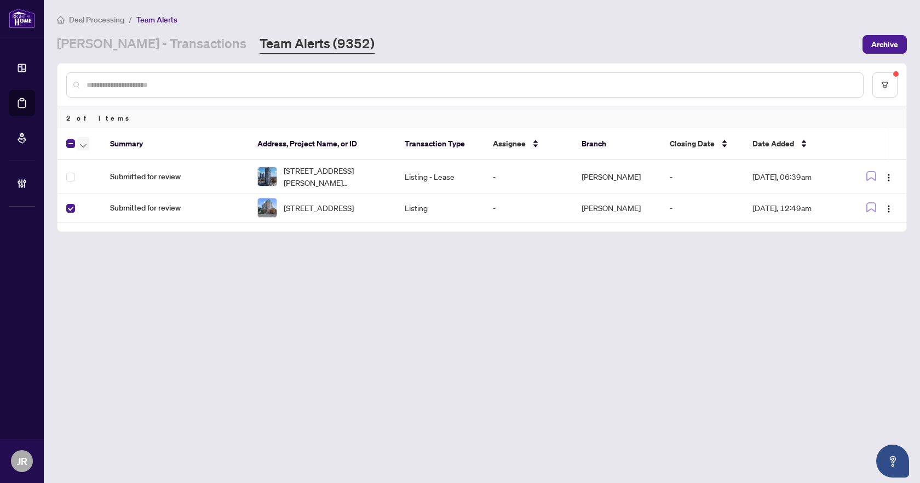
click at [83, 141] on span "button" at bounding box center [83, 144] width 7 height 12
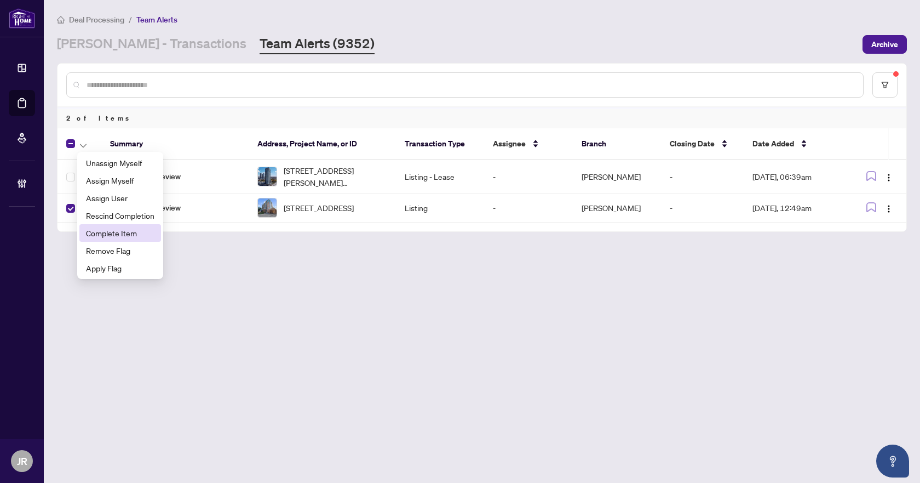
click at [142, 233] on span "Complete Item" at bounding box center [120, 233] width 68 height 12
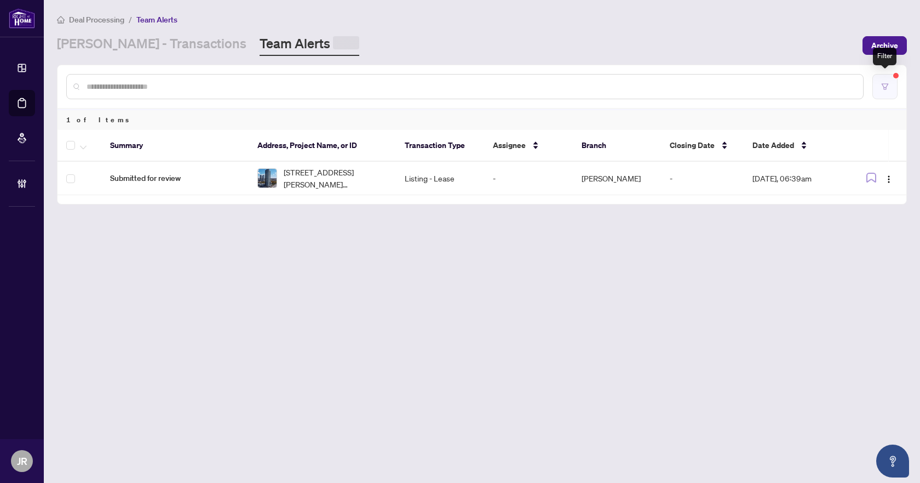
click at [888, 87] on icon "filter" at bounding box center [885, 87] width 8 height 8
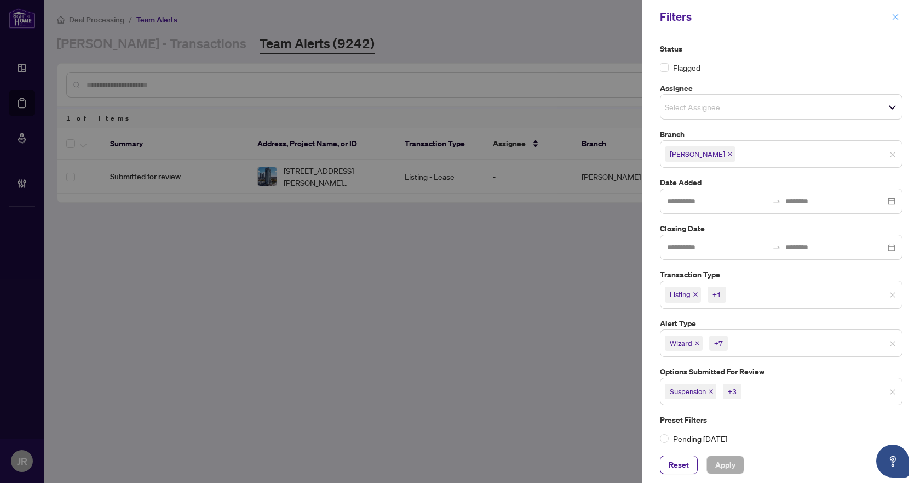
click at [895, 15] on icon "close" at bounding box center [896, 17] width 8 height 8
